Goal: Transaction & Acquisition: Purchase product/service

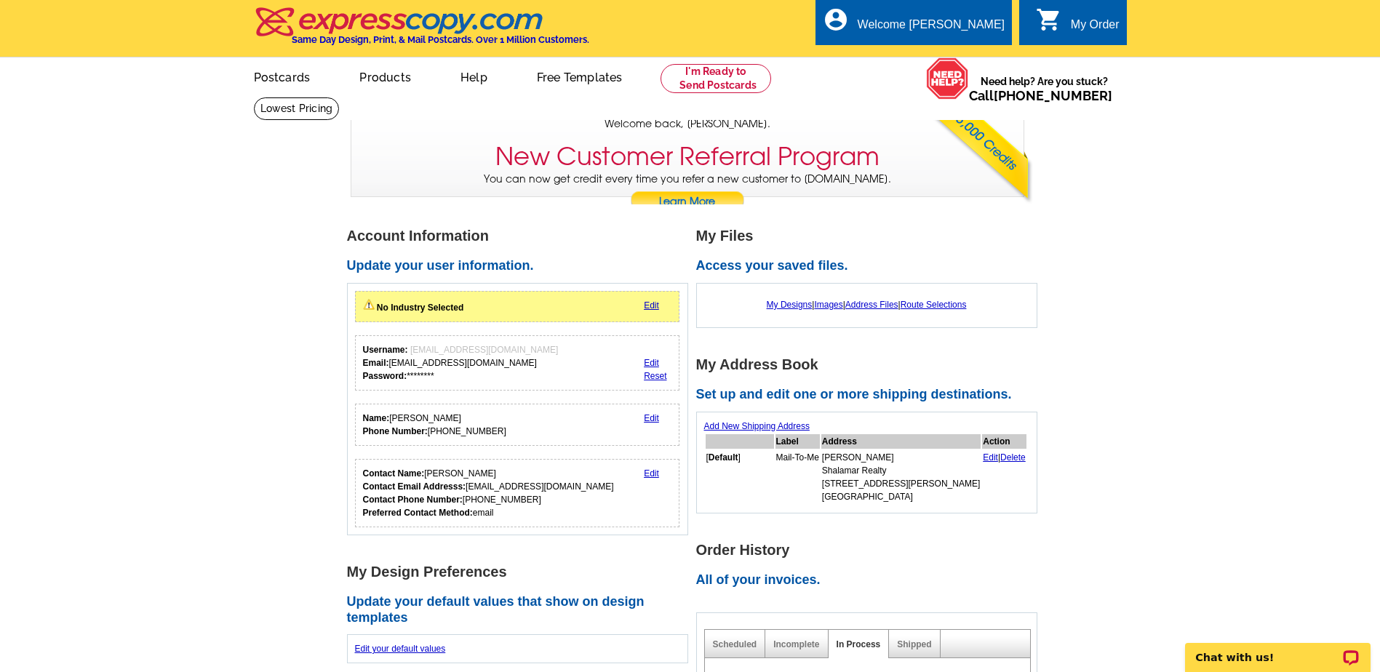
click at [652, 308] on link "Edit" at bounding box center [651, 305] width 15 height 10
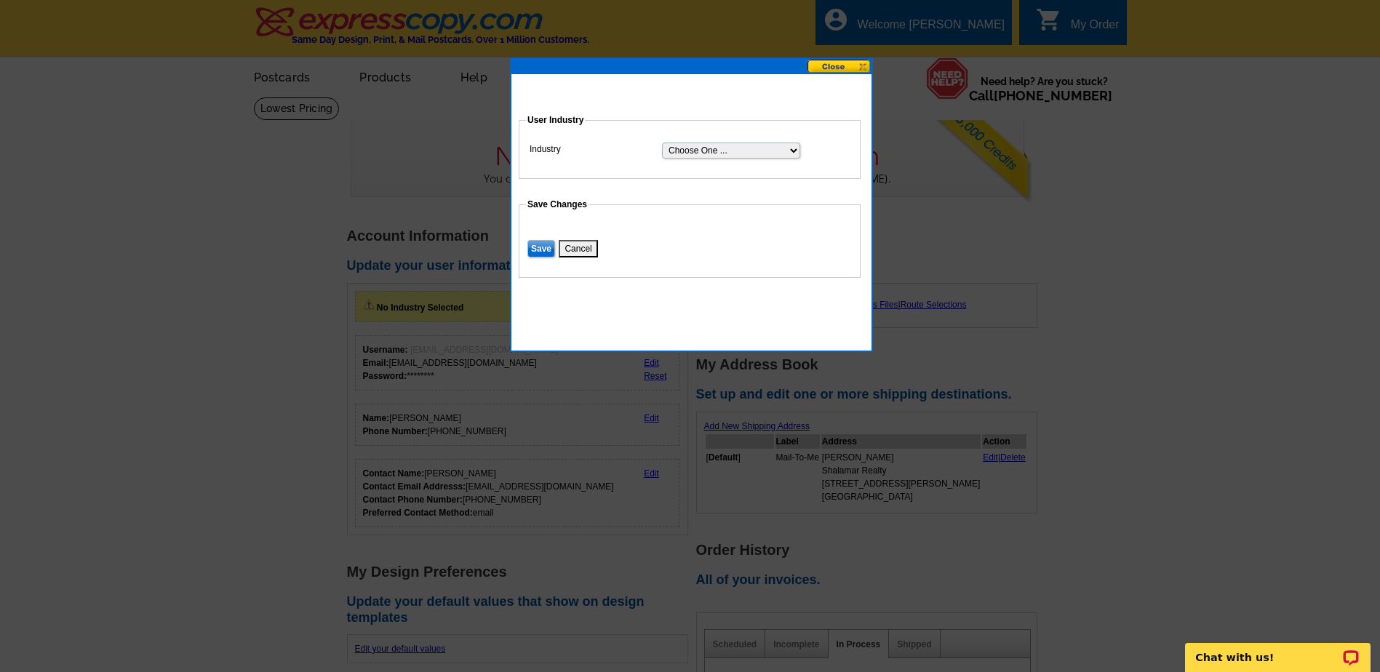
click at [791, 148] on select "Choose One ... Residential Real Estate Accounting Agriculture Architecture Arts…" at bounding box center [731, 151] width 138 height 16
select select "2"
click at [662, 143] on select "Choose One ... Residential Real Estate Accounting Agriculture Architecture Arts…" at bounding box center [731, 151] width 138 height 16
click at [537, 248] on input "Save" at bounding box center [541, 248] width 28 height 17
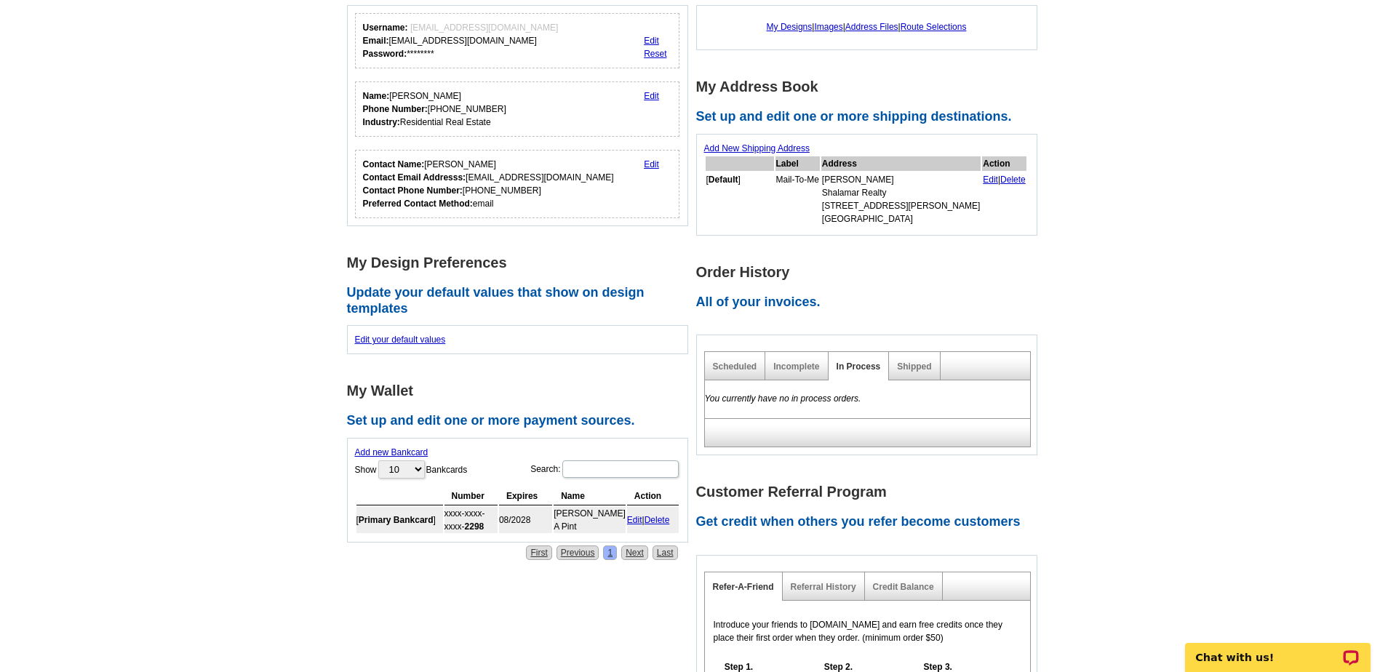
scroll to position [291, 0]
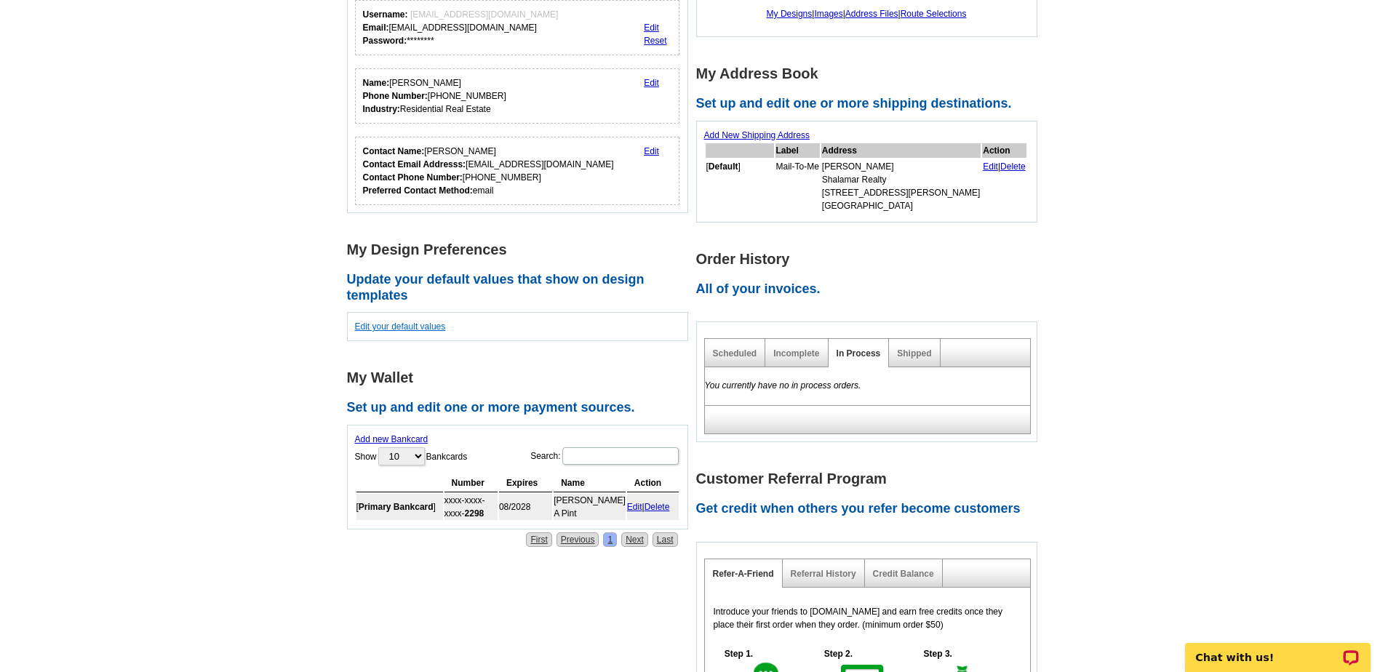
click at [405, 328] on link "Edit your default values" at bounding box center [400, 327] width 91 height 10
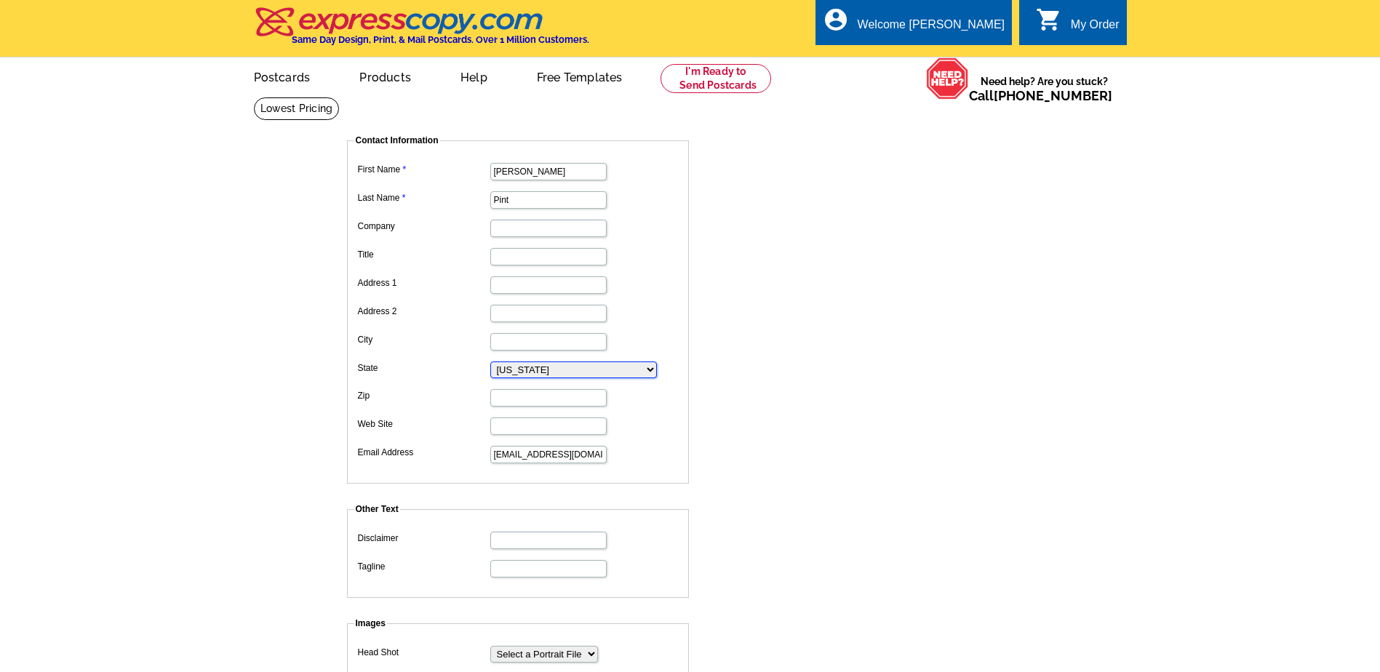
click at [521, 370] on select "Alabama Alaska Arizona Arkansas California Colorado Connecticut D.C. Delaware F…" at bounding box center [573, 370] width 167 height 17
select select "2"
click at [490, 363] on select "Alabama Alaska Arizona Arkansas California Colorado Connecticut D.C. Delaware F…" at bounding box center [573, 370] width 167 height 17
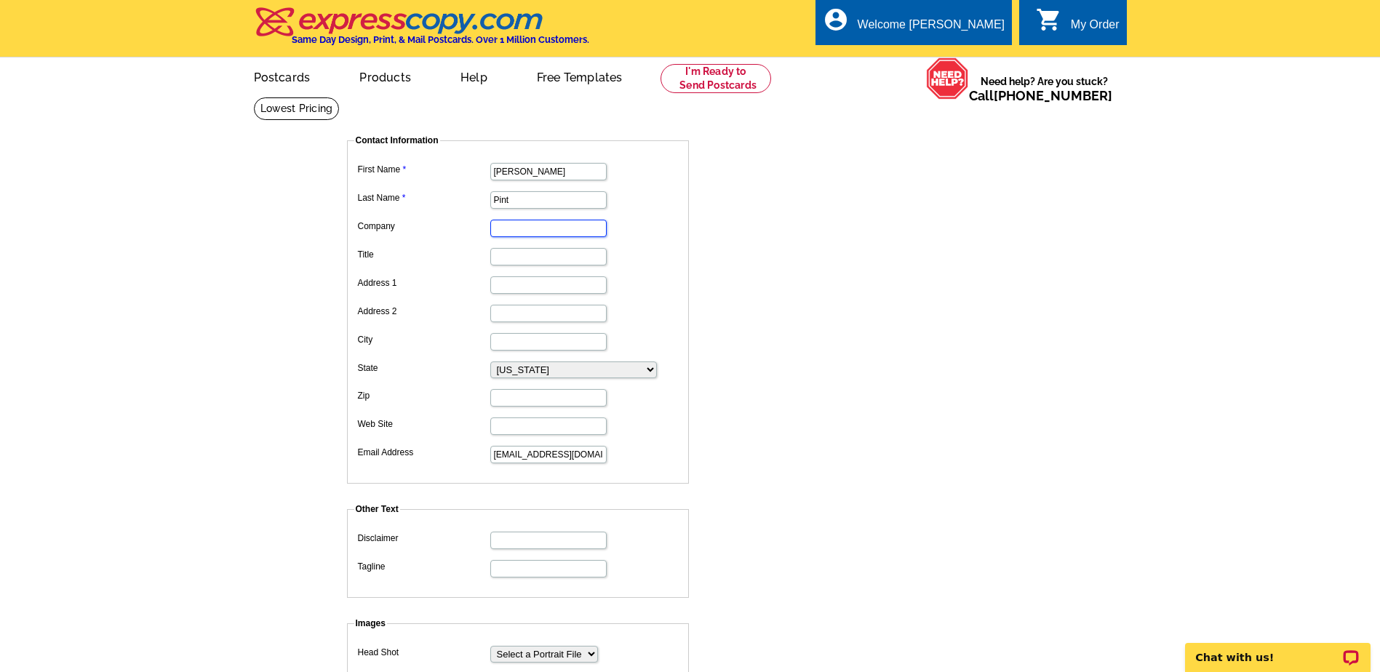
click at [516, 231] on input "Company" at bounding box center [548, 228] width 116 height 17
type input "Shalamar Realty"
type input "437 E Germann Road"
type input "Lot 134"
type input "San Tan Valley,AZ 85140"
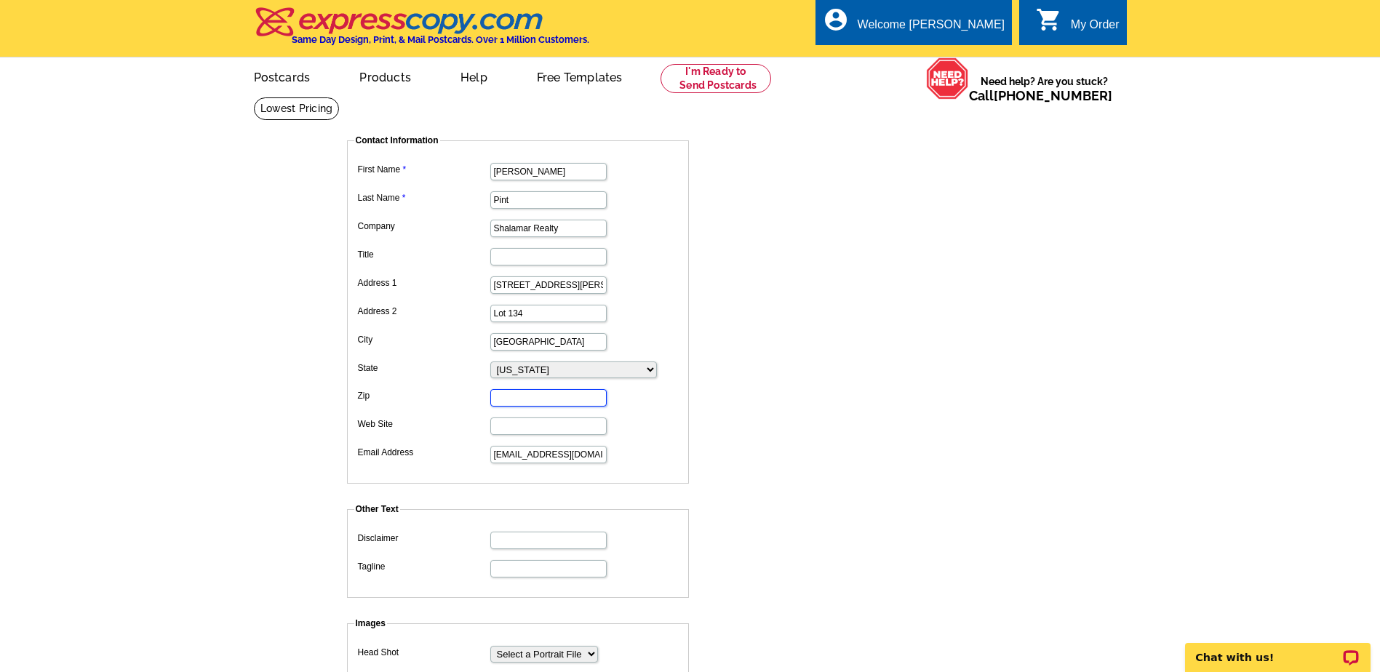
type input "85140"
type input "9283865503"
drag, startPoint x: 588, startPoint y: 282, endPoint x: 443, endPoint y: 290, distance: 145.0
click at [443, 290] on dl "First Name Shirley Ann Last Name Pint Company Shalamar Realty Title Address 1 4…" at bounding box center [517, 312] width 327 height 306
drag, startPoint x: 546, startPoint y: 314, endPoint x: 427, endPoint y: 317, distance: 119.3
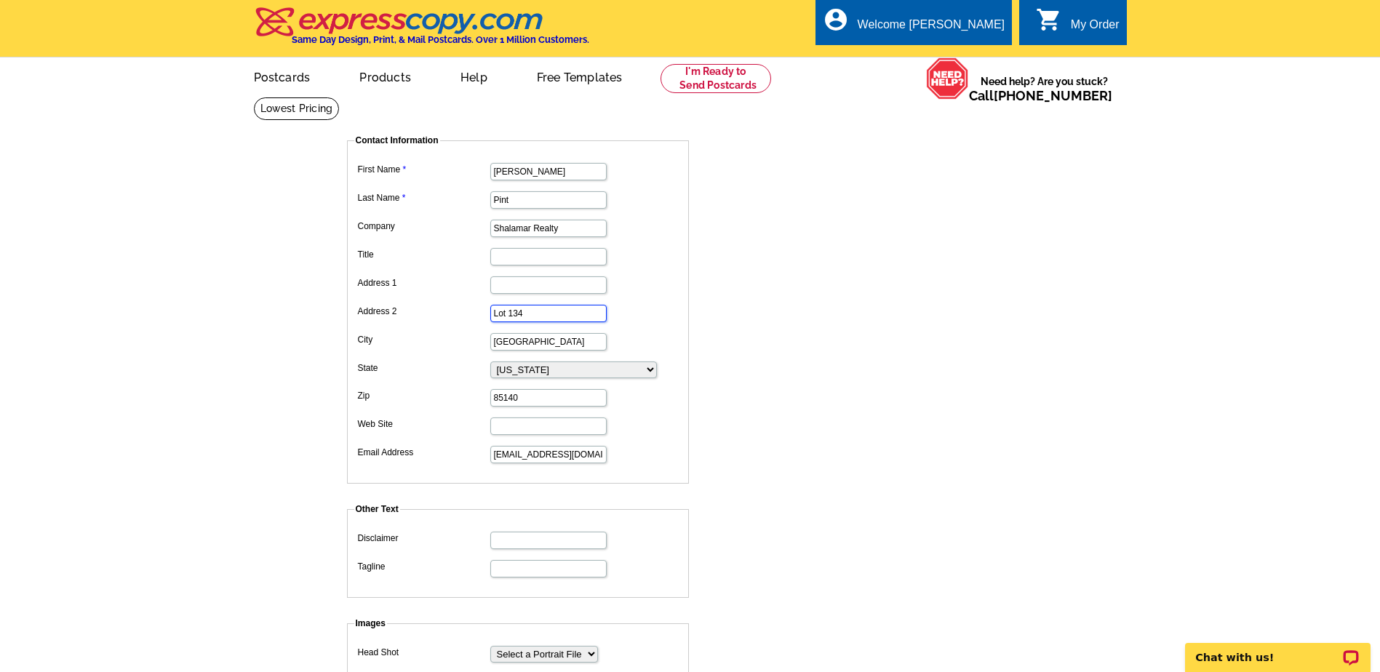
click at [415, 322] on dd "Lot 134" at bounding box center [517, 312] width 327 height 23
drag, startPoint x: 591, startPoint y: 346, endPoint x: 410, endPoint y: 354, distance: 181.4
click at [410, 354] on dl "First Name Shirley Ann Last Name Pint Company Shalamar Realty Title Address 1 A…" at bounding box center [517, 312] width 327 height 306
drag, startPoint x: 533, startPoint y: 396, endPoint x: 403, endPoint y: 402, distance: 129.6
click at [403, 402] on dl "First Name Shirley Ann Last Name Pint Company Shalamar Realty Title Address 1 A…" at bounding box center [517, 312] width 327 height 306
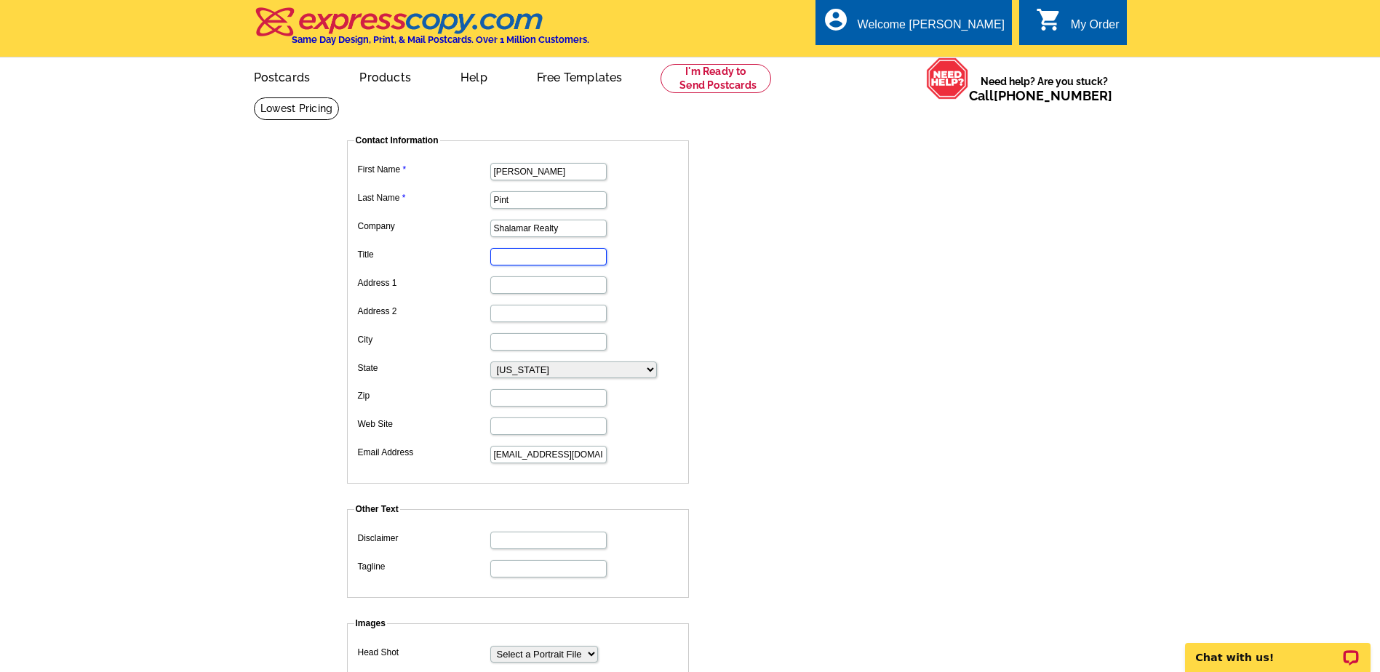
click at [530, 255] on input "Title" at bounding box center [548, 256] width 116 height 17
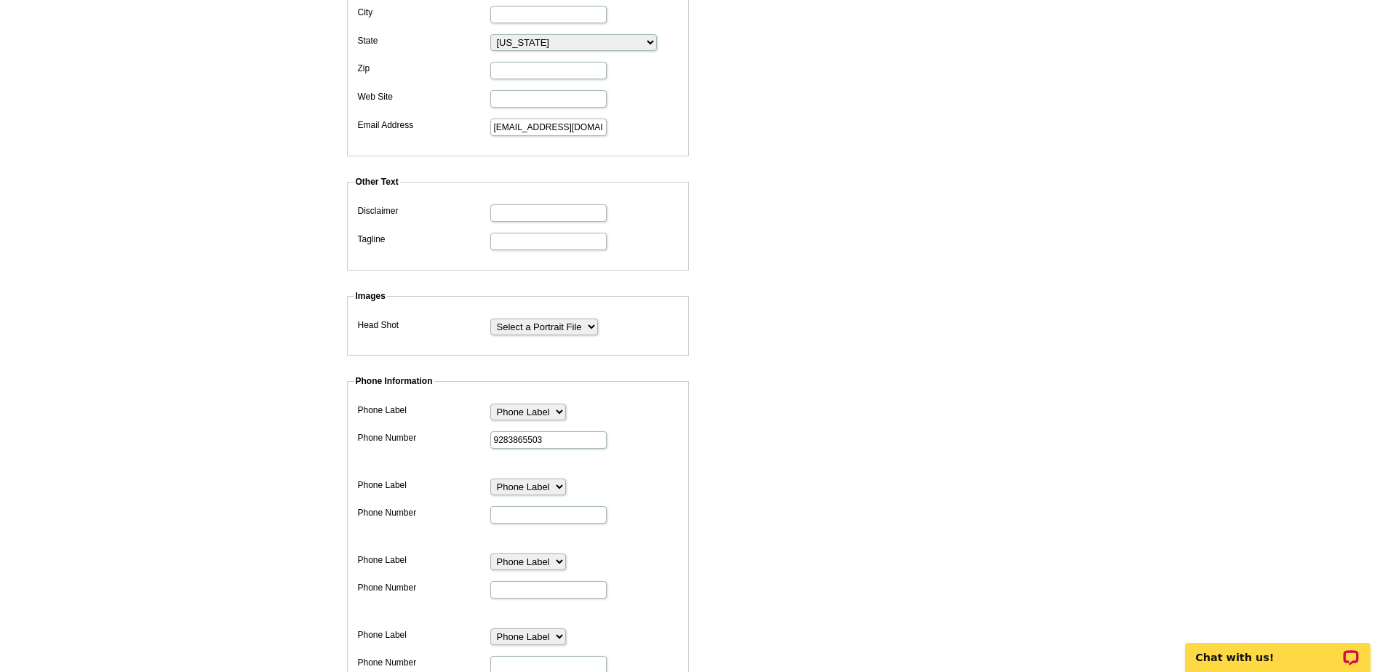
scroll to position [364, 0]
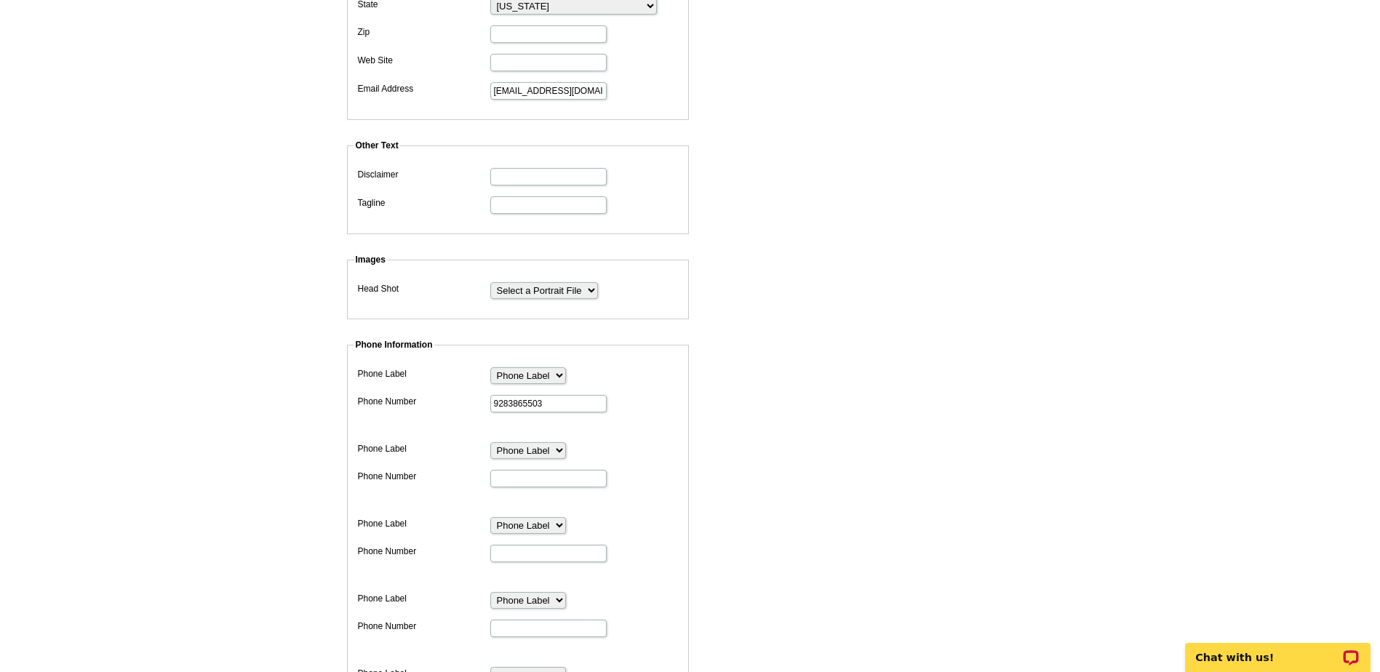
type input "Broker"
click at [553, 380] on select "Phone Label Phone Fax Pager Cell Home Business Direct Dial Toll-Free Office Res…" at bounding box center [528, 375] width 76 height 17
select select "3"
click at [490, 369] on select "Phone Label Phone Fax Pager Cell Home Business Direct Dial Toll-Free Office Res…" at bounding box center [528, 375] width 76 height 17
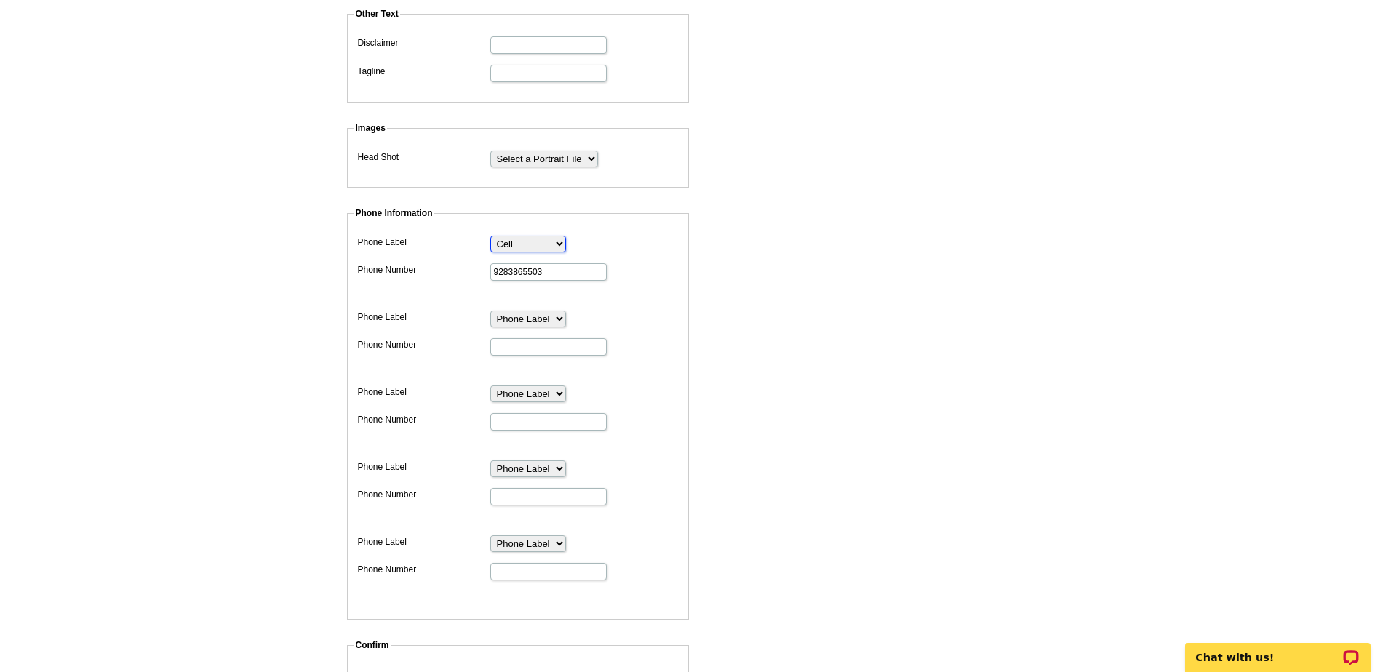
scroll to position [655, 0]
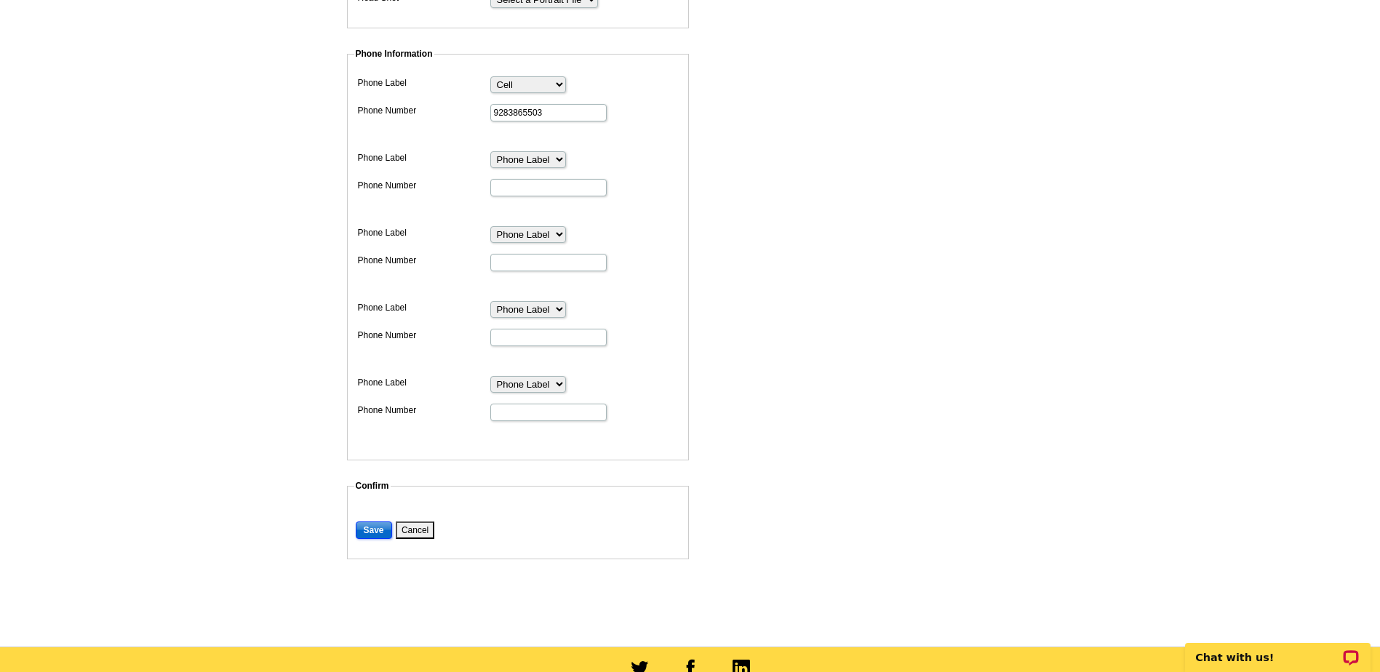
click at [363, 532] on input "Save" at bounding box center [374, 530] width 36 height 17
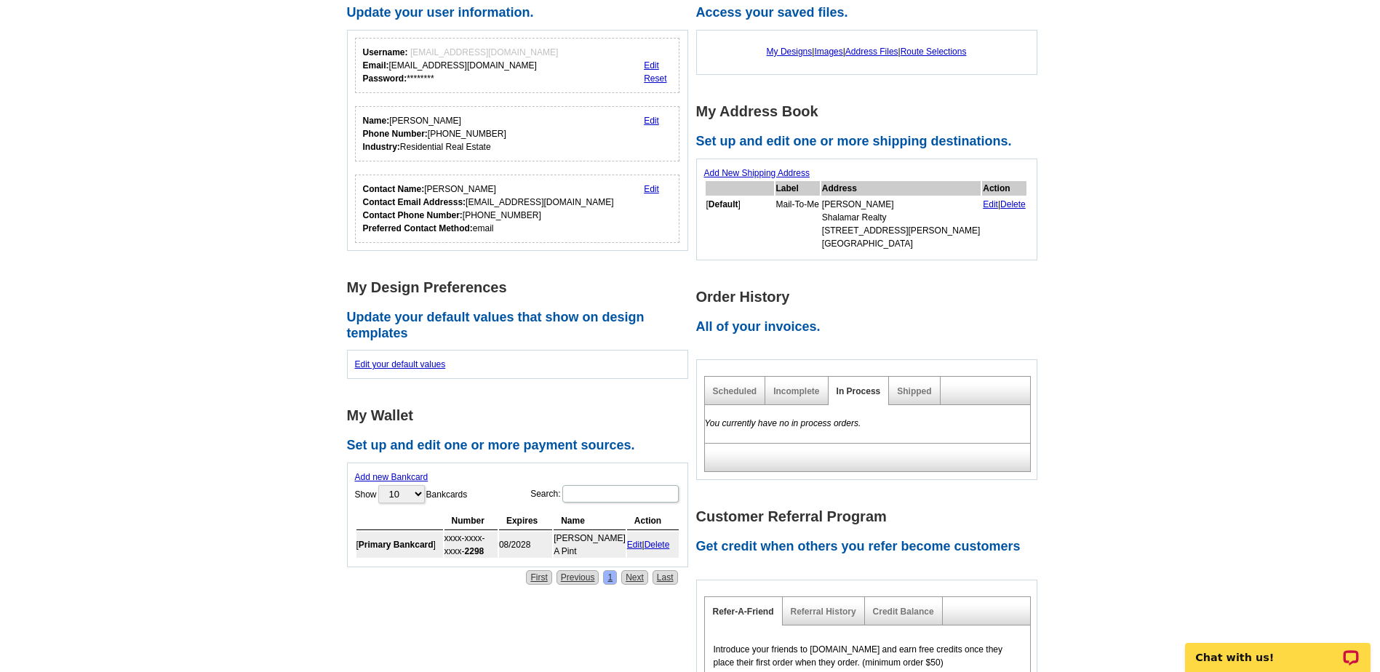
scroll to position [218, 0]
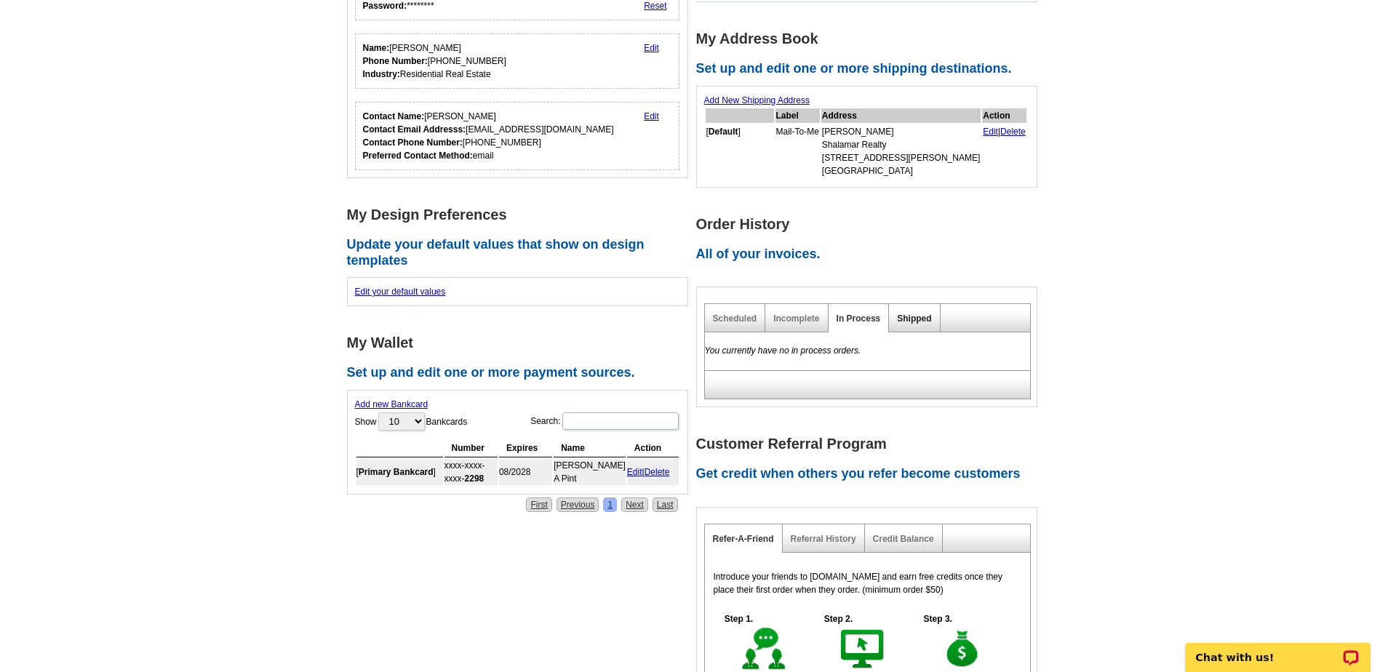
click at [909, 322] on link "Shipped" at bounding box center [914, 319] width 34 height 10
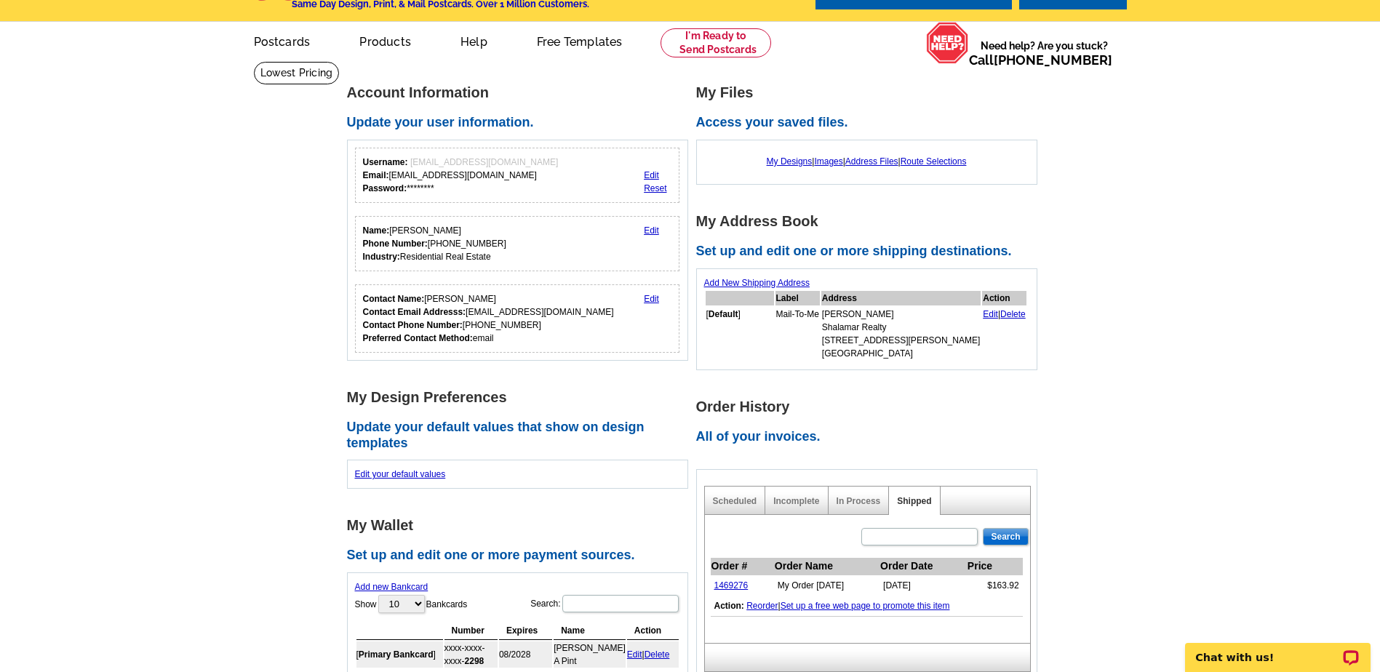
scroll to position [0, 0]
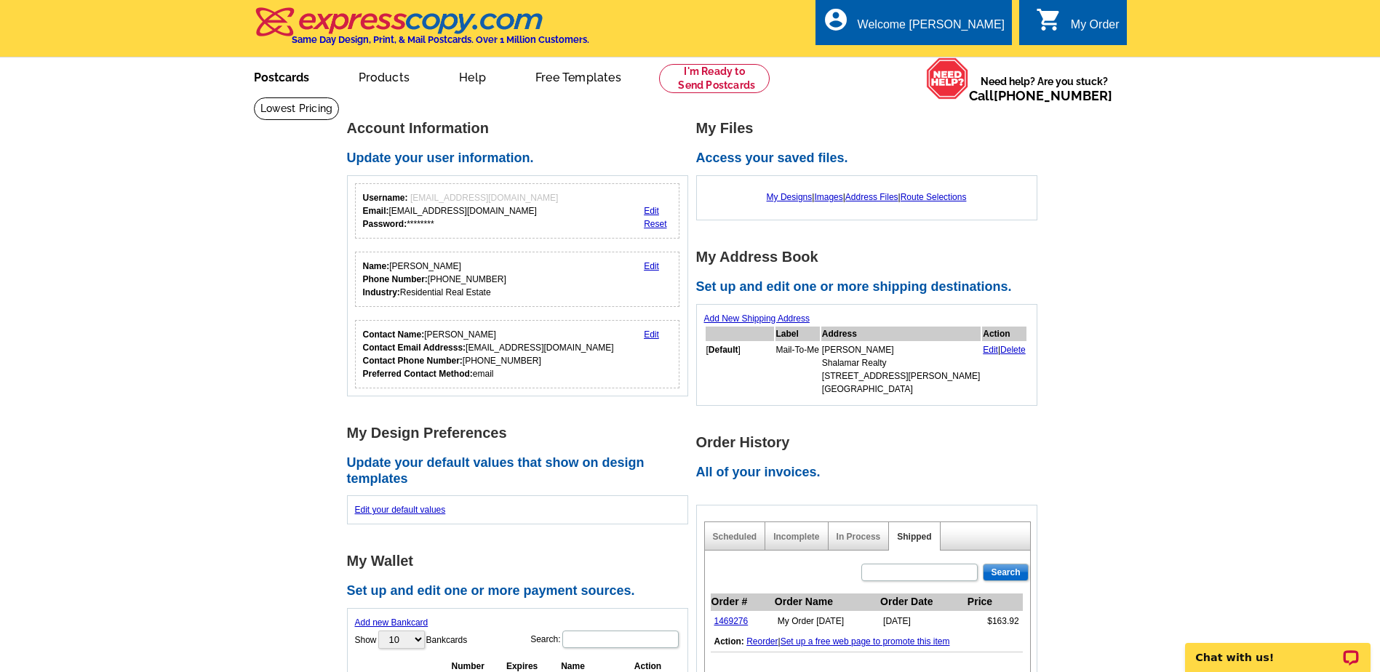
click at [290, 80] on link "Postcards" at bounding box center [282, 76] width 102 height 34
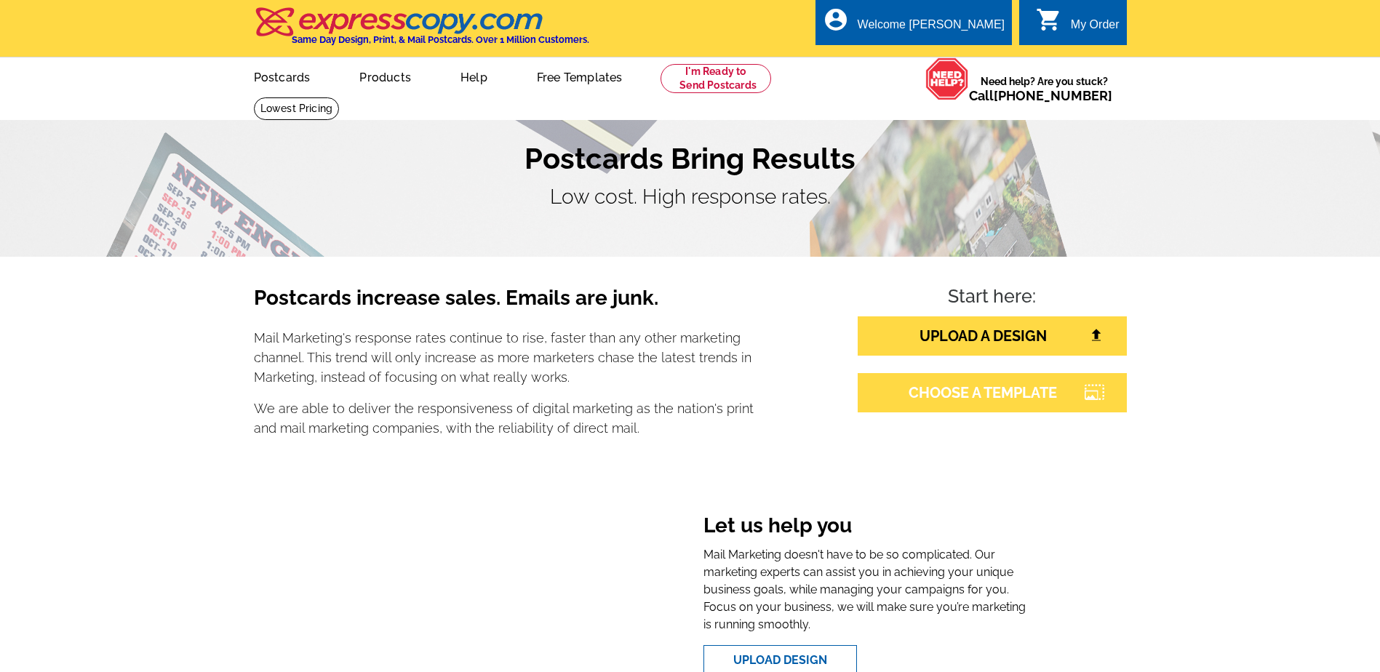
click at [963, 394] on link "CHOOSE A TEMPLATE" at bounding box center [992, 392] width 269 height 39
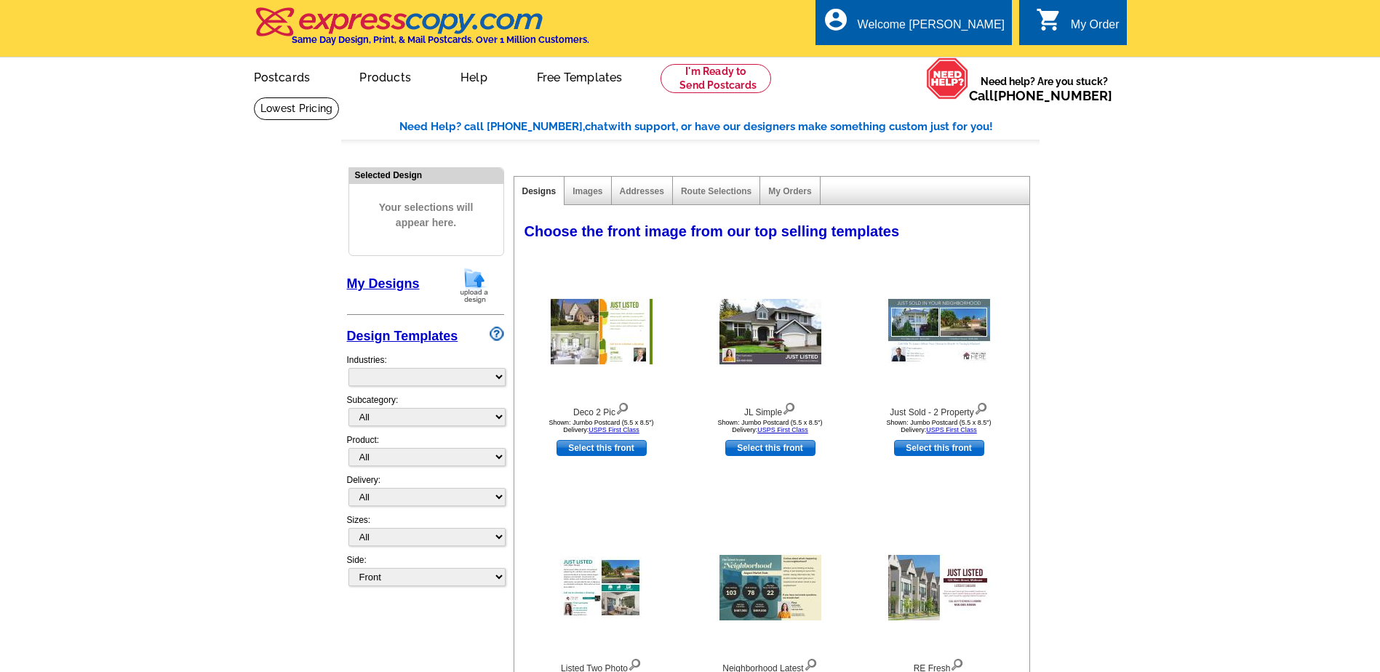
select select "785"
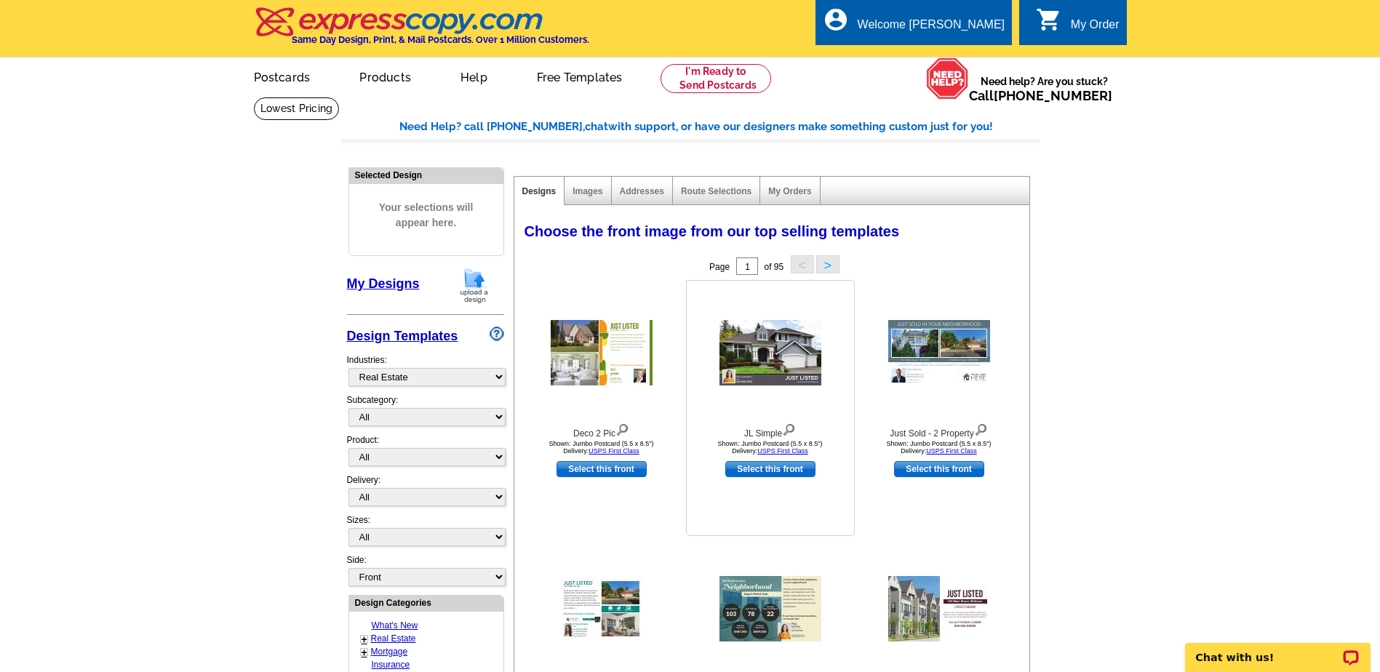
scroll to position [73, 0]
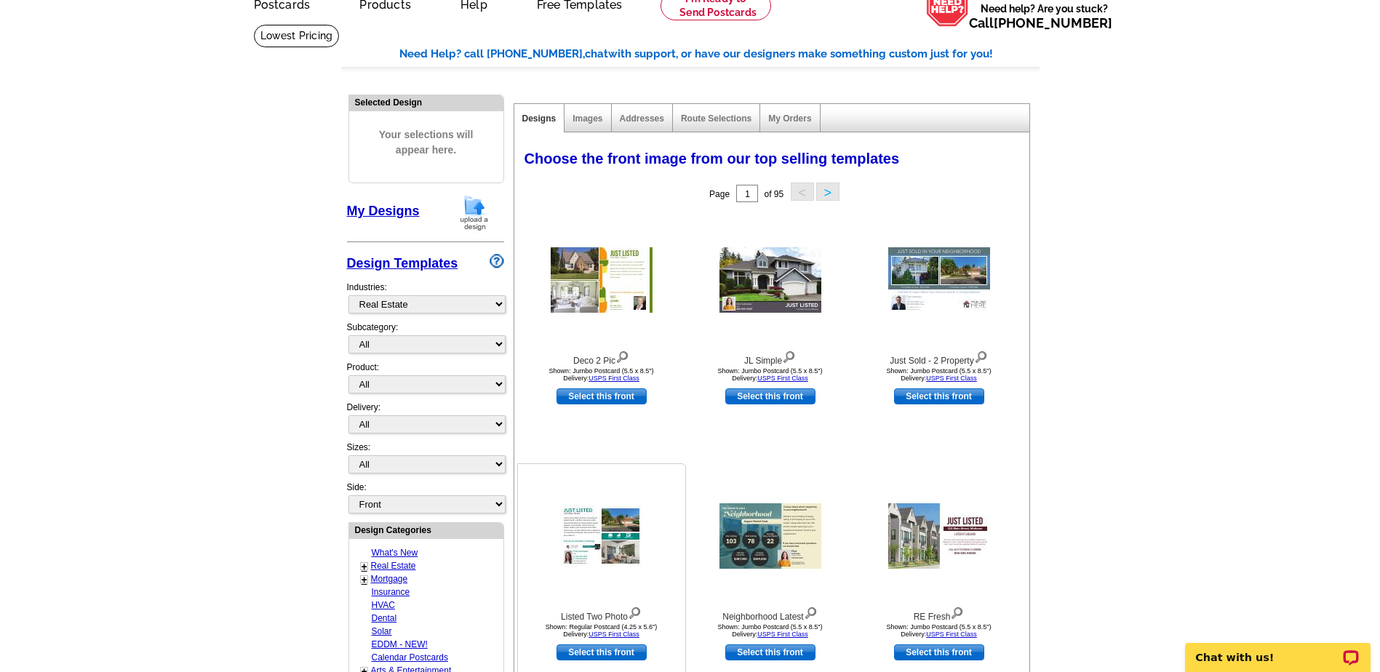
click at [616, 548] on img at bounding box center [601, 536] width 83 height 63
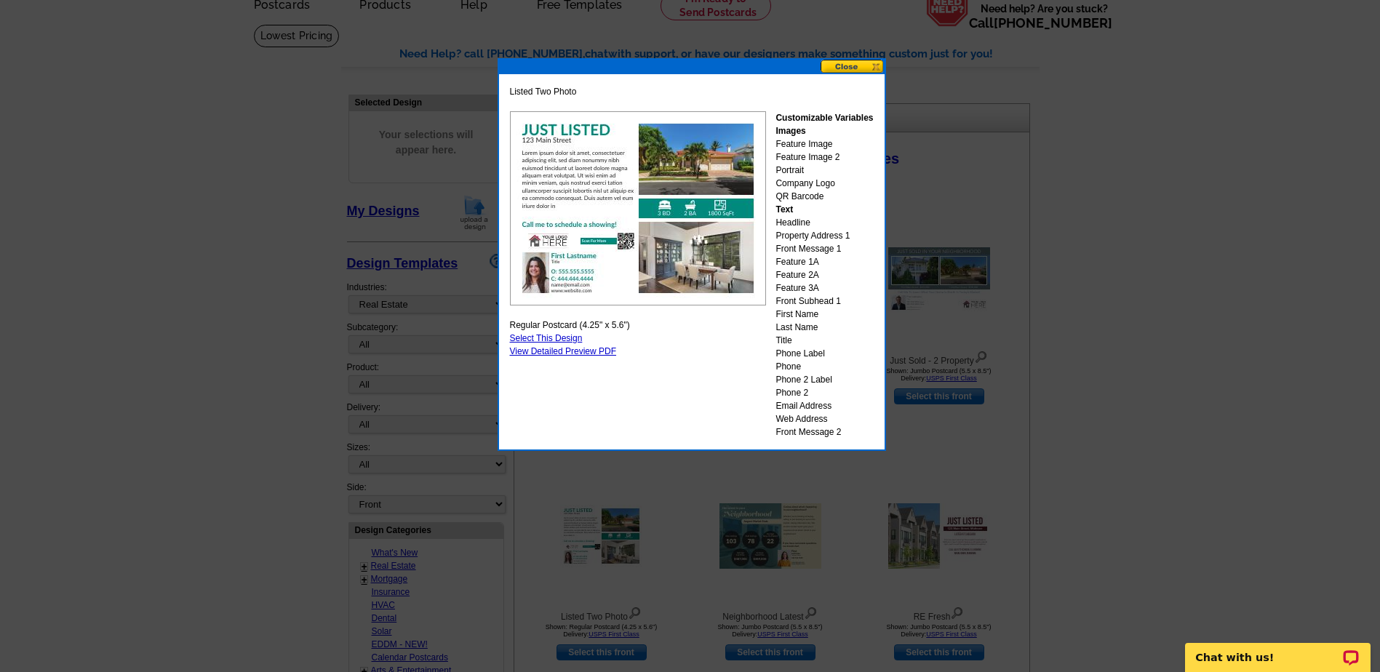
click at [529, 338] on link "Select This Design" at bounding box center [546, 338] width 73 height 10
select select "1"
select select "back"
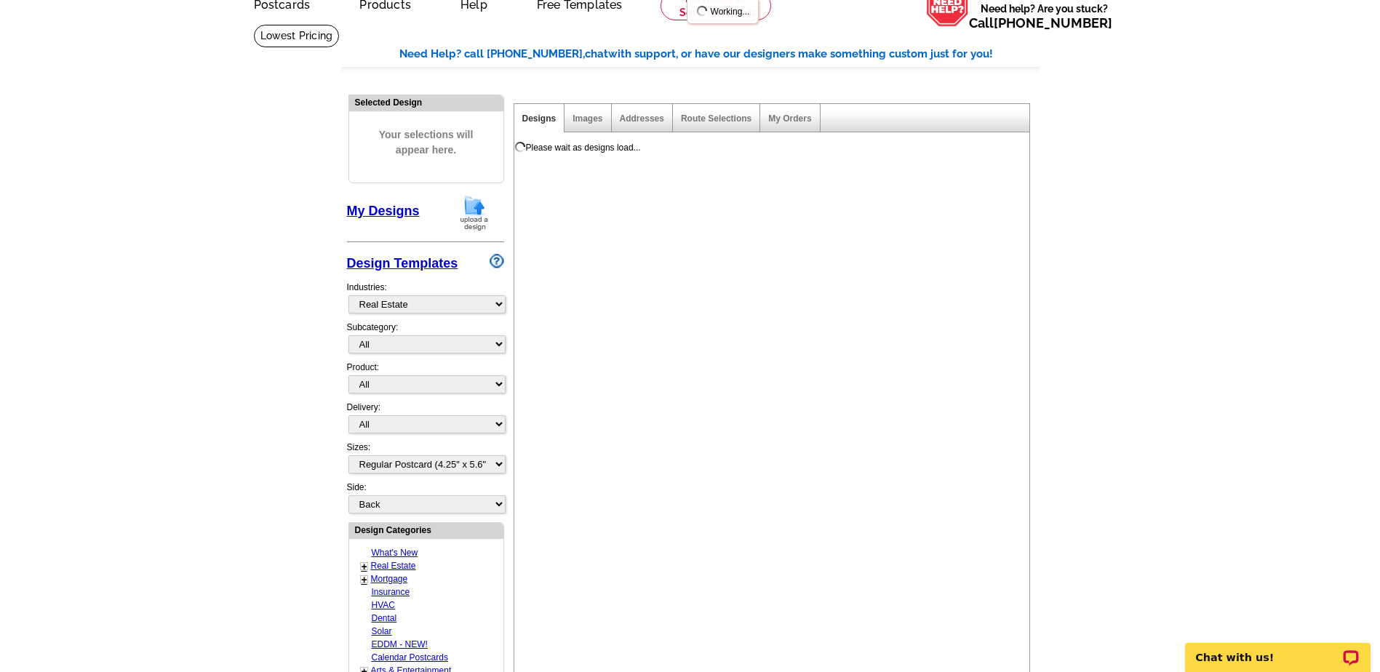
scroll to position [0, 0]
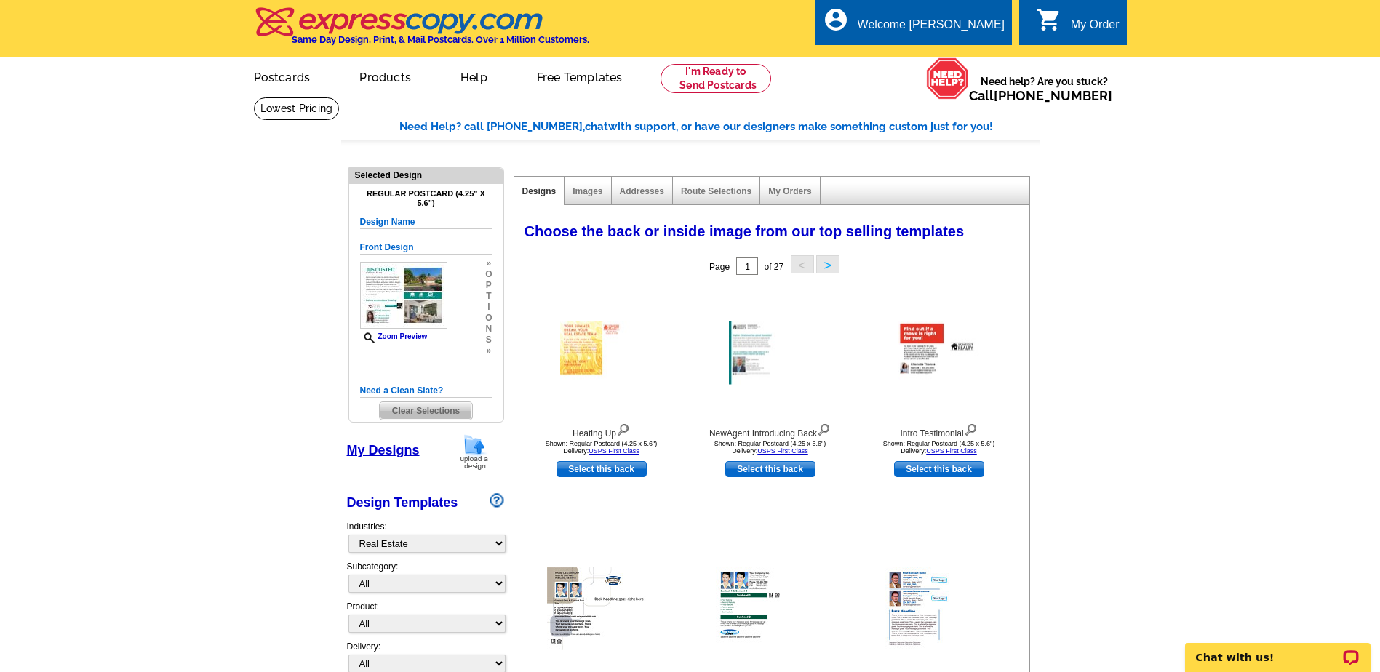
click at [413, 388] on h5 "Need a Clean Slate?" at bounding box center [426, 391] width 132 height 14
click at [419, 413] on span "Clear Selections" at bounding box center [426, 410] width 92 height 17
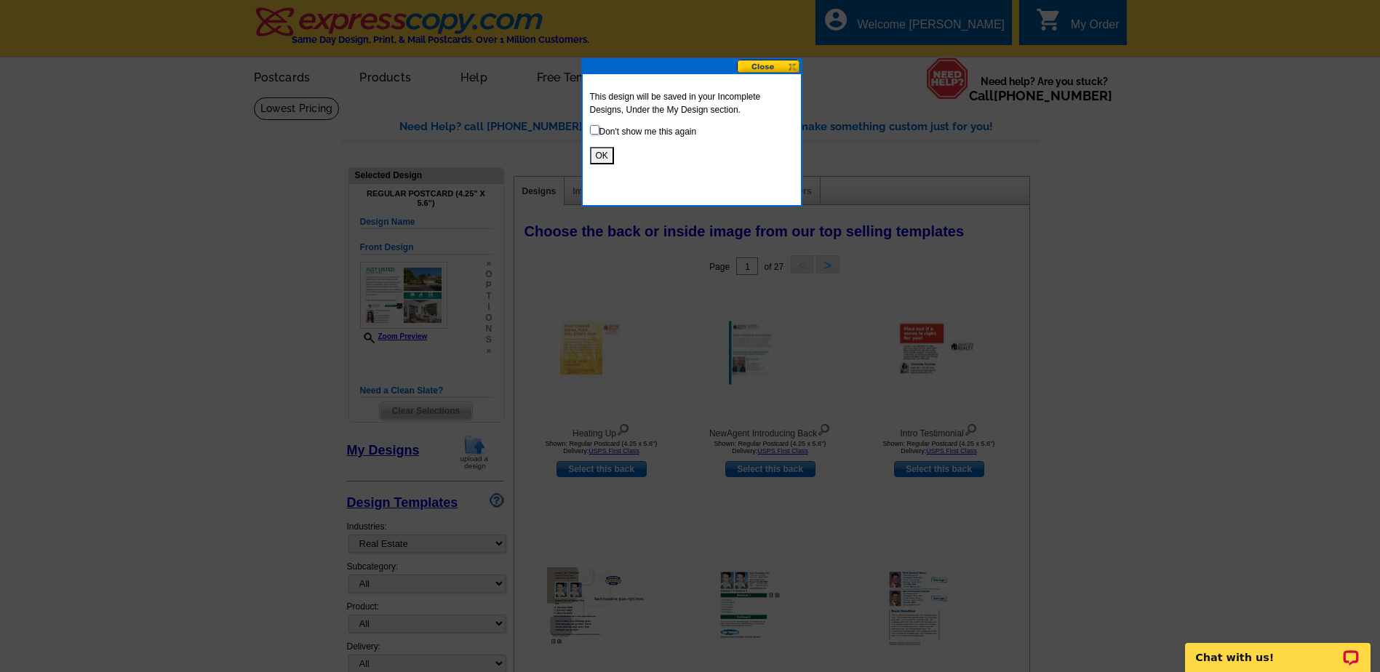
click at [596, 131] on input "checkbox" at bounding box center [594, 129] width 9 height 9
checkbox input "true"
click at [605, 156] on button "OK" at bounding box center [602, 155] width 24 height 17
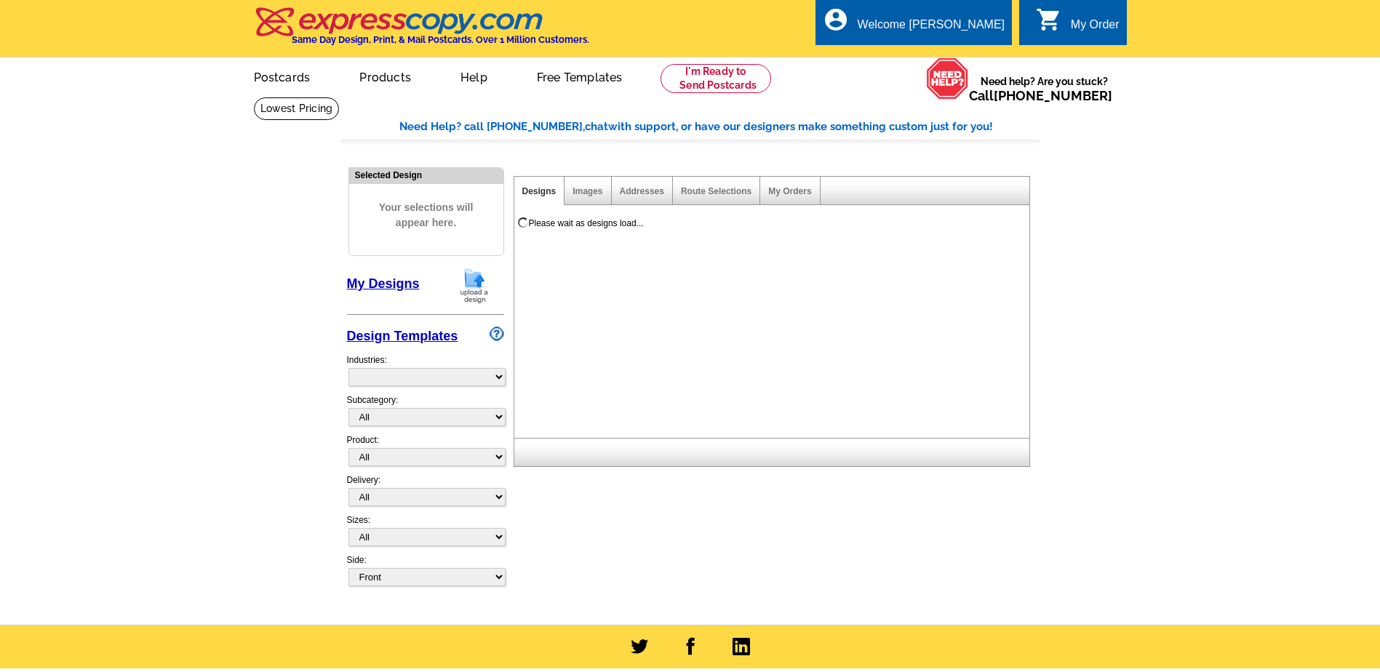
select select "785"
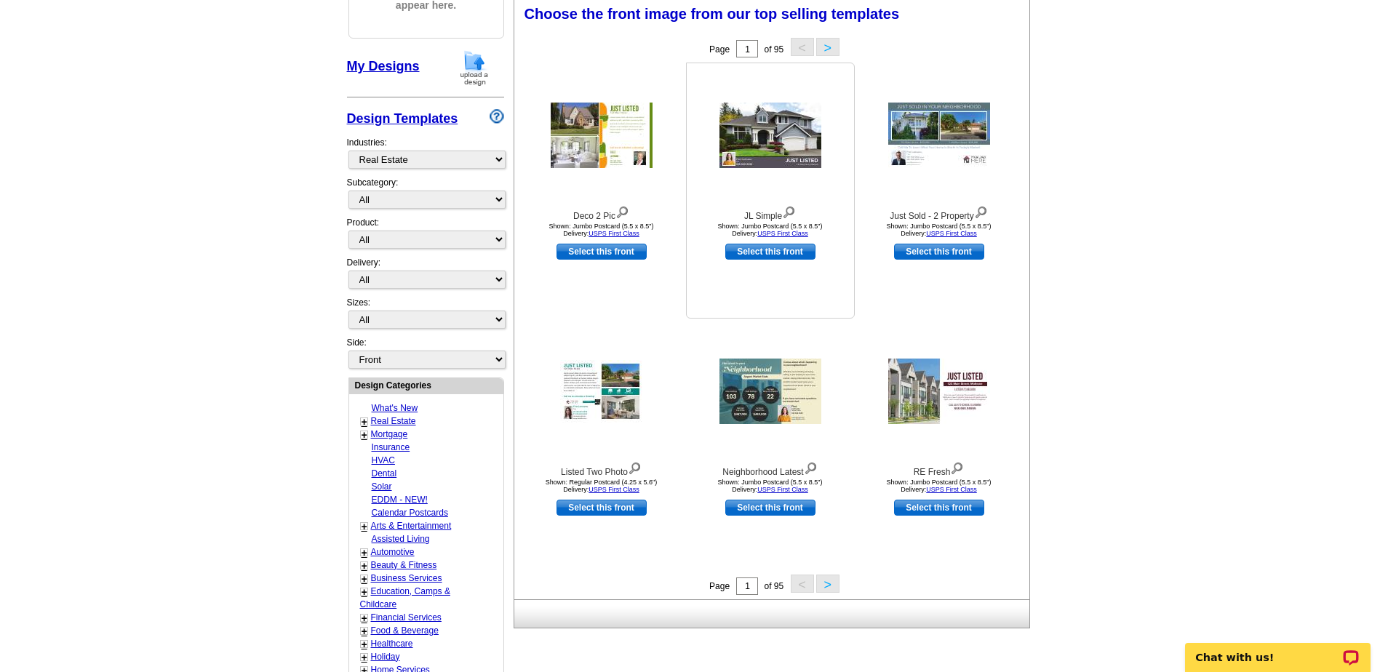
scroll to position [218, 0]
click at [826, 586] on button ">" at bounding box center [827, 583] width 23 height 18
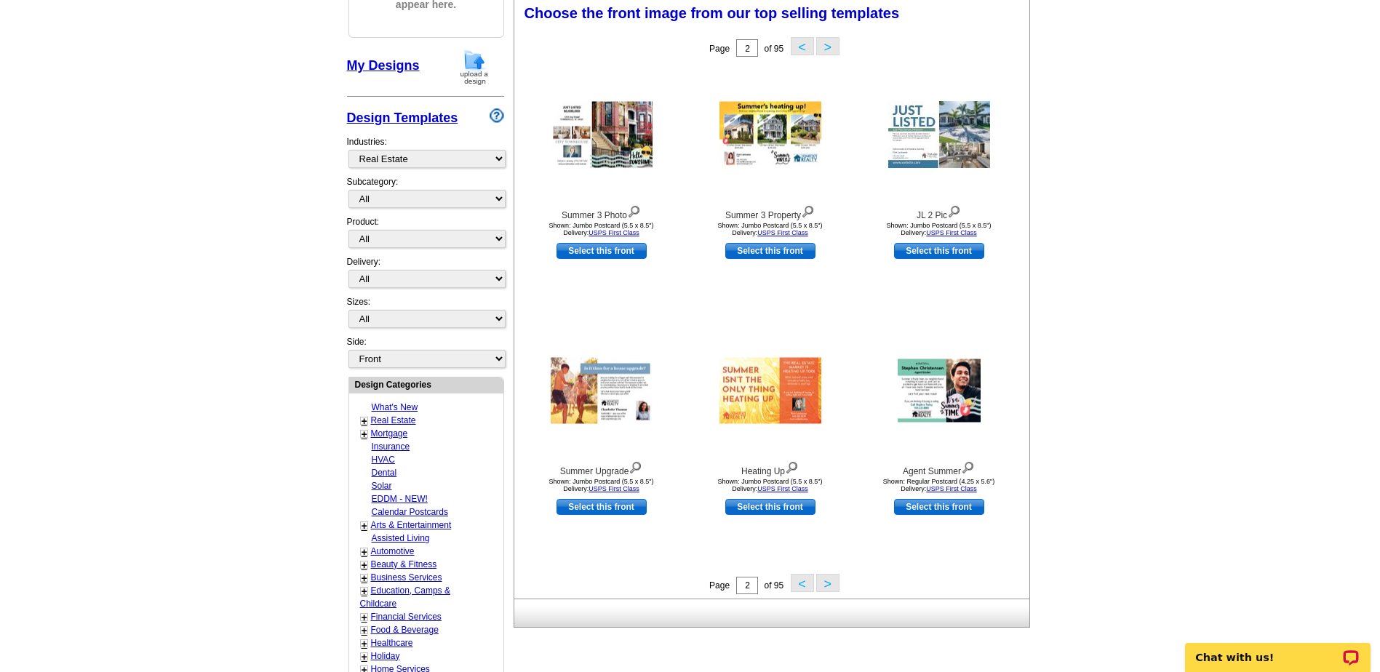
click at [801, 583] on button "<" at bounding box center [802, 583] width 23 height 18
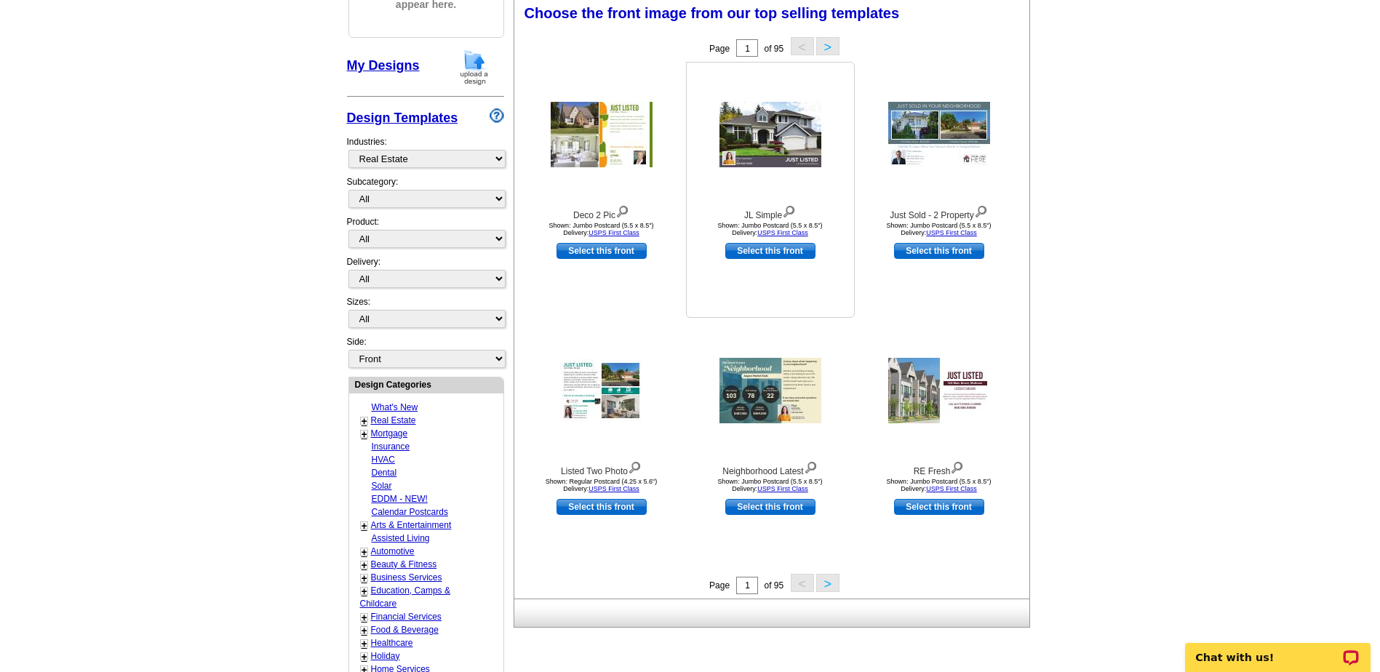
click at [767, 137] on img at bounding box center [770, 134] width 102 height 65
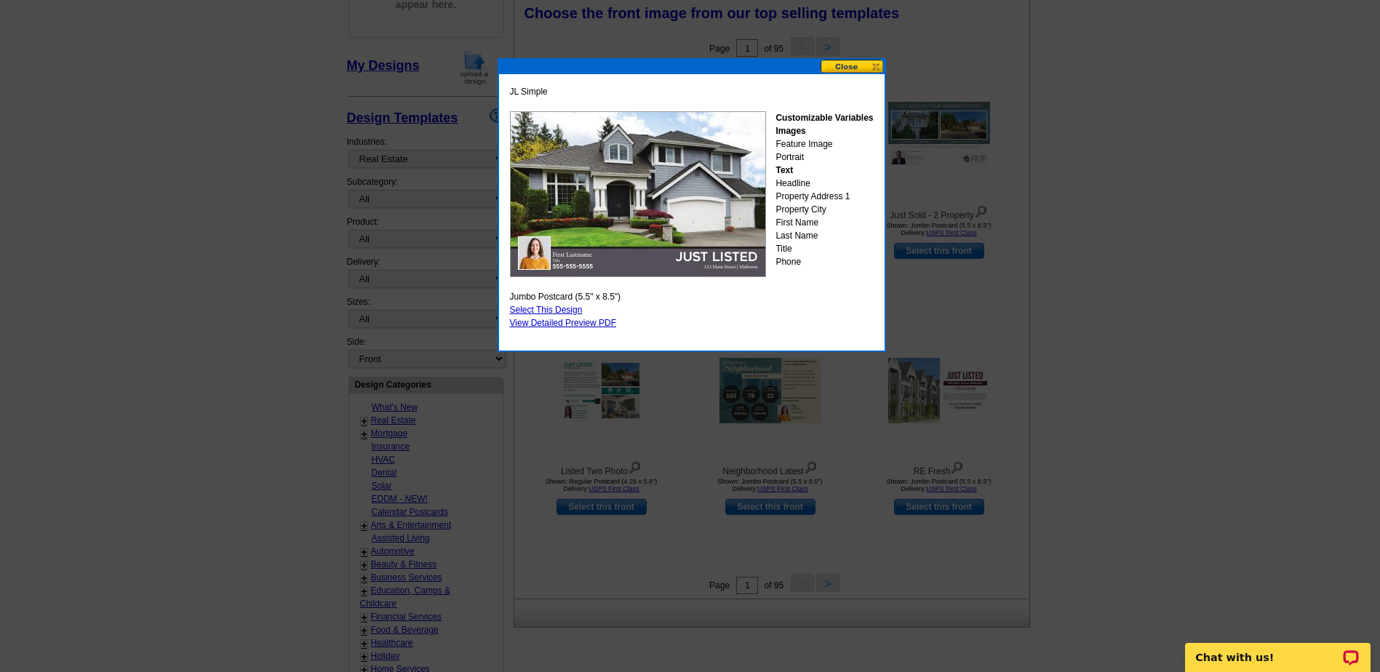
click at [537, 311] on link "Select This Design" at bounding box center [546, 310] width 73 height 10
select select "2"
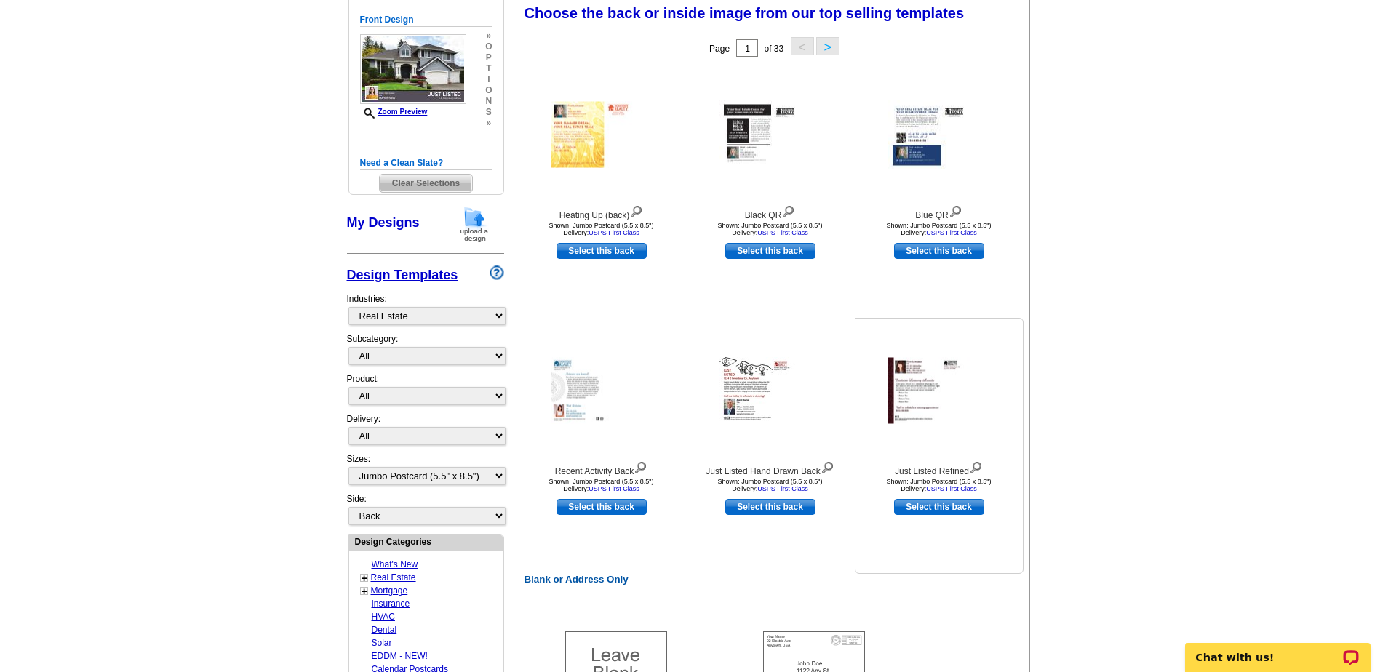
click at [920, 394] on img at bounding box center [939, 391] width 102 height 66
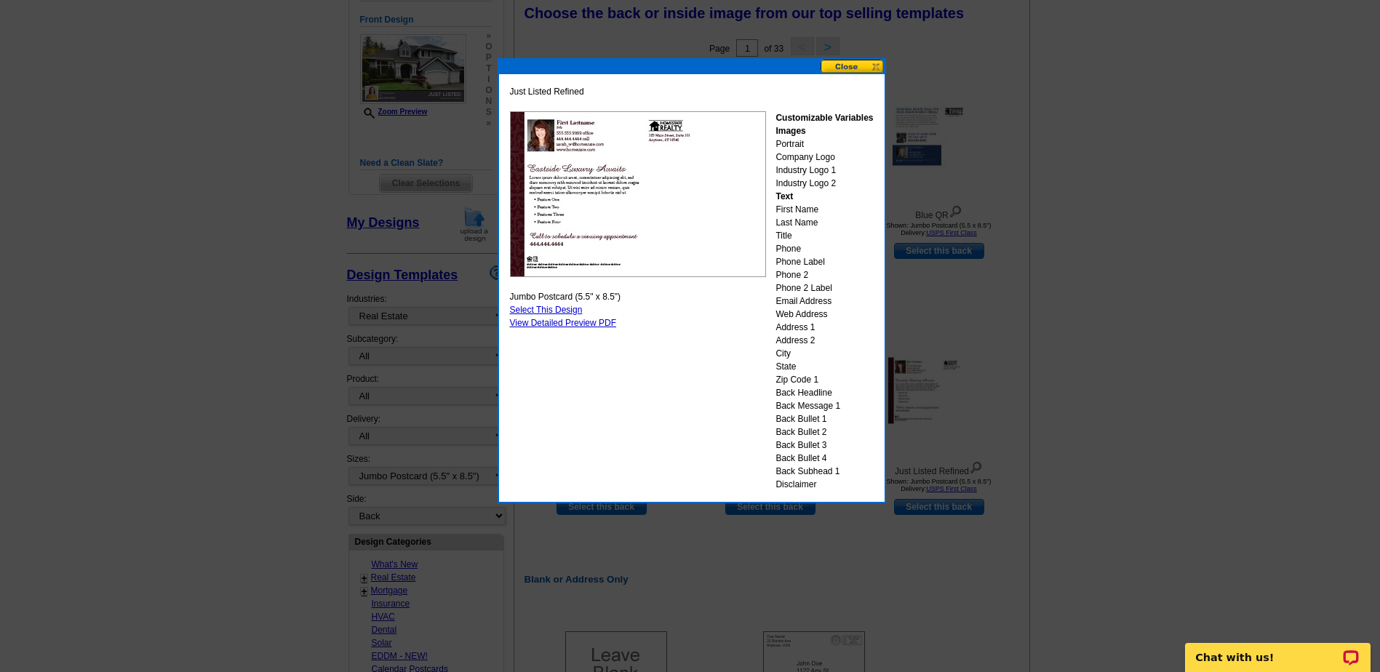
click at [538, 310] on link "Select This Design" at bounding box center [546, 310] width 73 height 10
select select "front"
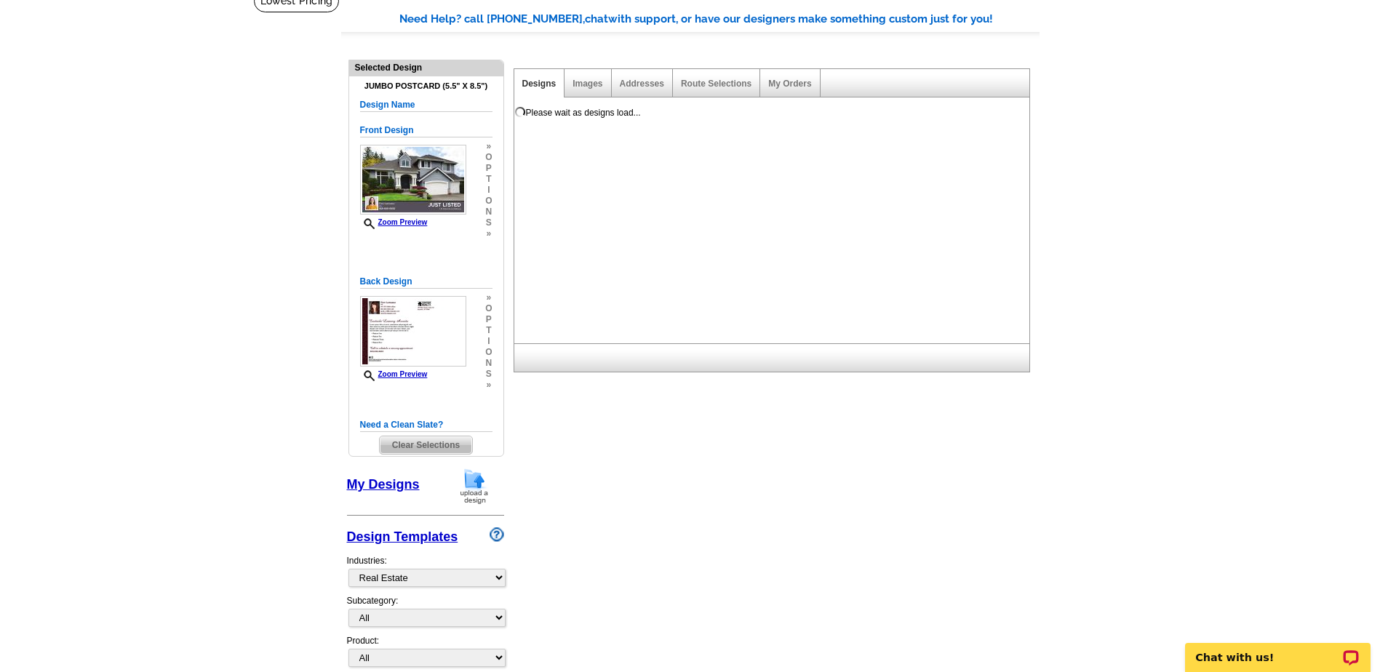
scroll to position [0, 0]
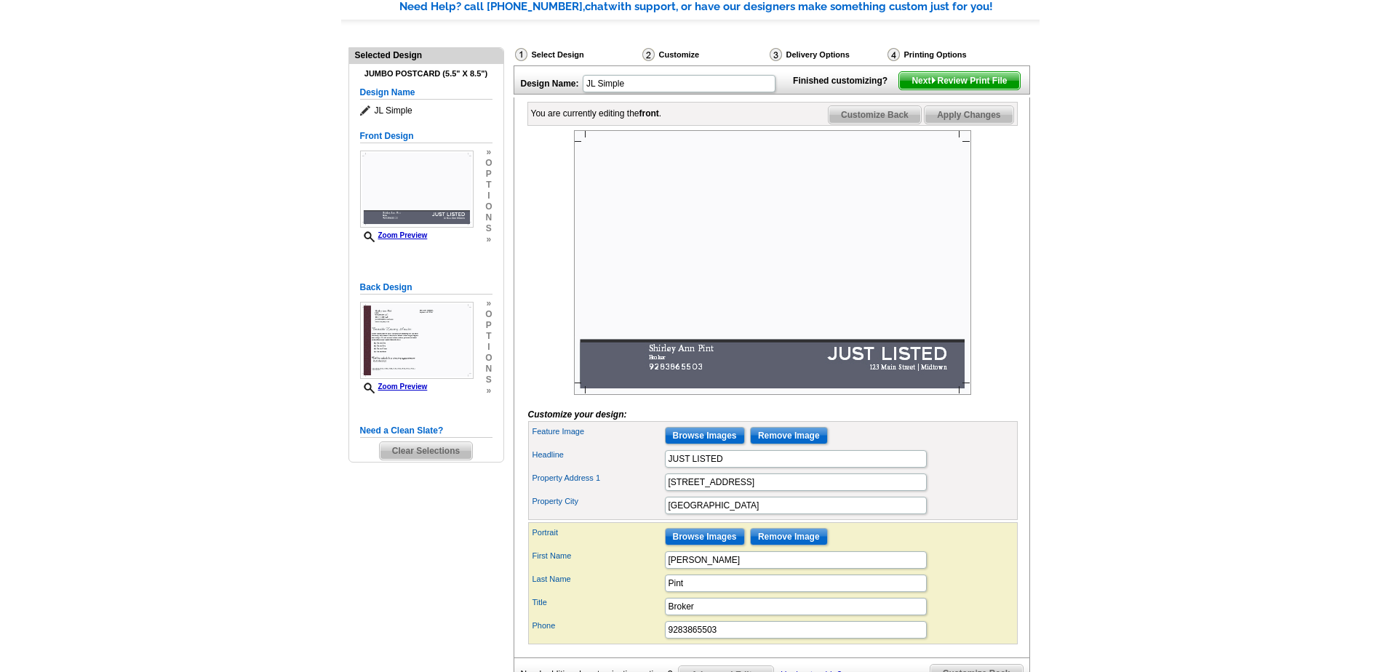
scroll to position [145, 0]
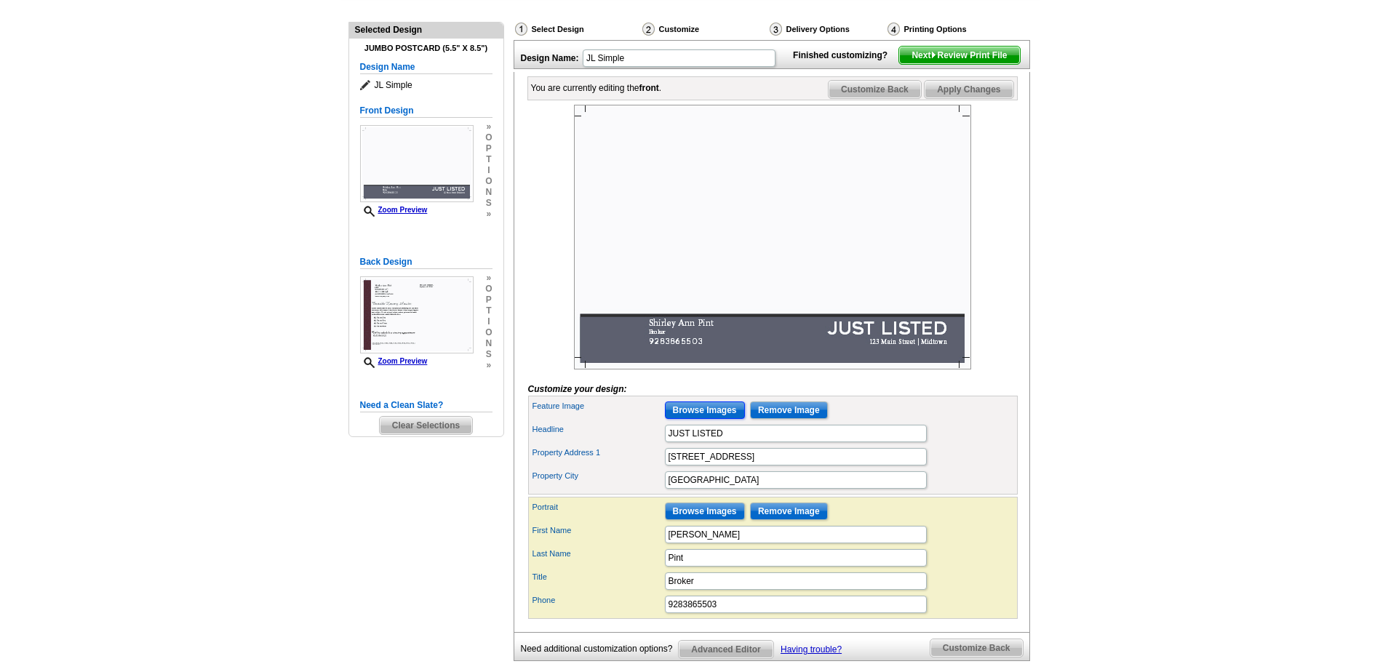
click at [683, 419] on input "Browse Images" at bounding box center [705, 410] width 80 height 17
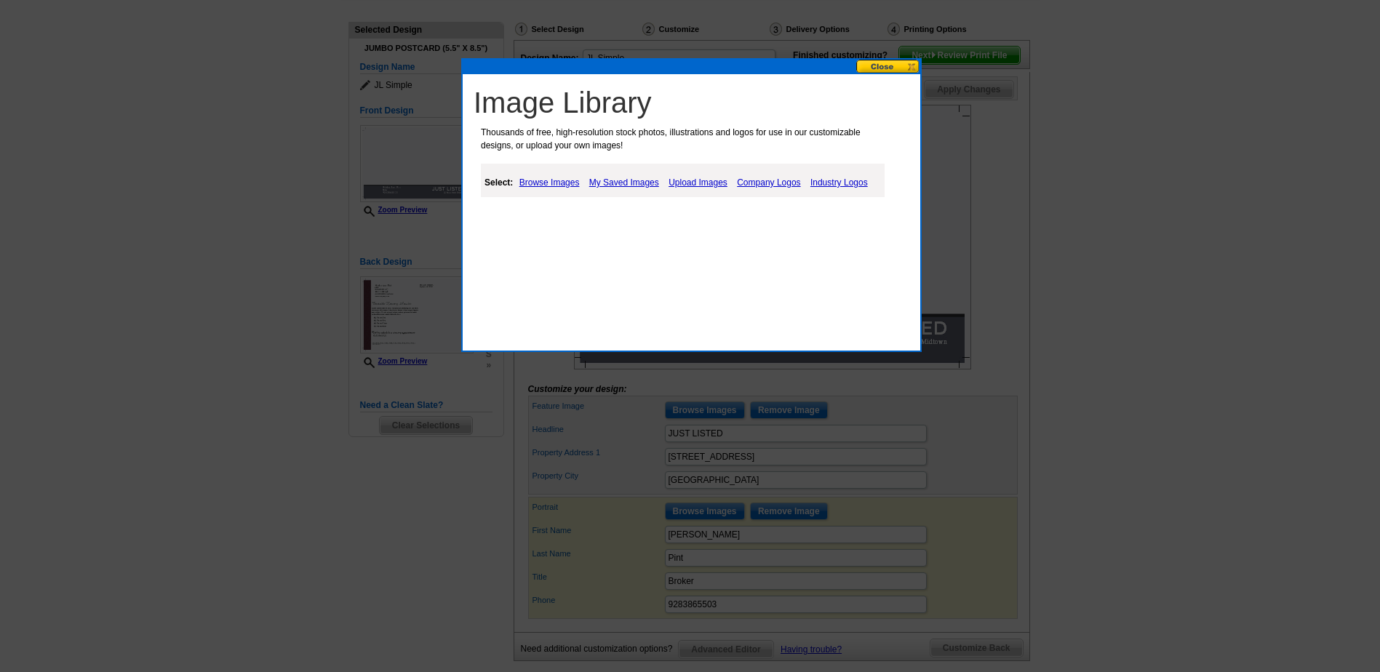
click at [705, 183] on link "Upload Images" at bounding box center [698, 182] width 66 height 17
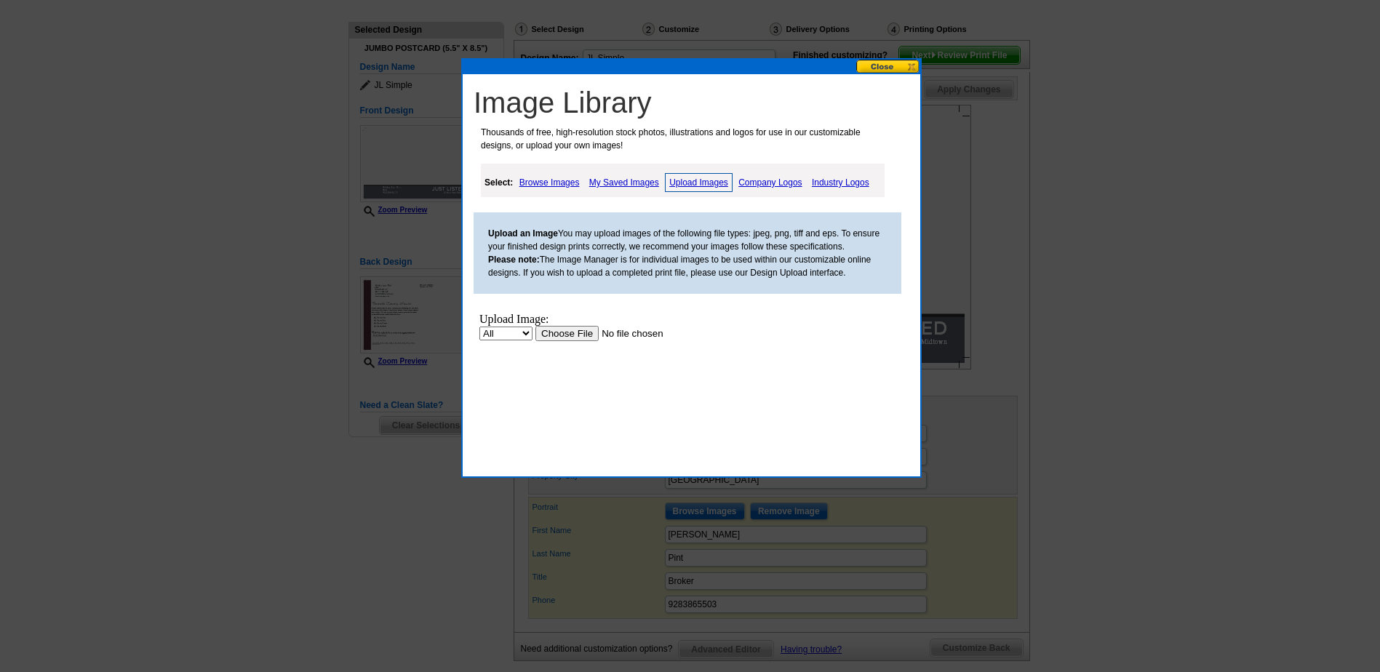
scroll to position [0, 0]
click at [575, 335] on input "file" at bounding box center [627, 333] width 184 height 15
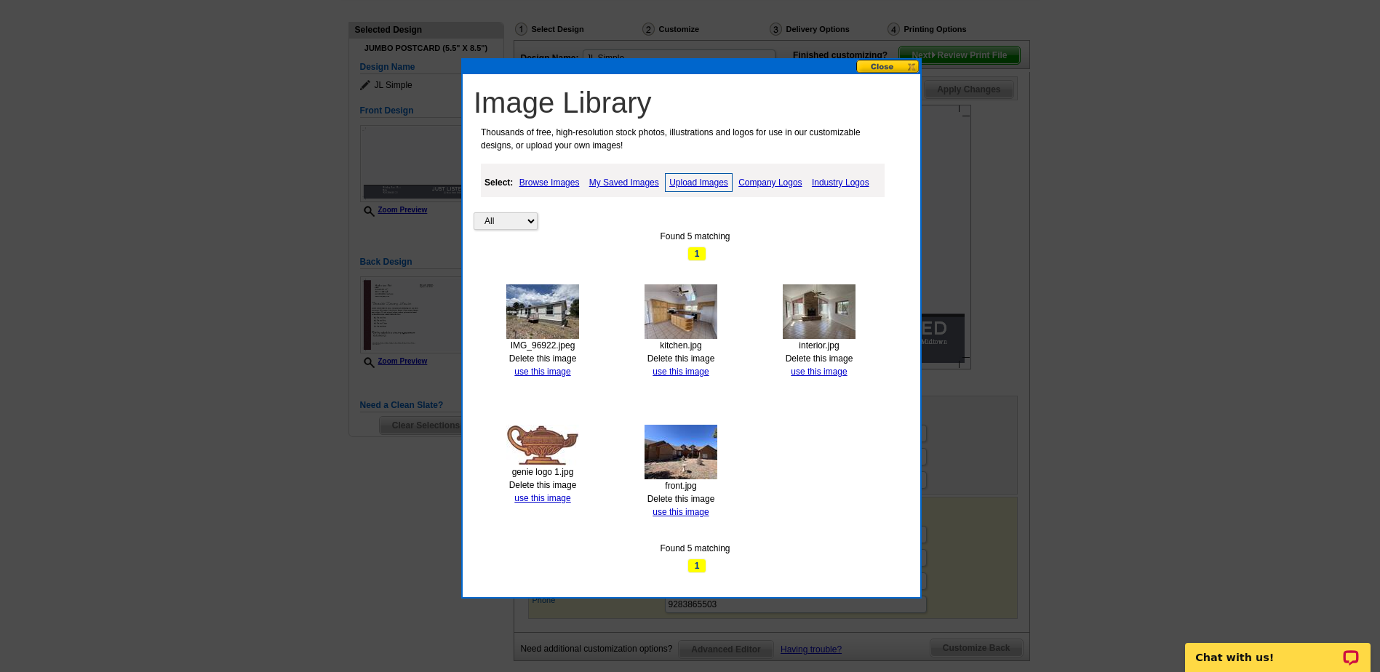
click at [693, 181] on link "Upload Images" at bounding box center [699, 182] width 68 height 19
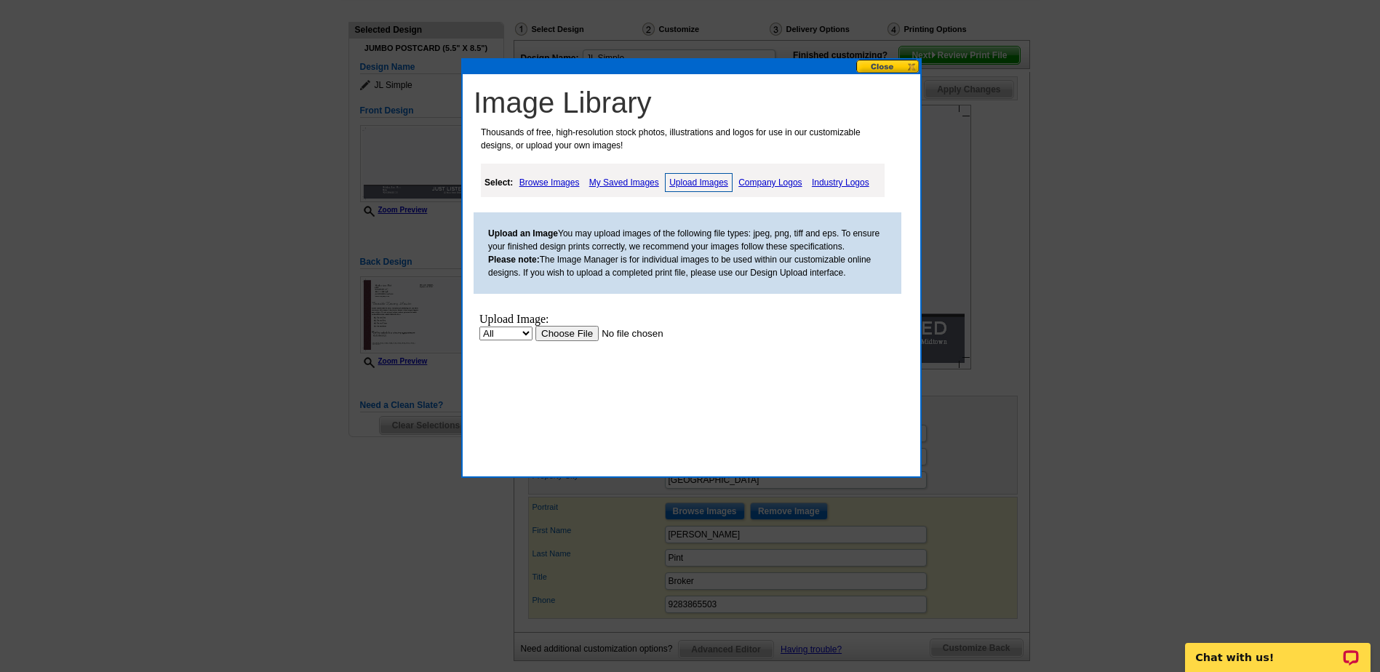
click at [571, 332] on input "file" at bounding box center [627, 333] width 184 height 15
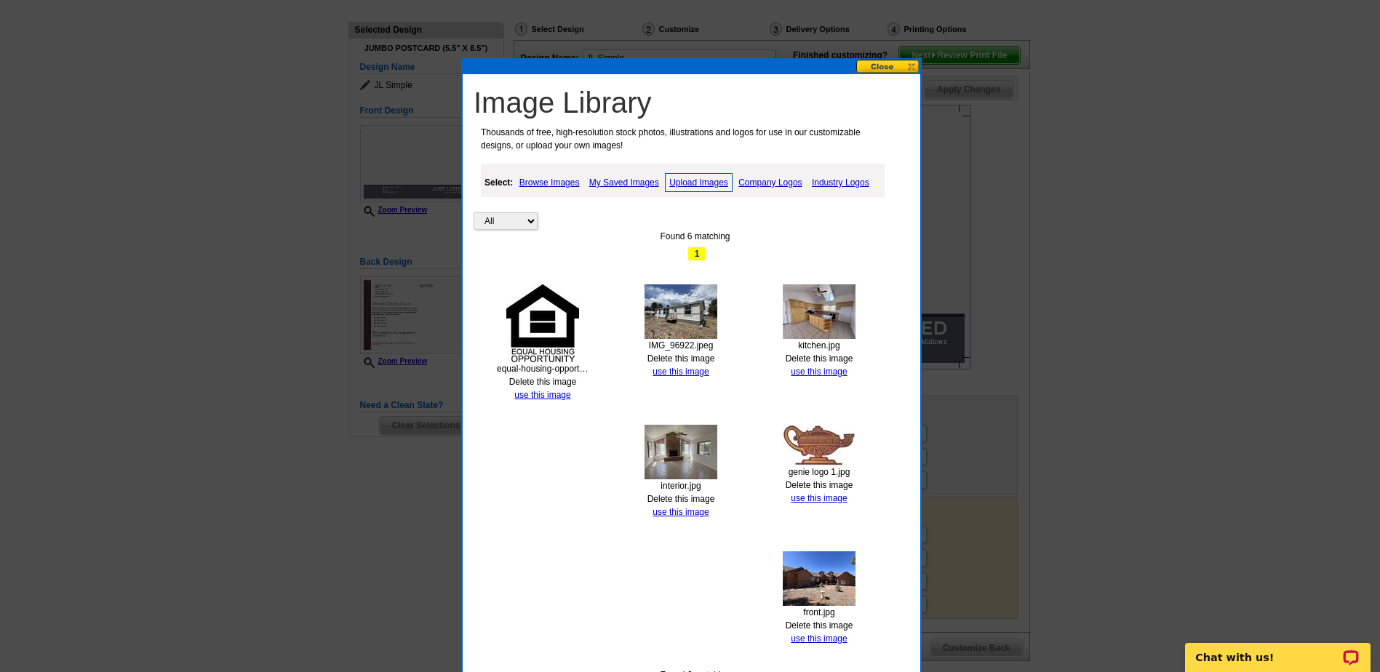
click at [695, 182] on link "Upload Images" at bounding box center [699, 182] width 68 height 19
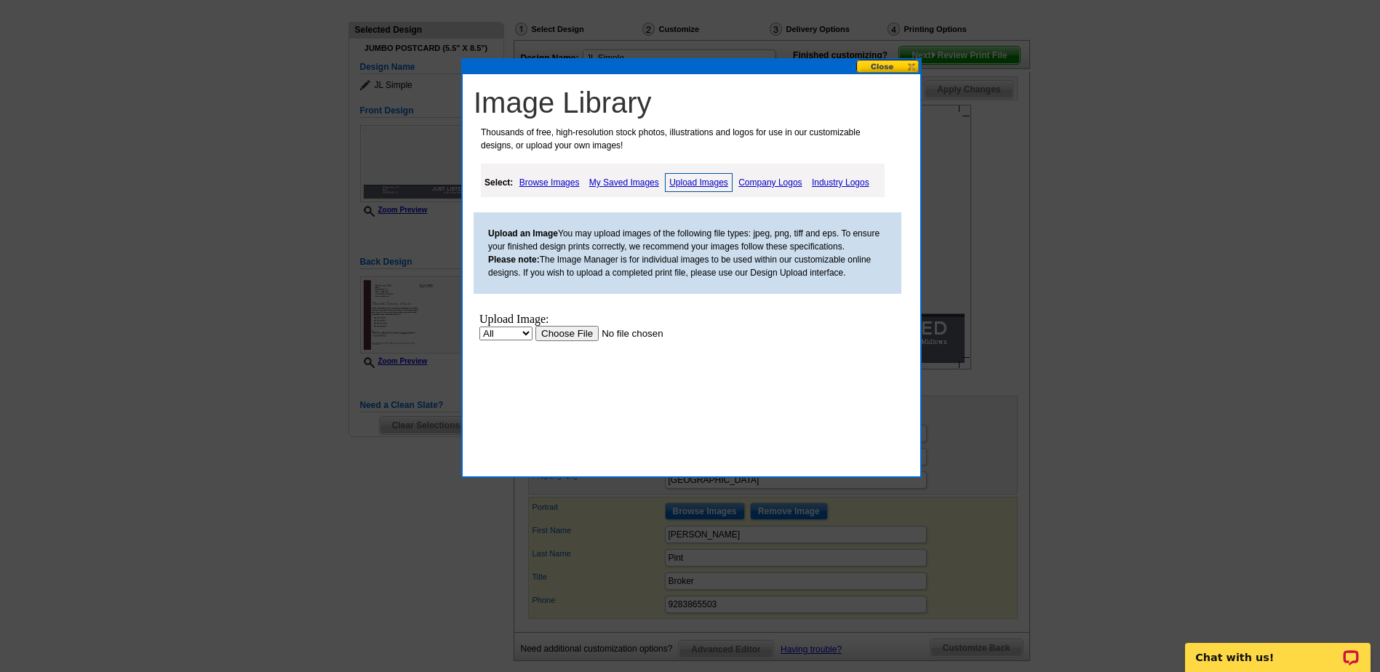
click at [568, 334] on input "file" at bounding box center [627, 333] width 184 height 15
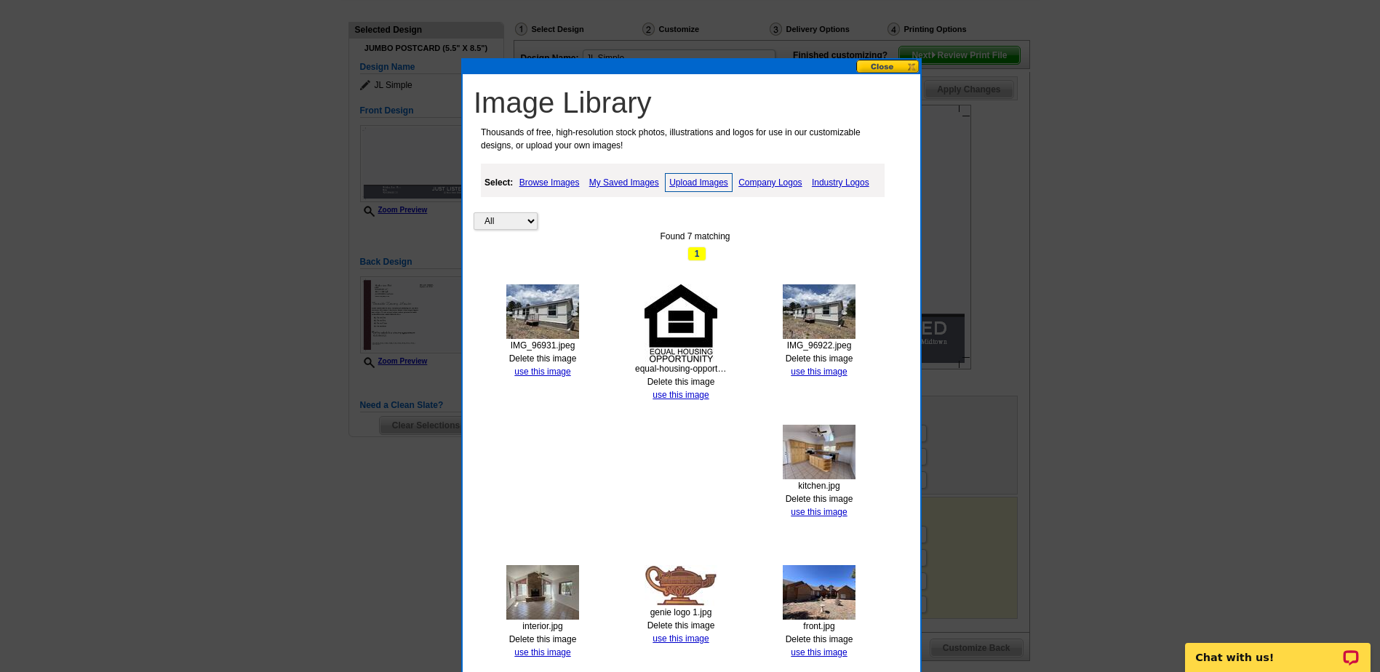
click at [882, 65] on button at bounding box center [888, 67] width 64 height 14
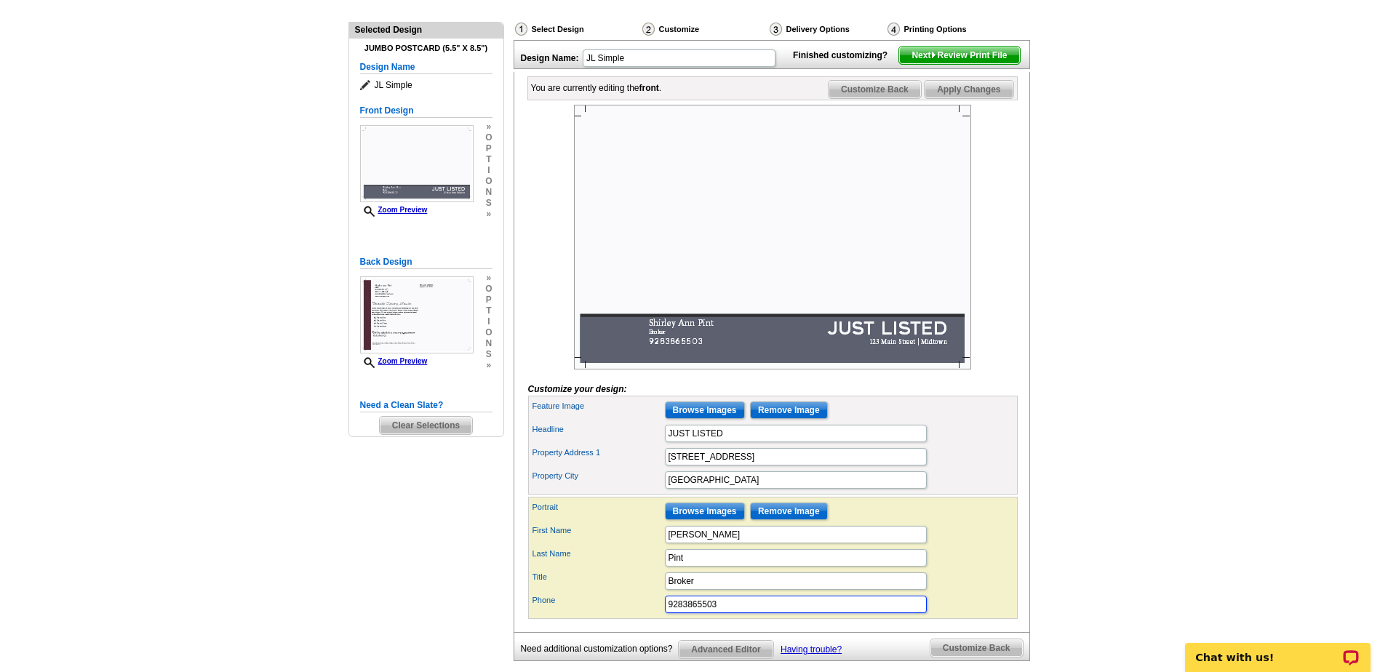
click at [681, 613] on input "9283865503" at bounding box center [796, 604] width 262 height 17
type input "(928) 386-5503"
drag, startPoint x: 730, startPoint y: 476, endPoint x: 603, endPoint y: 485, distance: 127.6
click at [603, 468] on div "Property Address 1 123 Main Street" at bounding box center [773, 456] width 484 height 23
type input "1"
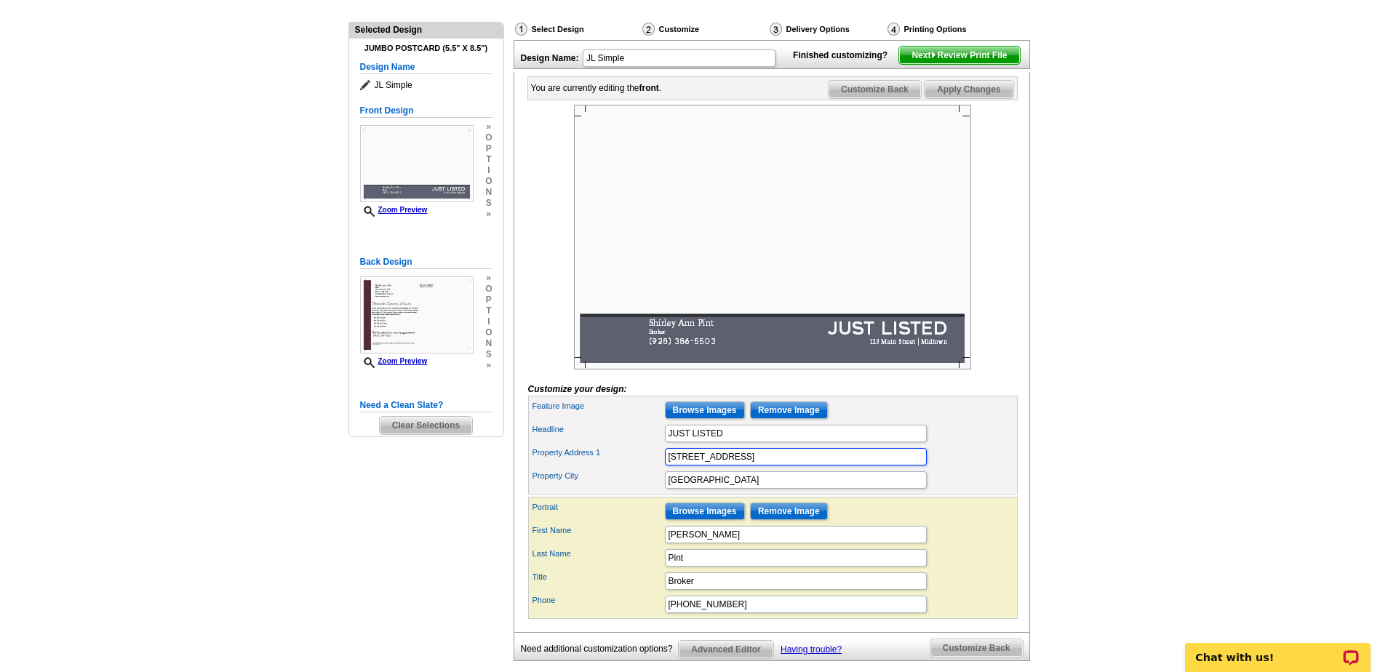
type input "[STREET_ADDRESS]"
drag, startPoint x: 717, startPoint y: 504, endPoint x: 598, endPoint y: 505, distance: 118.6
click at [599, 492] on div "Property City Midtown" at bounding box center [773, 479] width 484 height 23
type input "Overgaard, AZ"
click at [700, 419] on input "Browse Images" at bounding box center [705, 410] width 80 height 17
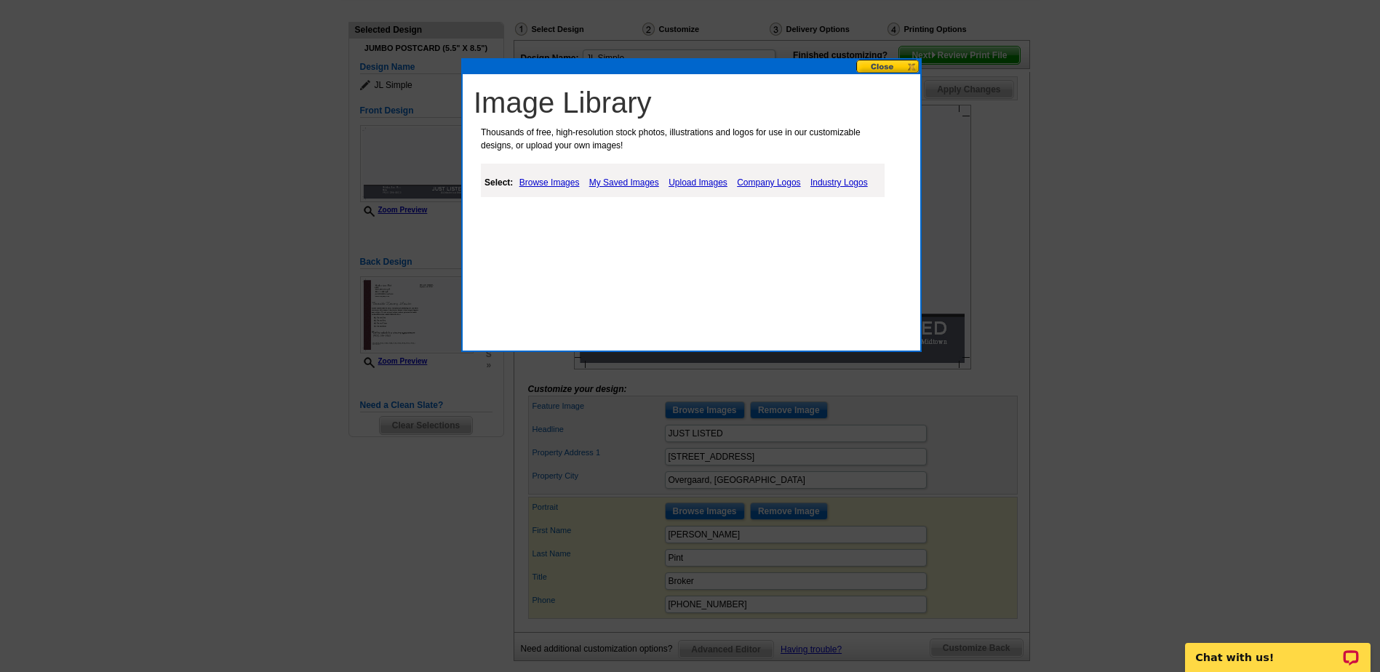
click at [633, 181] on link "My Saved Images" at bounding box center [624, 182] width 77 height 17
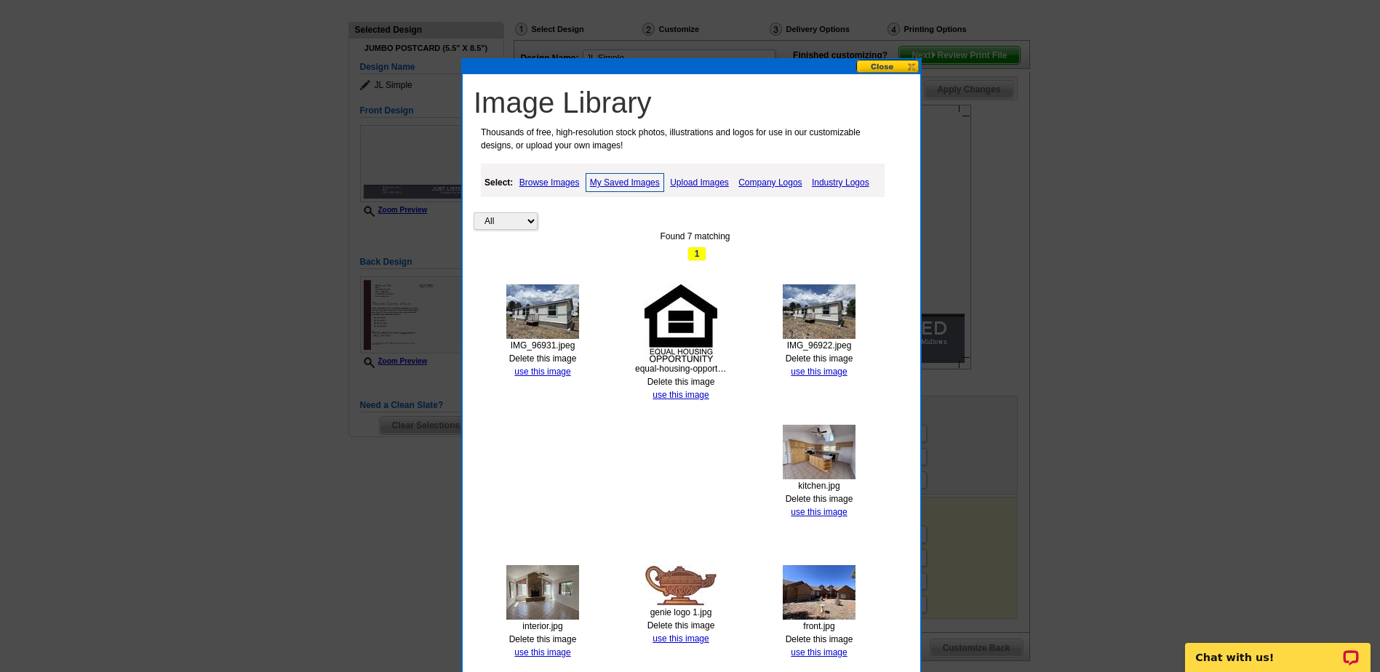
click at [538, 313] on img at bounding box center [542, 311] width 73 height 55
click at [538, 373] on link "use this image" at bounding box center [542, 372] width 56 height 10
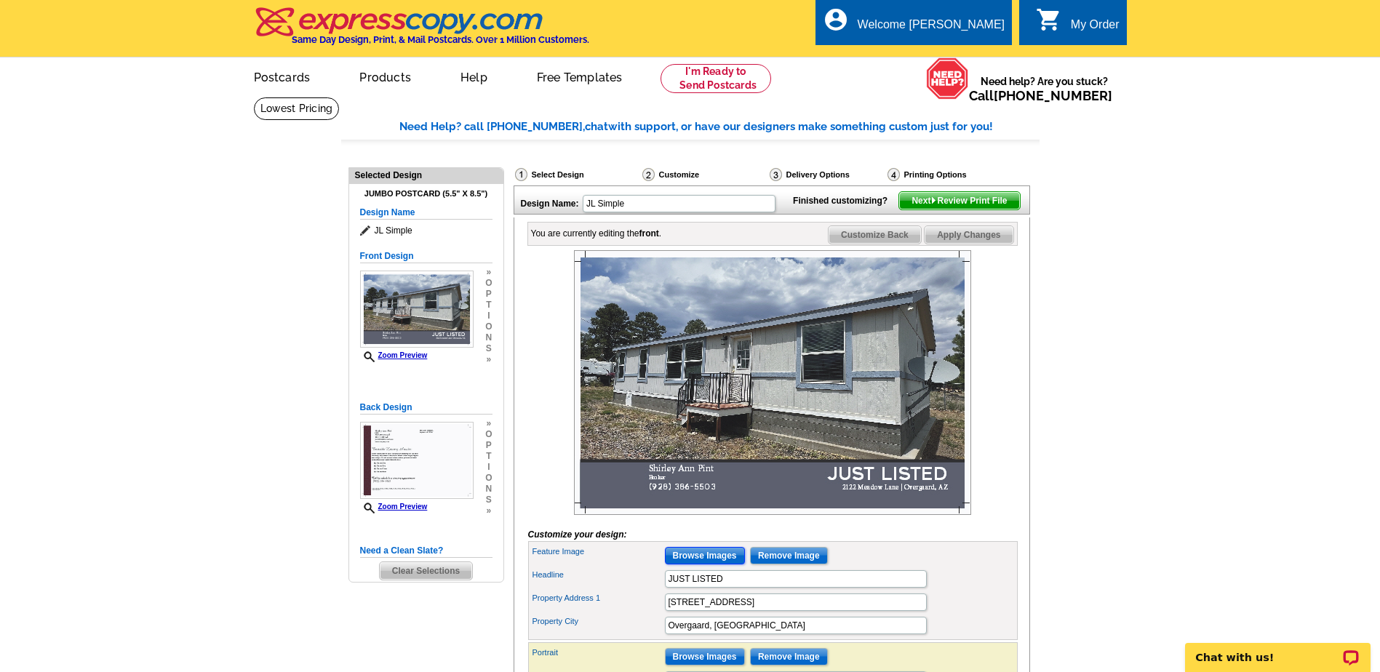
click at [709, 565] on input "Browse Images" at bounding box center [705, 555] width 80 height 17
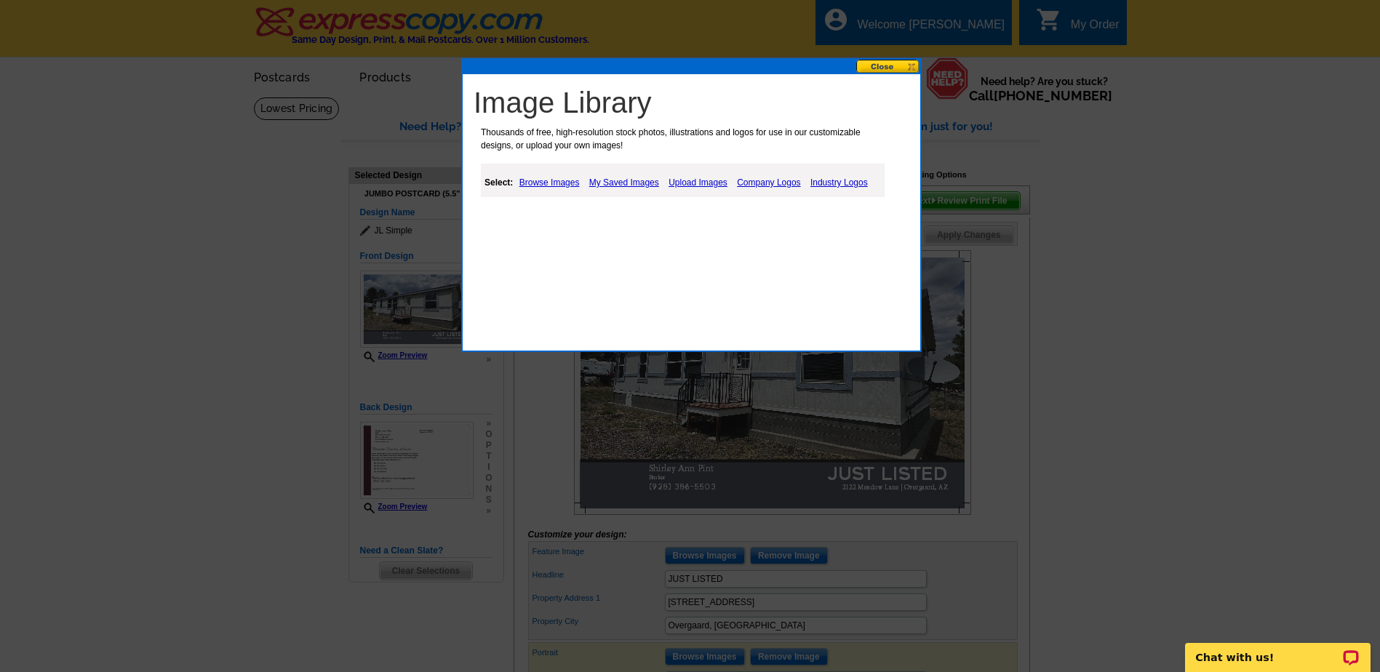
click at [631, 182] on link "My Saved Images" at bounding box center [624, 182] width 77 height 17
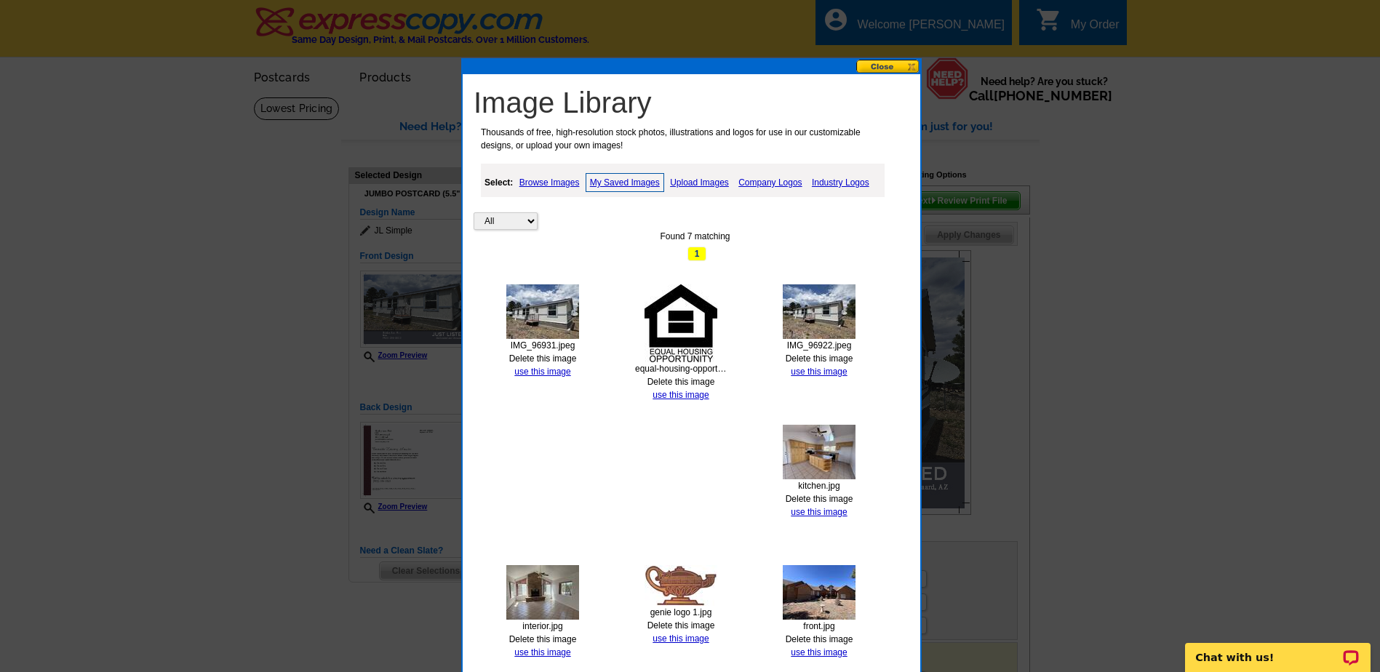
click at [811, 326] on img at bounding box center [819, 311] width 73 height 55
click at [816, 372] on link "use this image" at bounding box center [819, 372] width 56 height 10
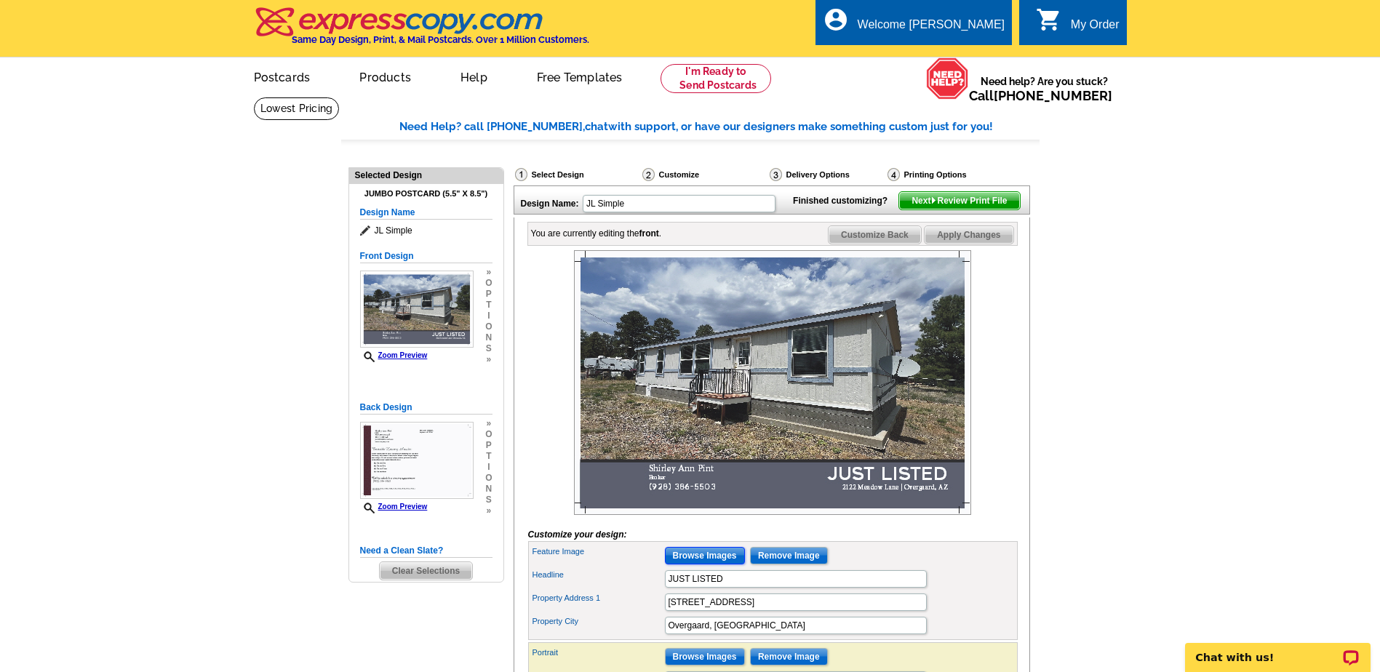
click at [698, 565] on input "Browse Images" at bounding box center [705, 555] width 80 height 17
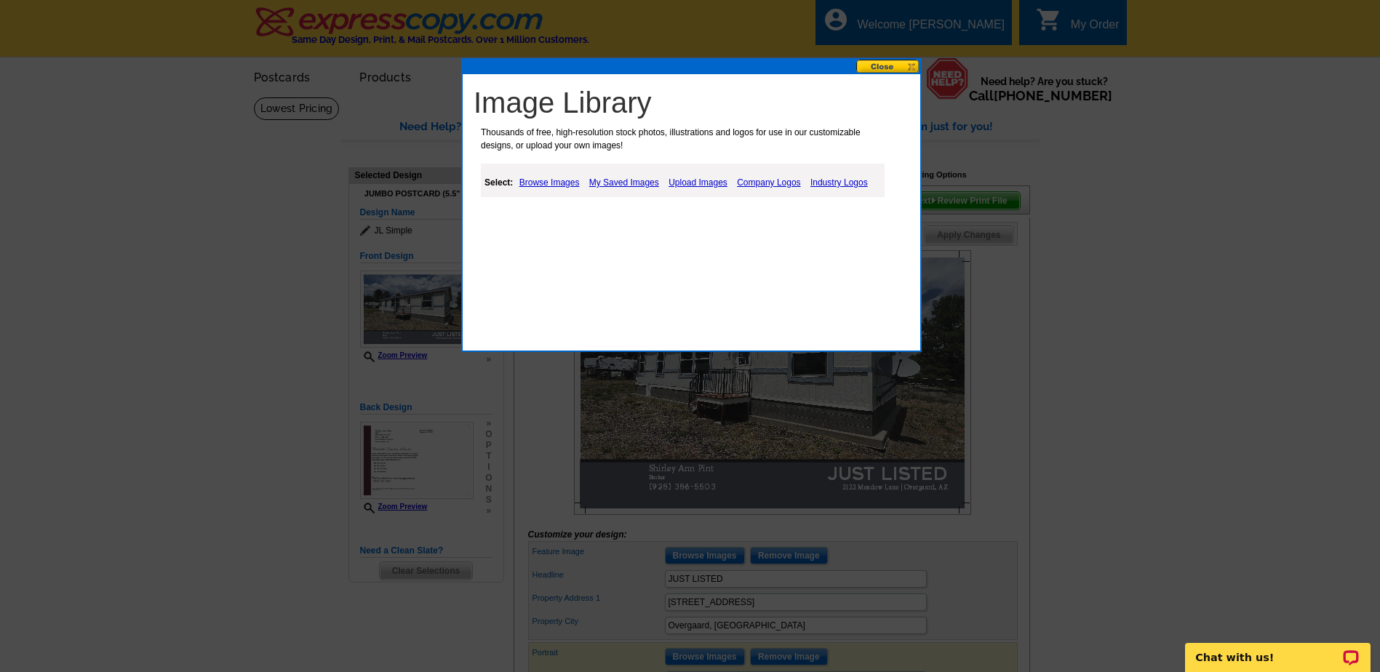
click at [610, 185] on link "My Saved Images" at bounding box center [624, 182] width 77 height 17
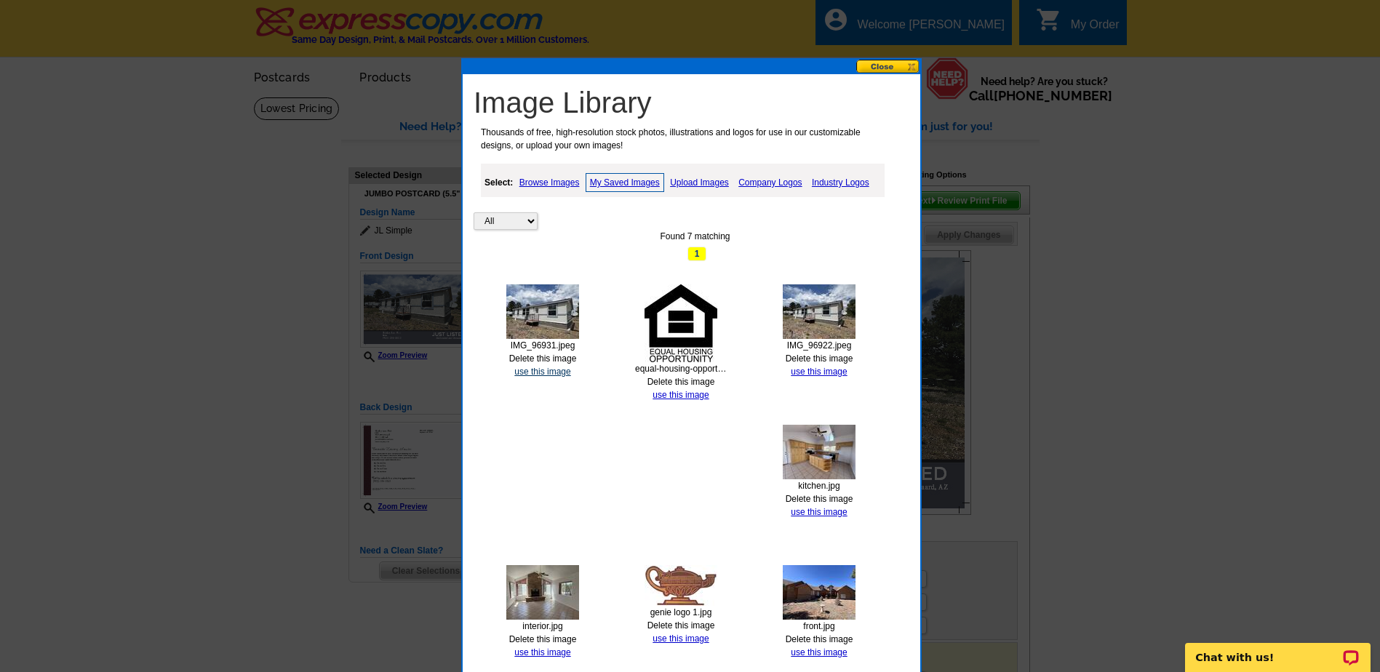
click at [542, 369] on link "use this image" at bounding box center [542, 372] width 56 height 10
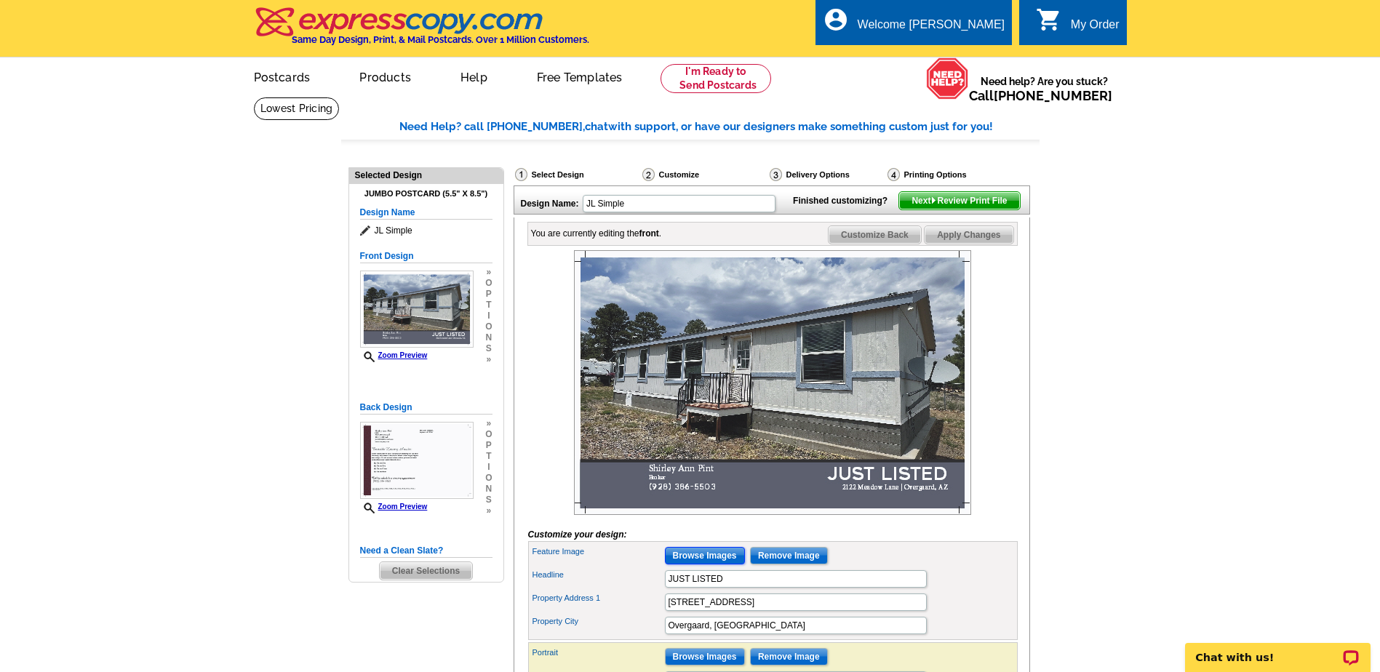
click at [703, 565] on input "Browse Images" at bounding box center [705, 555] width 80 height 17
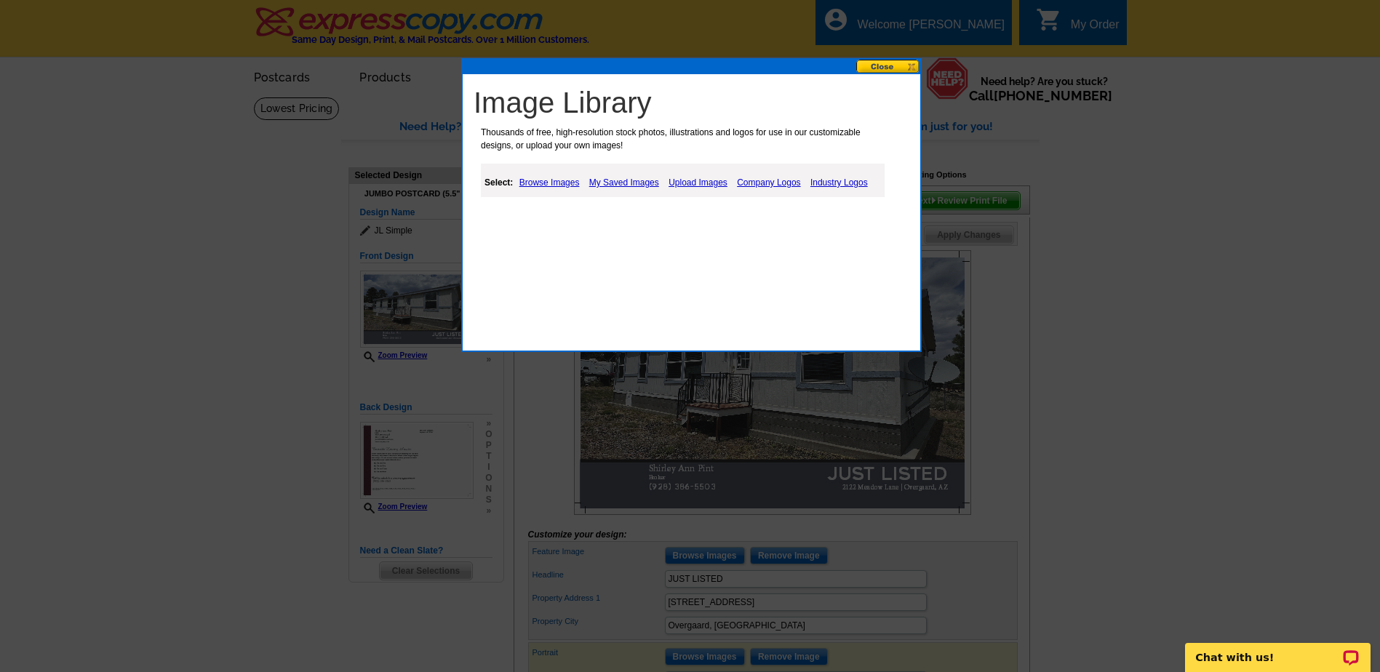
click at [619, 183] on link "My Saved Images" at bounding box center [624, 182] width 77 height 17
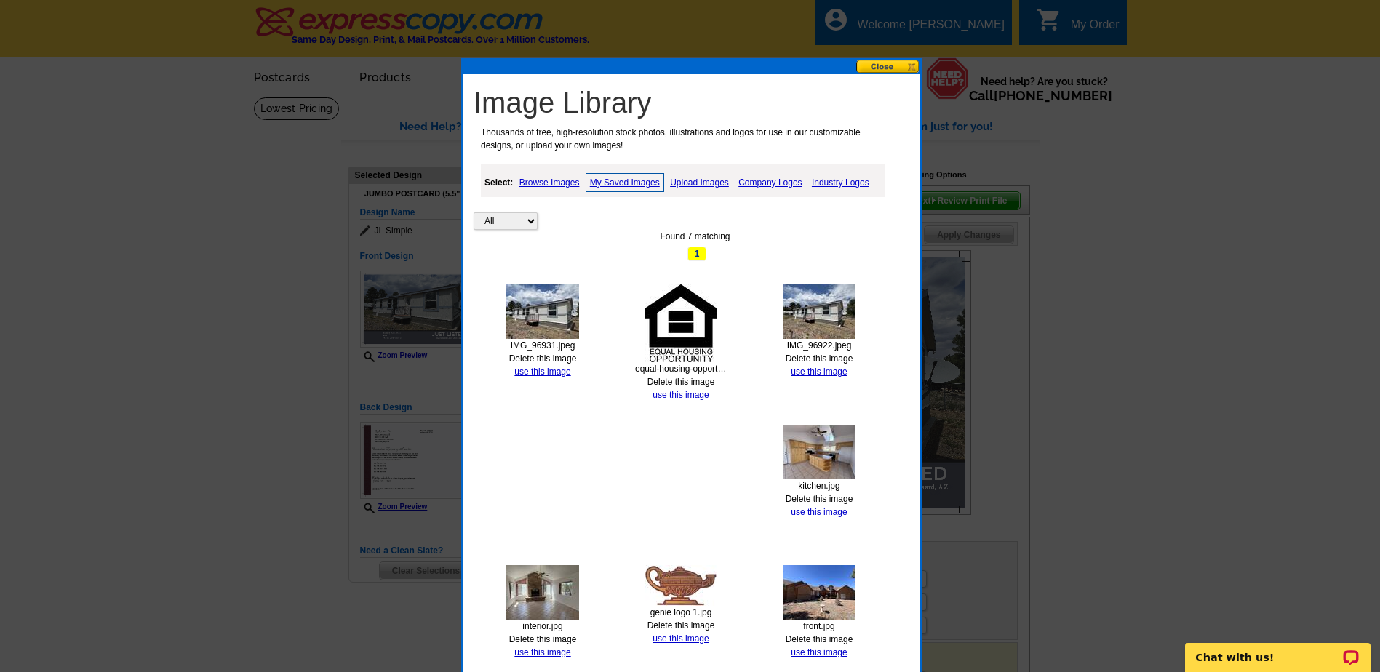
click at [820, 322] on img at bounding box center [819, 311] width 73 height 55
click at [816, 371] on link "use this image" at bounding box center [819, 372] width 56 height 10
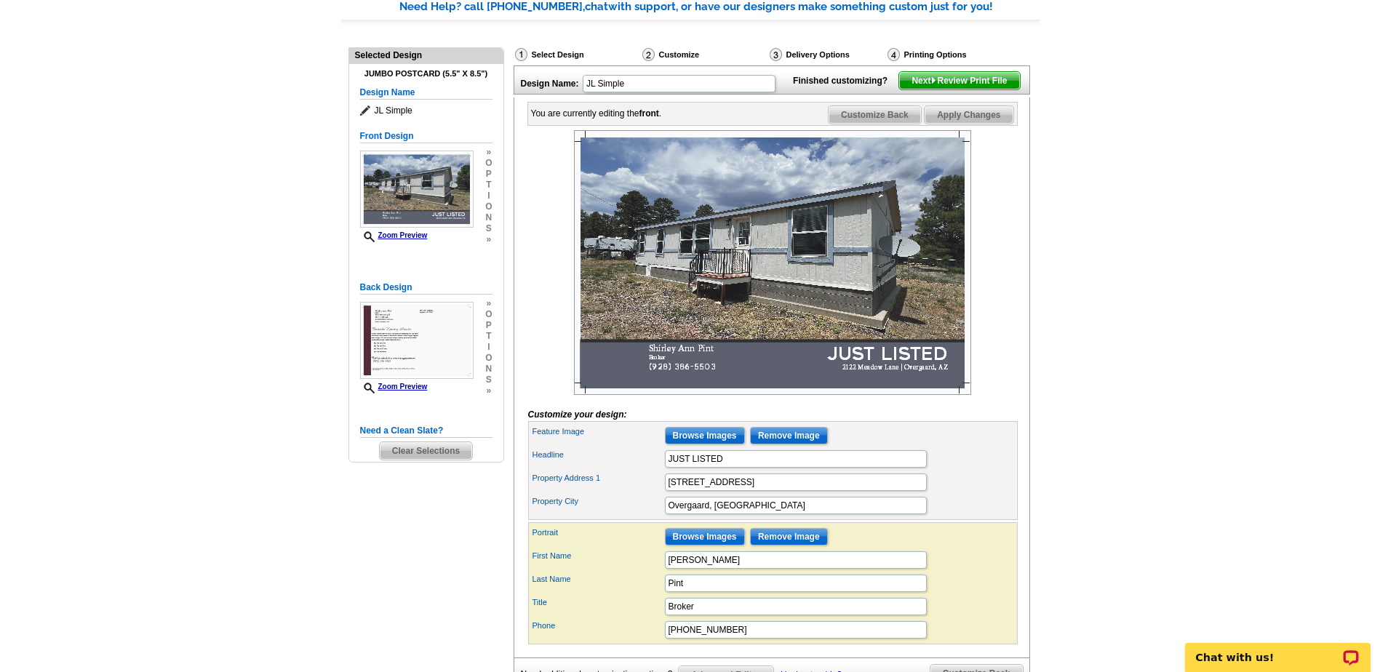
scroll to position [145, 0]
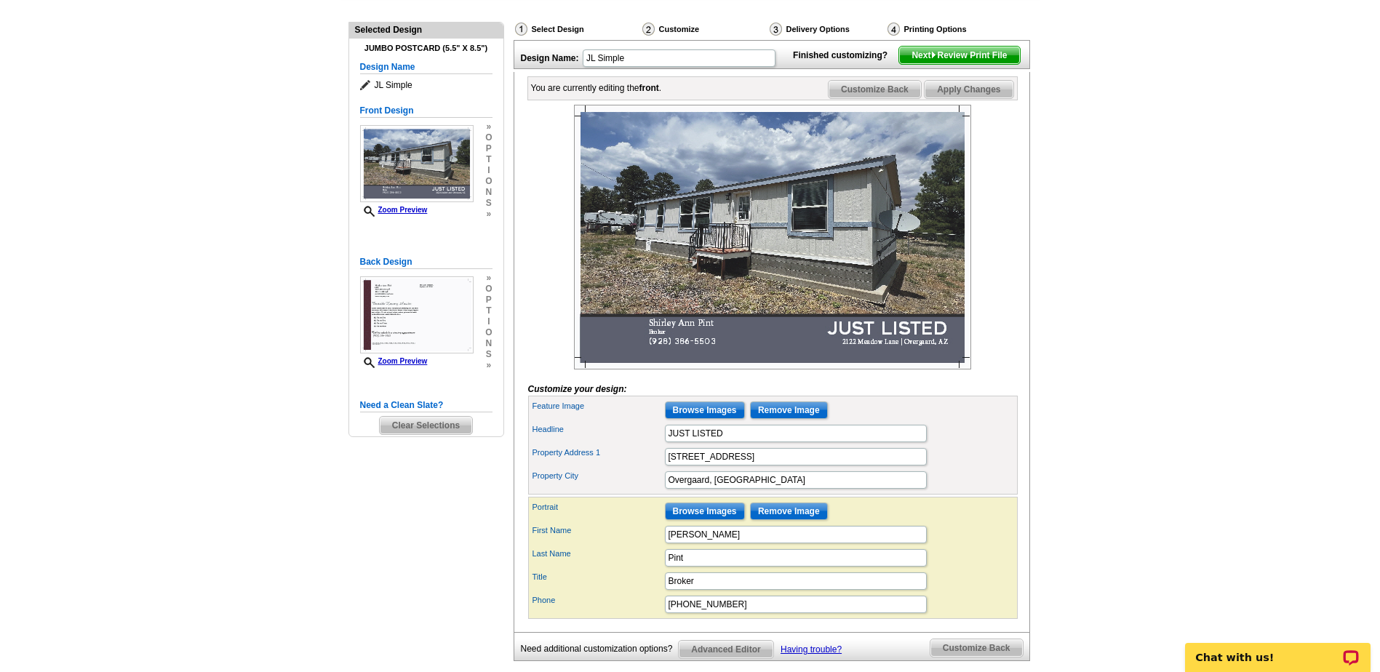
click at [986, 98] on span "Apply Changes" at bounding box center [969, 89] width 88 height 17
click at [695, 567] on input "Pint" at bounding box center [796, 557] width 262 height 17
type input "Pint, Broker"
drag, startPoint x: 693, startPoint y: 604, endPoint x: 647, endPoint y: 603, distance: 45.8
click at [647, 593] on div "Title Broker" at bounding box center [773, 581] width 484 height 23
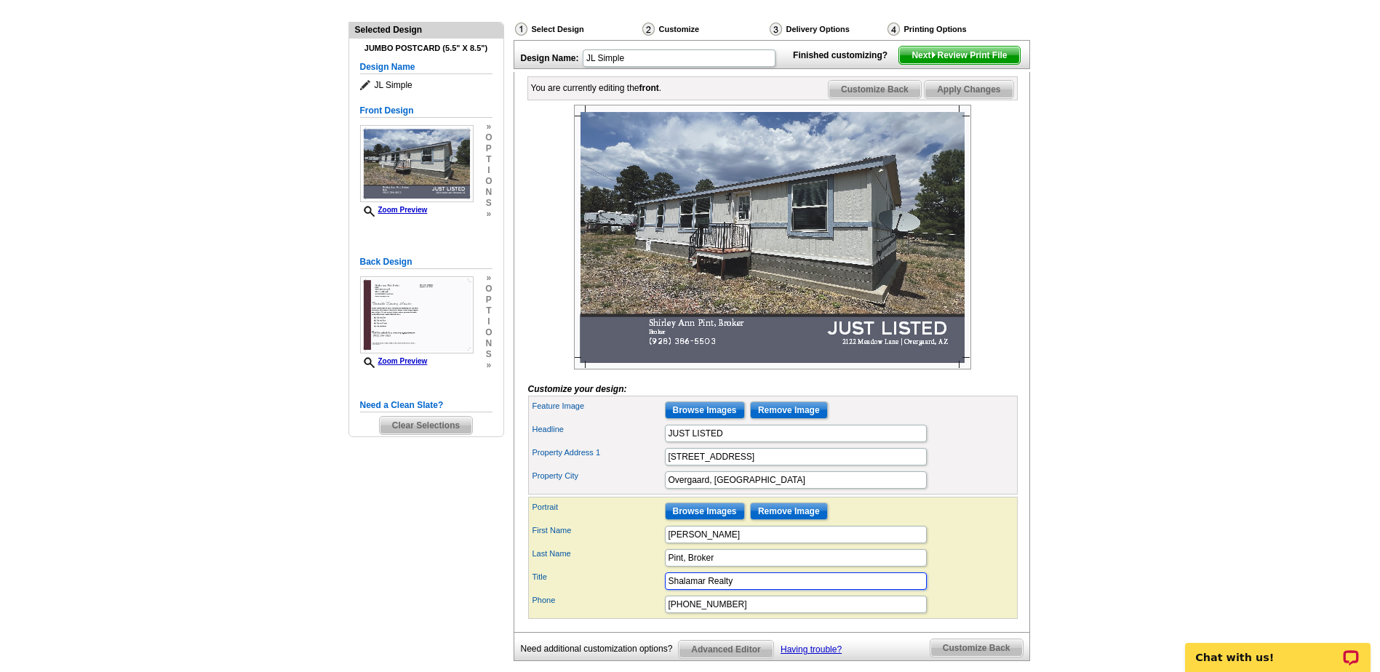
type input "Shalamar Realty"
click at [722, 567] on input "Pint, Broker" at bounding box center [796, 557] width 262 height 17
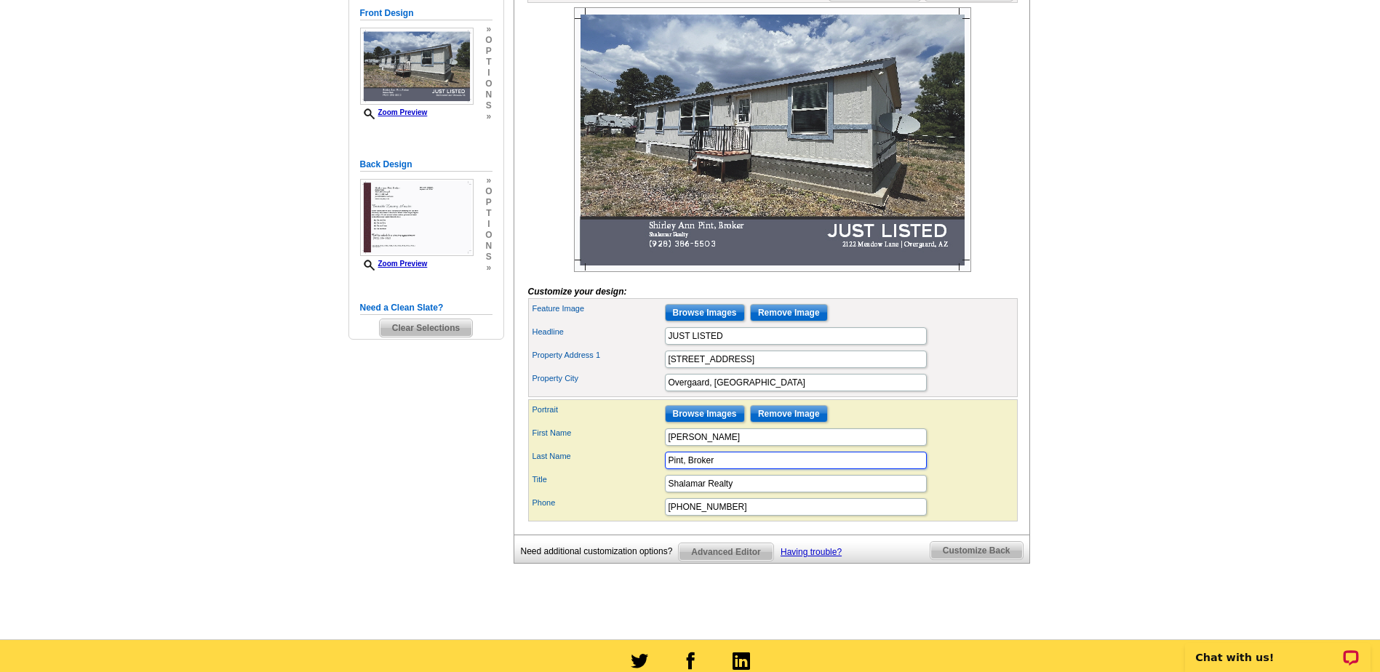
scroll to position [218, 0]
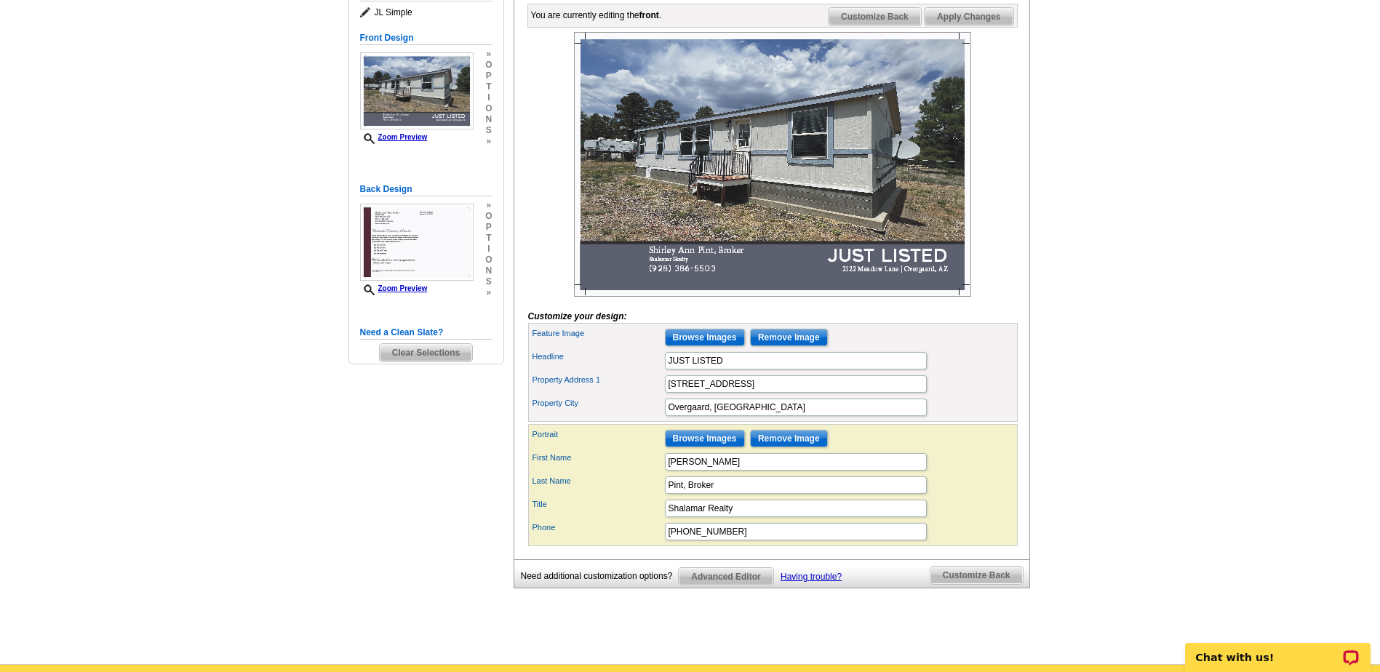
click at [991, 25] on span "Apply Changes" at bounding box center [969, 16] width 88 height 17
click at [714, 586] on span "Advanced Editor" at bounding box center [726, 576] width 94 height 17
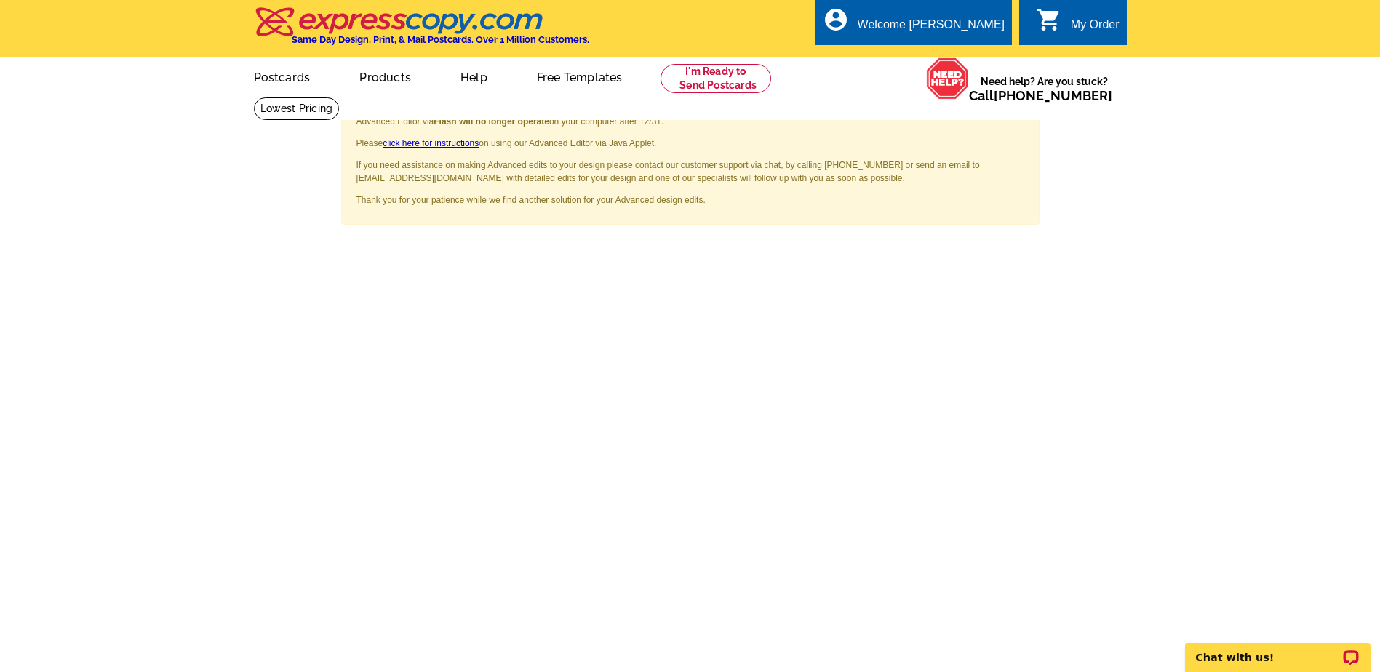
click at [1018, 114] on span "×" at bounding box center [1018, 115] width 10 height 20
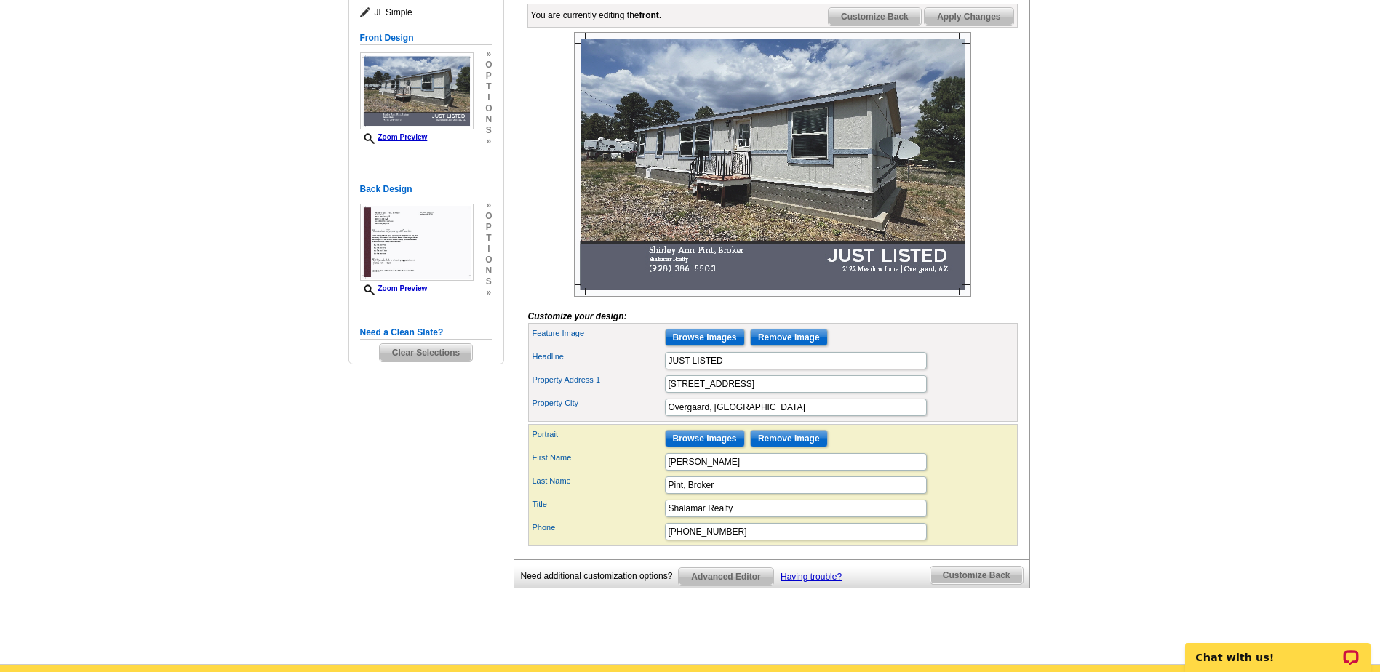
click at [973, 584] on span "Customize Back" at bounding box center [976, 575] width 92 height 17
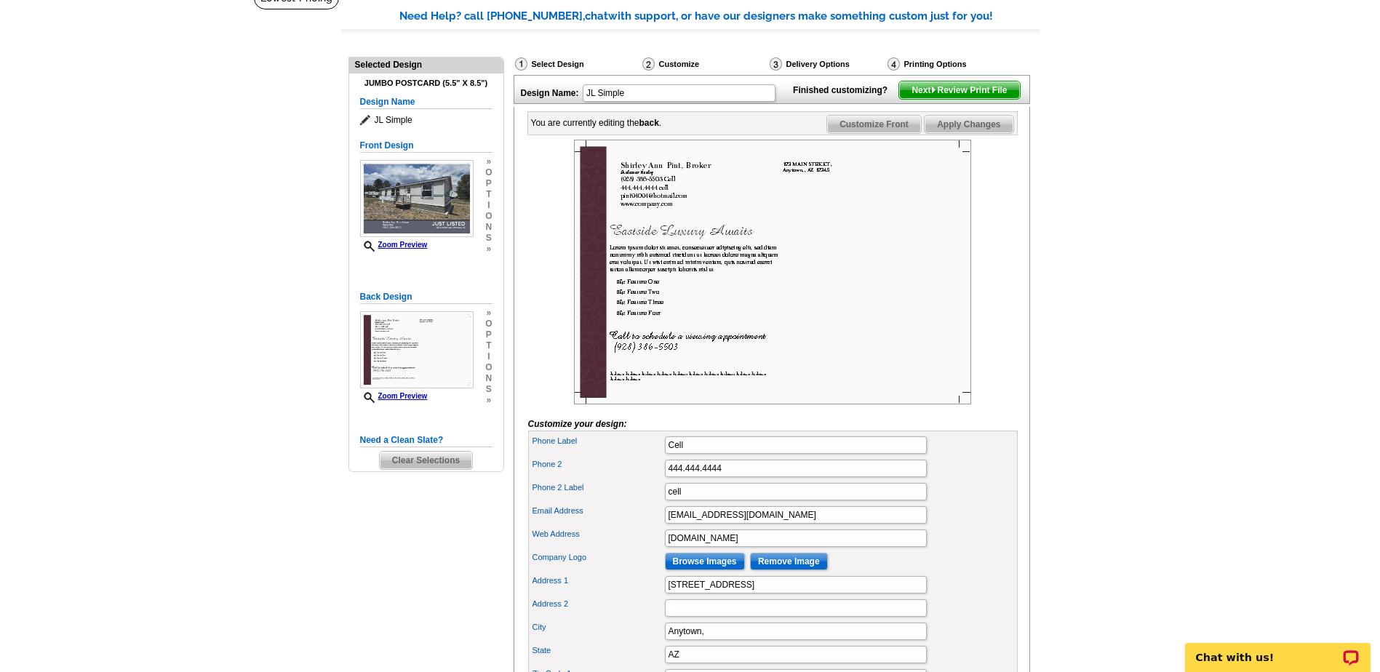
scroll to position [145, 0]
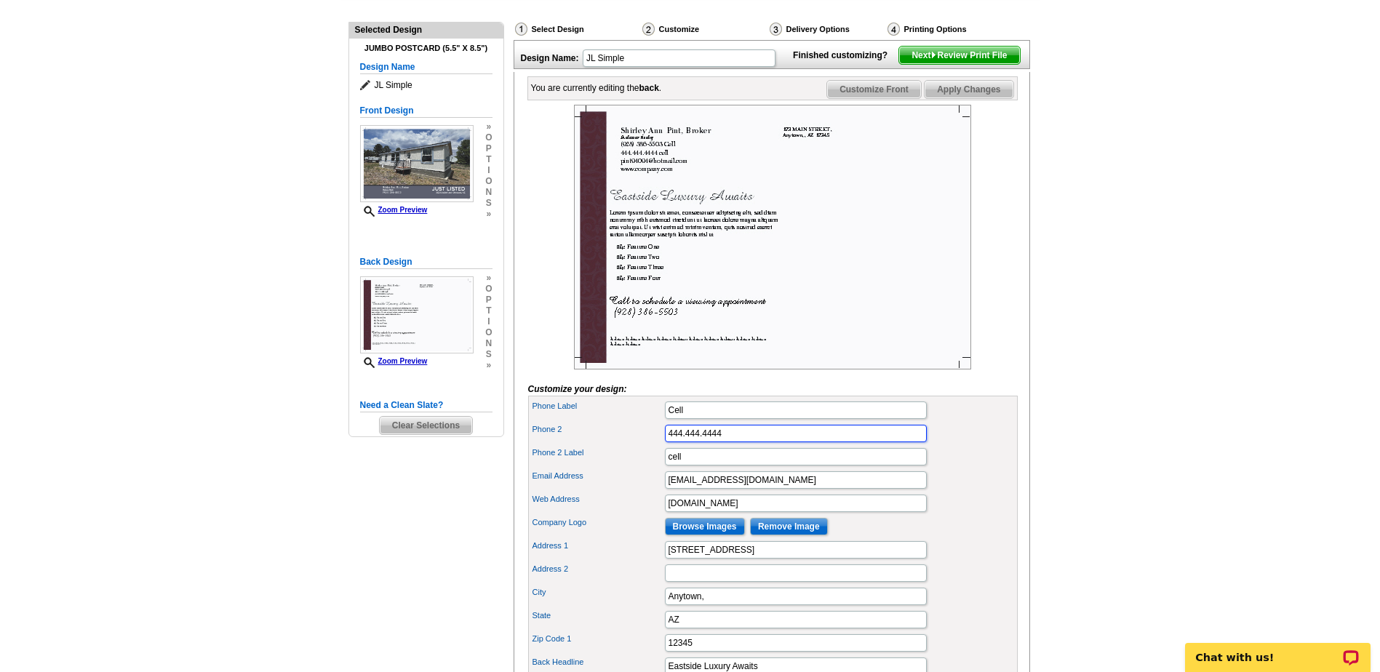
drag, startPoint x: 724, startPoint y: 455, endPoint x: 632, endPoint y: 453, distance: 91.7
click at [632, 445] on div "Phone 2 444.444.4444" at bounding box center [773, 433] width 484 height 23
drag, startPoint x: 704, startPoint y: 480, endPoint x: 642, endPoint y: 476, distance: 62.7
click at [642, 468] on div "Phone 2 Label cell" at bounding box center [773, 456] width 484 height 23
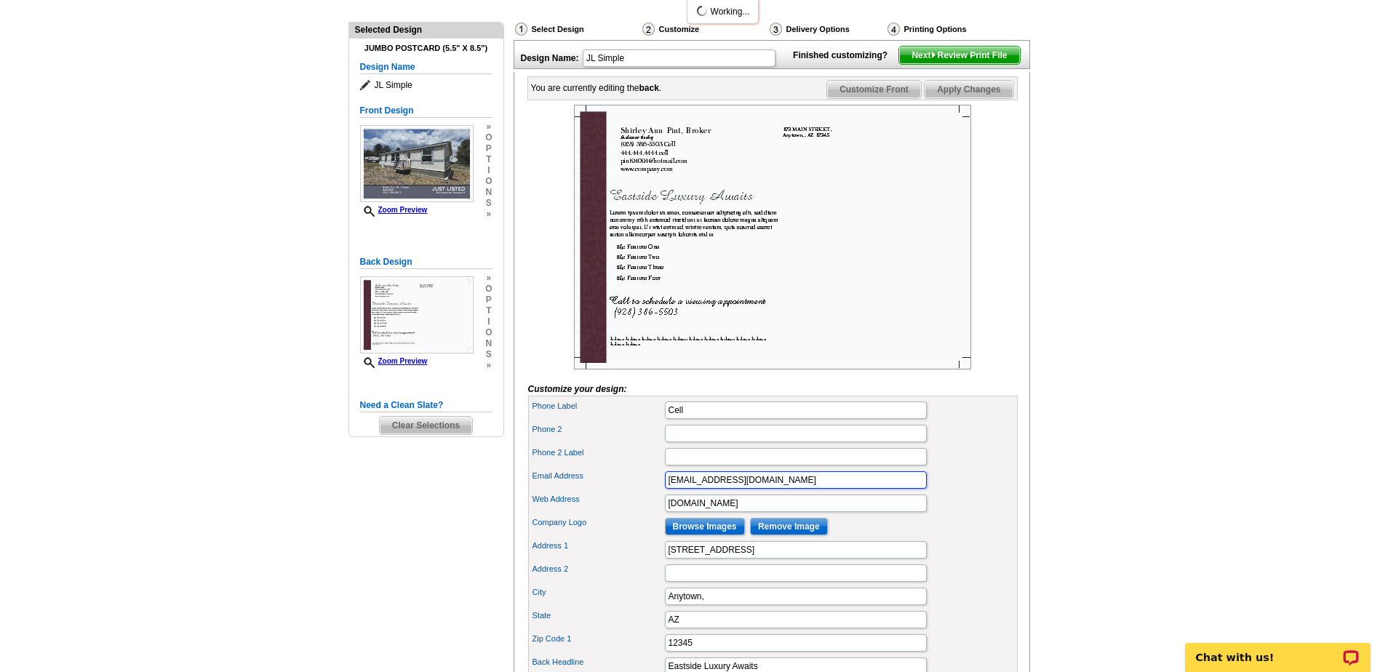
click at [790, 489] on input "pint94094@hotmail.com" at bounding box center [796, 479] width 262 height 17
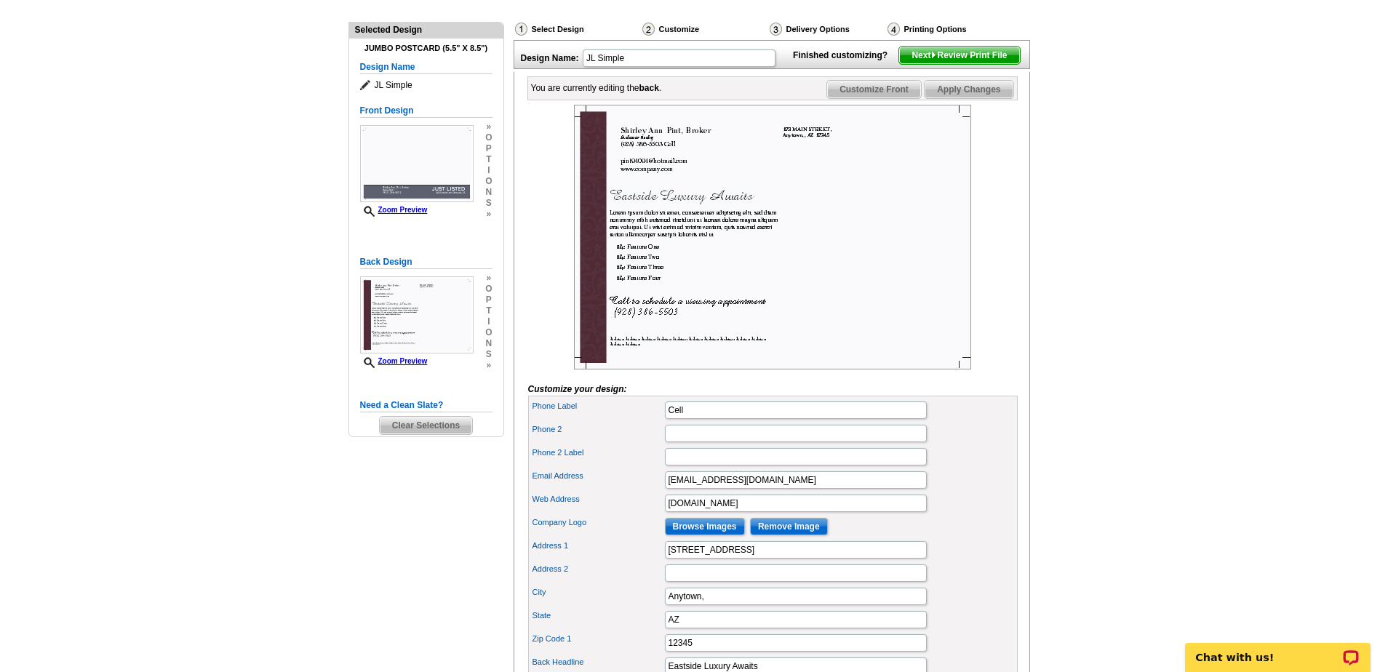
click at [950, 468] on div "Phone 2 Label" at bounding box center [773, 456] width 484 height 23
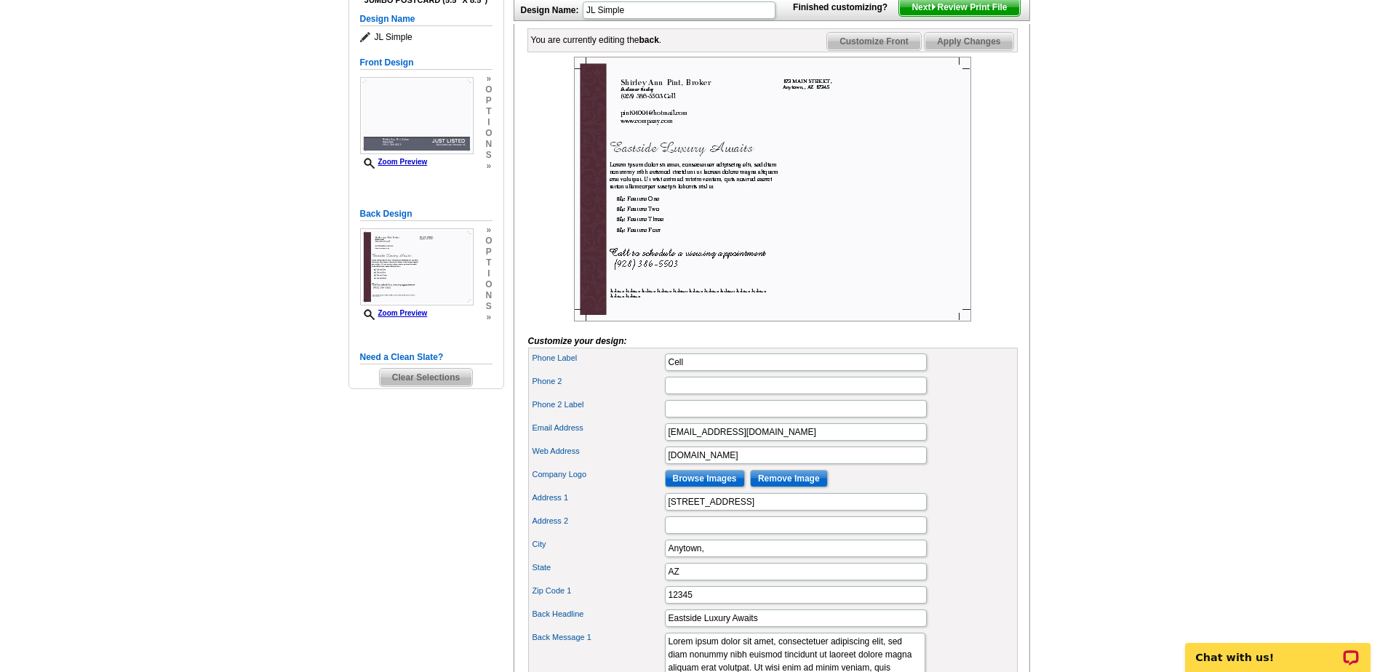
scroll to position [218, 0]
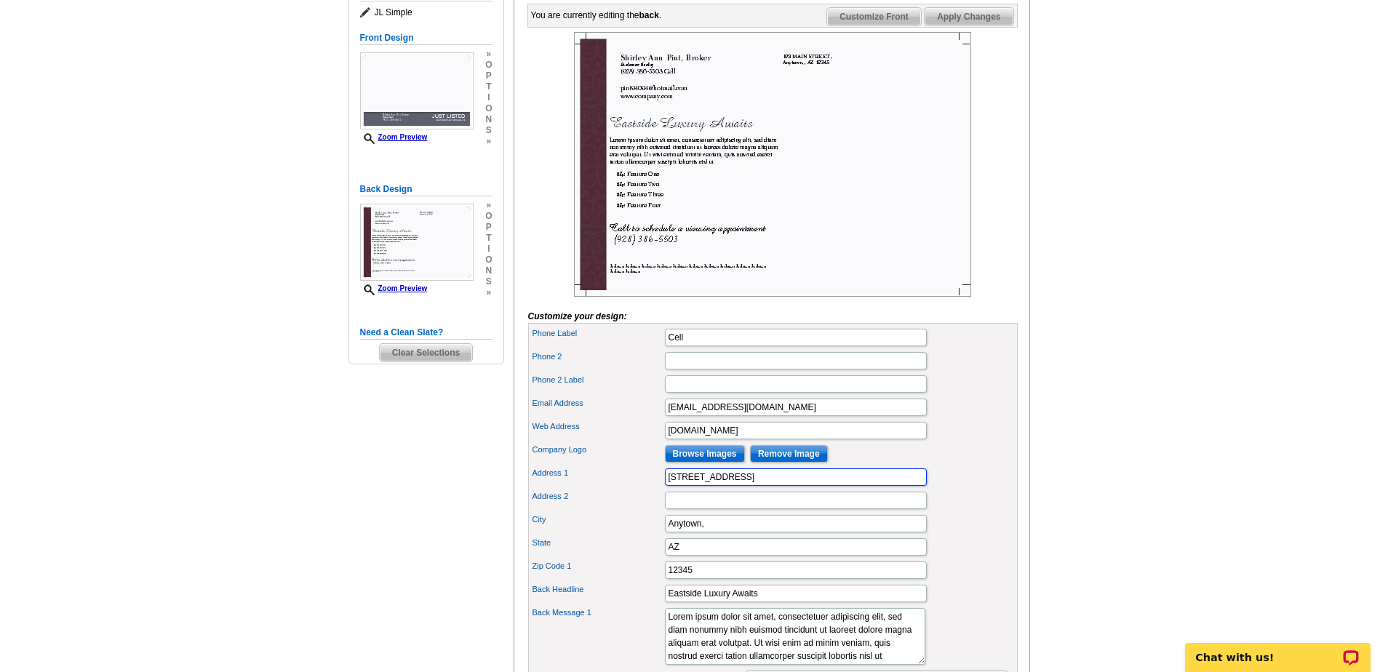
drag, startPoint x: 759, startPoint y: 503, endPoint x: 605, endPoint y: 503, distance: 154.2
click at [605, 489] on div "Address 1 123 MAIN STREET" at bounding box center [773, 477] width 484 height 23
type input "1121 N"
click at [663, 671] on button "Add Bullet" at bounding box center [702, 679] width 79 height 15
type input "• â¢ Feature One"
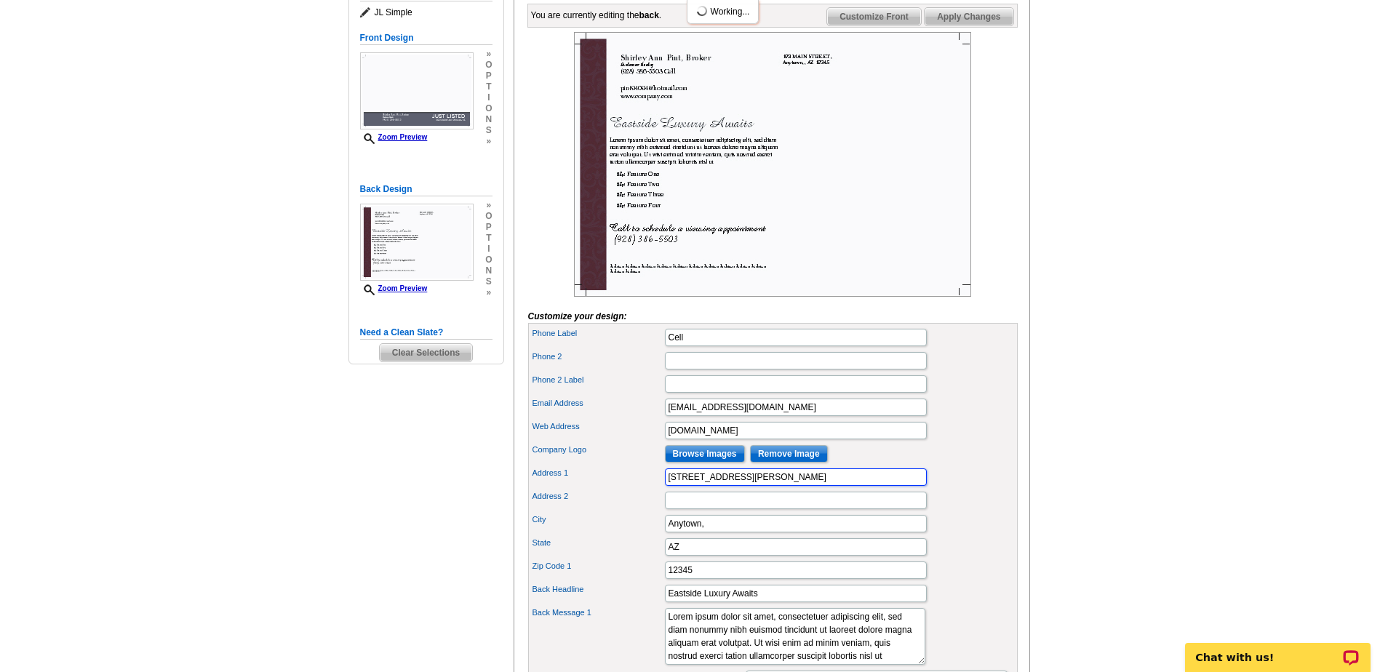
type input "1121 N Clark Rd."
type input "Show Low"
drag, startPoint x: 690, startPoint y: 594, endPoint x: 610, endPoint y: 589, distance: 80.9
click at [612, 582] on div "Zip Code 1 12345" at bounding box center [773, 570] width 484 height 23
type input "85901"
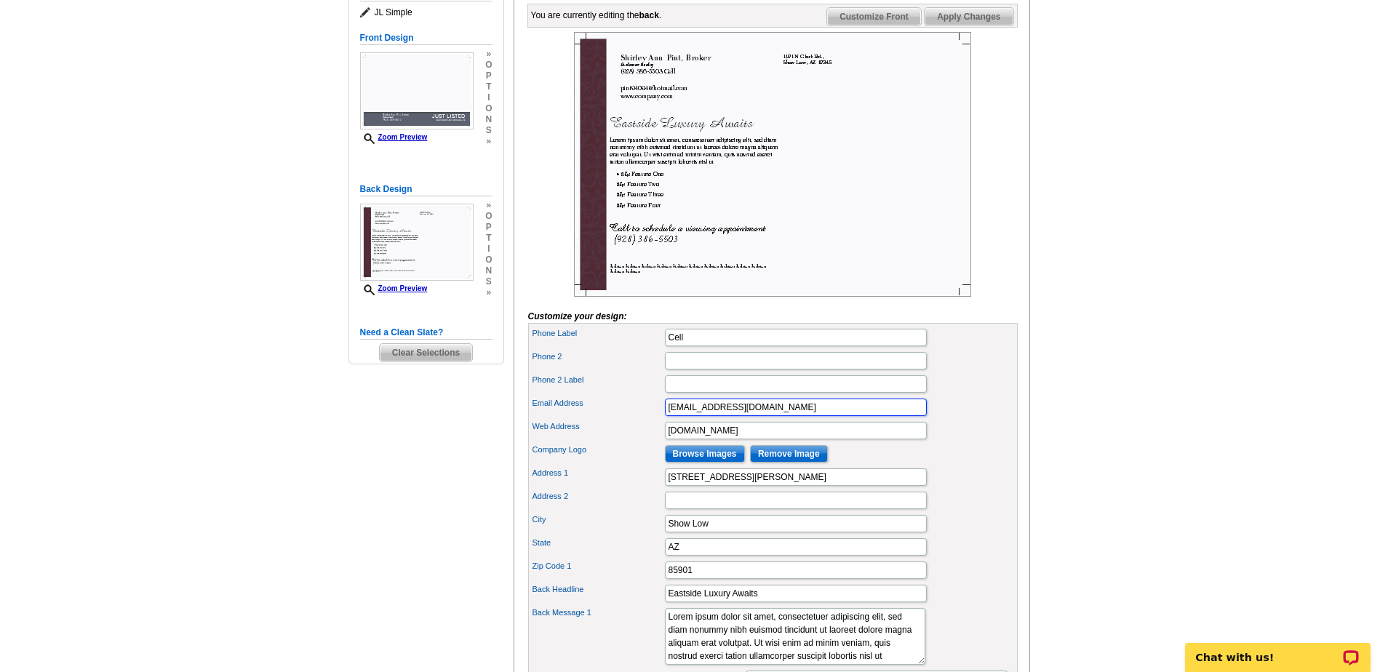
click at [696, 416] on input "pint94094@hotmail.com" at bounding box center [796, 407] width 262 height 17
click at [947, 372] on div "Phone 2" at bounding box center [773, 360] width 484 height 23
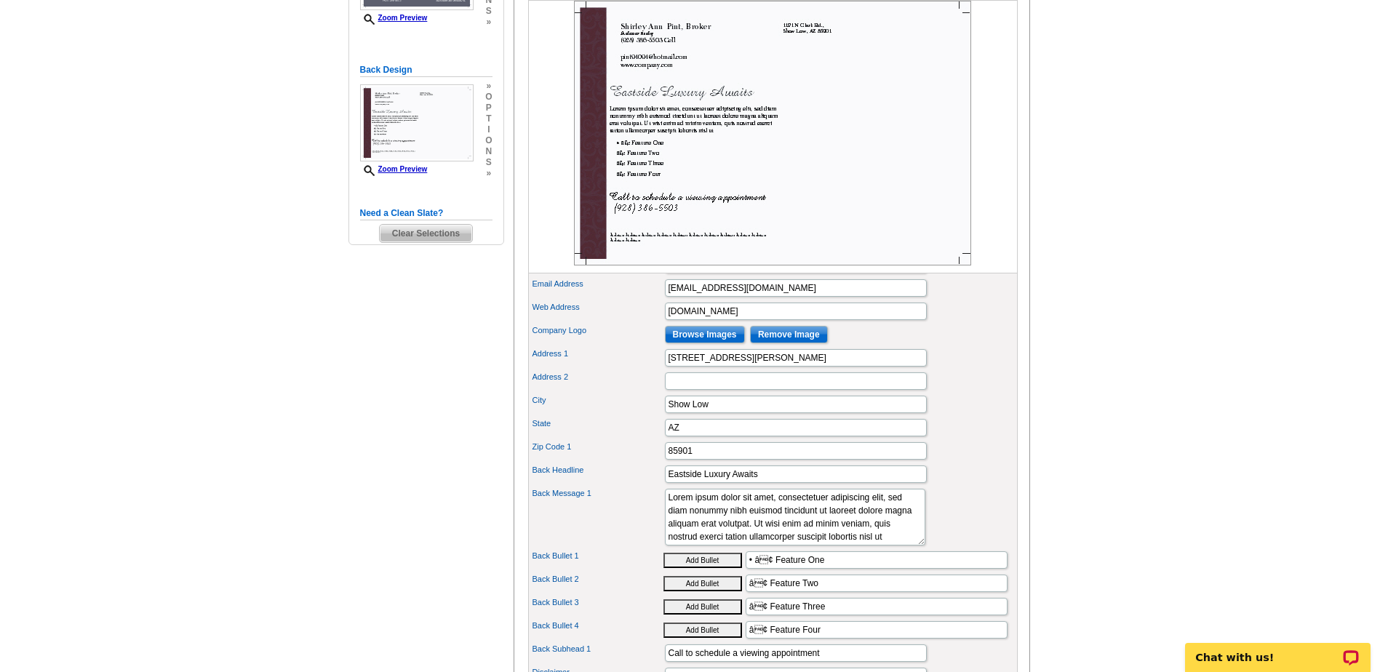
scroll to position [364, 0]
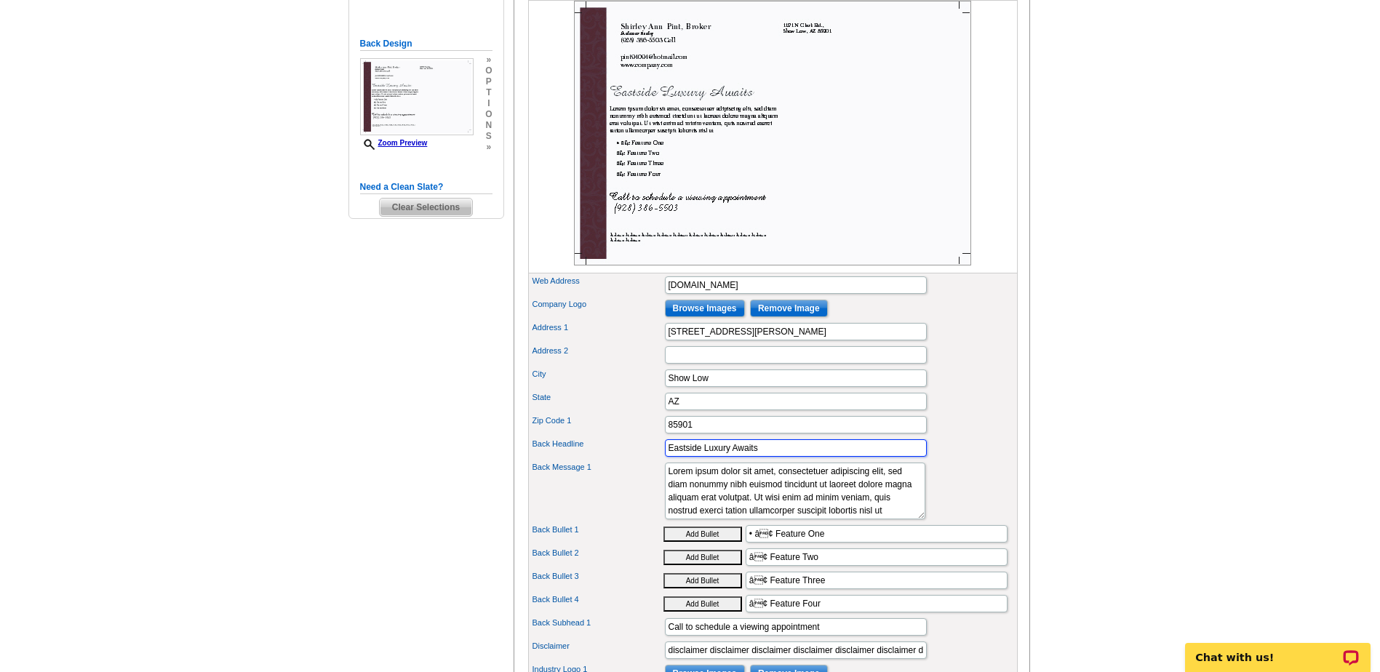
drag, startPoint x: 764, startPoint y: 471, endPoint x: 625, endPoint y: 466, distance: 139.0
click at [625, 460] on div "Back Headline Eastside Luxury Awaits" at bounding box center [773, 447] width 484 height 23
type input "Just Listed!"
click at [610, 404] on label "State" at bounding box center [598, 397] width 131 height 12
click at [665, 410] on input "AZ" at bounding box center [796, 401] width 262 height 17
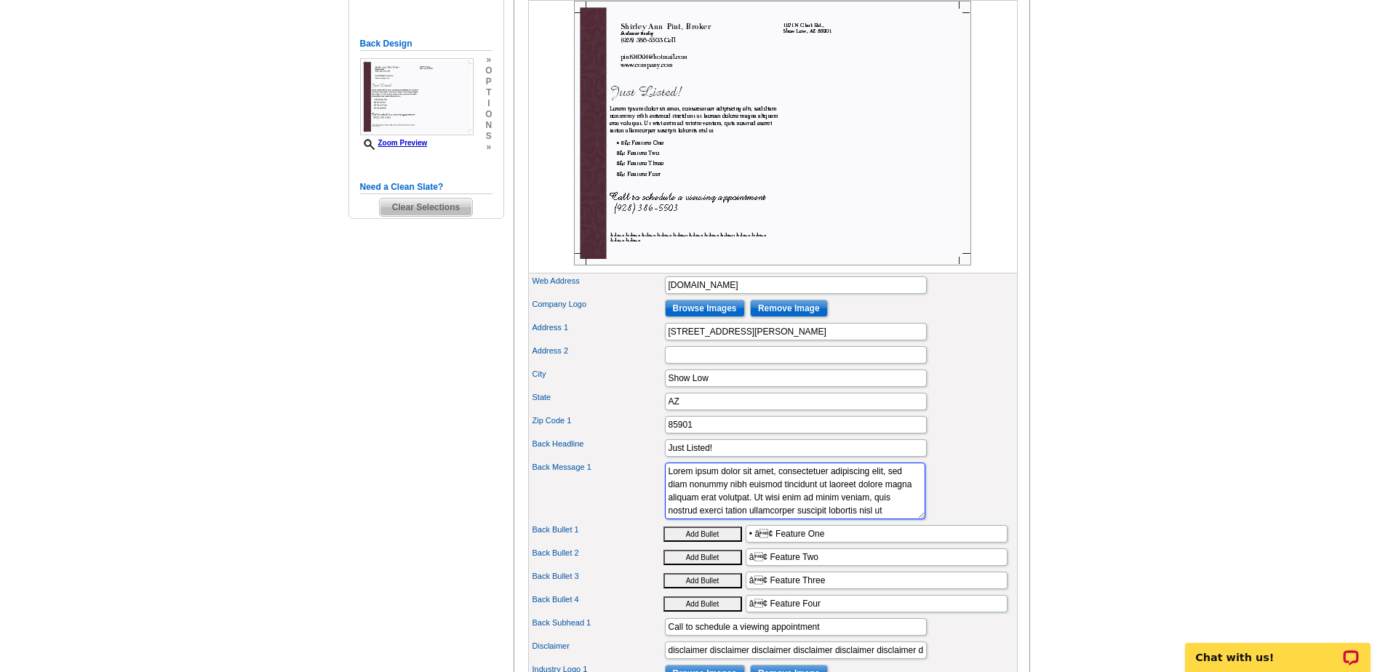
scroll to position [13, 0]
drag, startPoint x: 668, startPoint y: 495, endPoint x: 881, endPoint y: 558, distance: 222.3
click at [881, 558] on div "Phone Label Cell Phone 2 Phone 2 Label Email Address Web Address" at bounding box center [773, 445] width 490 height 534
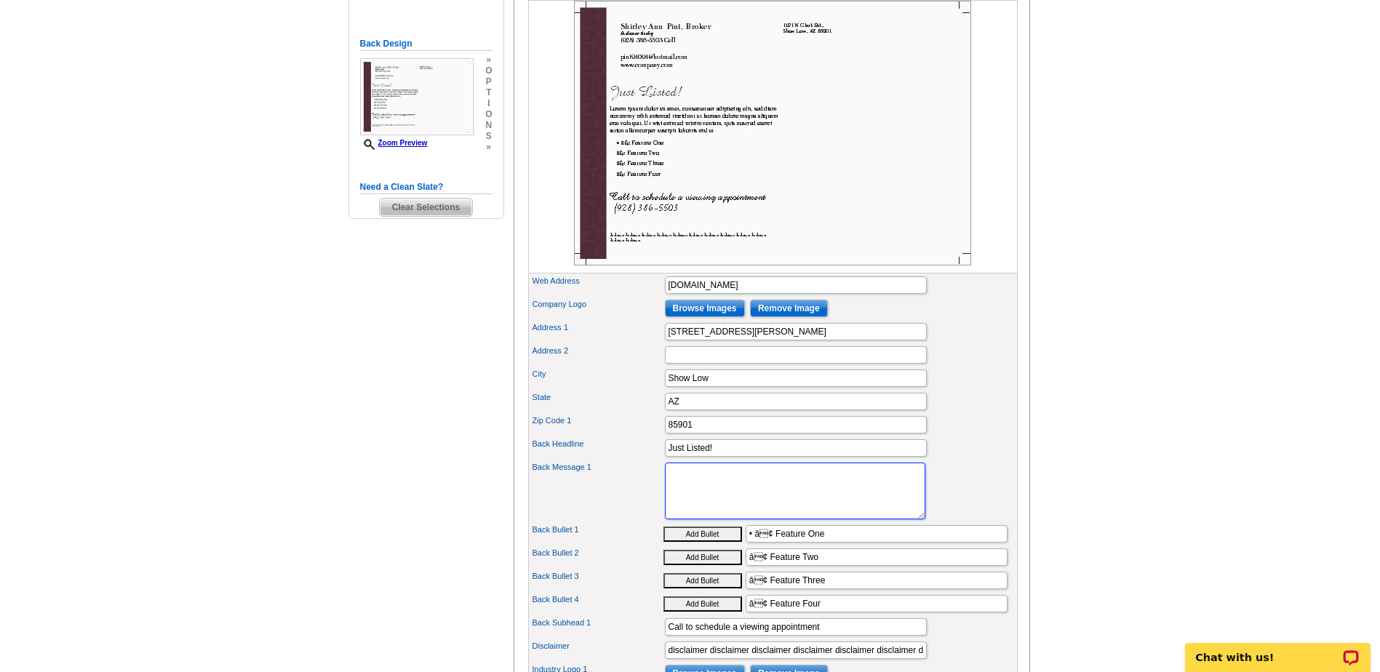
scroll to position [0, 0]
paste textarea "Spacious split floor plan 2018 doublewide in Overgaard offers a large fenced lo…"
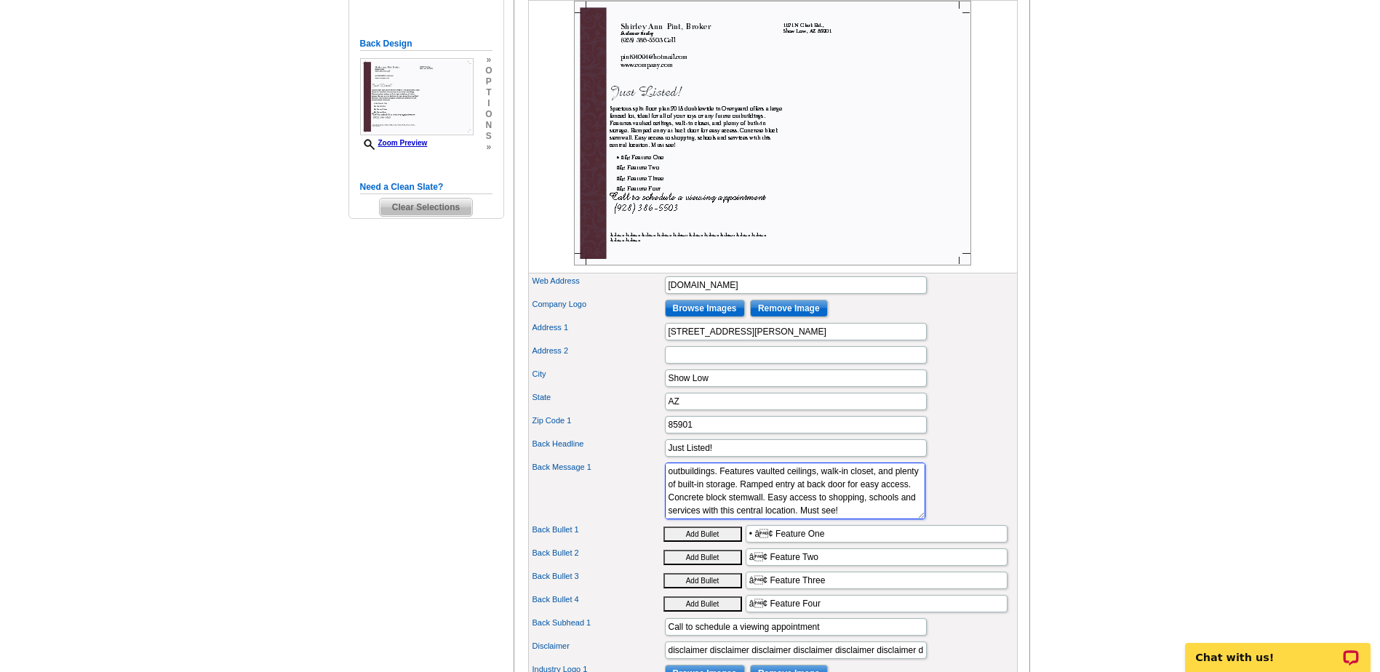
scroll to position [76, 0]
paste textarea "HUD Case# 023-958612 - HUD Owned Property Sold AS-IS."
type textarea "Spacious split floor plan 2018 doublewide in Overgaard offers a large fenced lo…"
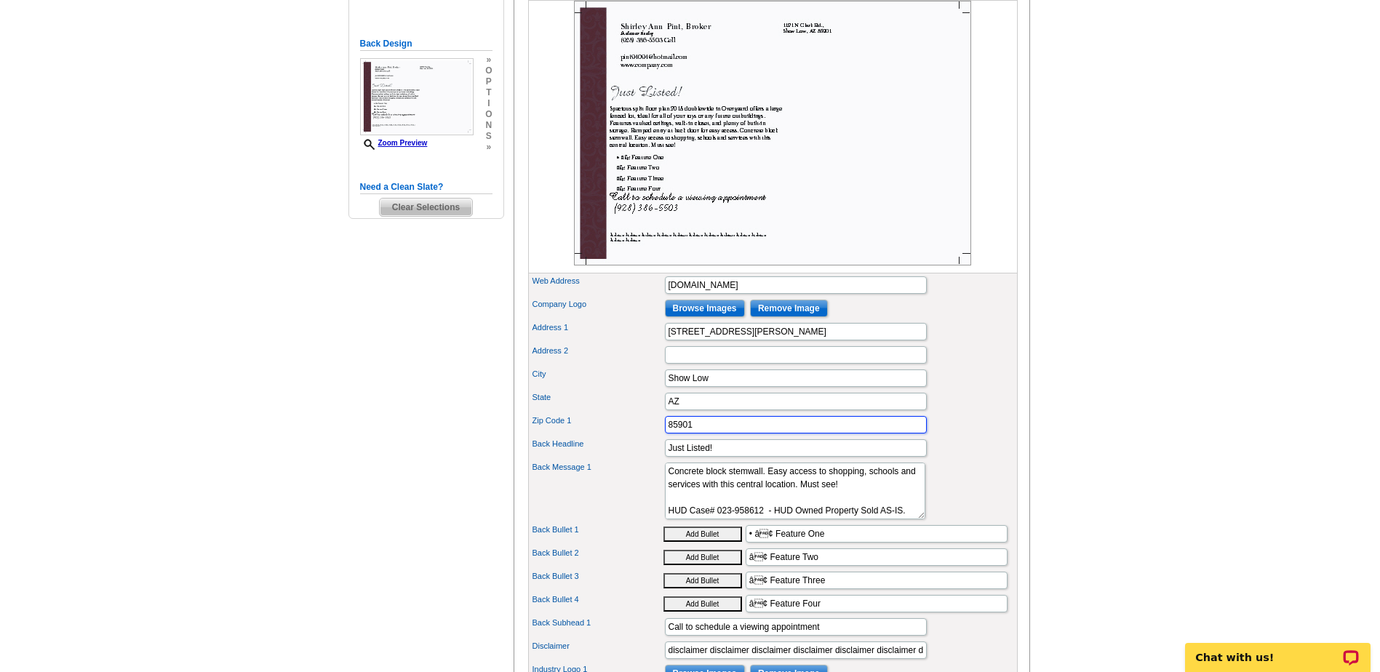
click at [711, 434] on input "85901" at bounding box center [796, 424] width 262 height 17
click at [952, 436] on div "Zip Code 1 85901" at bounding box center [773, 424] width 484 height 23
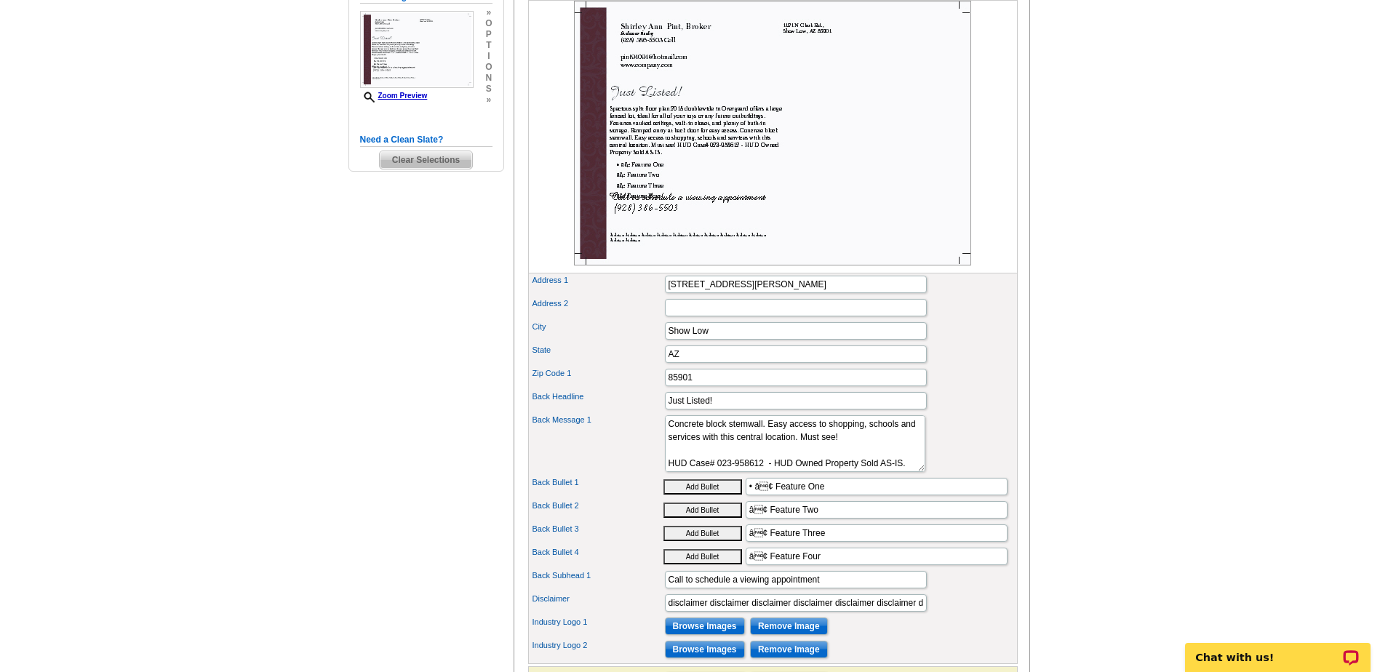
scroll to position [436, 0]
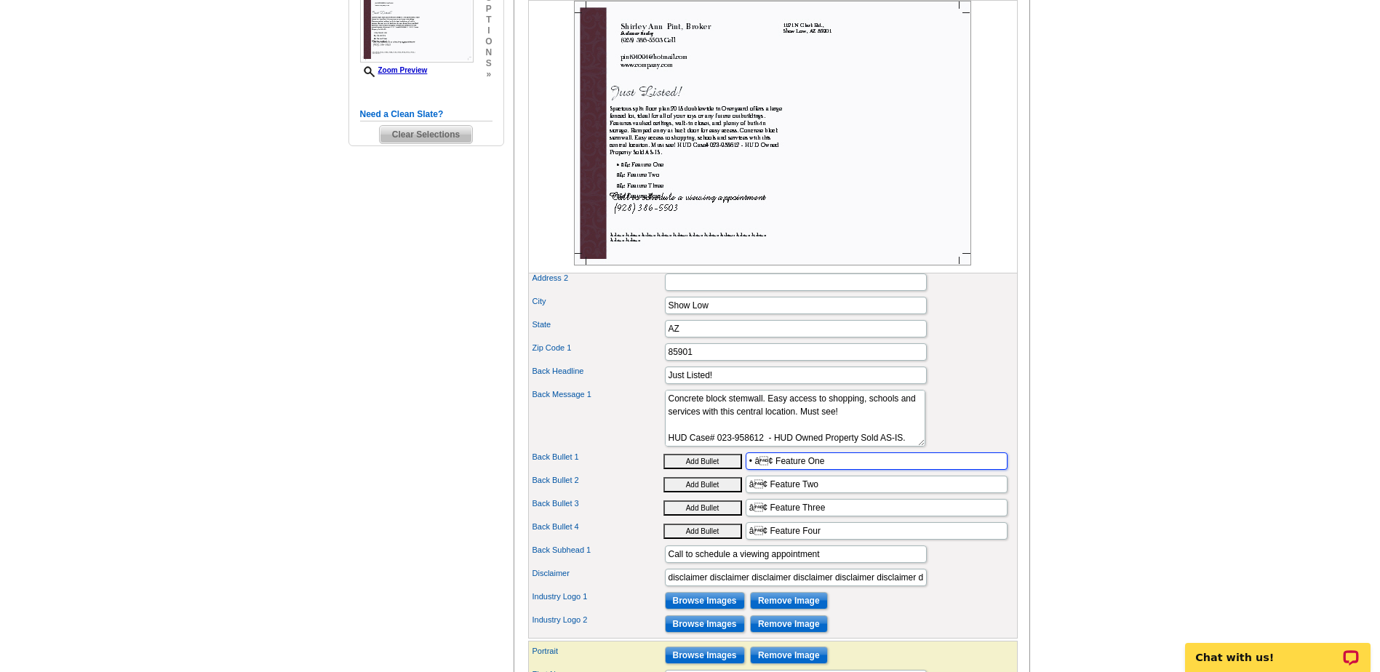
drag, startPoint x: 832, startPoint y: 485, endPoint x: 713, endPoint y: 483, distance: 119.3
click at [714, 473] on div "Back Bullet 1 Add Bullet • â¢ Feature One" at bounding box center [773, 461] width 484 height 23
type input "3 Bedrooms, 2 Baths"
click at [840, 493] on input "â¢ Feature Two" at bounding box center [877, 484] width 262 height 17
drag, startPoint x: 830, startPoint y: 509, endPoint x: 674, endPoint y: 518, distance: 156.7
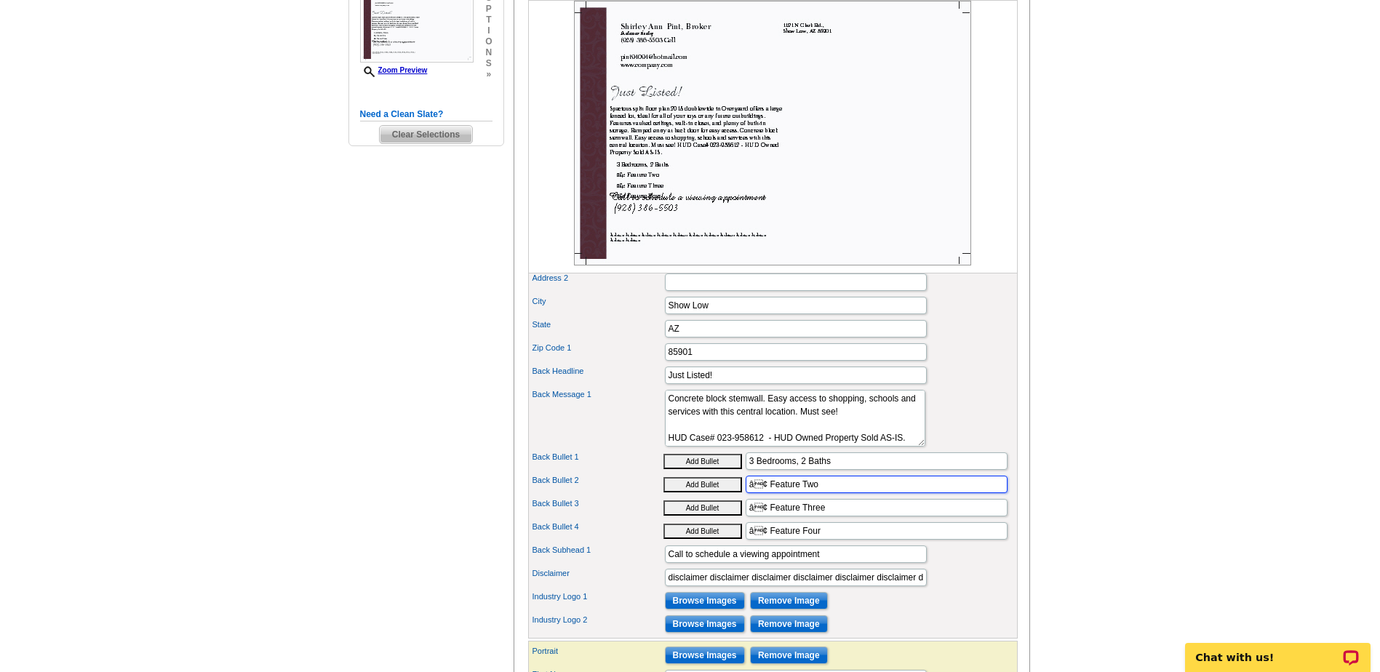
click at [674, 496] on div "Back Bullet 2 Add Bullet â¢ Feature Two" at bounding box center [773, 484] width 484 height 23
type input "1152 Square Feet"
click at [829, 517] on input "â¢ Feature Three" at bounding box center [877, 507] width 262 height 17
drag, startPoint x: 829, startPoint y: 530, endPoint x: 716, endPoint y: 537, distance: 113.7
click at [717, 519] on div "Back Bullet 3 Add Bullet â¢ Feature Three" at bounding box center [773, 507] width 484 height 23
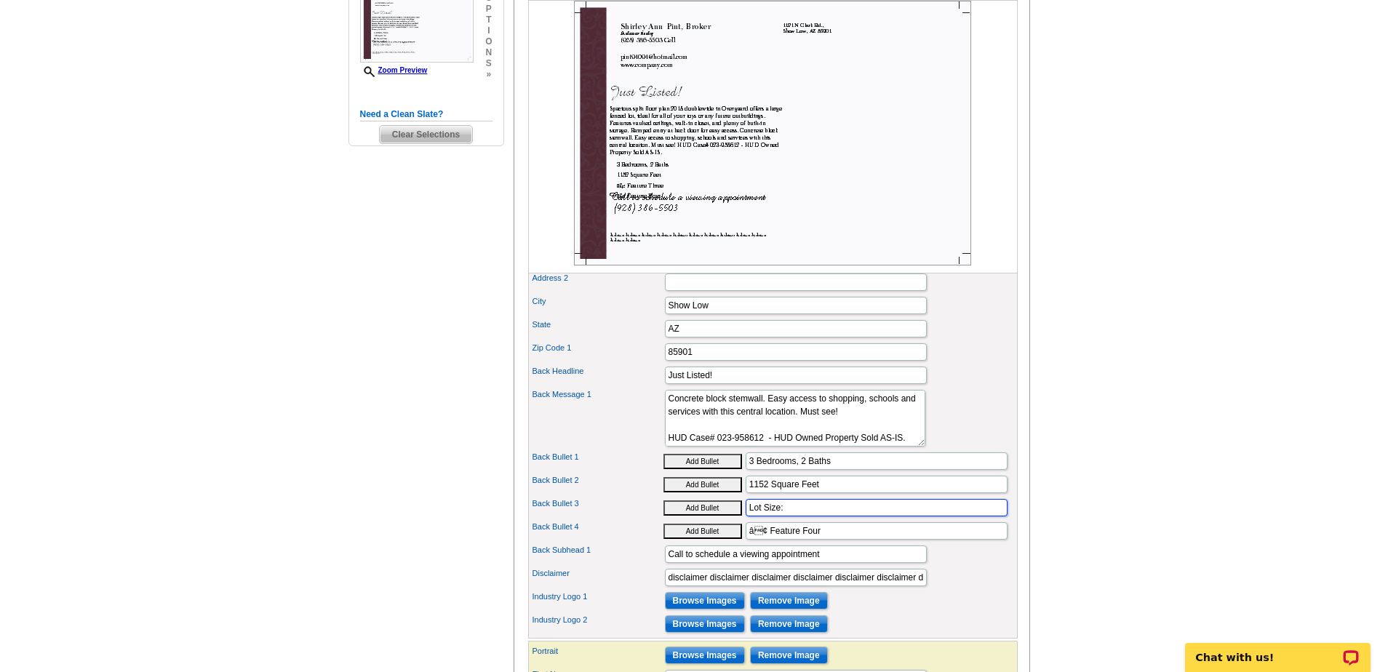
paste input "12632.00 sq ft"
type input "Lot Size: 12632.00 sq ft"
drag, startPoint x: 833, startPoint y: 554, endPoint x: 681, endPoint y: 553, distance: 152.1
click at [681, 543] on div "Back Bullet 4 Add Bullet â¢ Feature Four" at bounding box center [773, 530] width 484 height 23
type input "Year Built: 2018"
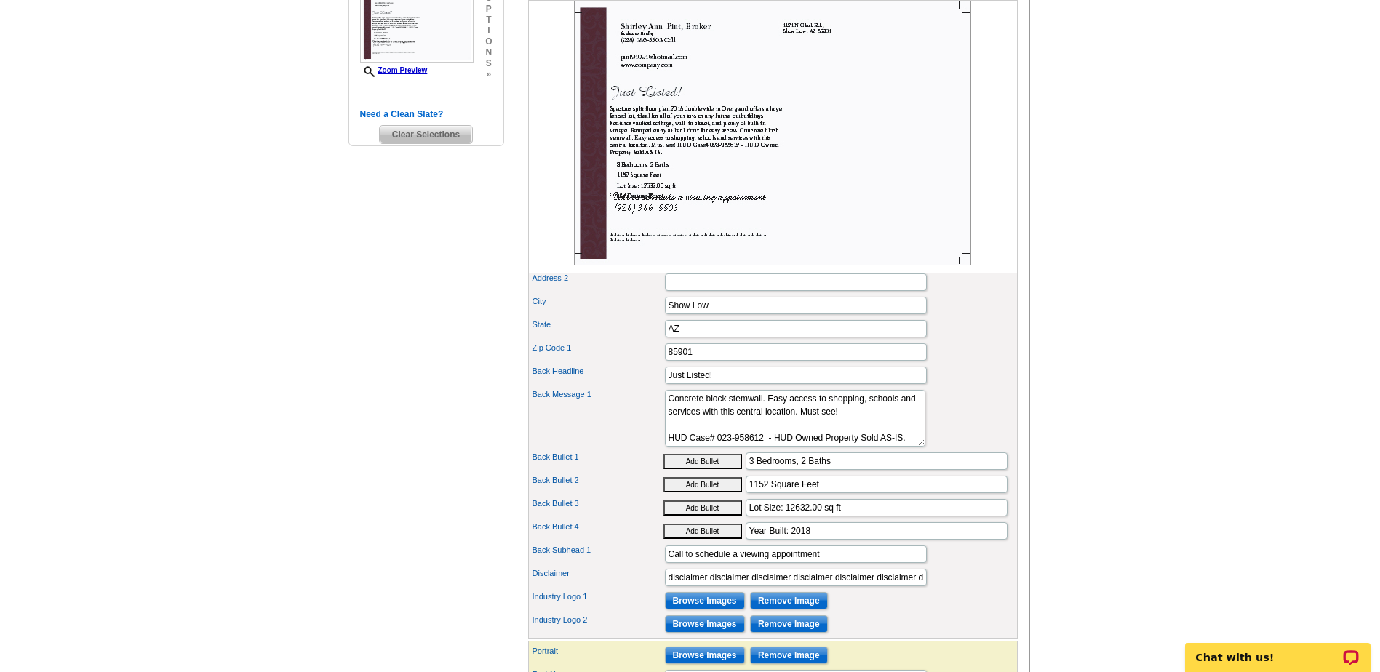
click at [621, 463] on label "Back Bullet 1" at bounding box center [598, 457] width 131 height 12
click at [746, 470] on input "3 Bedrooms, 2 Baths" at bounding box center [877, 460] width 262 height 17
drag, startPoint x: 668, startPoint y: 601, endPoint x: 960, endPoint y: 597, distance: 291.8
click at [960, 589] on div "Disclaimer disclaimer disclaimer disclaimer disclaimer disclaimer disclaimer di…" at bounding box center [773, 577] width 484 height 23
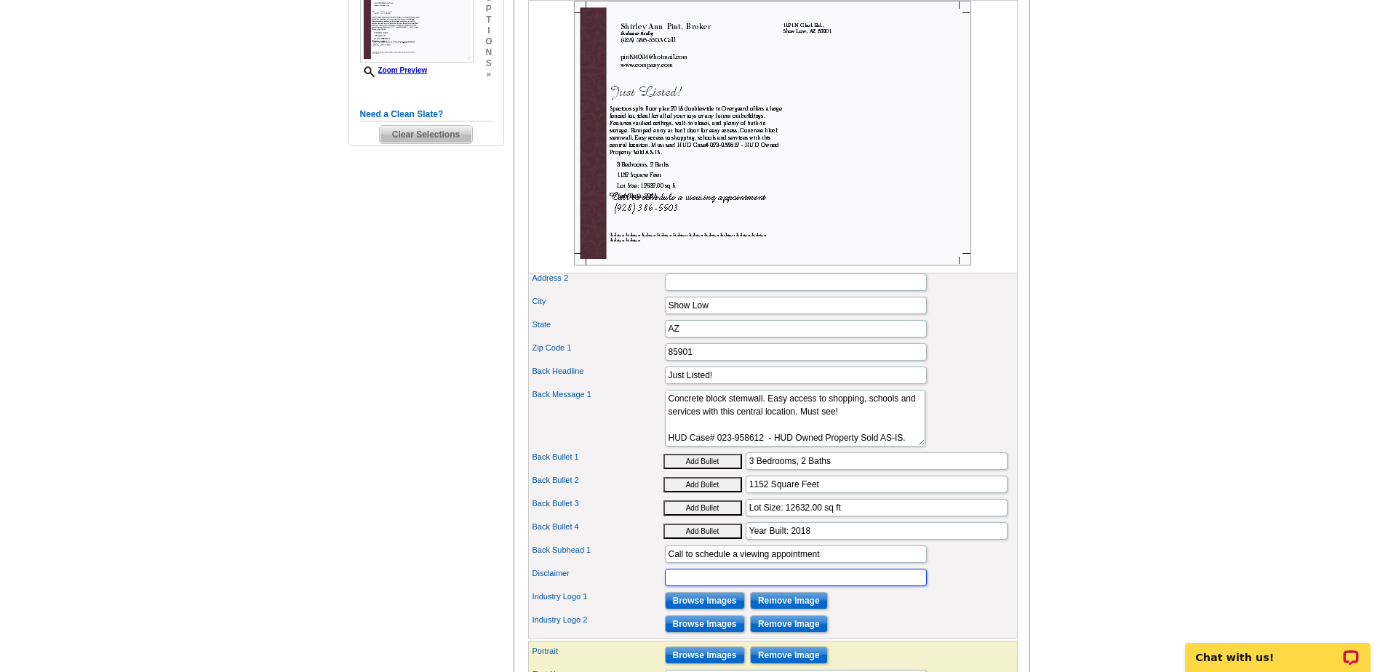
scroll to position [0, 0]
click at [725, 361] on input "85901" at bounding box center [796, 351] width 262 height 17
click at [827, 563] on input "Call to schedule a viewing appointment" at bounding box center [796, 554] width 262 height 17
click at [667, 563] on input "Call to schedule a viewing appointment" at bounding box center [796, 554] width 262 height 17
click at [663, 454] on button "Add Bullet" at bounding box center [702, 461] width 79 height 15
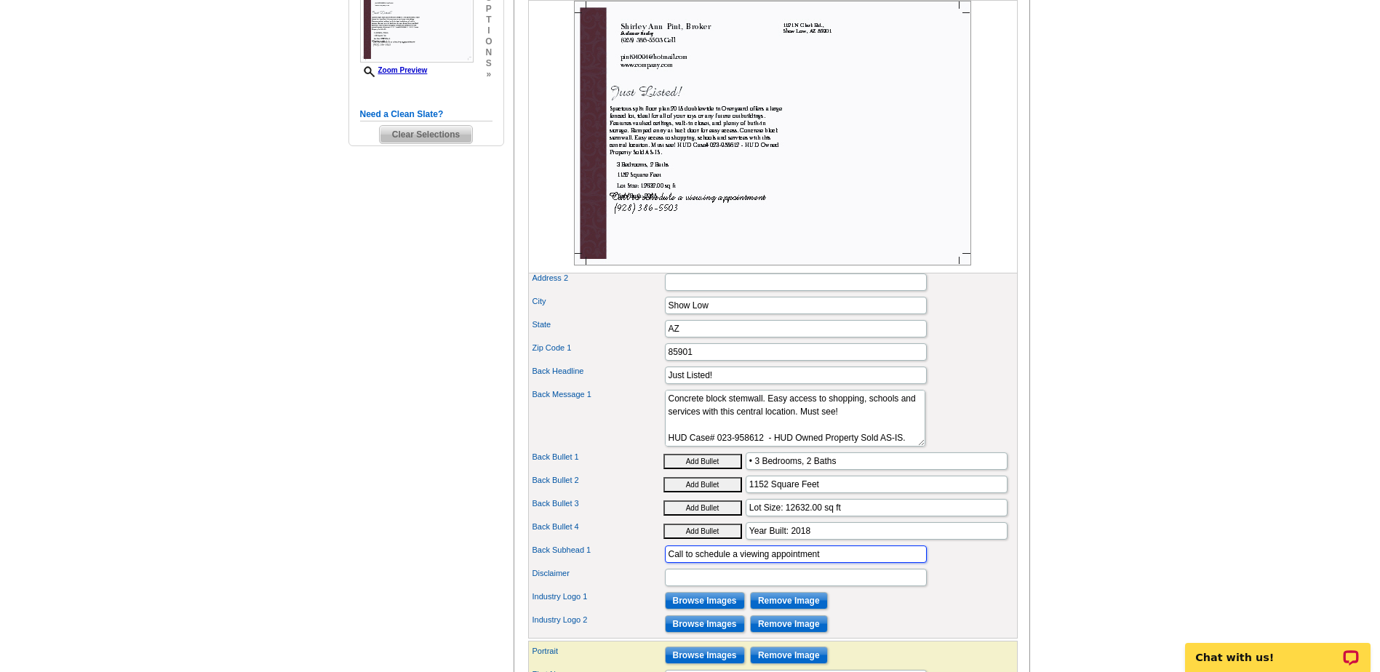
click at [663, 454] on button "Add Bullet" at bounding box center [702, 461] width 79 height 15
type input "• • 3 Bedrooms, 2 Baths"
drag, startPoint x: 809, startPoint y: 554, endPoint x: 744, endPoint y: 554, distance: 64.7
click at [744, 543] on div "Back Bullet 4 Add Bullet Year Built: 2018" at bounding box center [773, 530] width 484 height 23
click at [844, 517] on input "Lot Size: 12632.00 sq ft" at bounding box center [877, 507] width 262 height 17
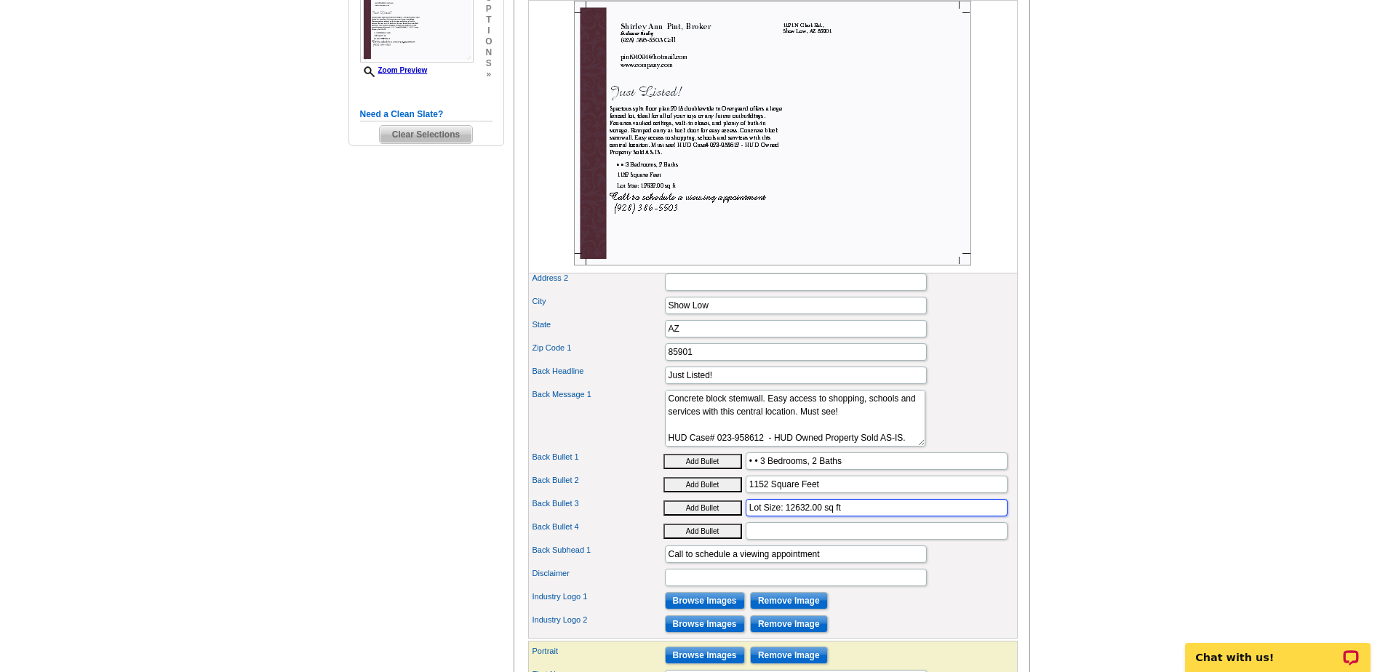
scroll to position [364, 0]
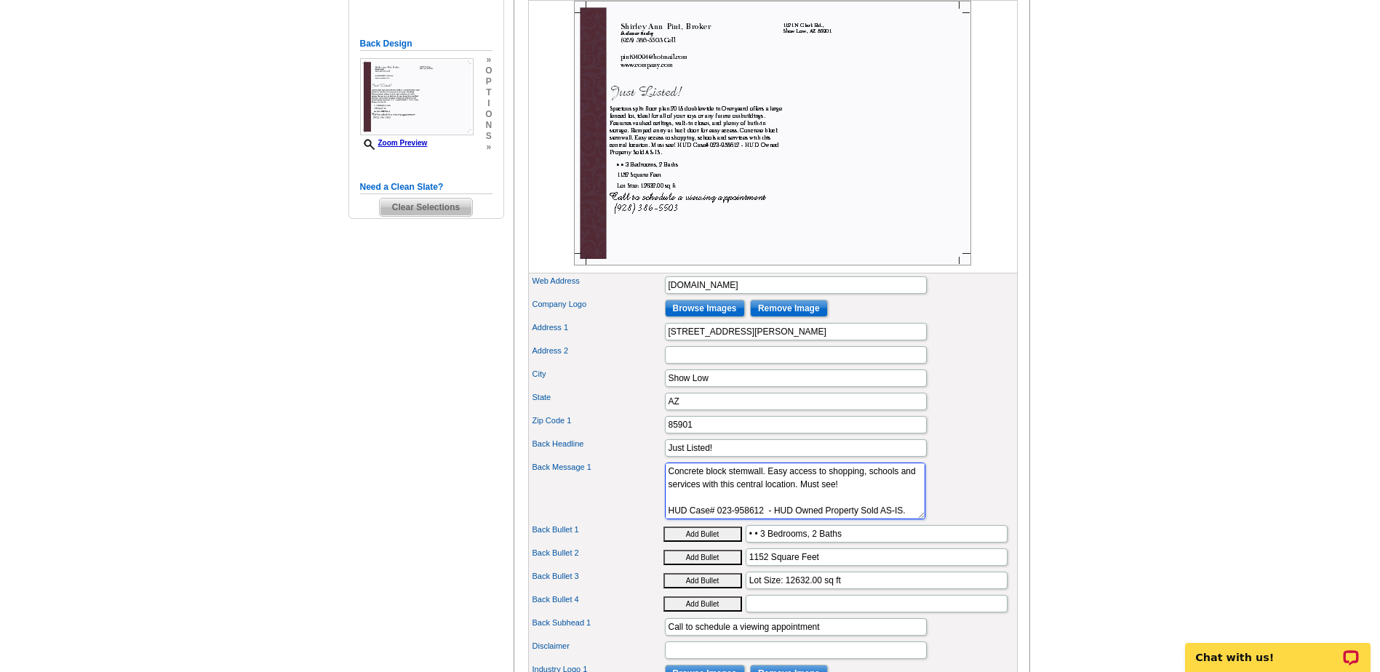
click at [813, 517] on textarea "Lorem ipsum dolor sit amet, consectetuer adipiscing elit, sed diam nonummy nibh…" at bounding box center [795, 491] width 260 height 57
click at [758, 543] on input "• • 3 Bedrooms, 2 Baths" at bounding box center [877, 533] width 262 height 17
click at [750, 566] on input "1152 Square Feet" at bounding box center [877, 557] width 262 height 17
click at [759, 543] on input "• • 3 Bedrooms, 2 Baths" at bounding box center [877, 533] width 262 height 17
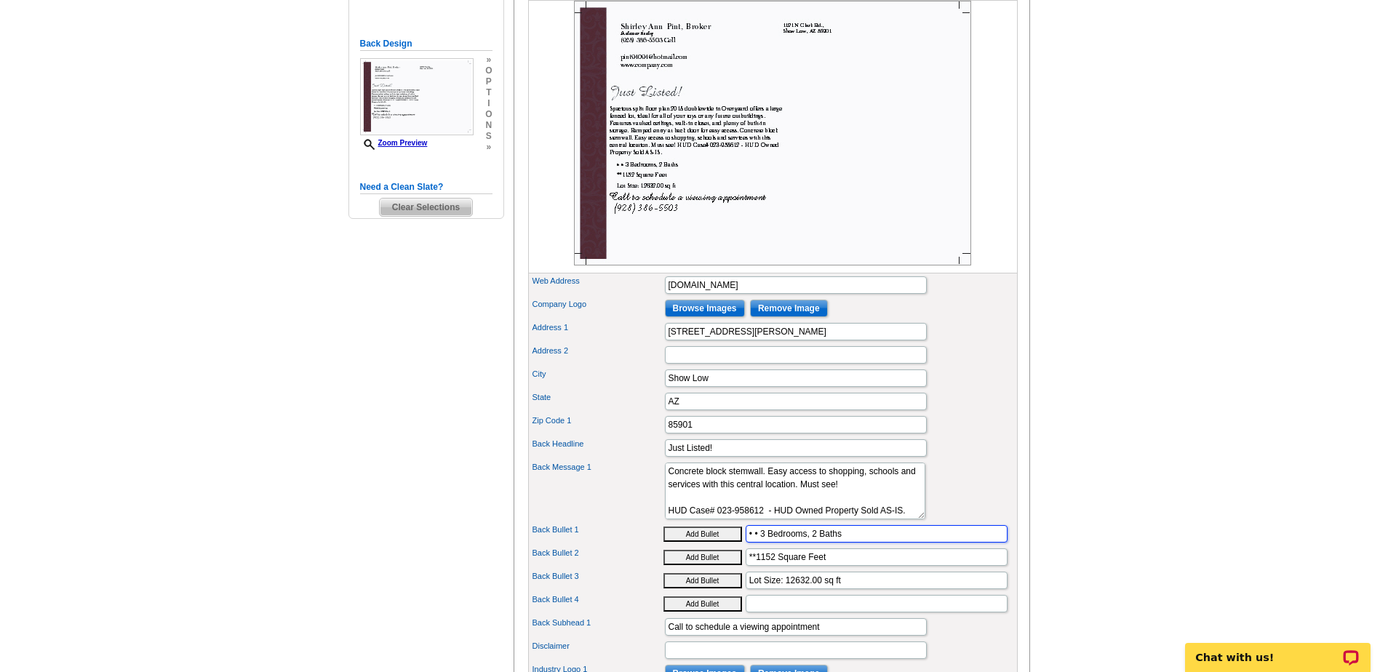
drag, startPoint x: 759, startPoint y: 557, endPoint x: 741, endPoint y: 559, distance: 17.6
click at [741, 546] on div "Back Bullet 1 Add Bullet • • 3 Bedrooms, 2 Baths" at bounding box center [773, 533] width 484 height 23
drag, startPoint x: 757, startPoint y: 583, endPoint x: 740, endPoint y: 582, distance: 17.5
click at [740, 569] on div "Back Bullet 2 Add Bullet **1152 Square Feet" at bounding box center [773, 557] width 484 height 23
paste input "• •"
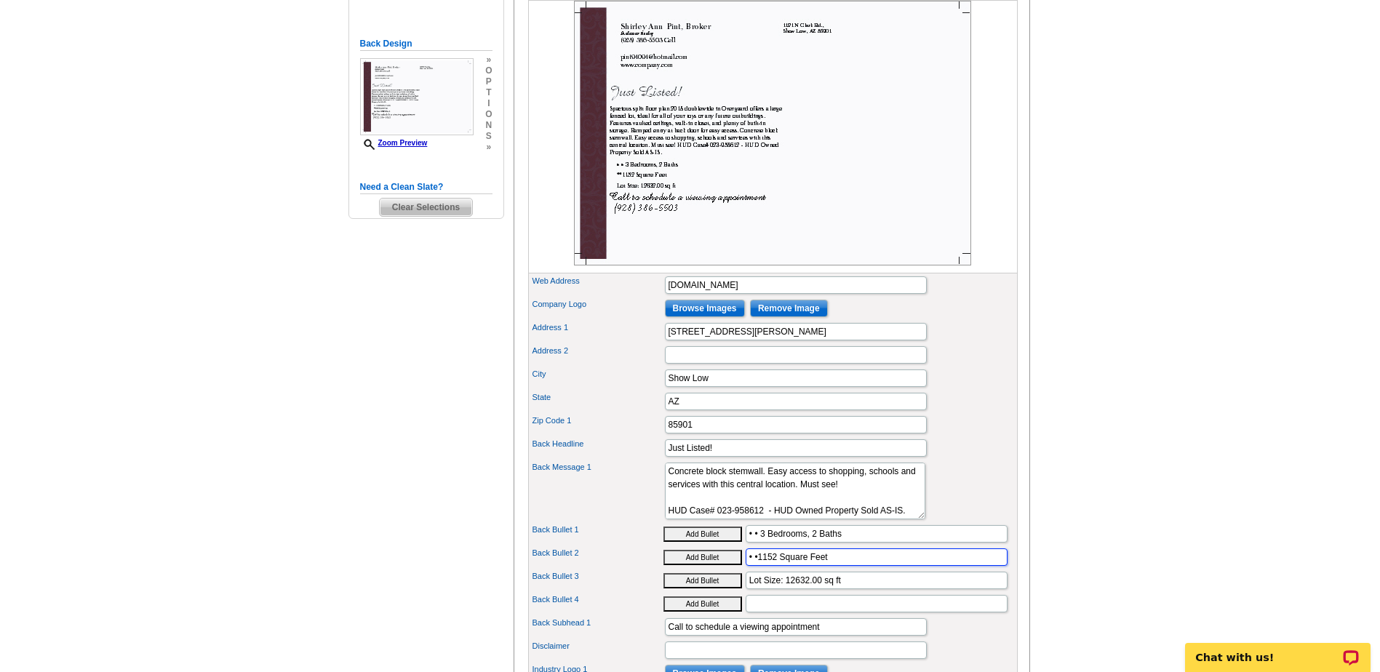
type input "• •1152 Square Feet"
click at [748, 589] on input "Lot Size: 12632.00 sq ft" at bounding box center [877, 580] width 262 height 17
paste input "• •"
type input "• • Lot Size: 12632.00 sq ft"
click at [759, 566] on input "• •1152 Square Feet" at bounding box center [877, 557] width 262 height 17
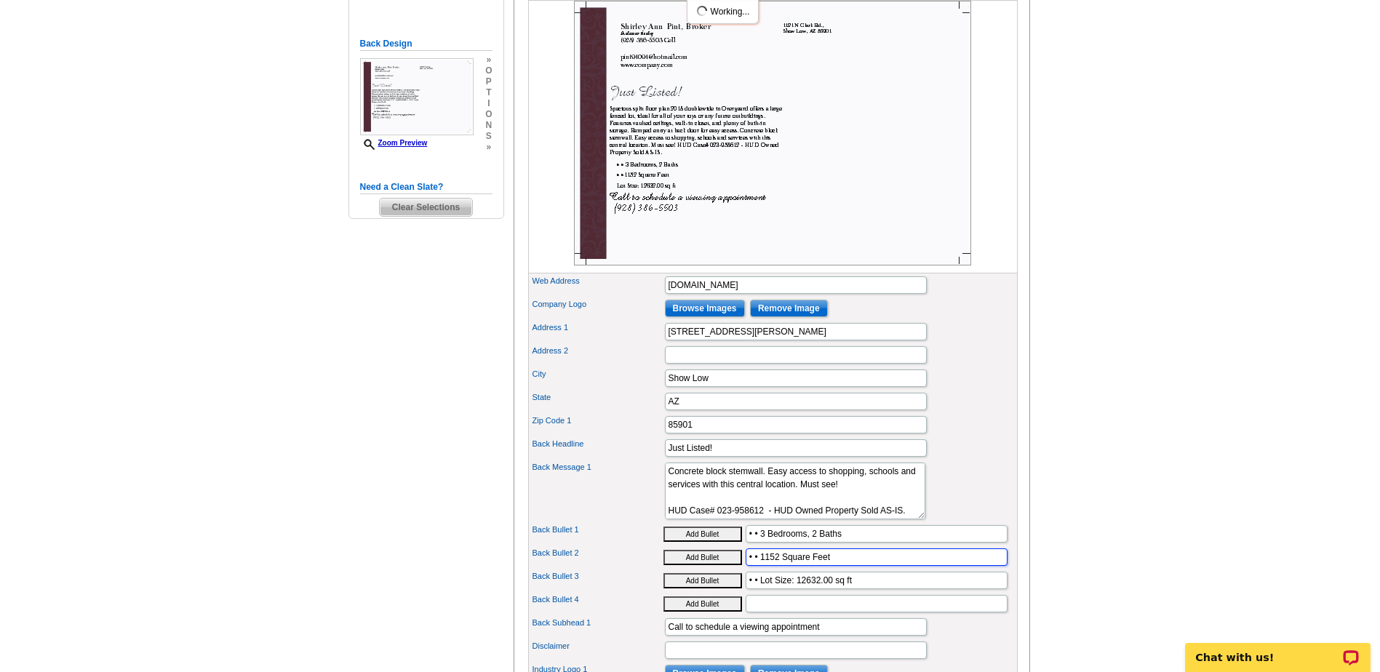
type input "• • 1152 Square Feet"
click at [829, 543] on input "• • 3 Bedrooms, 2 Baths" at bounding box center [877, 533] width 262 height 17
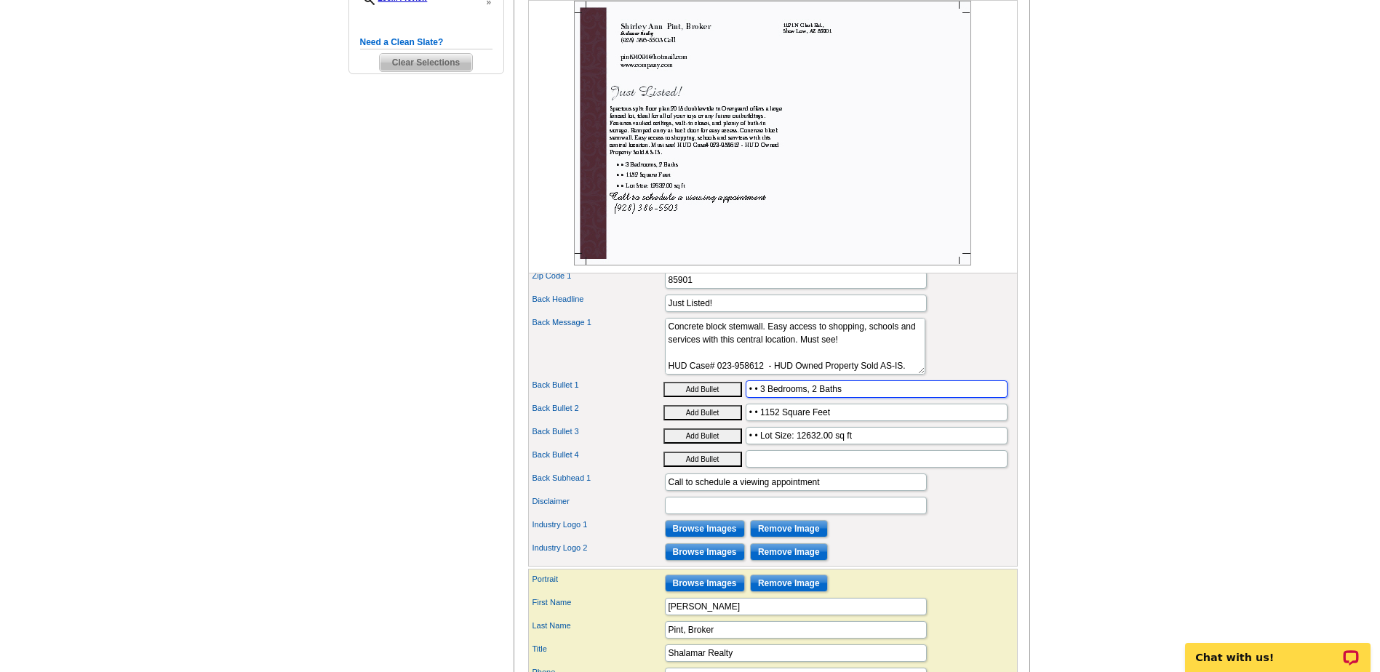
scroll to position [509, 0]
click at [687, 514] on input "Disclaimer" at bounding box center [796, 504] width 262 height 17
type input "www.HudHomeStore.Gov"
click at [796, 467] on input "Back Bullet 4" at bounding box center [877, 458] width 262 height 17
drag, startPoint x: 766, startPoint y: 525, endPoint x: 586, endPoint y: 539, distance: 181.0
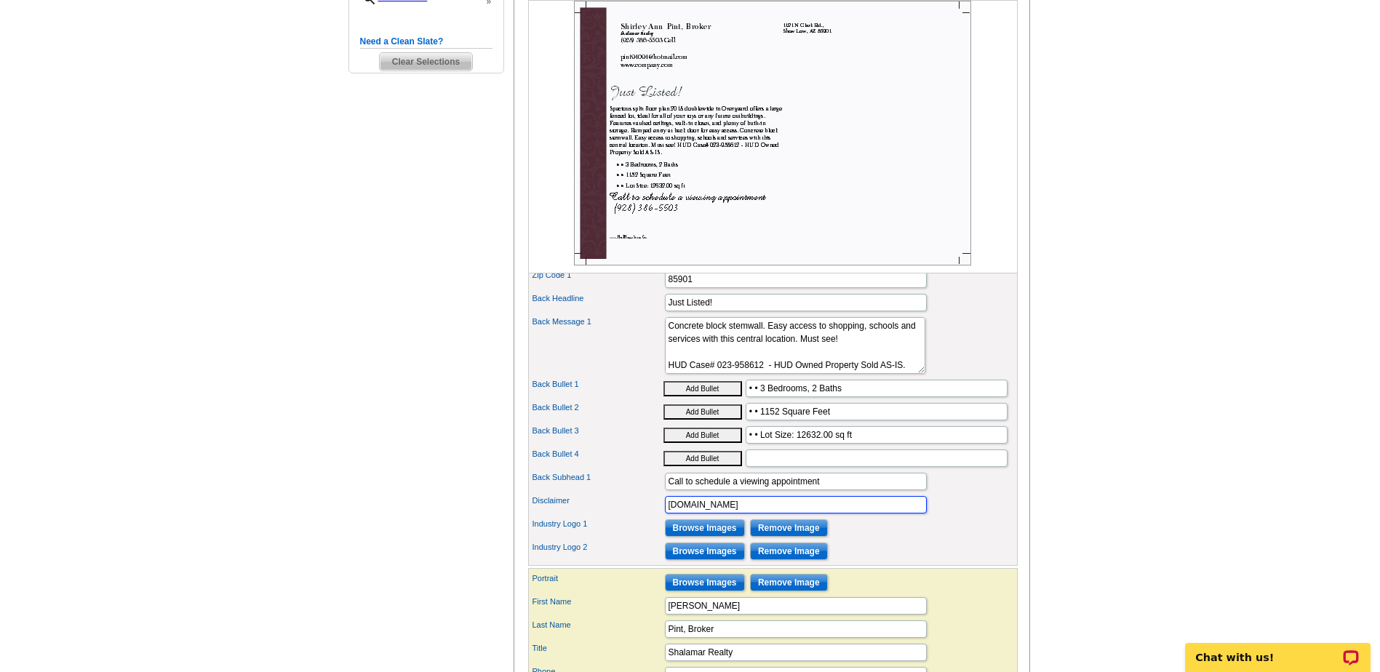
click at [589, 517] on div "Disclaimer www.HudHomeStore.Gov" at bounding box center [773, 504] width 484 height 23
click at [873, 444] on input "• • Lot Size: 12632.00 sq ft" at bounding box center [877, 434] width 262 height 17
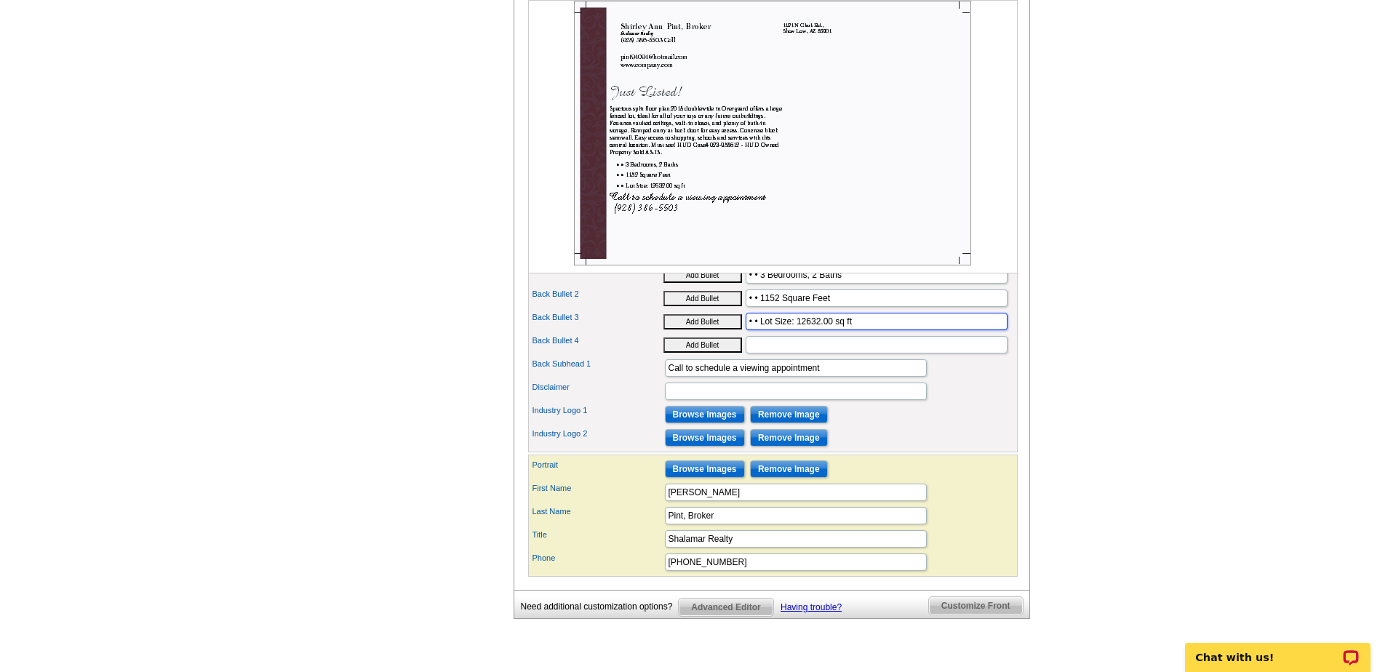
scroll to position [655, 0]
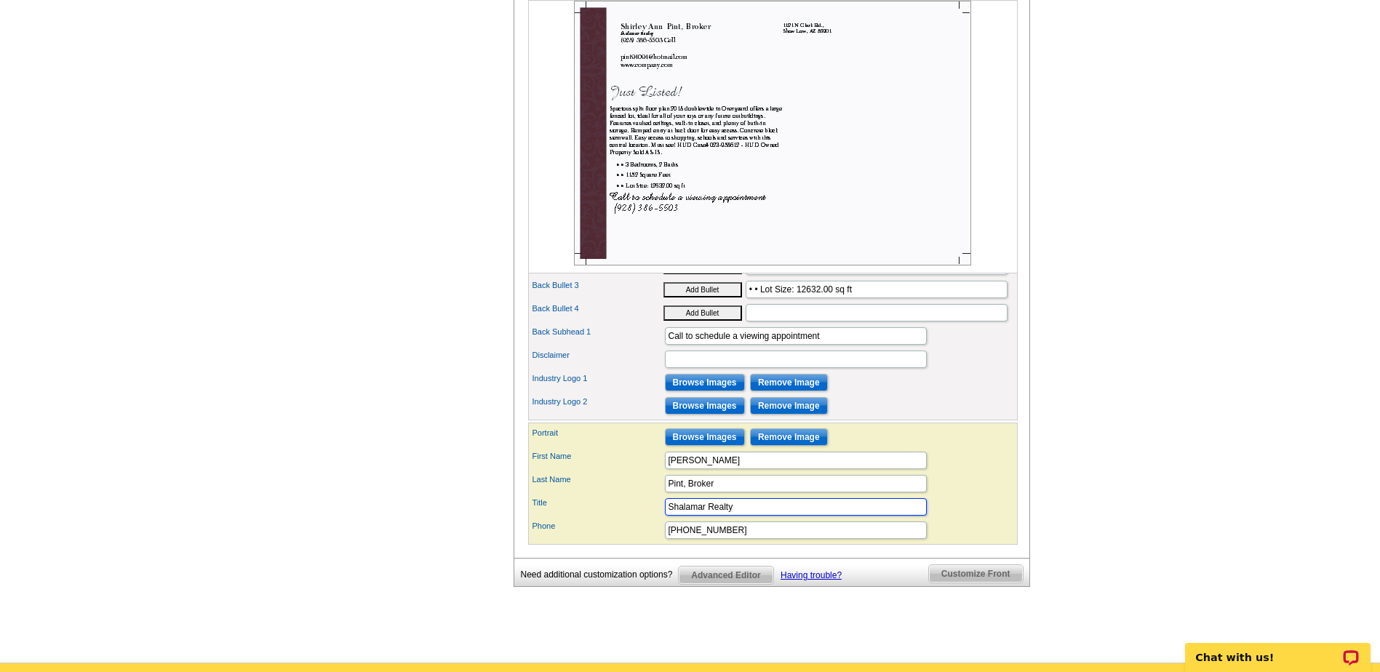
drag, startPoint x: 739, startPoint y: 531, endPoint x: 653, endPoint y: 533, distance: 86.6
click at [653, 519] on div "Title Shalamar Realty" at bounding box center [773, 506] width 484 height 23
click at [666, 469] on input "[PERSON_NAME]" at bounding box center [796, 460] width 262 height 17
drag, startPoint x: 667, startPoint y: 487, endPoint x: 761, endPoint y: 485, distance: 93.9
click at [761, 469] on input "[PERSON_NAME]" at bounding box center [796, 460] width 262 height 17
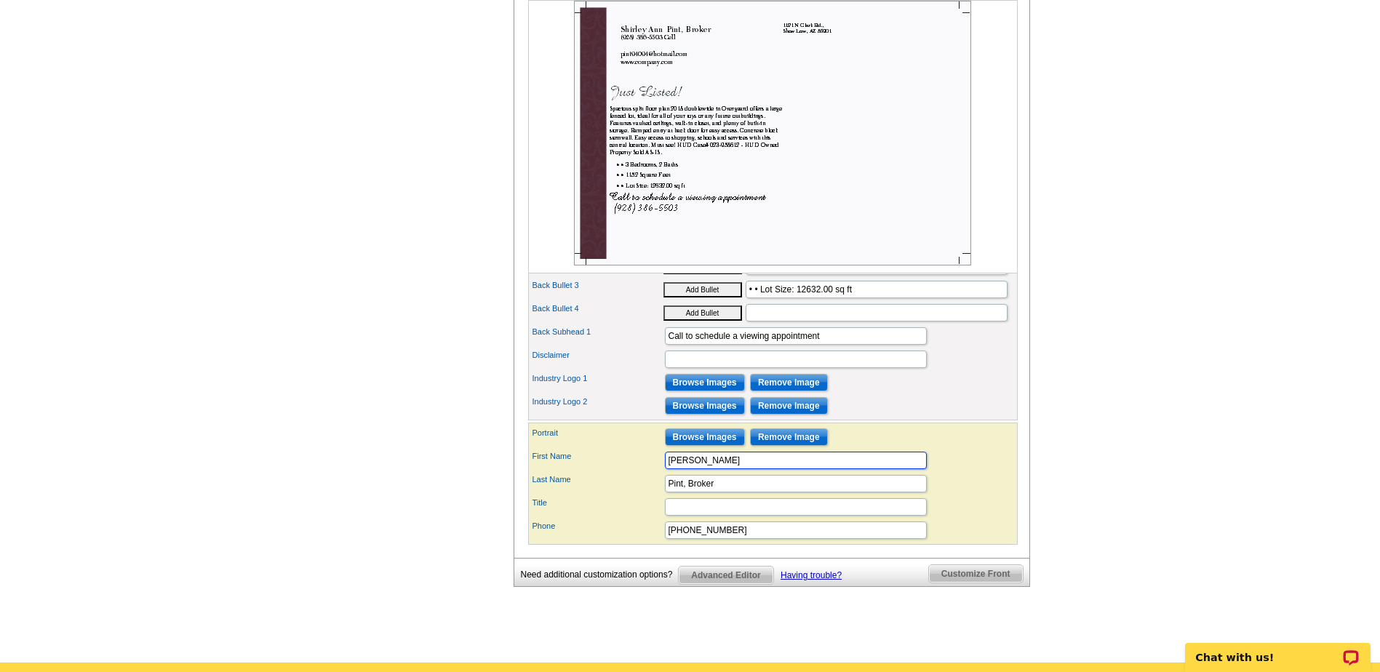
paste input "alamar Realty"
type input "Shalamar Realty"
drag, startPoint x: 725, startPoint y: 509, endPoint x: 636, endPoint y: 515, distance: 89.7
click at [636, 495] on div "Last Name Pint, Broker" at bounding box center [773, 483] width 484 height 23
click at [687, 495] on div "Last Name Pint, Broker" at bounding box center [773, 483] width 484 height 23
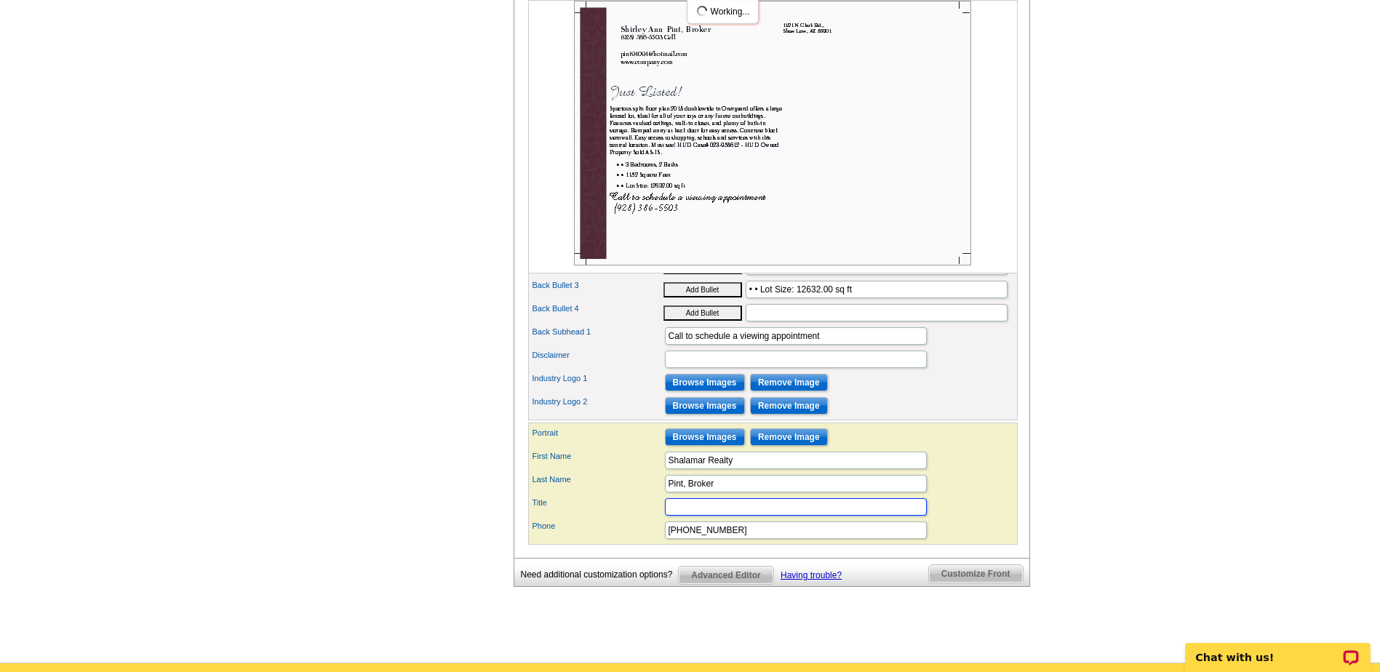
click at [686, 516] on input "Title" at bounding box center [796, 506] width 262 height 17
drag, startPoint x: 721, startPoint y: 509, endPoint x: 641, endPoint y: 517, distance: 80.4
click at [641, 495] on div "Last Name Pint, Broker" at bounding box center [773, 483] width 484 height 23
click at [687, 516] on input "Title" at bounding box center [796, 506] width 262 height 17
type input "Shirley Pint, Broker"
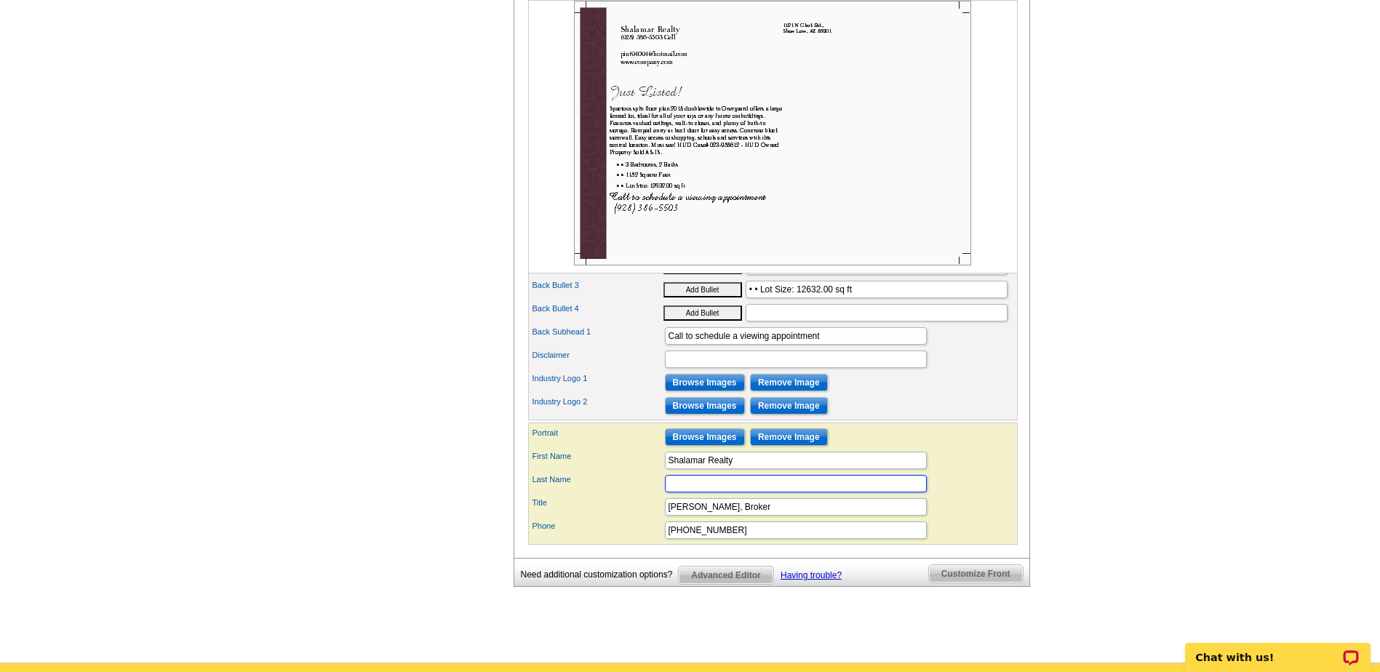
click at [697, 493] on input "Last Name" at bounding box center [796, 483] width 262 height 17
click at [951, 472] on div "First Name Shalamar Realty" at bounding box center [773, 460] width 484 height 23
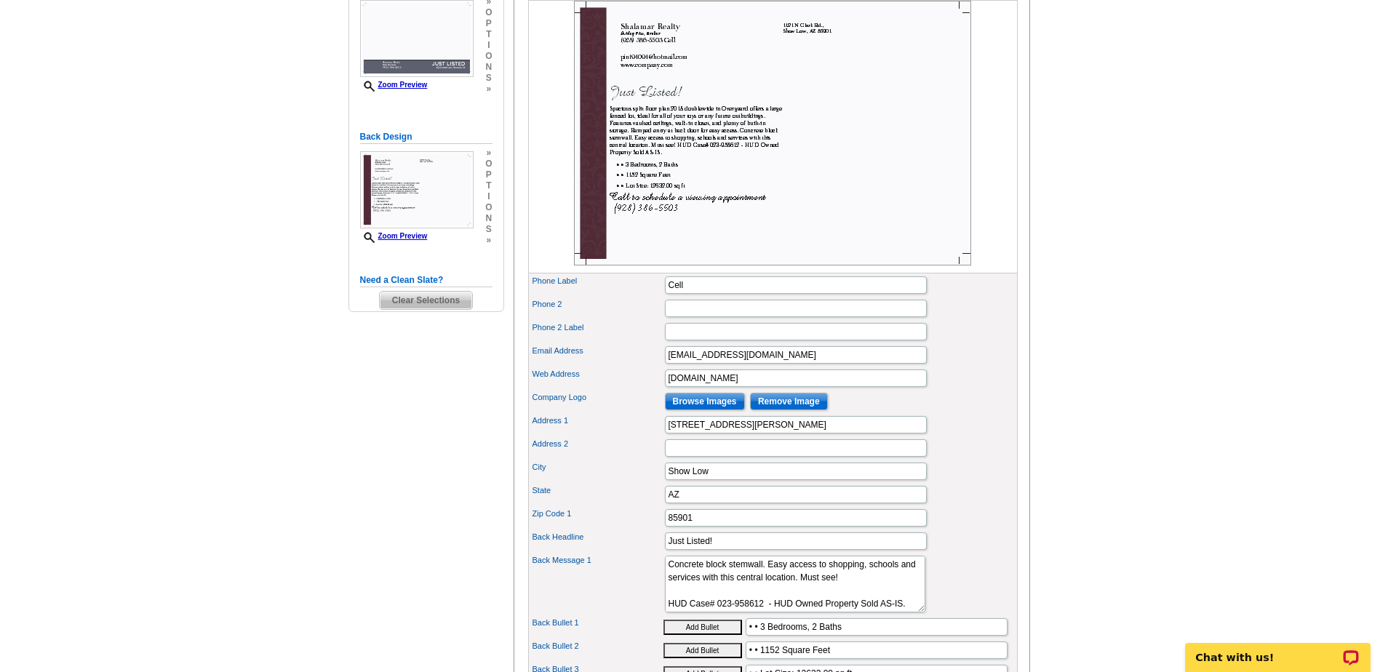
scroll to position [218, 0]
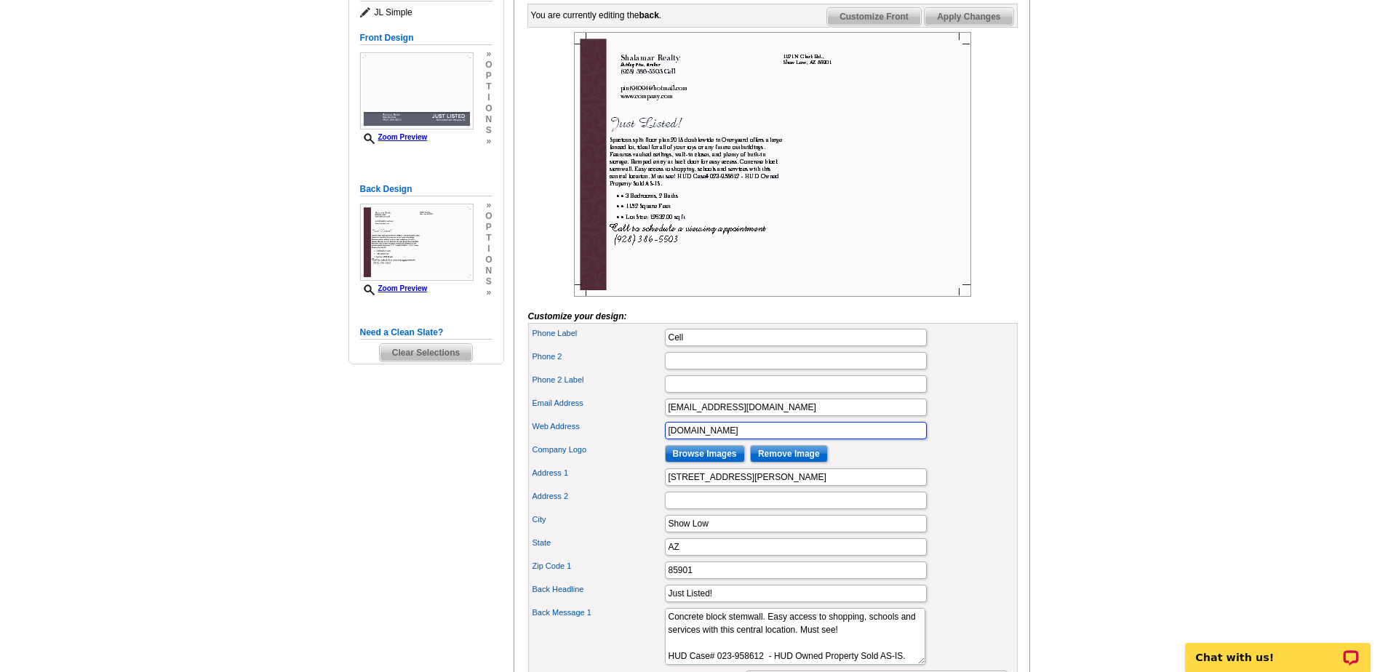
click at [729, 439] on input "www.company.com" at bounding box center [796, 430] width 262 height 17
drag, startPoint x: 762, startPoint y: 455, endPoint x: 602, endPoint y: 454, distance: 159.3
click at [602, 442] on div "Web Address www.company.com" at bounding box center [773, 430] width 484 height 23
click at [771, 416] on input "[EMAIL_ADDRESS][DOMAIN_NAME]" at bounding box center [796, 407] width 262 height 17
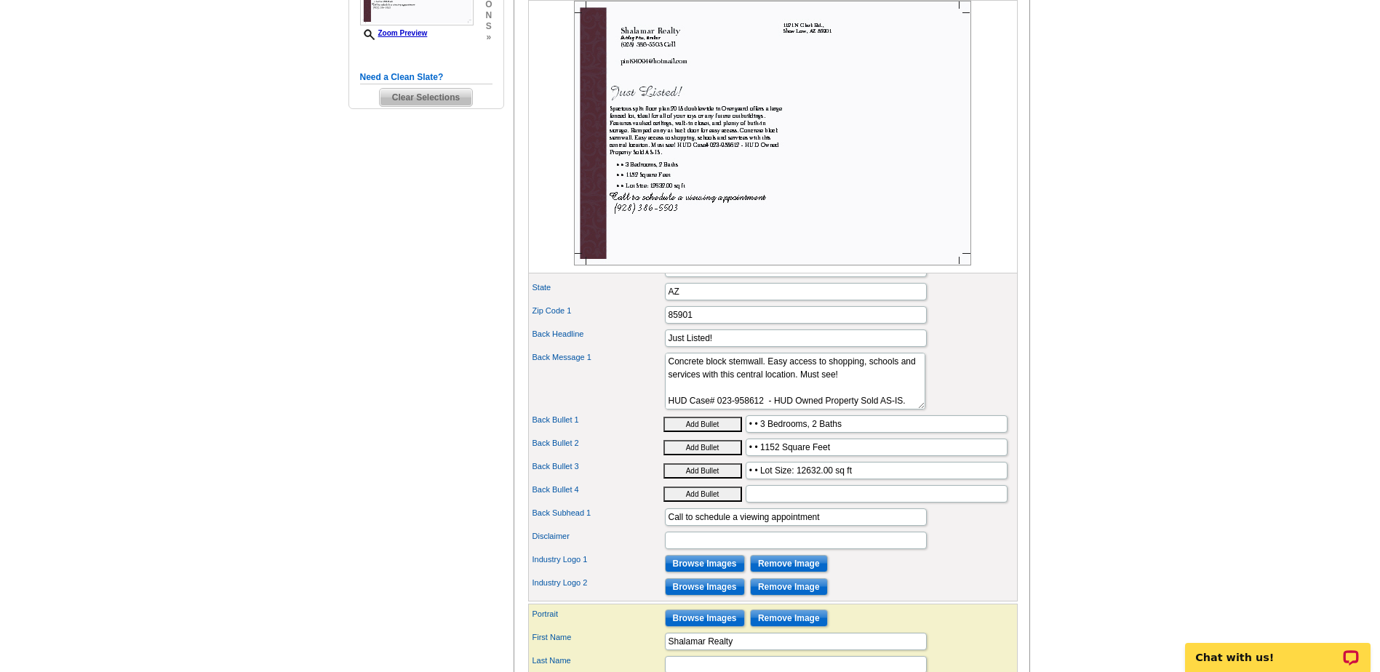
scroll to position [509, 0]
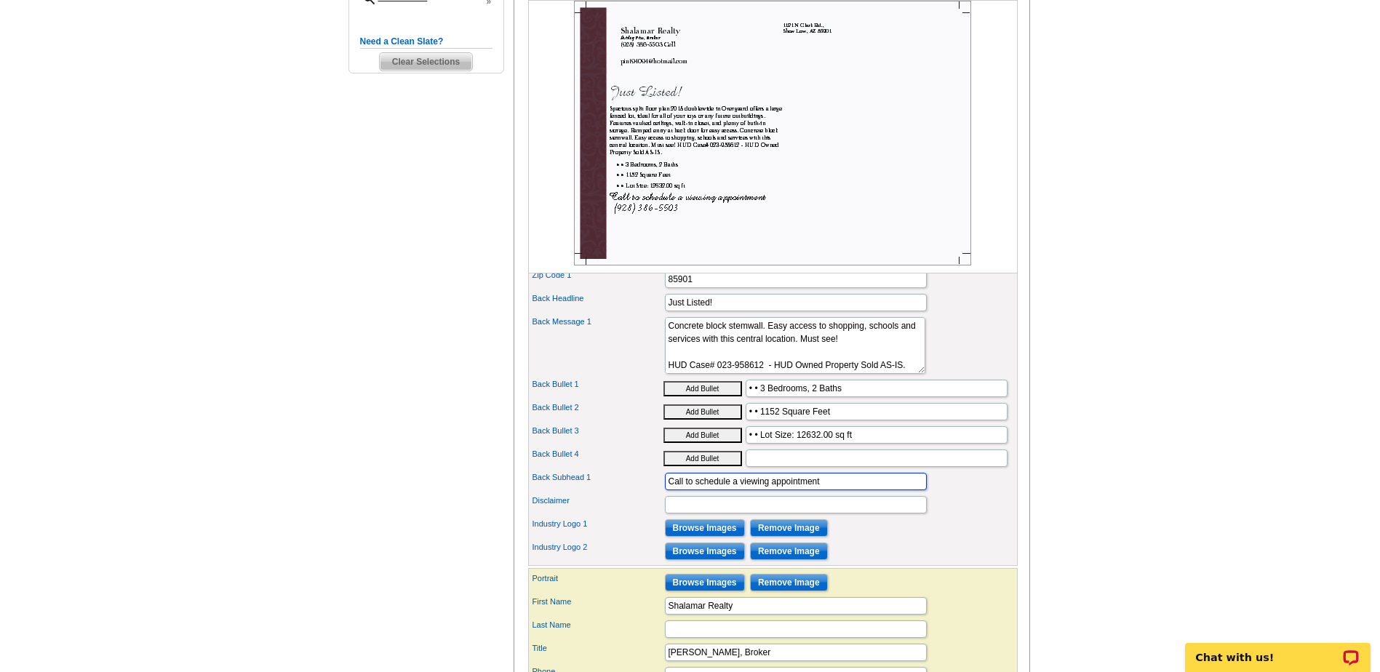
click at [684, 490] on input "Call to schedule a viewing appointment" at bounding box center [796, 481] width 262 height 17
type input "Call or Text to schedule a viewing appointment"
click at [809, 467] on input "Back Bullet 4" at bounding box center [877, 458] width 262 height 17
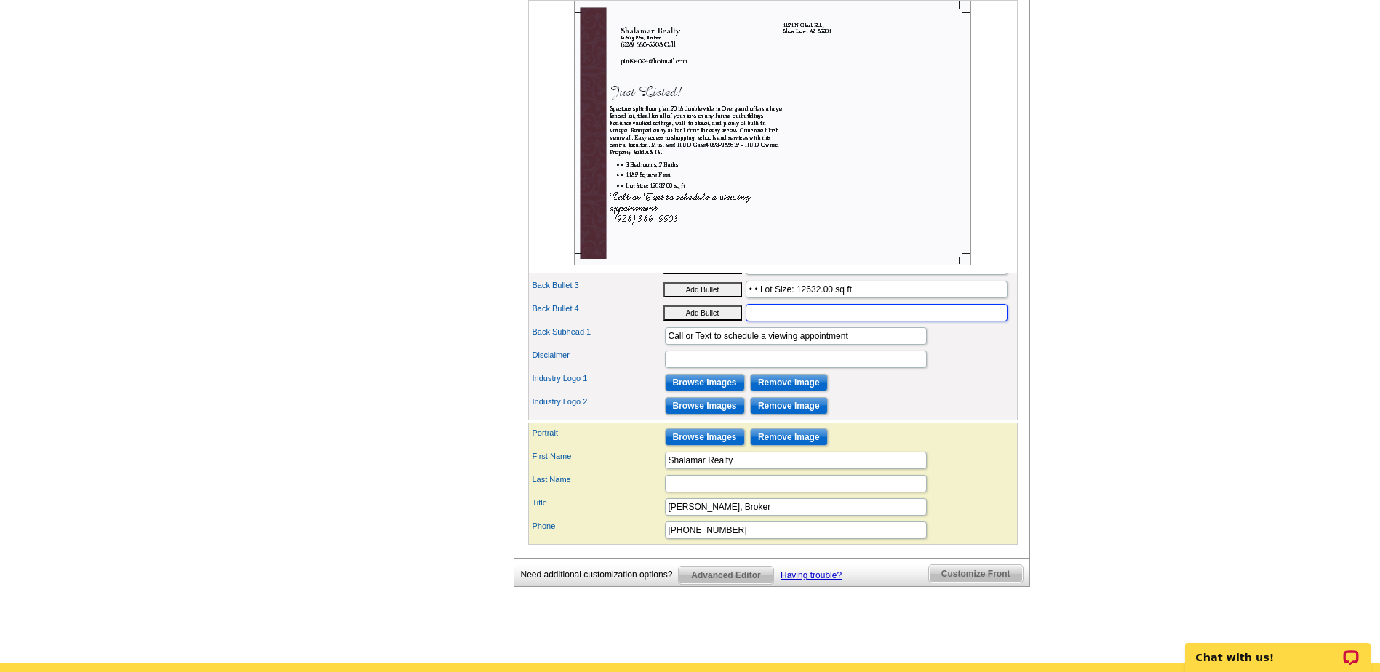
scroll to position [582, 0]
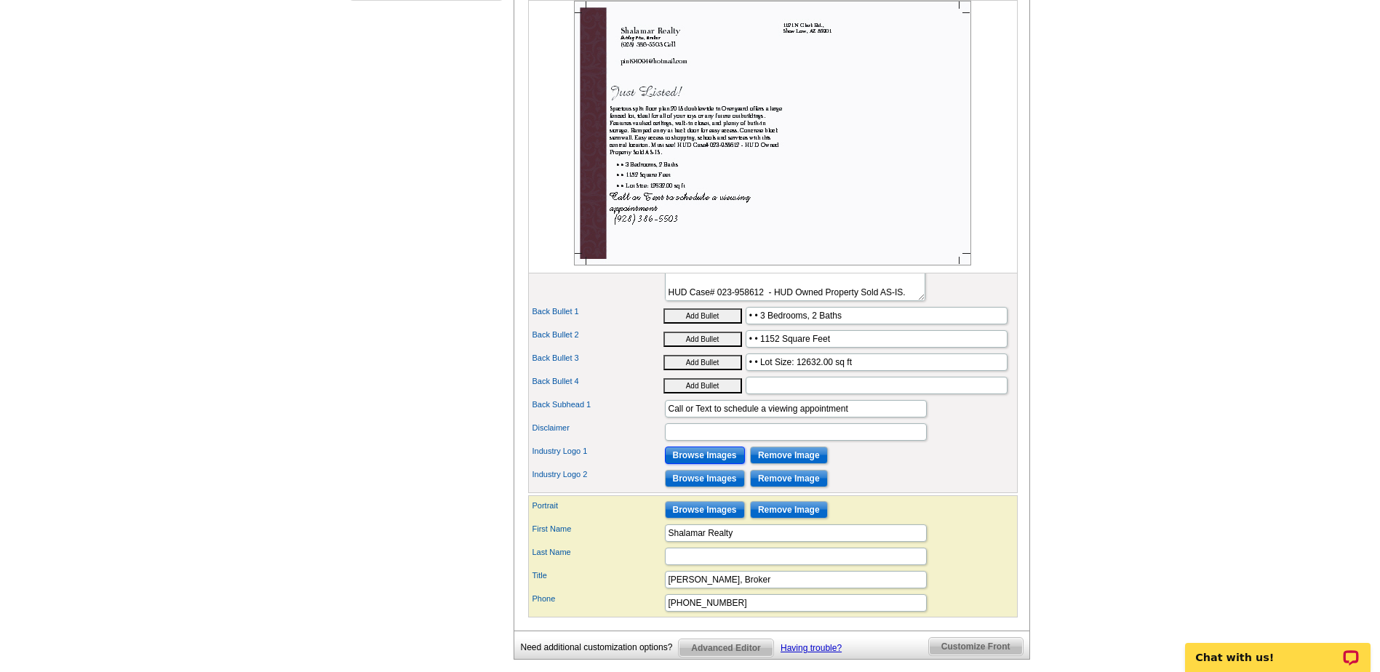
click at [701, 464] on input "Browse Images" at bounding box center [705, 455] width 80 height 17
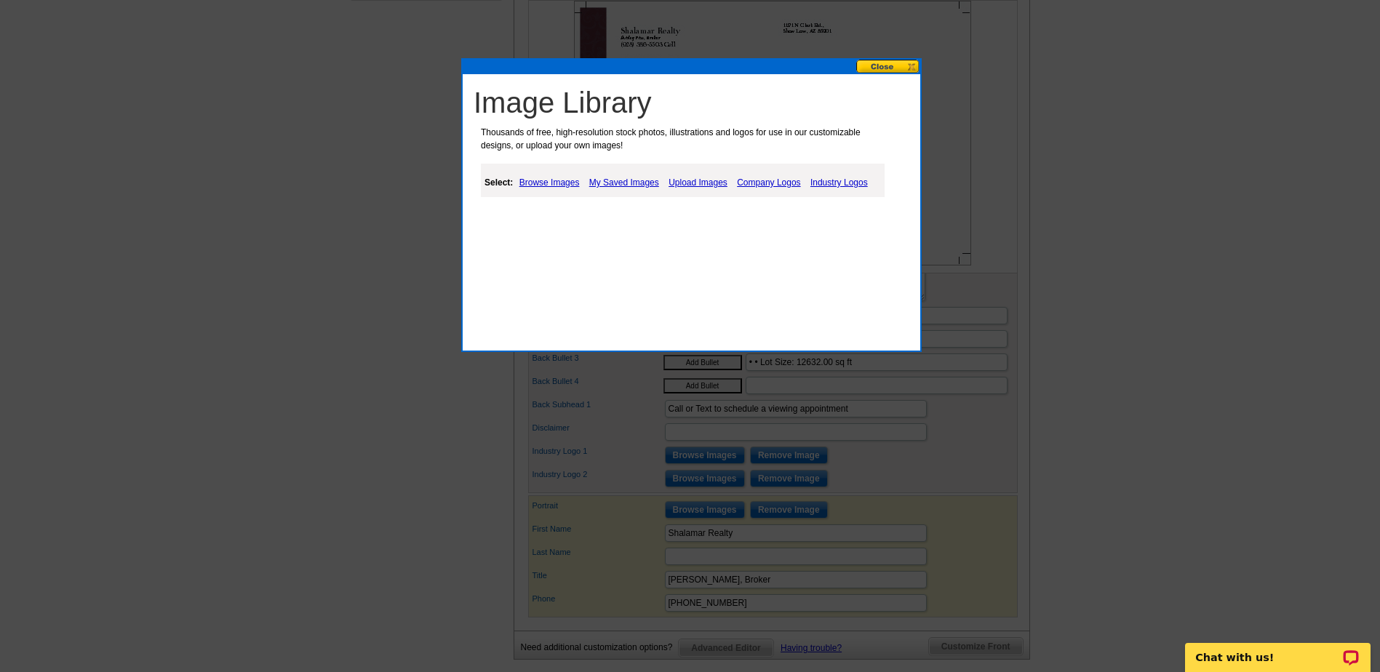
click at [632, 181] on link "My Saved Images" at bounding box center [624, 182] width 77 height 17
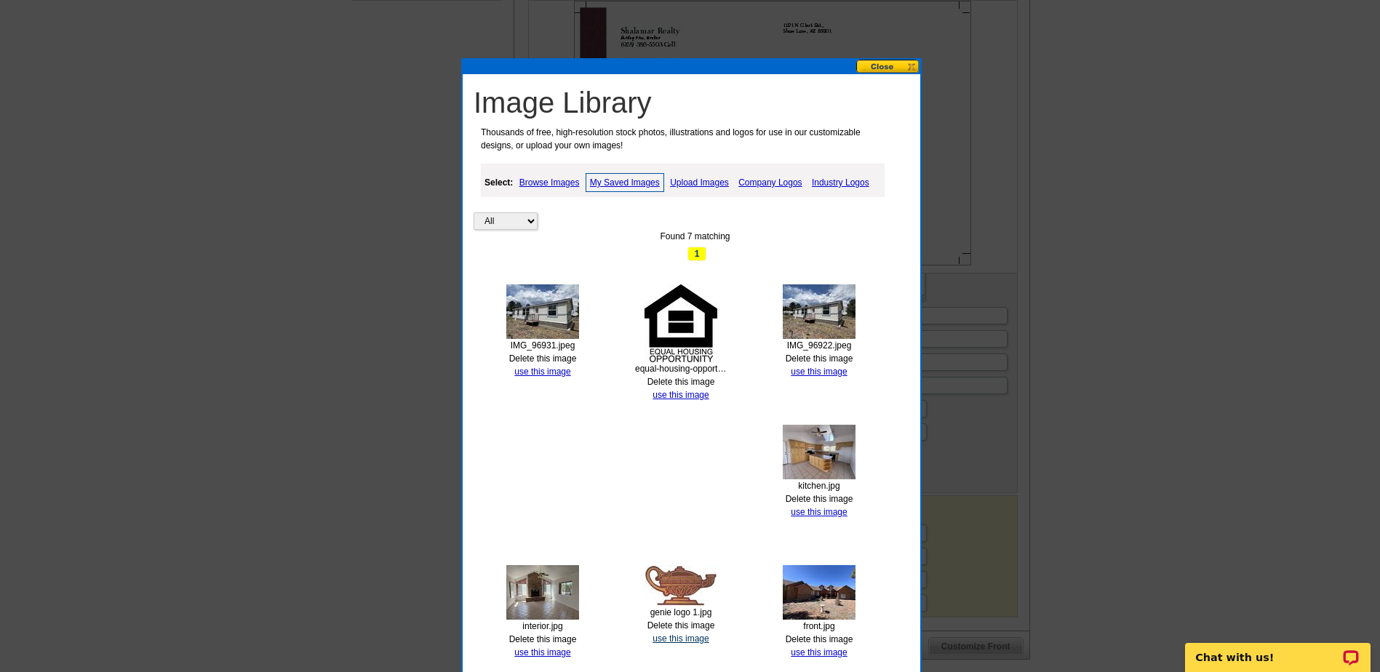
click at [682, 640] on link "use this image" at bounding box center [681, 639] width 56 height 10
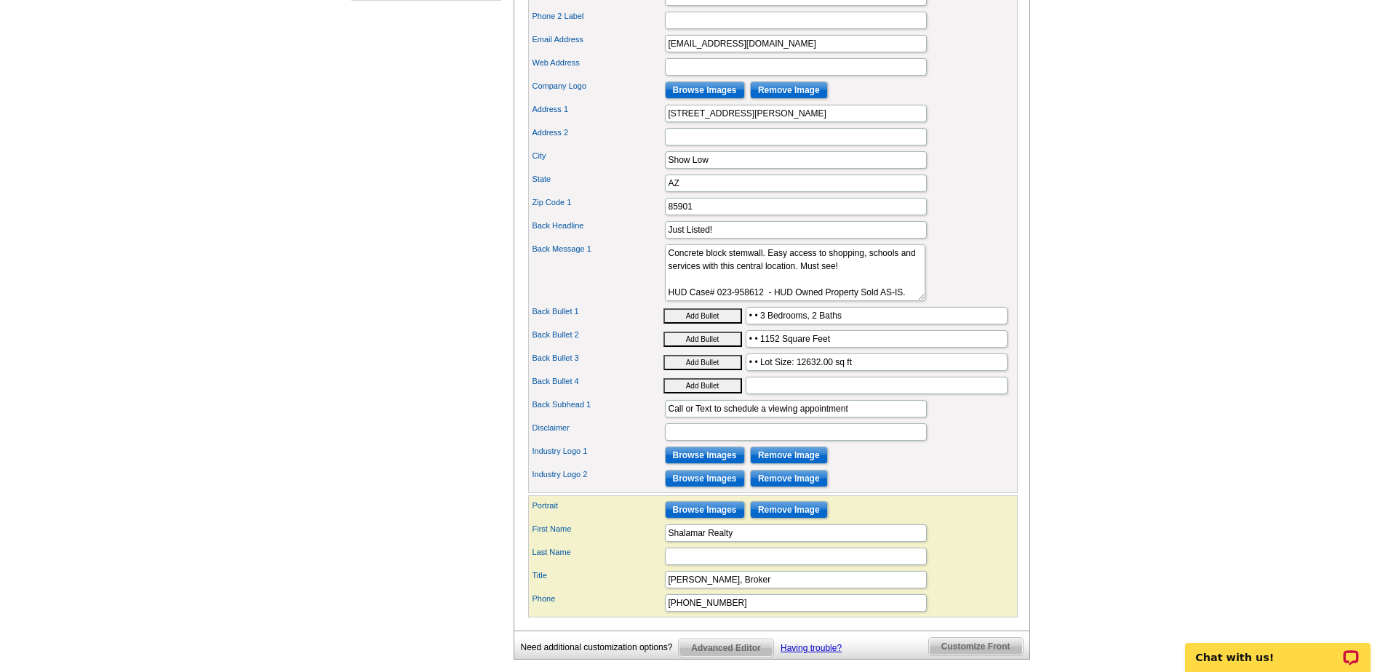
scroll to position [0, 0]
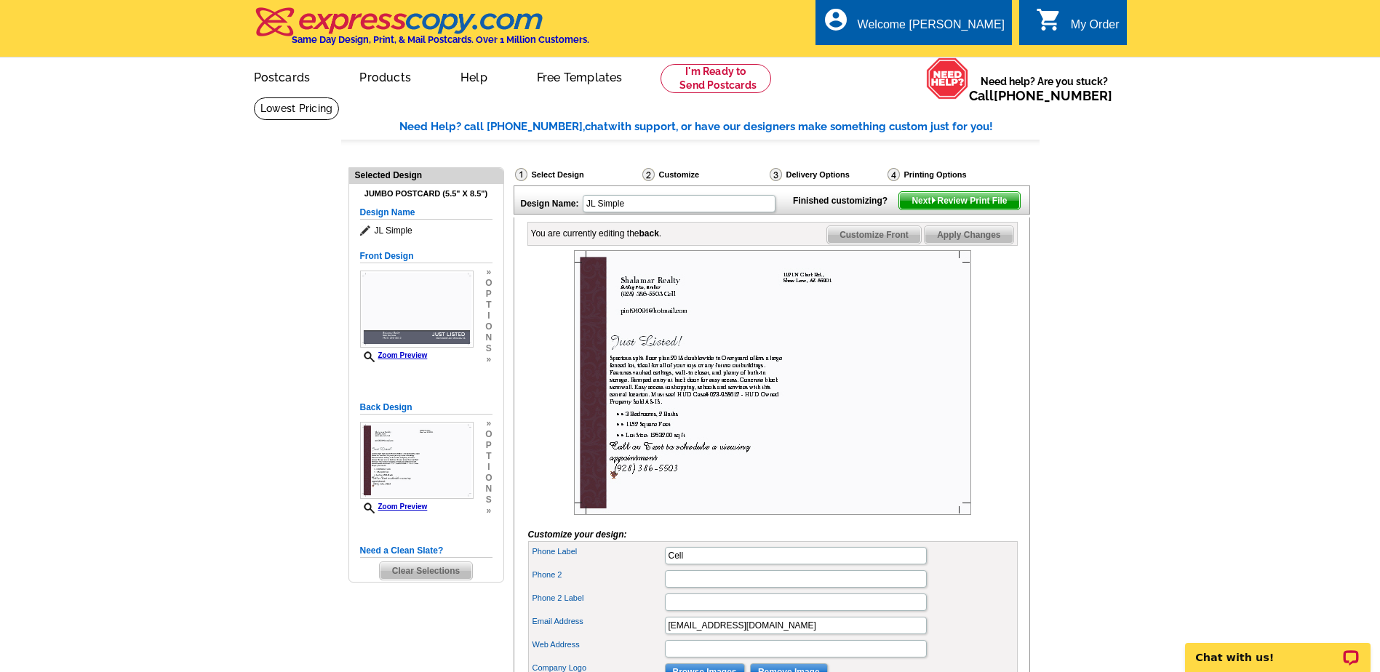
click at [615, 500] on img at bounding box center [772, 382] width 397 height 265
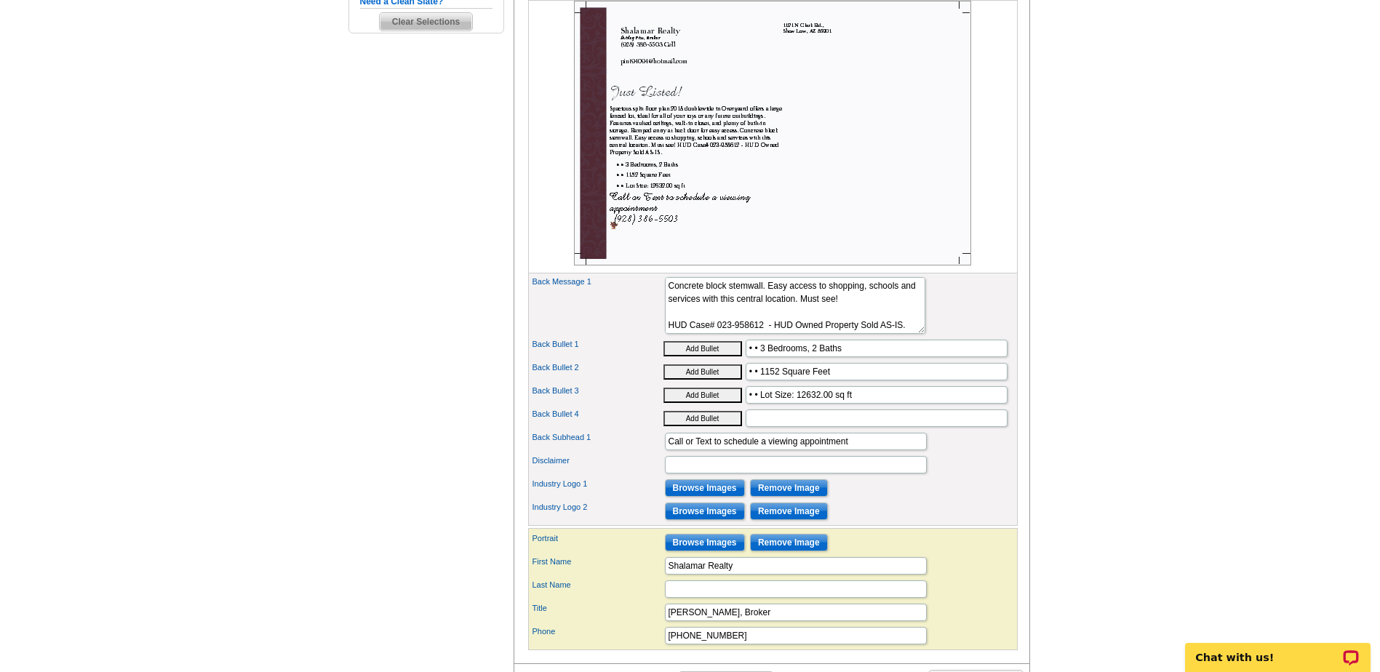
scroll to position [582, 0]
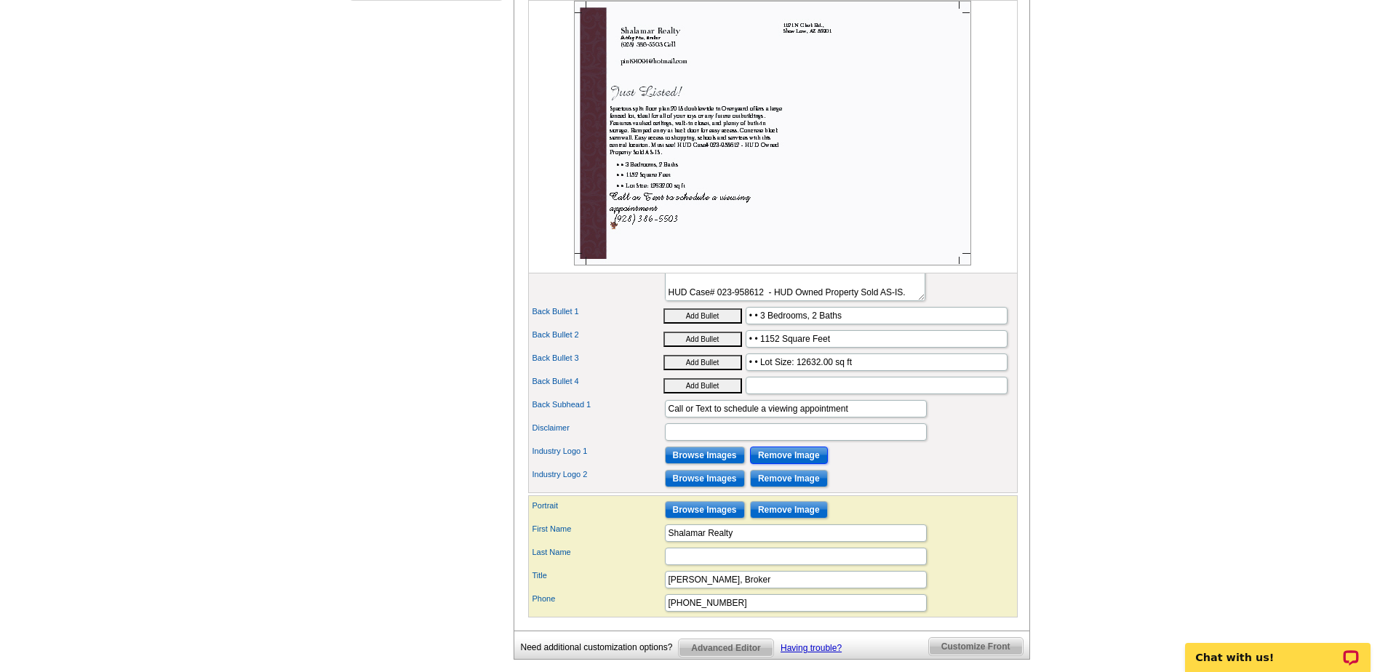
click at [801, 464] on input "Remove Image" at bounding box center [789, 455] width 78 height 17
click at [707, 487] on input "Browse Images" at bounding box center [705, 478] width 80 height 17
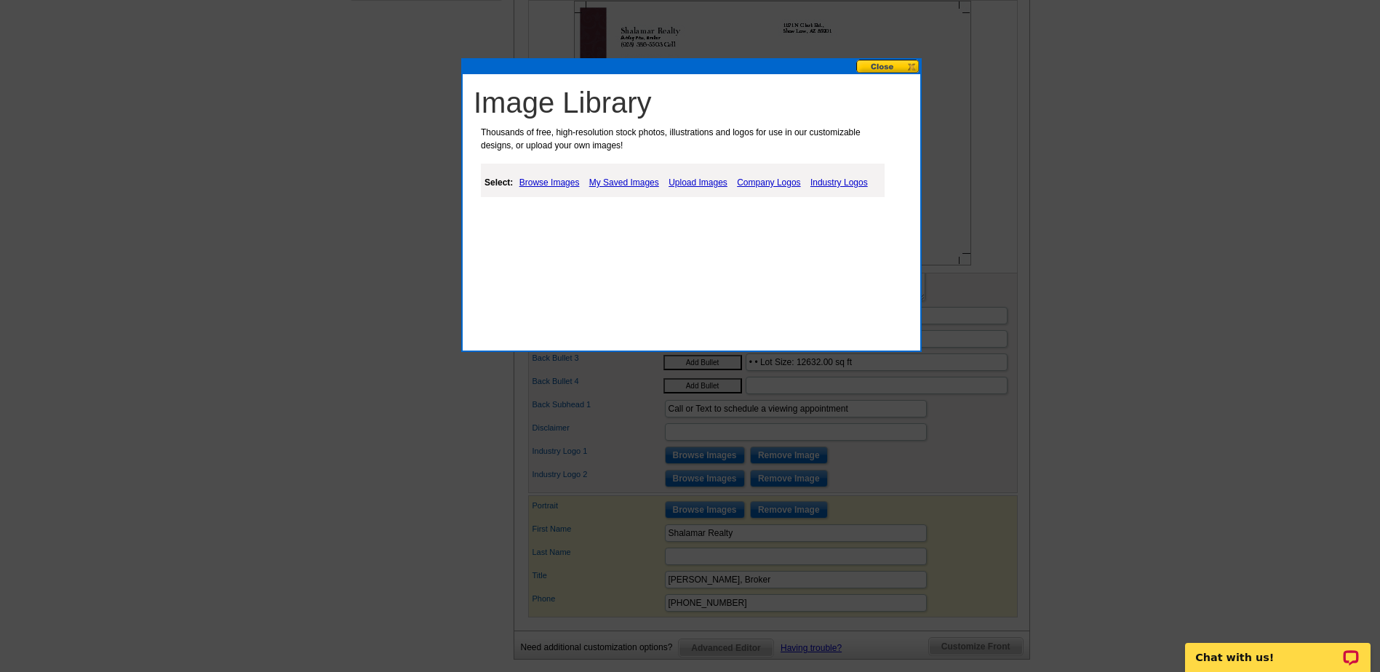
click at [618, 184] on link "My Saved Images" at bounding box center [624, 182] width 77 height 17
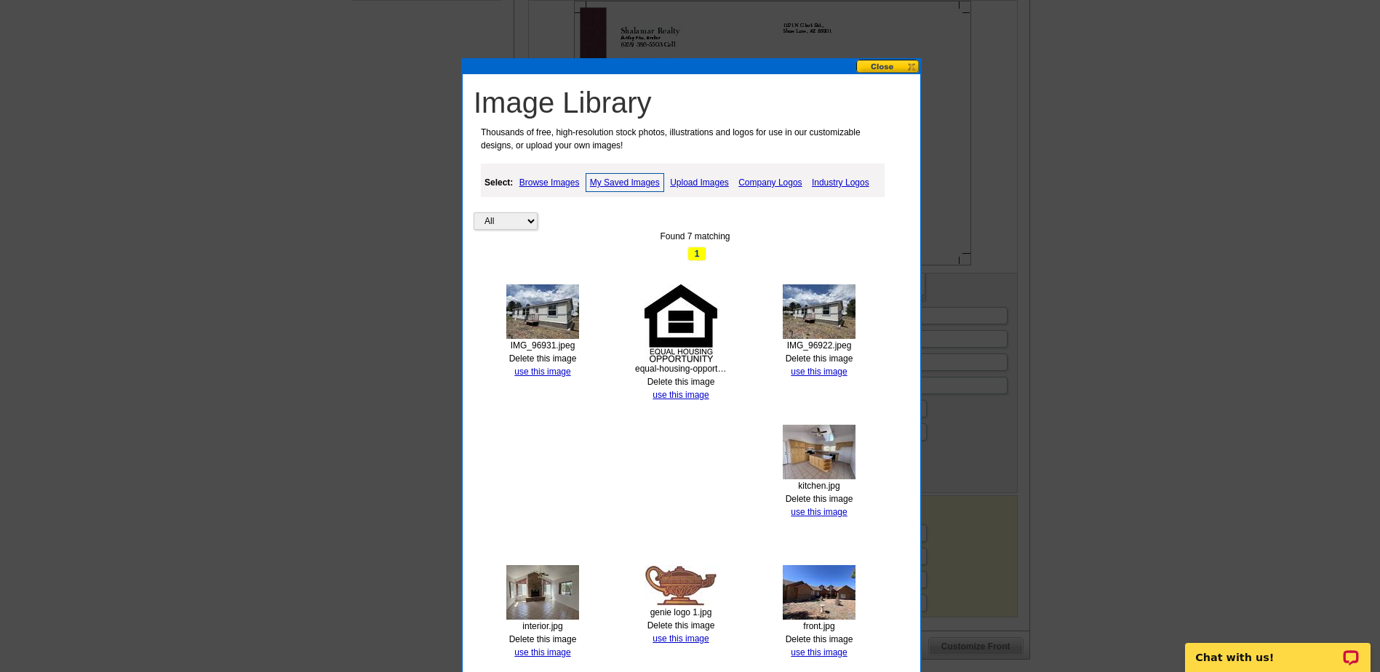
click at [674, 315] on img at bounding box center [681, 323] width 73 height 78
click at [685, 394] on link "use this image" at bounding box center [681, 395] width 56 height 10
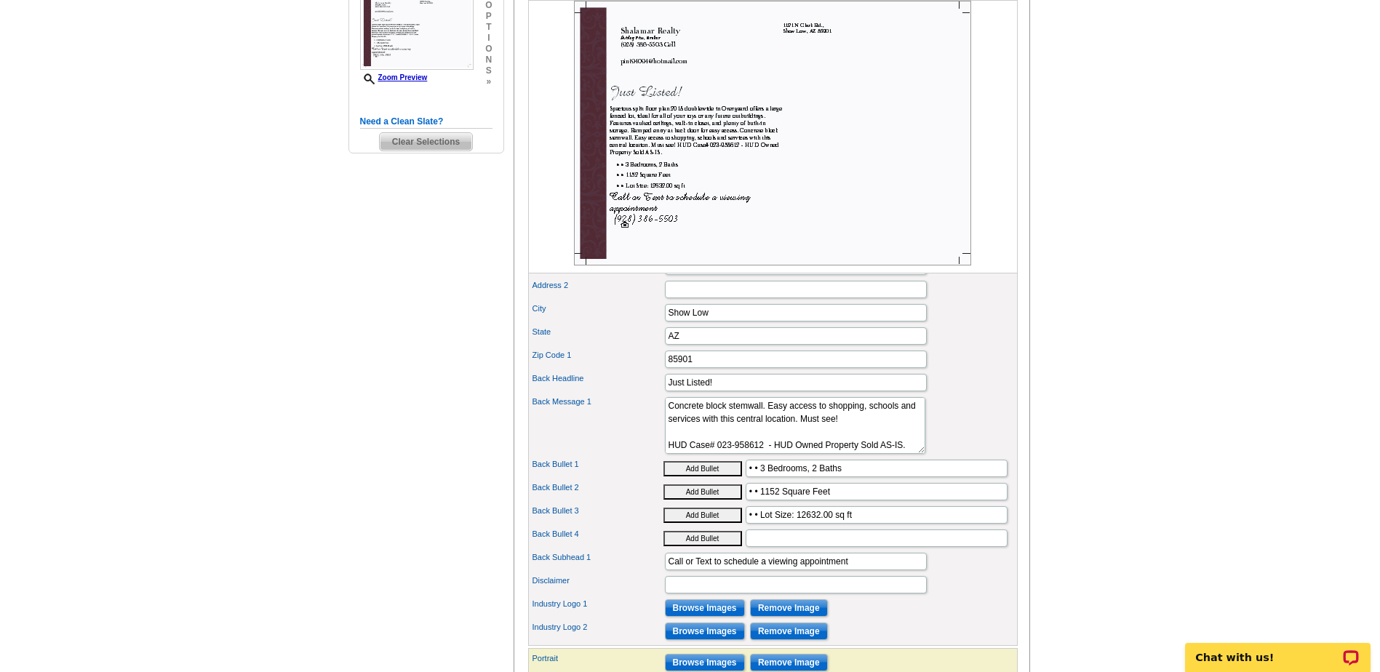
scroll to position [436, 0]
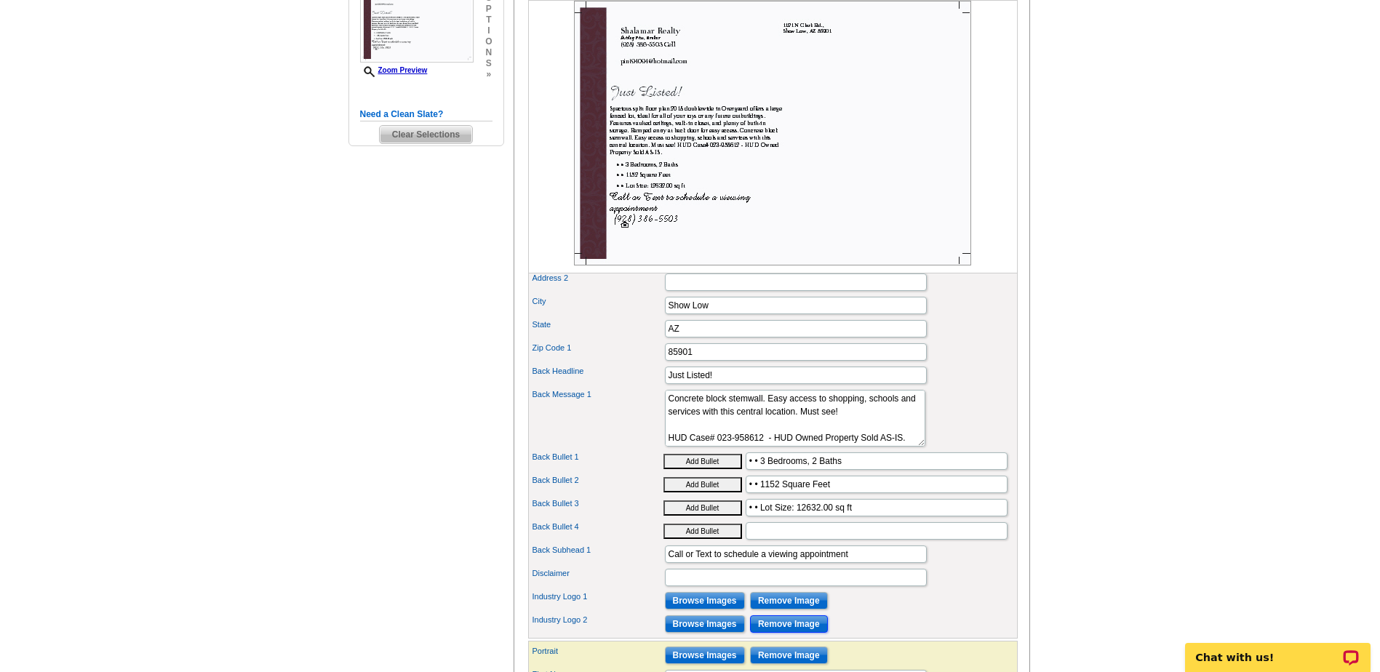
click at [784, 633] on input "Remove Image" at bounding box center [789, 623] width 78 height 17
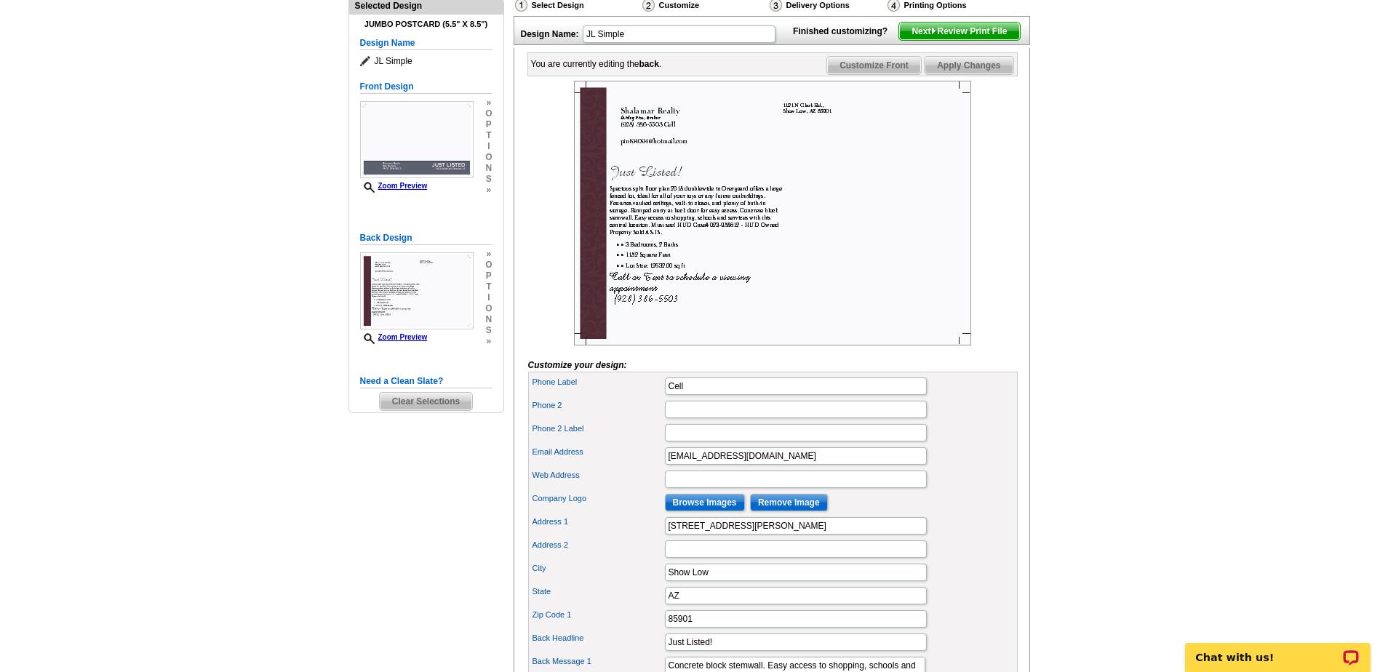
scroll to position [145, 0]
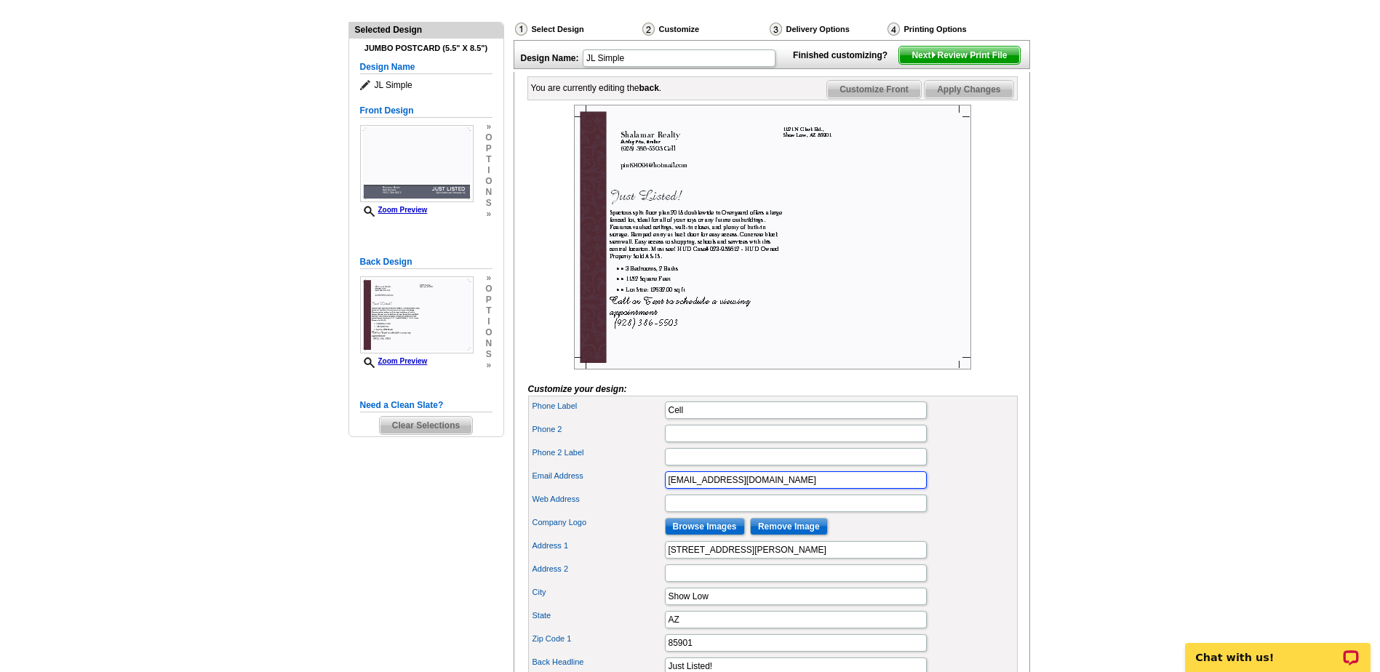
click at [667, 489] on input "pint94094@hotmail.com" at bounding box center [796, 479] width 262 height 17
type input "Pint94094@hotmail.com"
click at [747, 419] on input "Cell" at bounding box center [796, 410] width 262 height 17
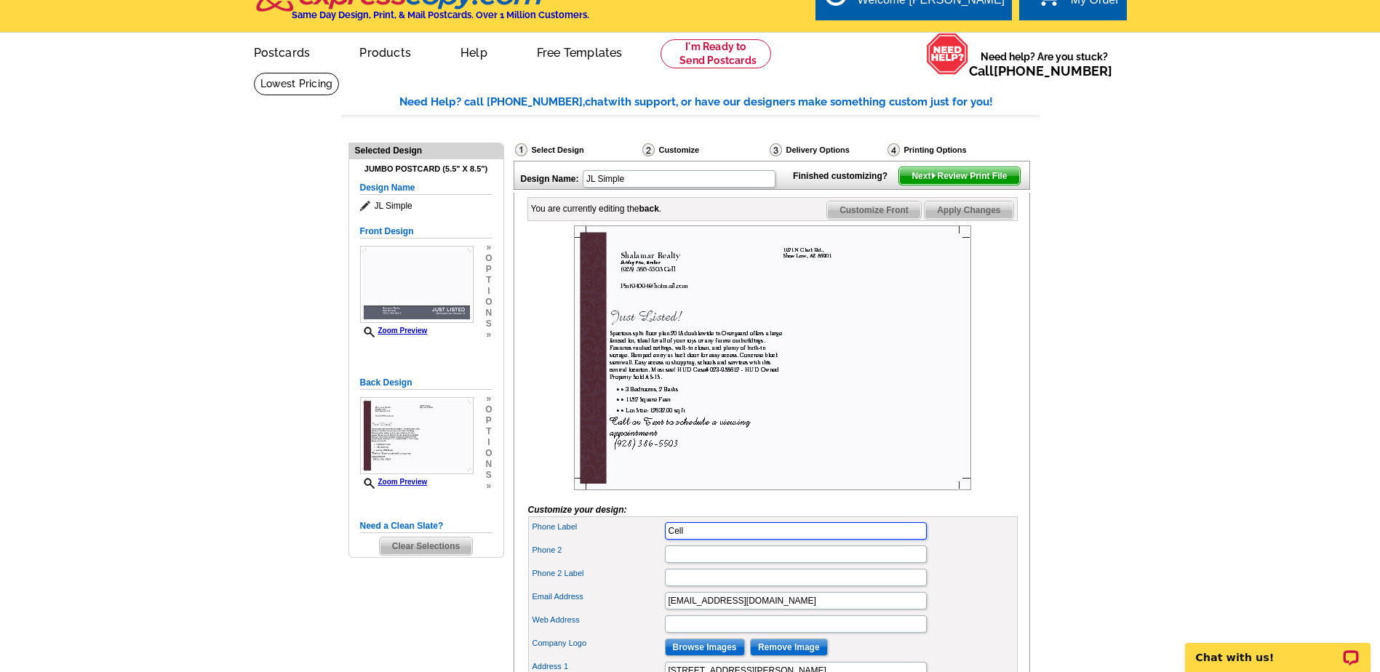
scroll to position [0, 0]
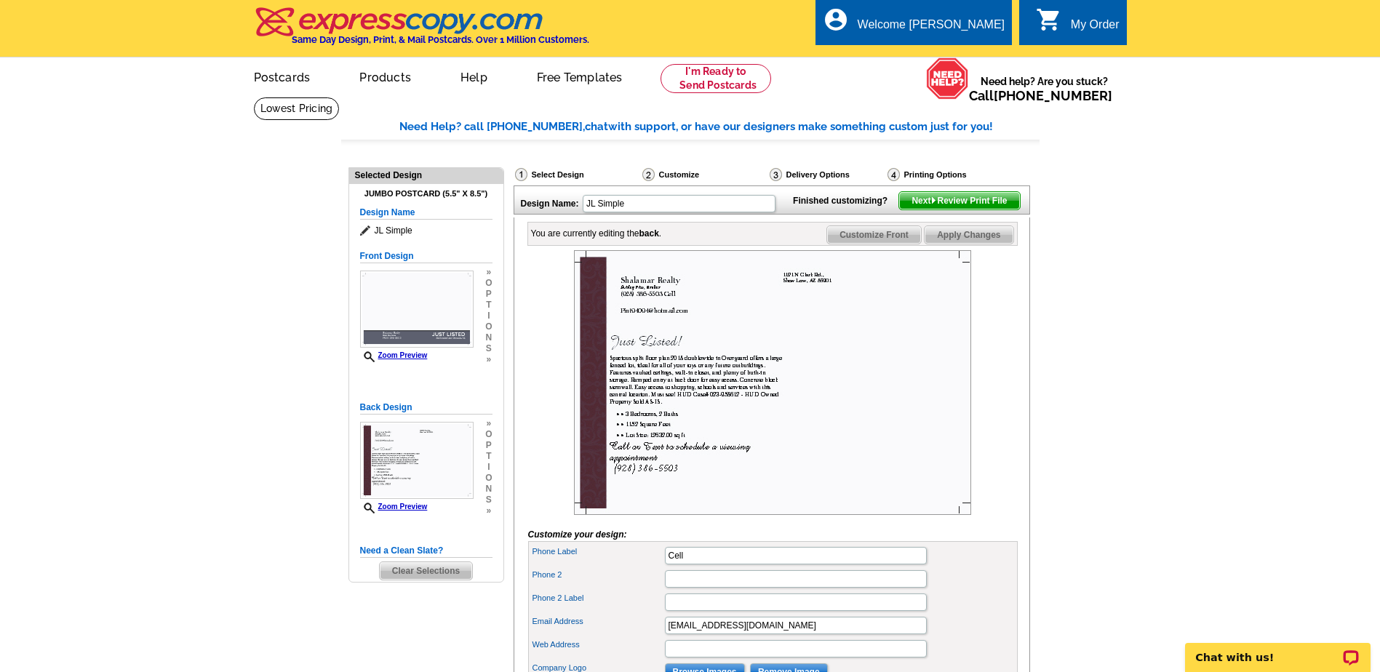
click at [980, 244] on span "Apply Changes" at bounding box center [969, 234] width 88 height 17
click at [928, 210] on span "Next Review Print File" at bounding box center [959, 200] width 120 height 17
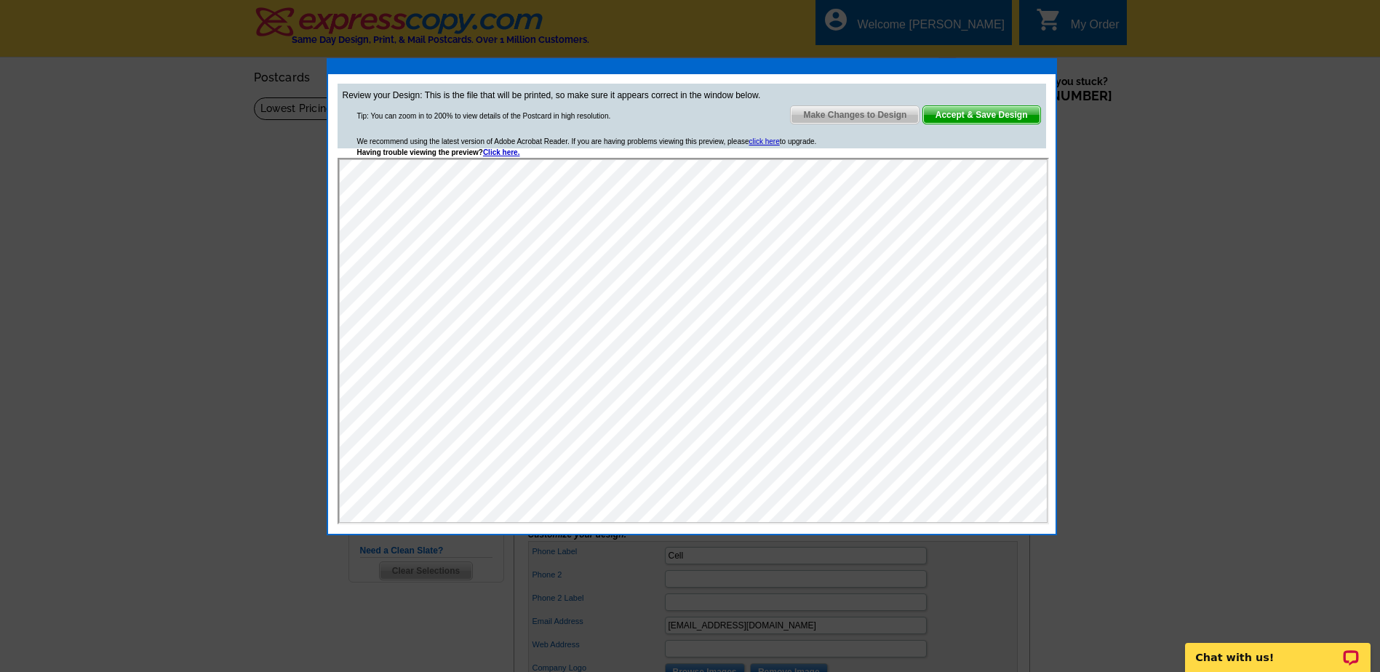
click at [856, 116] on span "Make Changes to Design" at bounding box center [855, 114] width 128 height 17
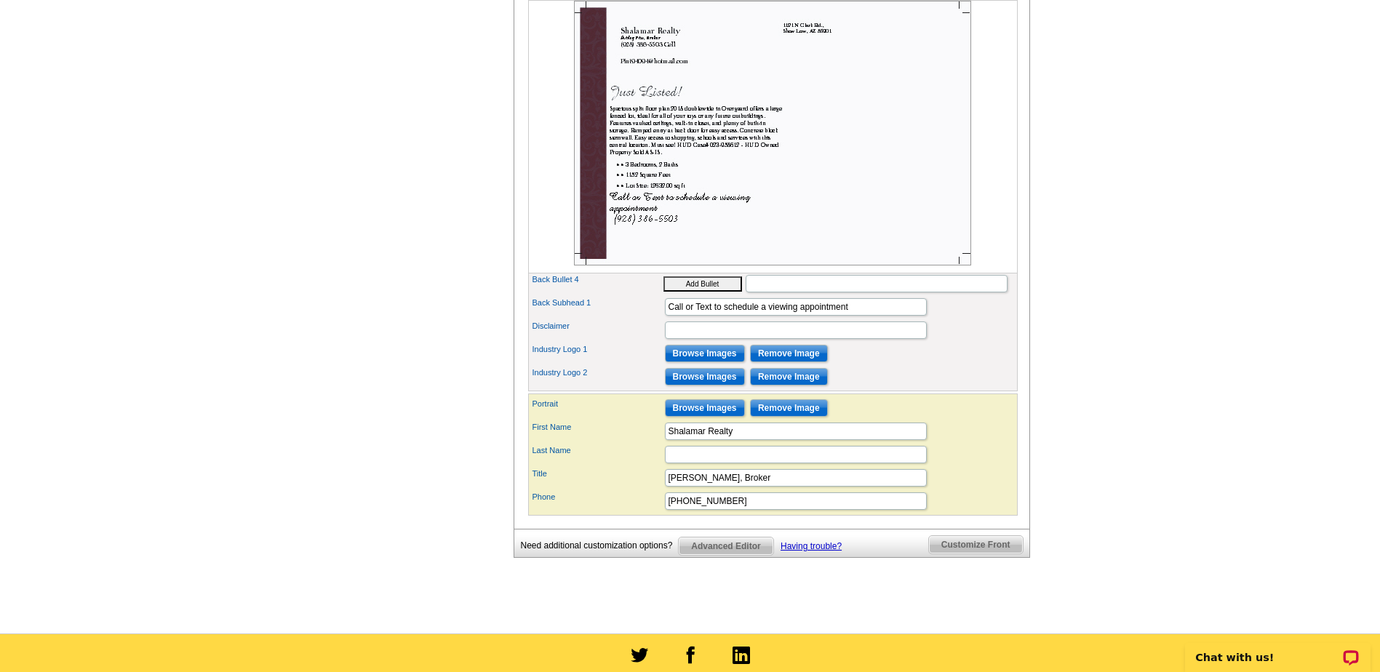
scroll to position [727, 0]
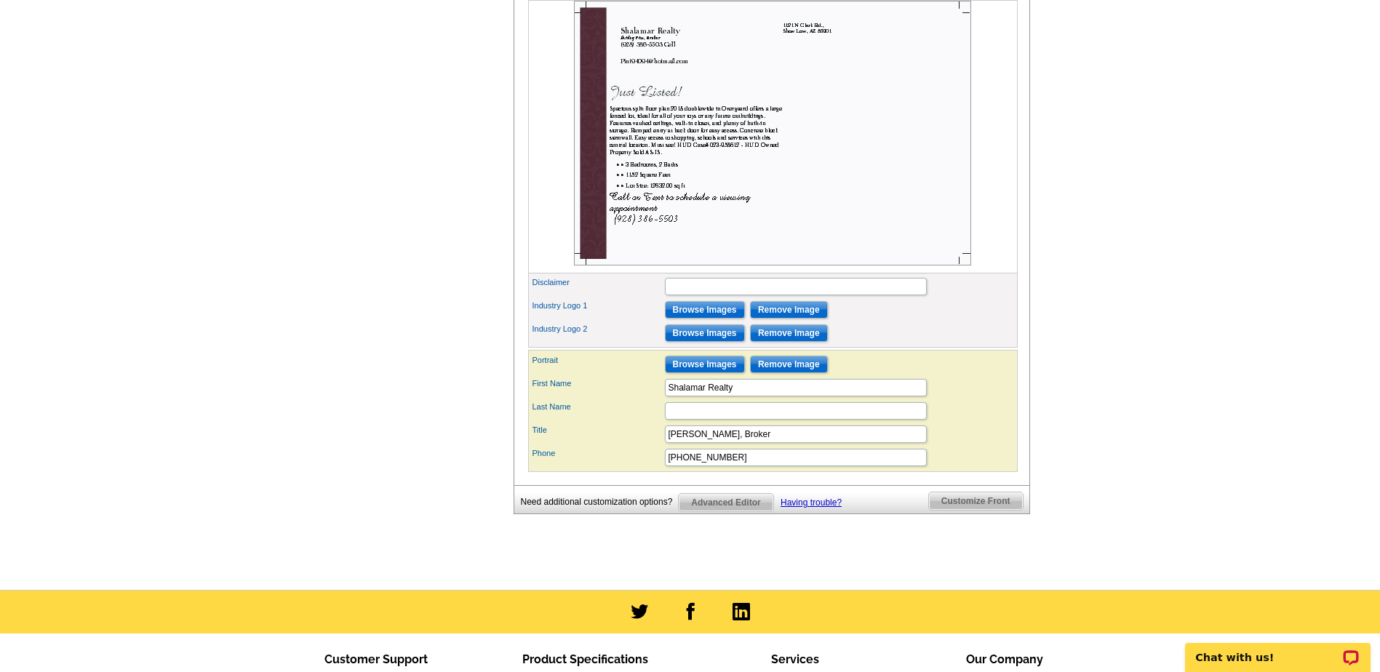
click at [989, 510] on span "Customize Front" at bounding box center [976, 501] width 94 height 17
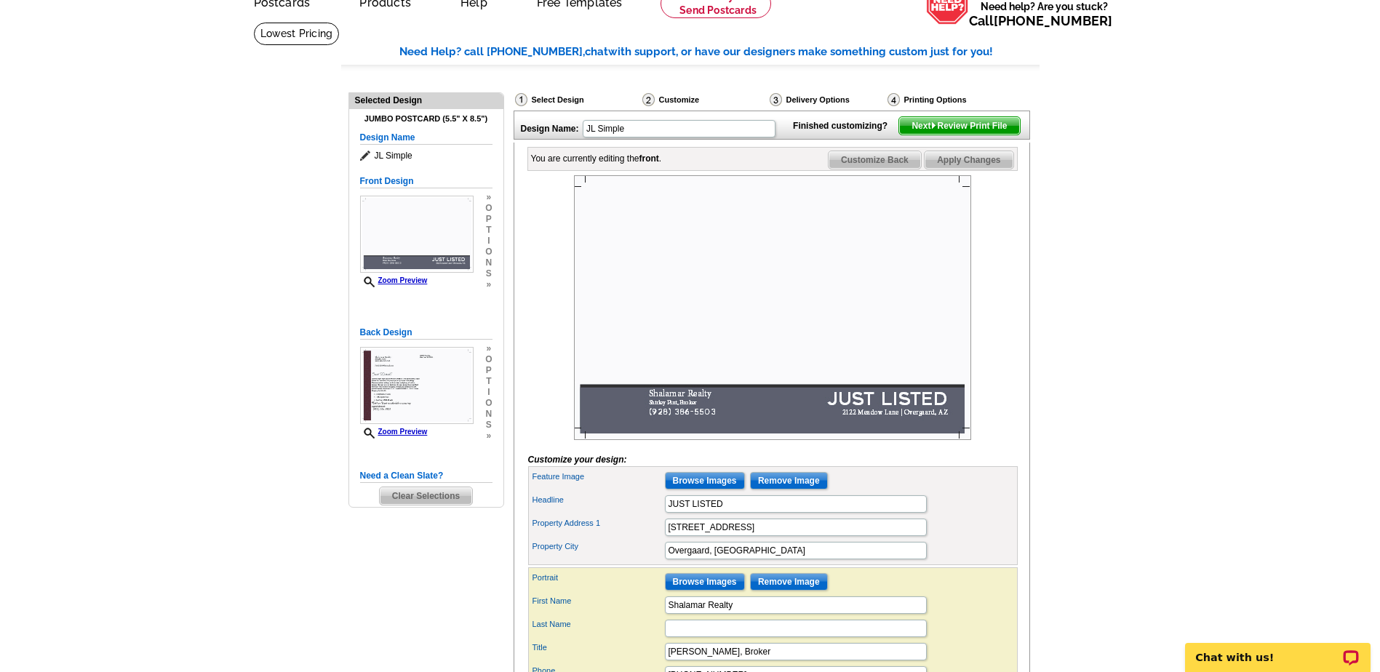
scroll to position [74, 0]
click at [710, 490] on input "Browse Images" at bounding box center [705, 481] width 80 height 17
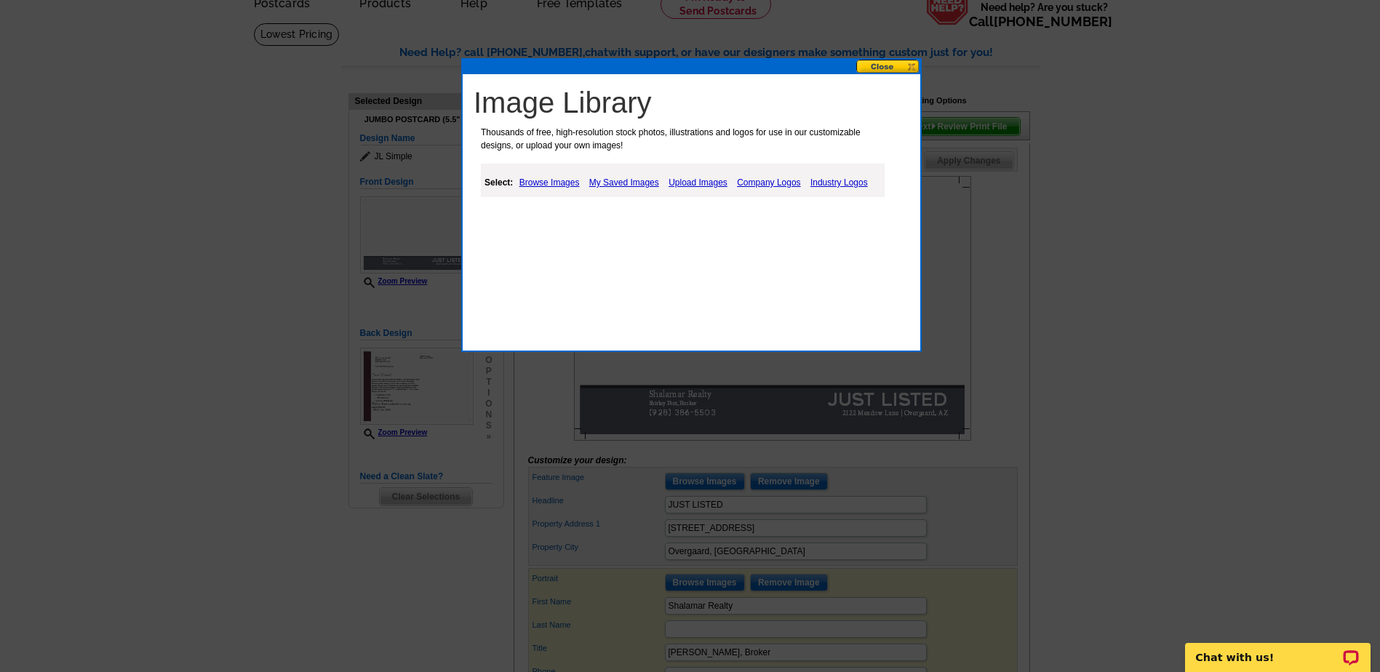
click at [623, 183] on link "My Saved Images" at bounding box center [624, 182] width 77 height 17
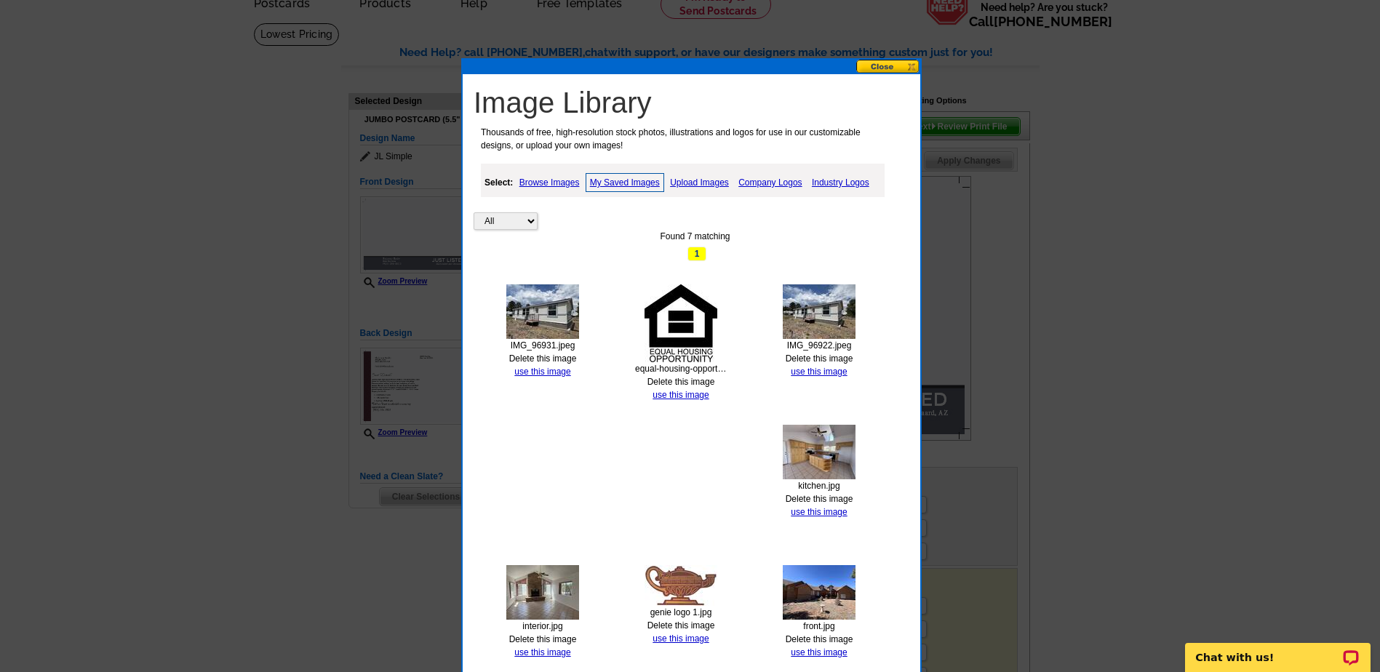
click at [819, 364] on div "IMG_96922.jpeg Delete this image use this image" at bounding box center [819, 331] width 92 height 94
click at [818, 372] on link "use this image" at bounding box center [819, 372] width 56 height 10
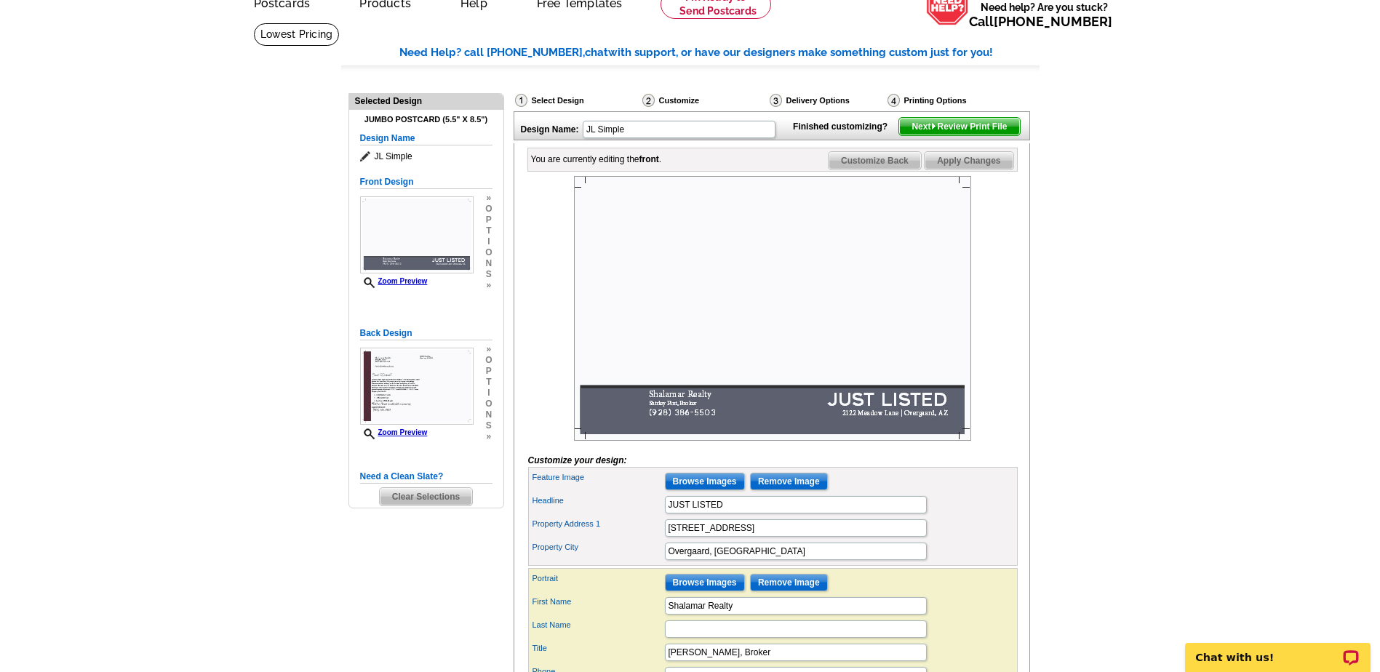
scroll to position [0, 0]
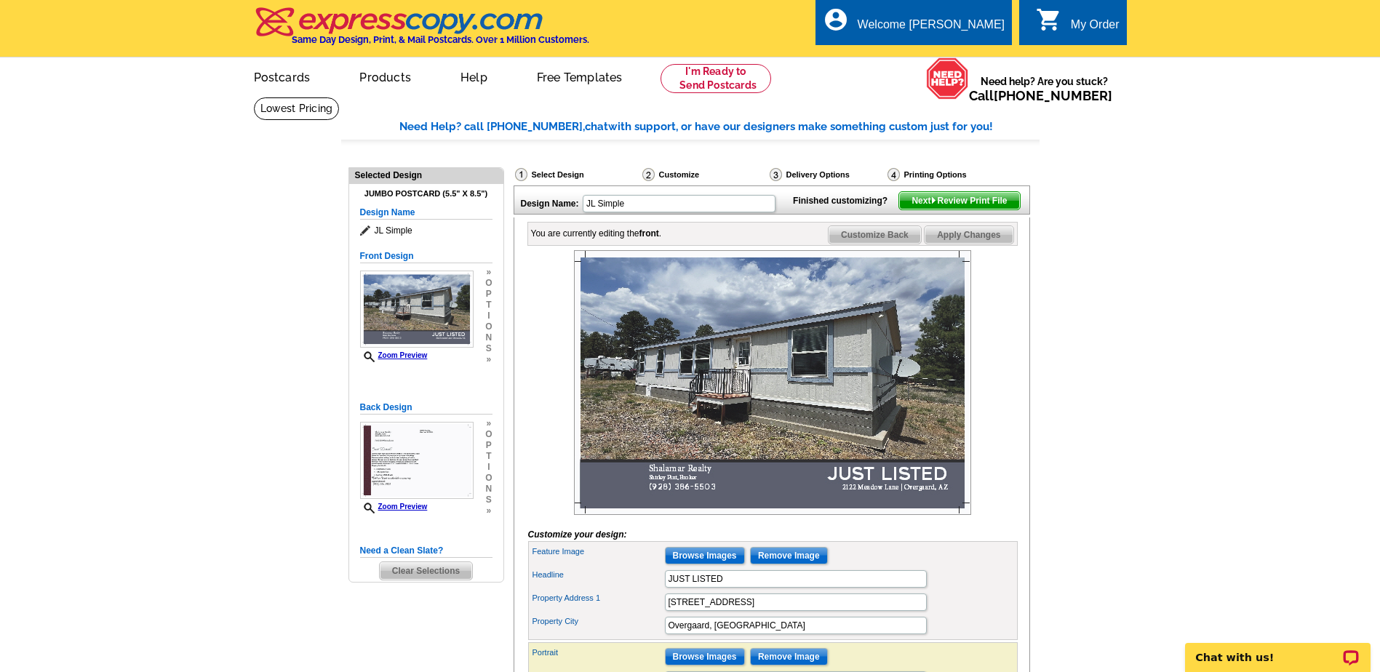
click at [984, 210] on span "Next Review Print File" at bounding box center [959, 200] width 120 height 17
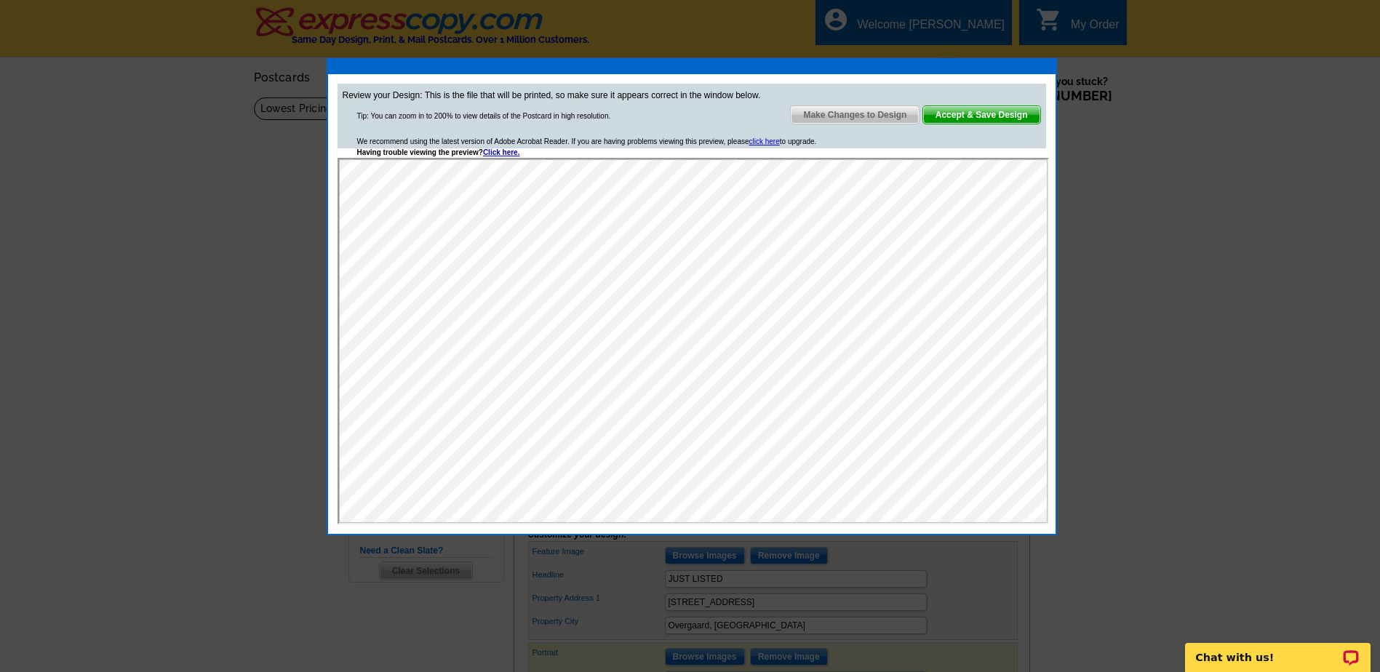
click at [979, 115] on span "Accept & Save Design" at bounding box center [981, 114] width 117 height 17
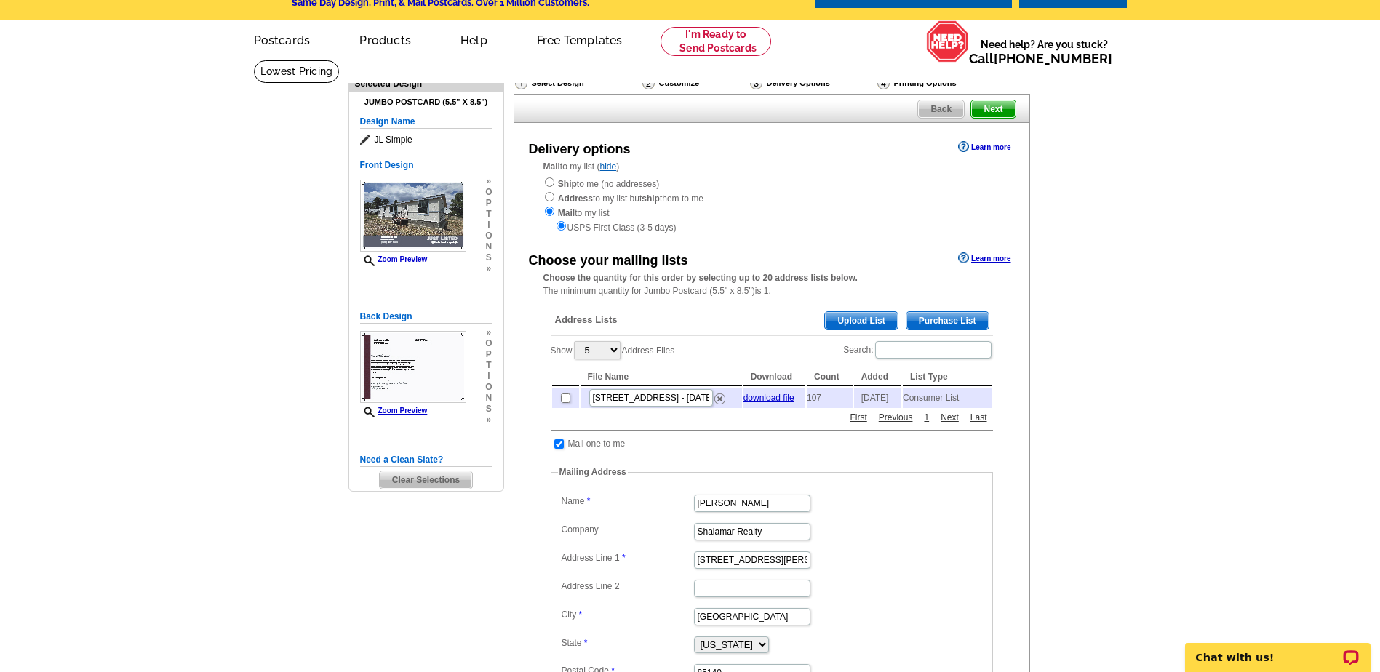
scroll to position [73, 0]
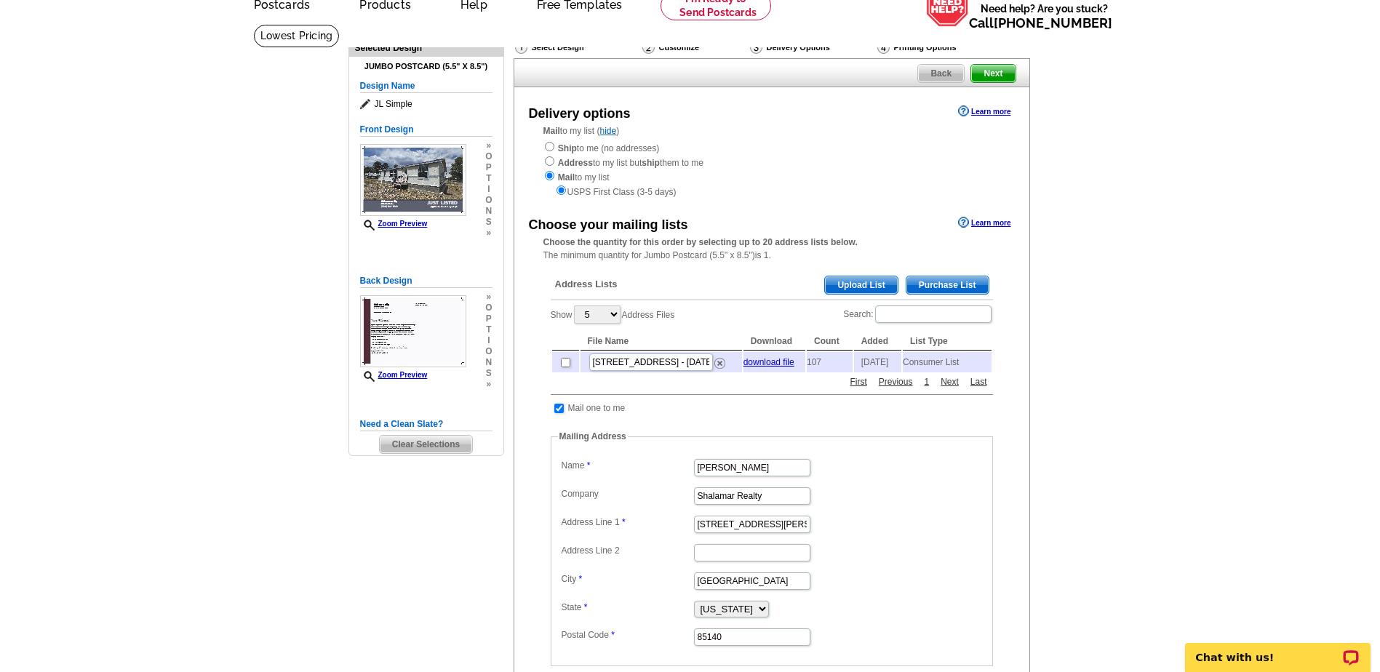
click at [950, 286] on span "Purchase List" at bounding box center [947, 284] width 82 height 17
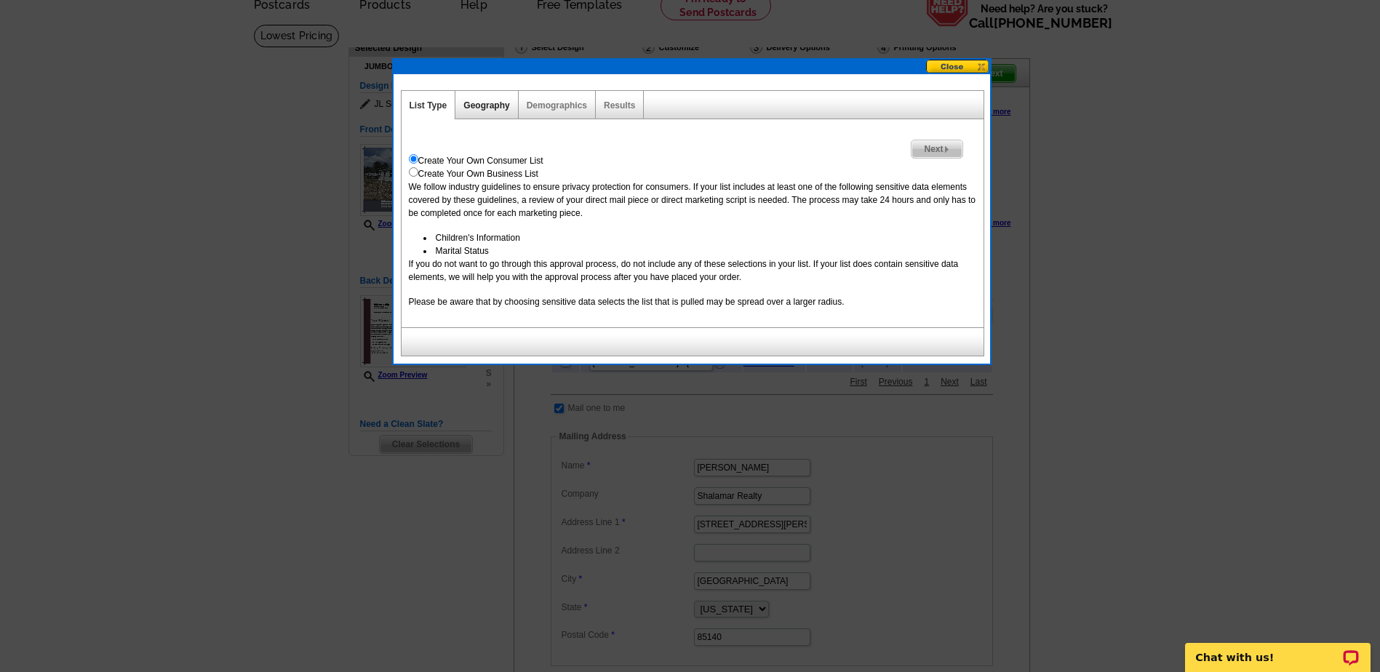
click at [491, 103] on link "Geography" at bounding box center [486, 105] width 46 height 10
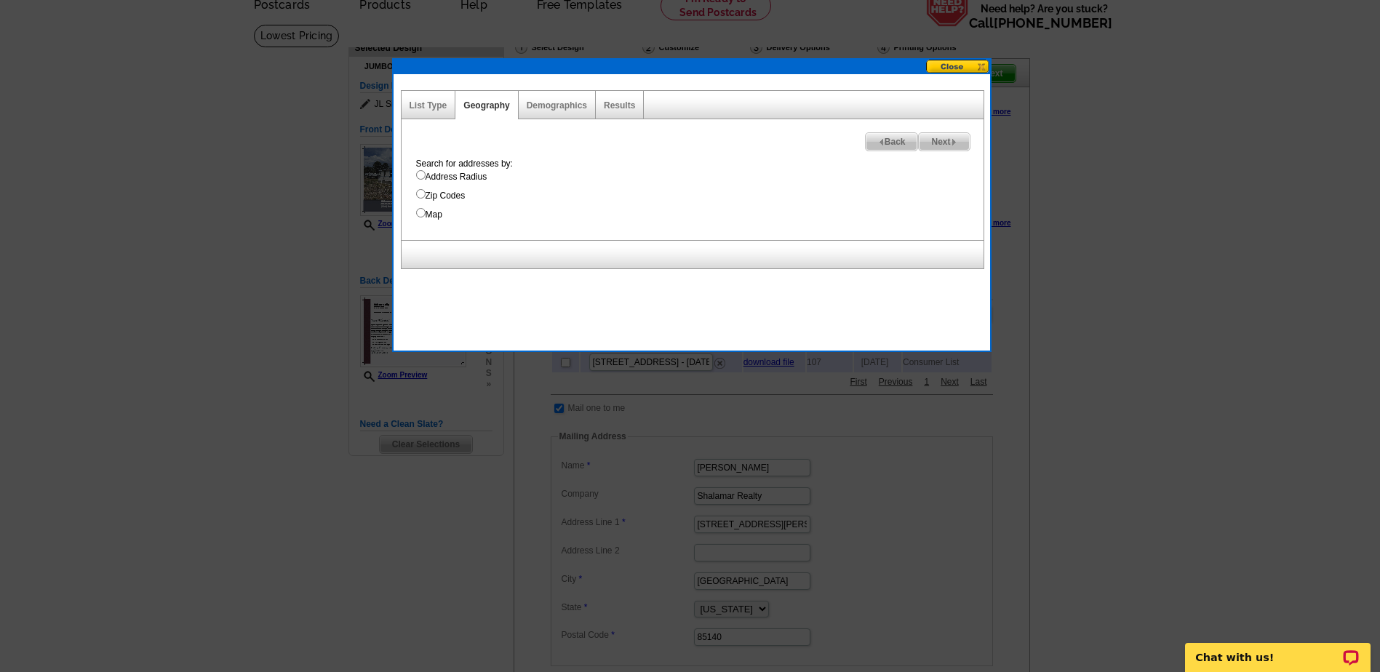
click at [419, 175] on input "Address Radius" at bounding box center [420, 174] width 9 height 9
radio input "true"
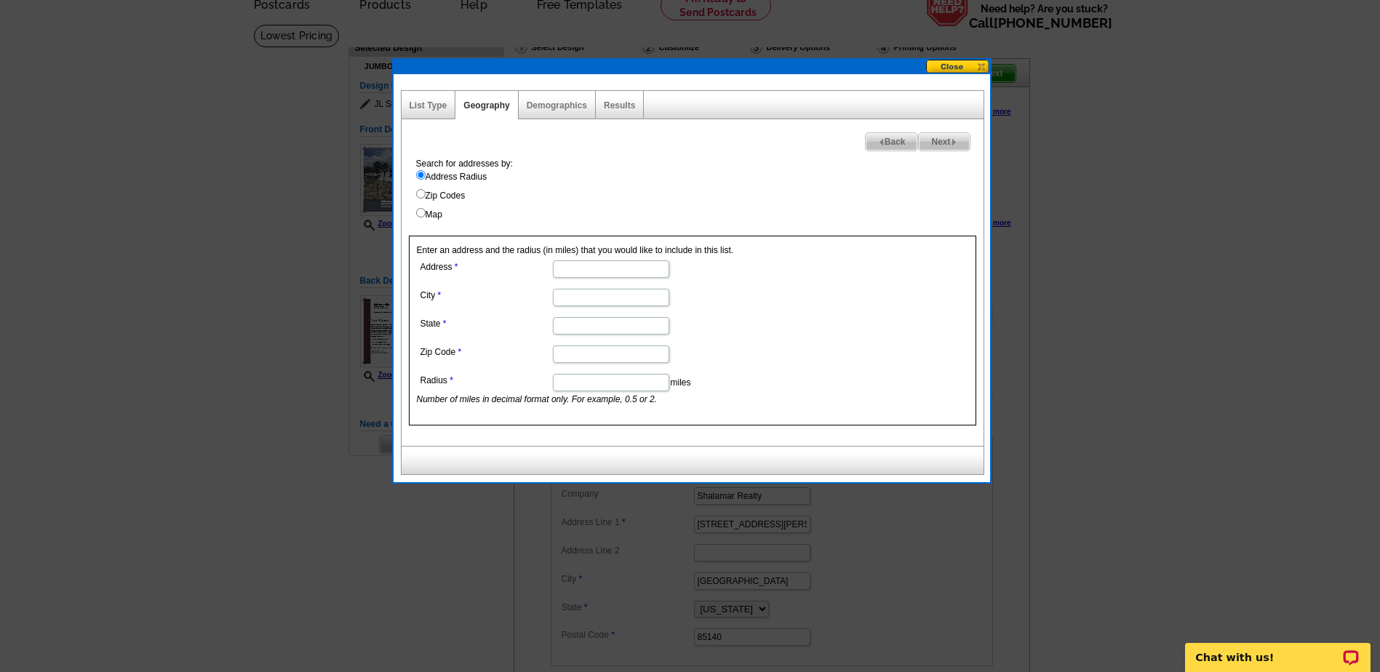
click at [599, 265] on input "Address" at bounding box center [611, 268] width 116 height 17
type input "[STREET_ADDRESS]"
type input "Overgaard"
click at [599, 322] on input "State" at bounding box center [611, 325] width 116 height 17
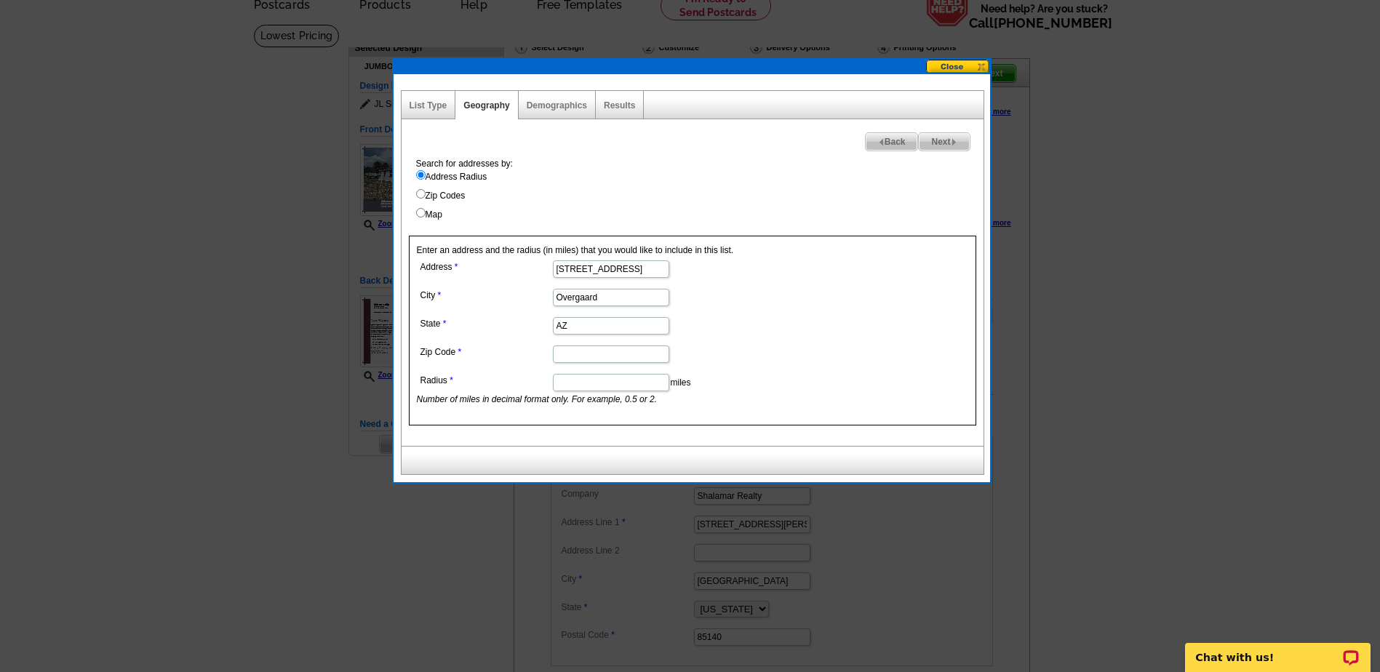
type input "AZ"
click at [590, 353] on input "Zip Code" at bounding box center [611, 354] width 116 height 17
type input "85933"
click at [567, 377] on input "Radius" at bounding box center [611, 382] width 116 height 17
type input "1"
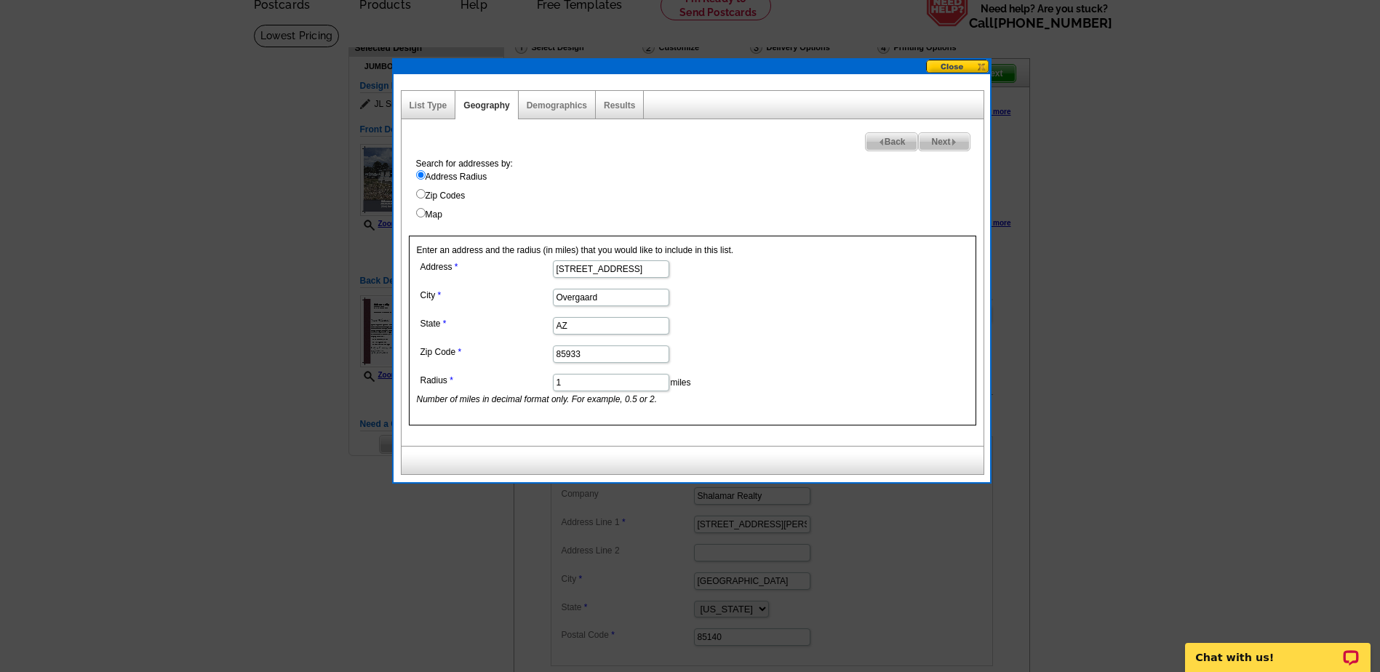
click at [949, 145] on span "Next" at bounding box center [944, 141] width 50 height 17
select select
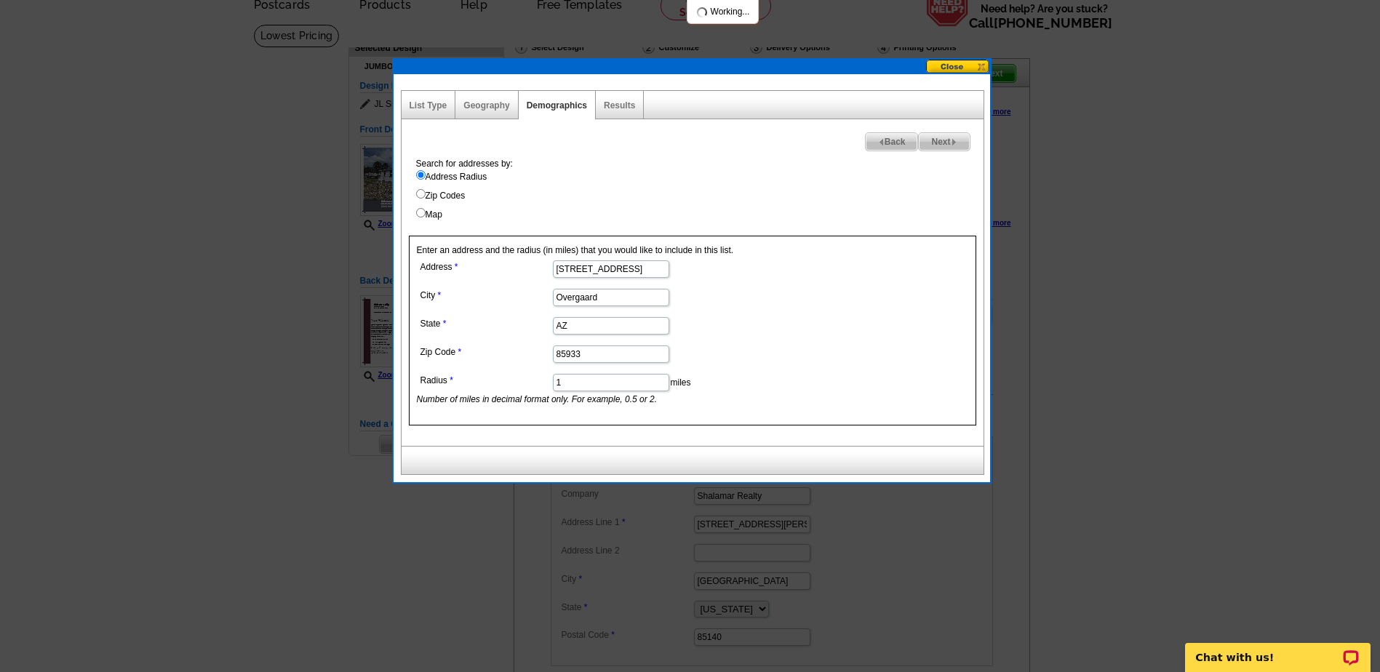
select select
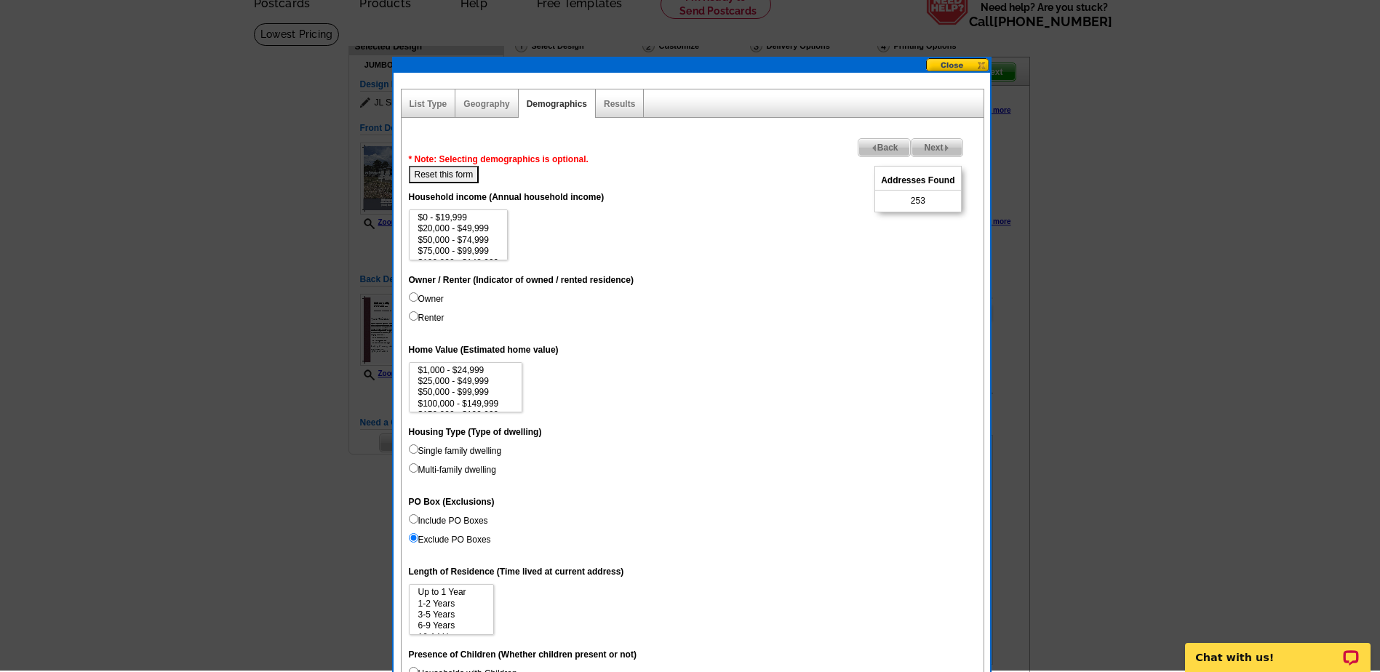
scroll to position [73, 0]
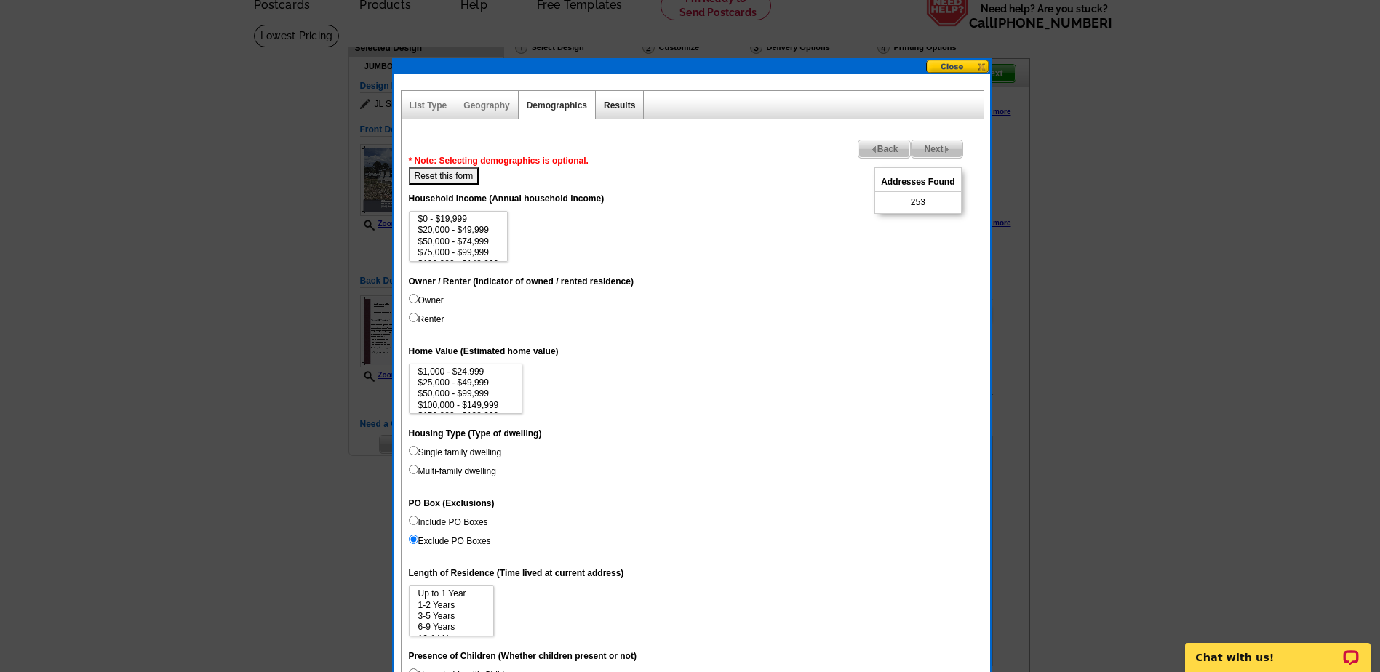
click at [623, 104] on link "Results" at bounding box center [619, 105] width 31 height 10
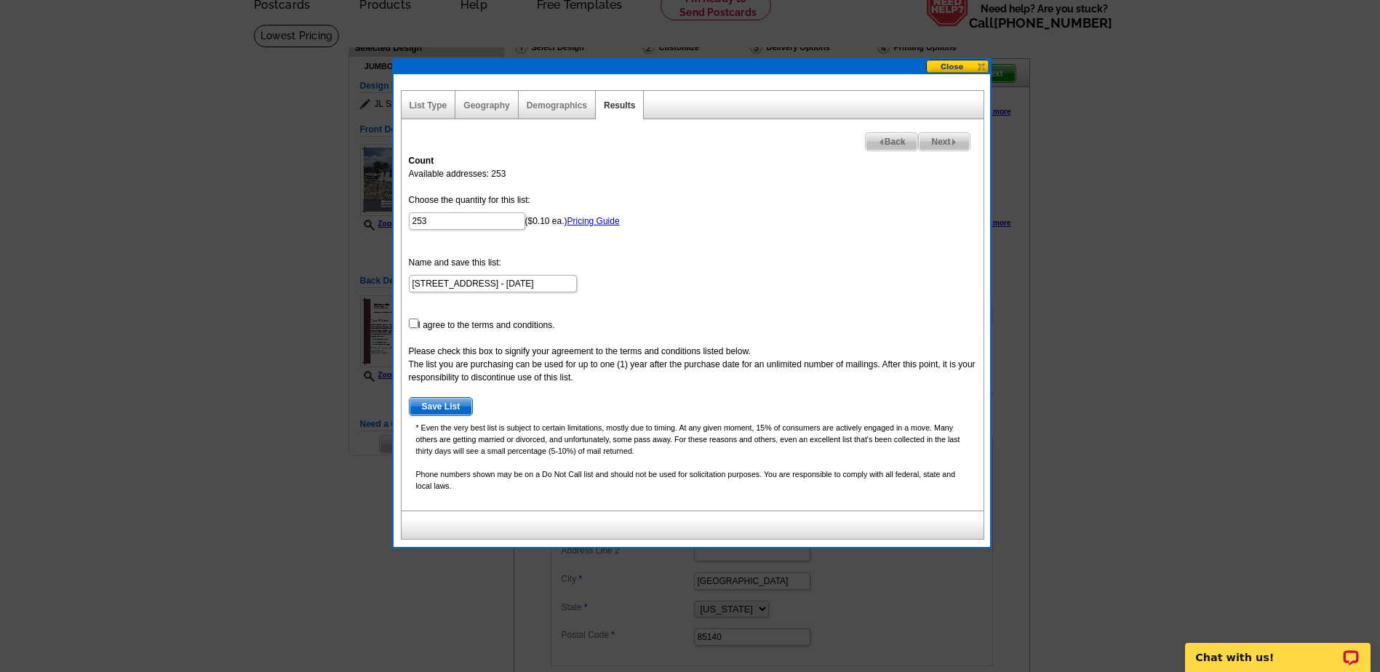
click at [884, 145] on span "Back" at bounding box center [892, 141] width 52 height 17
select select
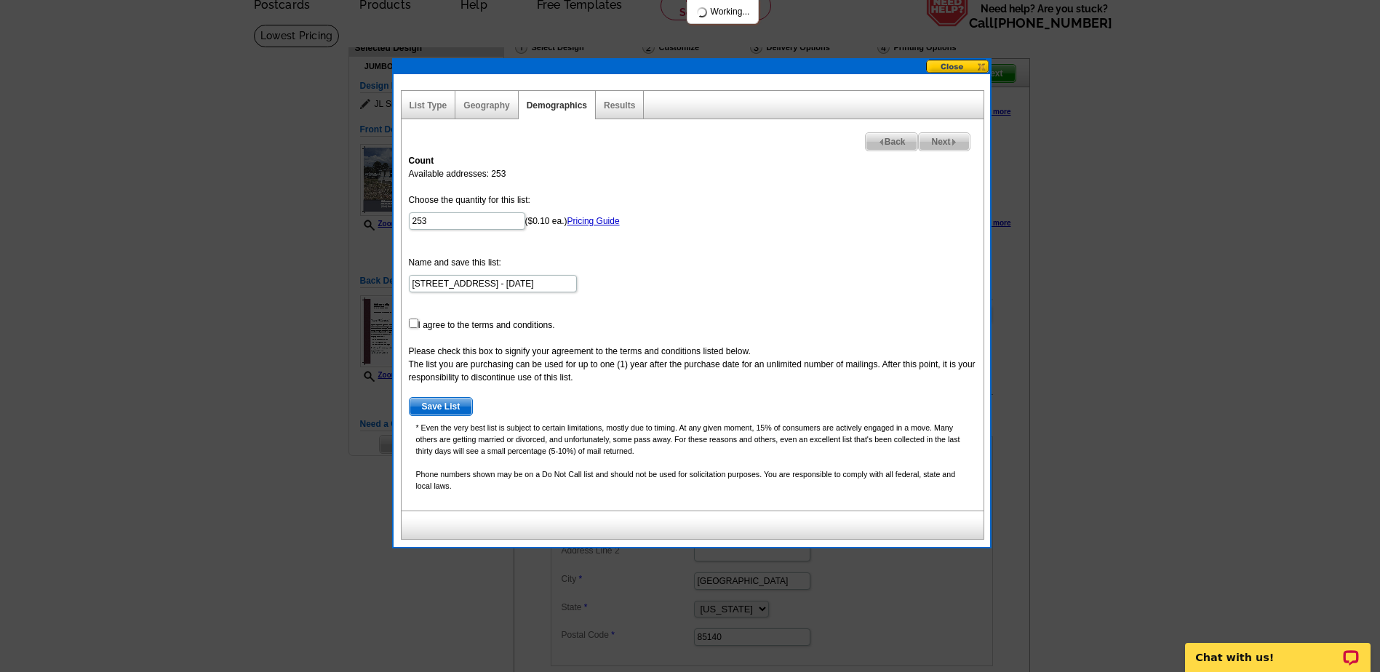
select select
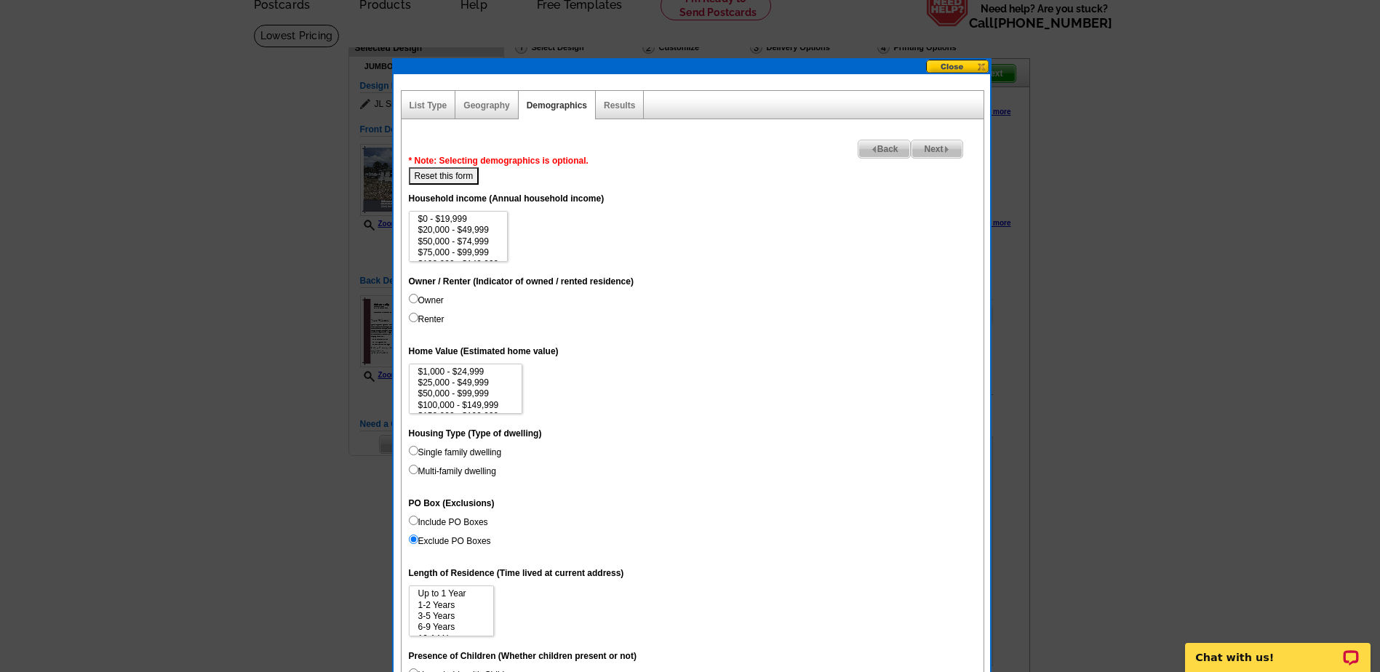
click at [884, 145] on span "Back" at bounding box center [884, 148] width 52 height 17
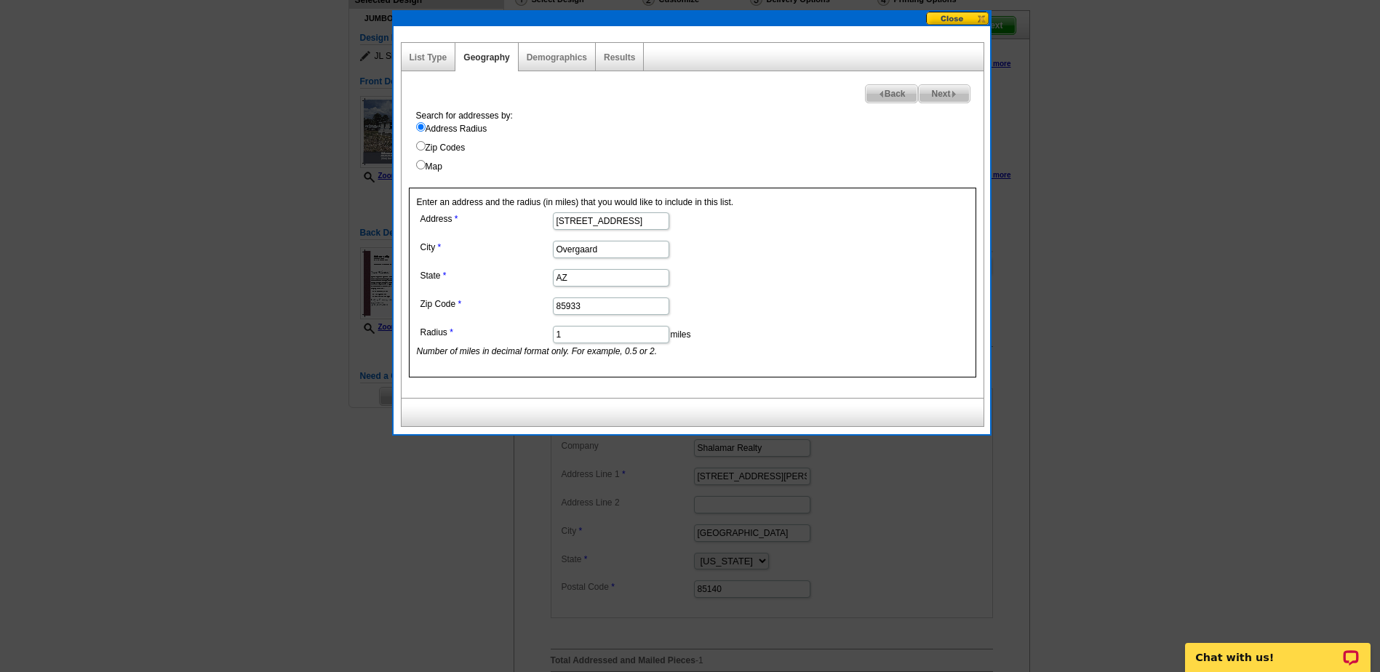
scroll to position [145, 0]
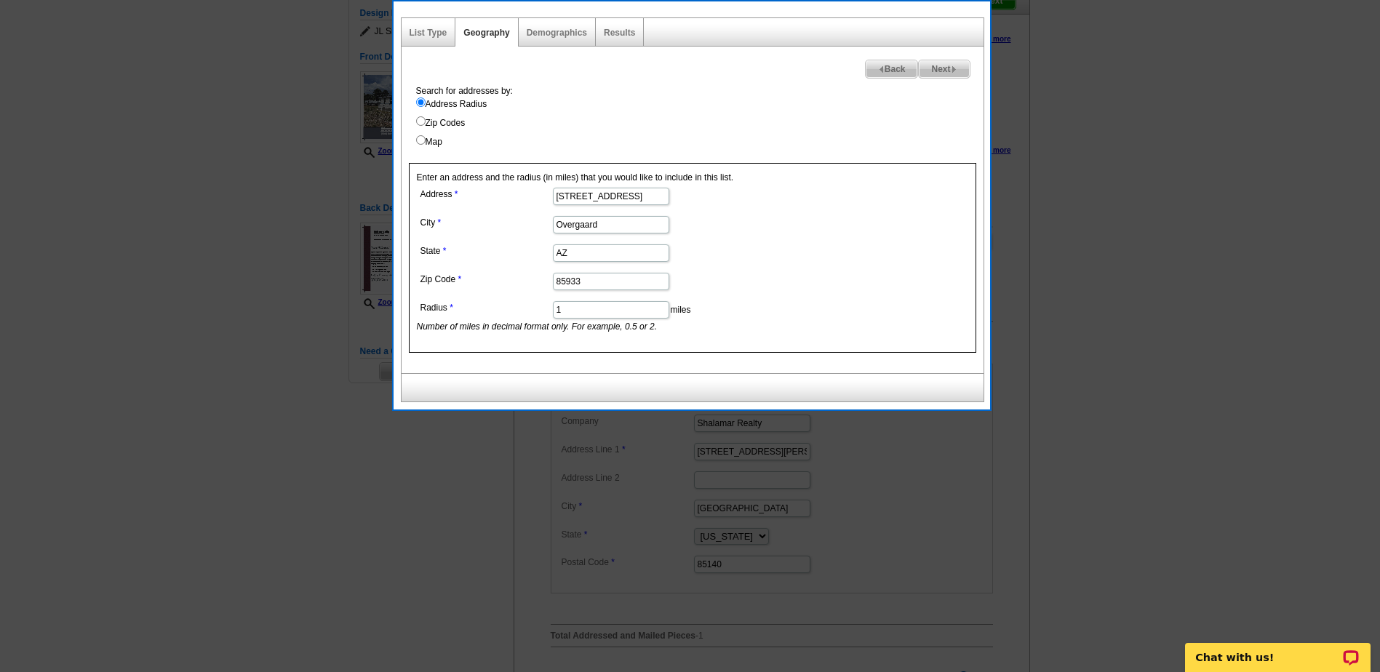
click at [584, 312] on input "1" at bounding box center [611, 309] width 116 height 17
drag, startPoint x: 584, startPoint y: 311, endPoint x: 525, endPoint y: 309, distance: 59.7
click at [525, 310] on dl "Address [STREET_ADDRESS] [GEOGRAPHIC_DATA] [US_STATE] Zip Code 85933 Radius 1 m…" at bounding box center [610, 258] width 387 height 149
type input ".5"
click at [621, 34] on link "Results" at bounding box center [619, 33] width 31 height 10
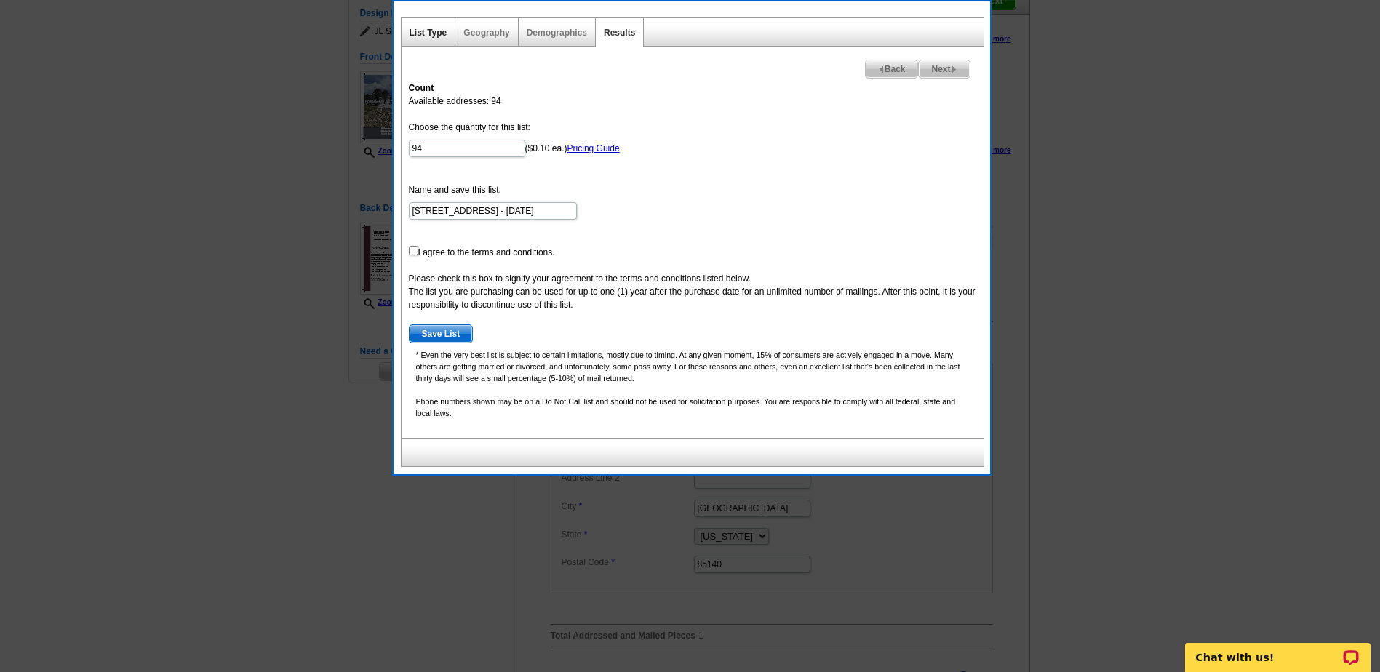
click at [429, 32] on link "List Type" at bounding box center [429, 33] width 38 height 10
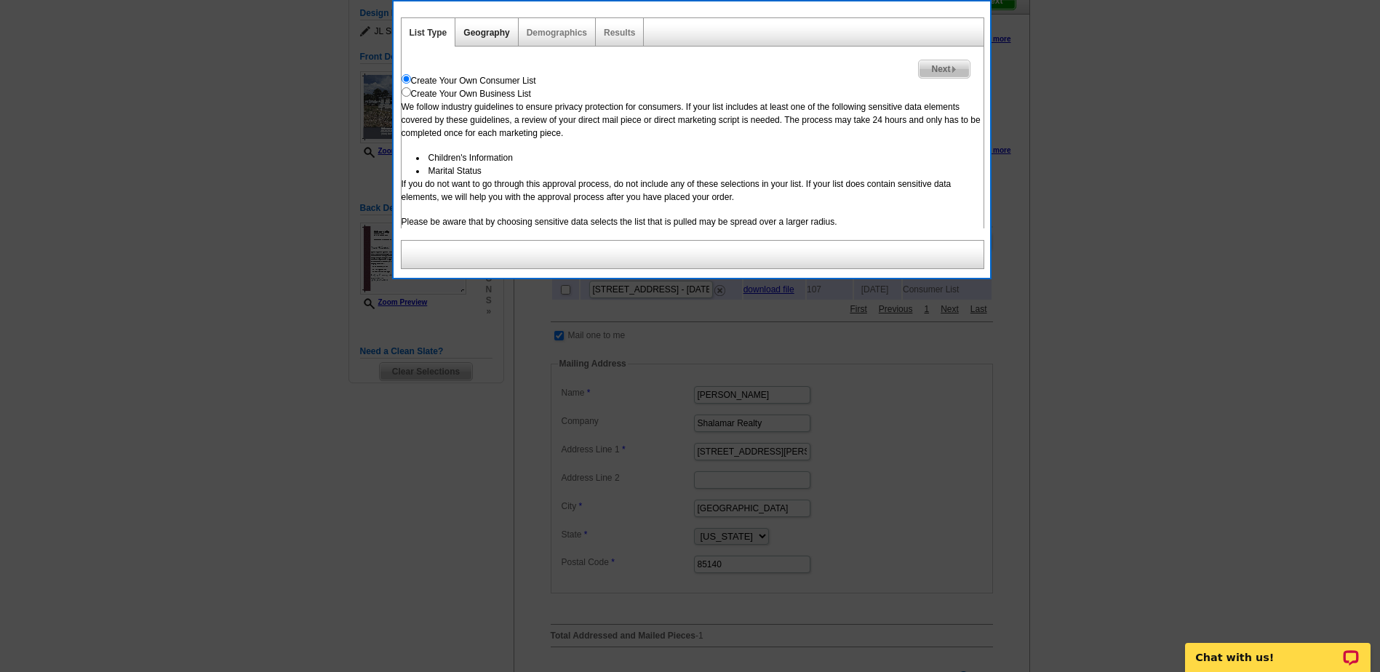
click at [489, 35] on link "Geography" at bounding box center [486, 33] width 46 height 10
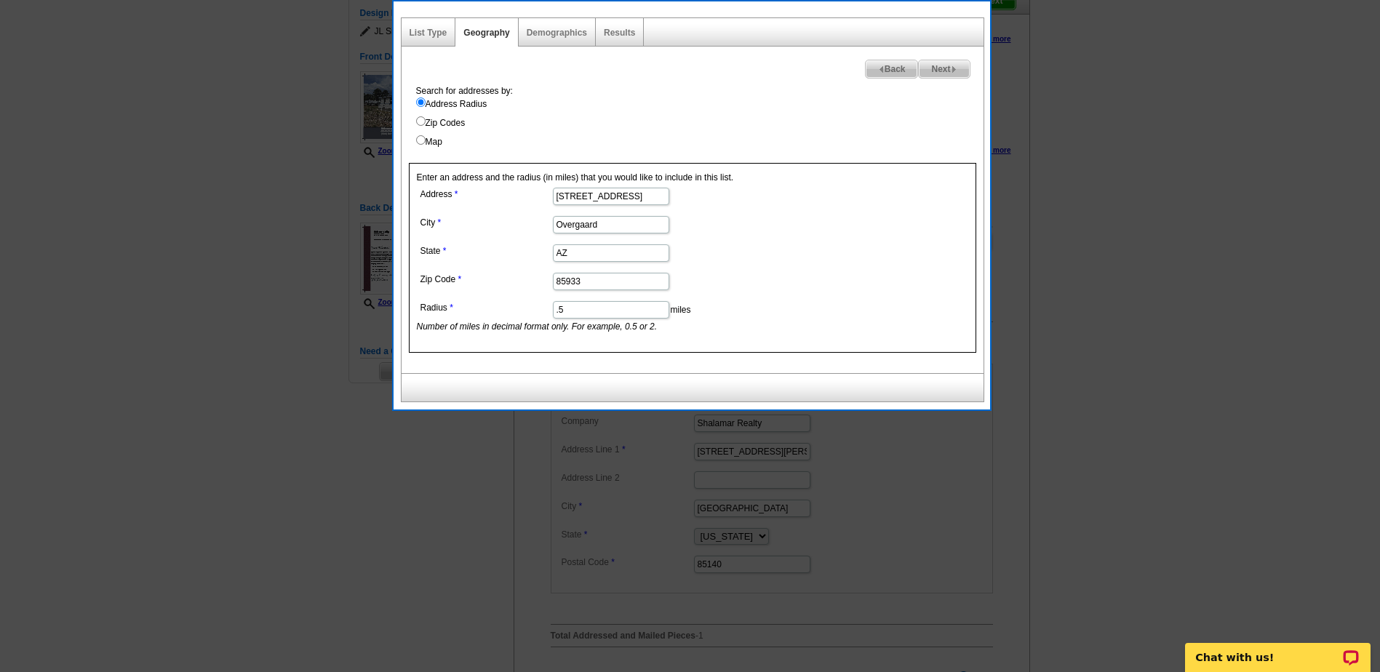
click at [581, 310] on input ".5" at bounding box center [611, 309] width 116 height 17
type input ".55"
click at [617, 33] on link "Results" at bounding box center [619, 33] width 31 height 10
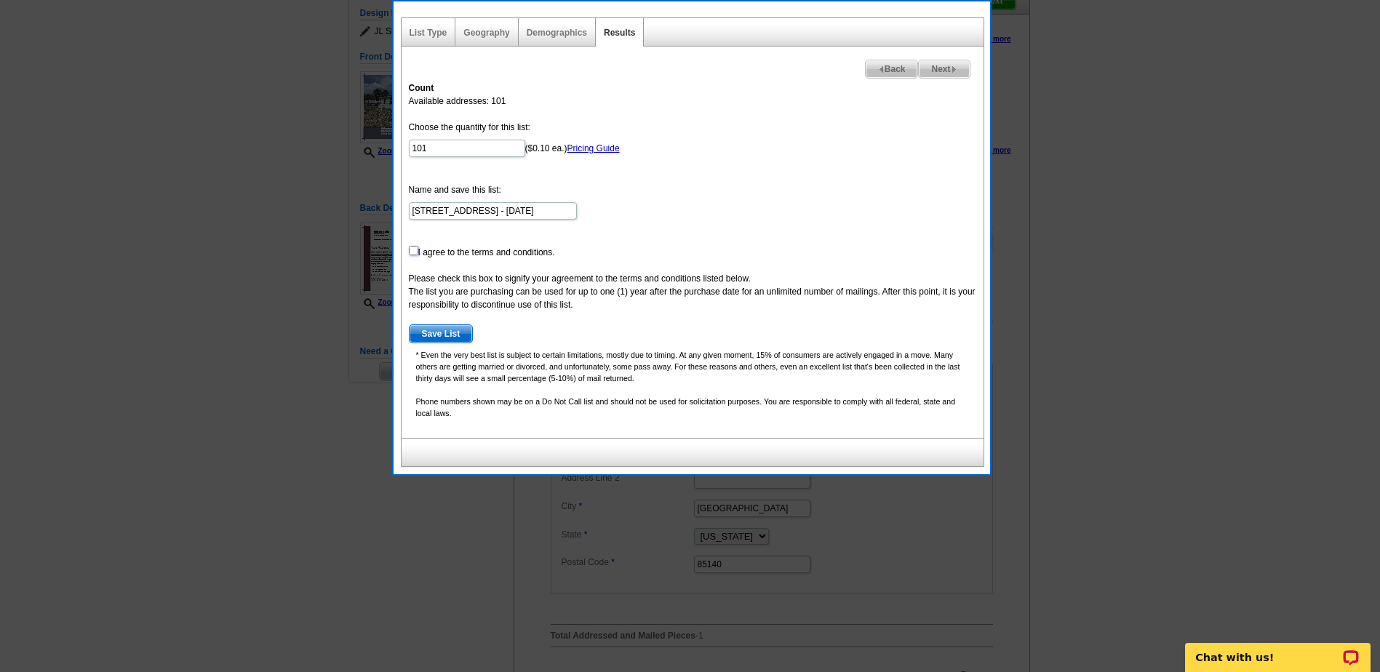
click at [412, 251] on input "checkbox" at bounding box center [413, 250] width 9 height 9
checkbox input "true"
click at [442, 332] on span "Save List" at bounding box center [441, 333] width 63 height 17
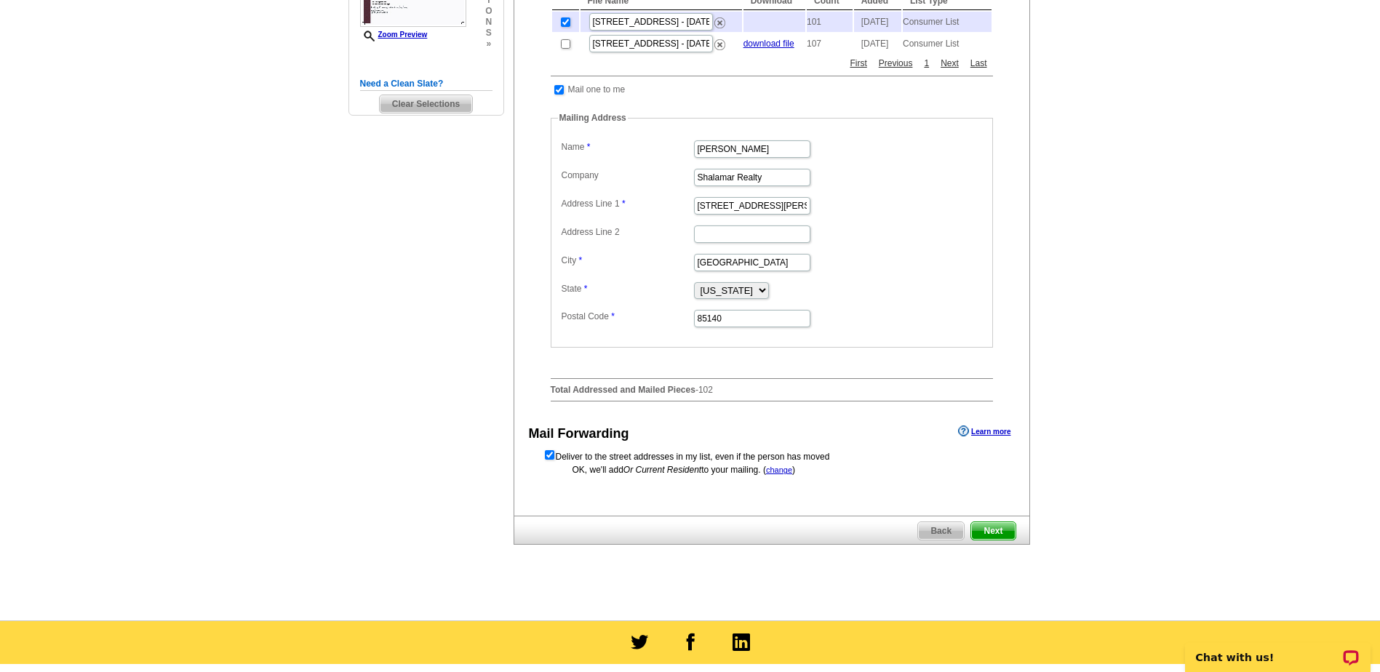
scroll to position [436, 0]
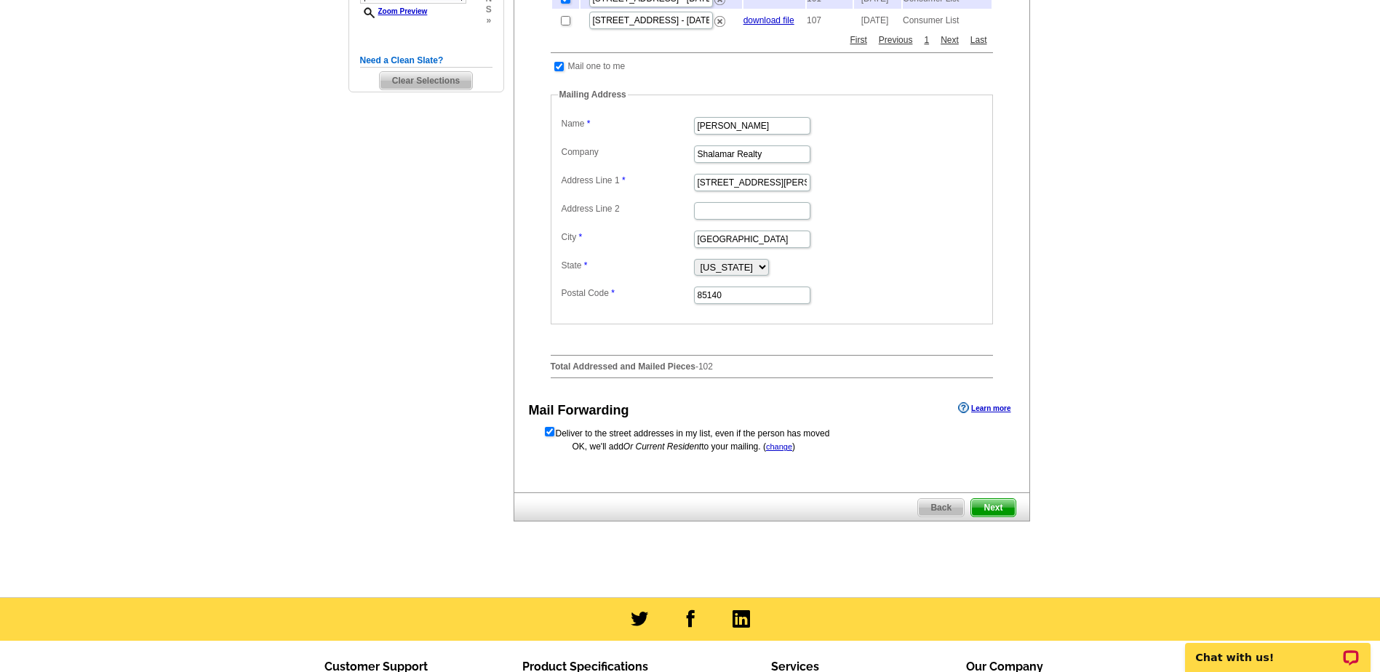
click at [996, 517] on span "Next" at bounding box center [993, 507] width 44 height 17
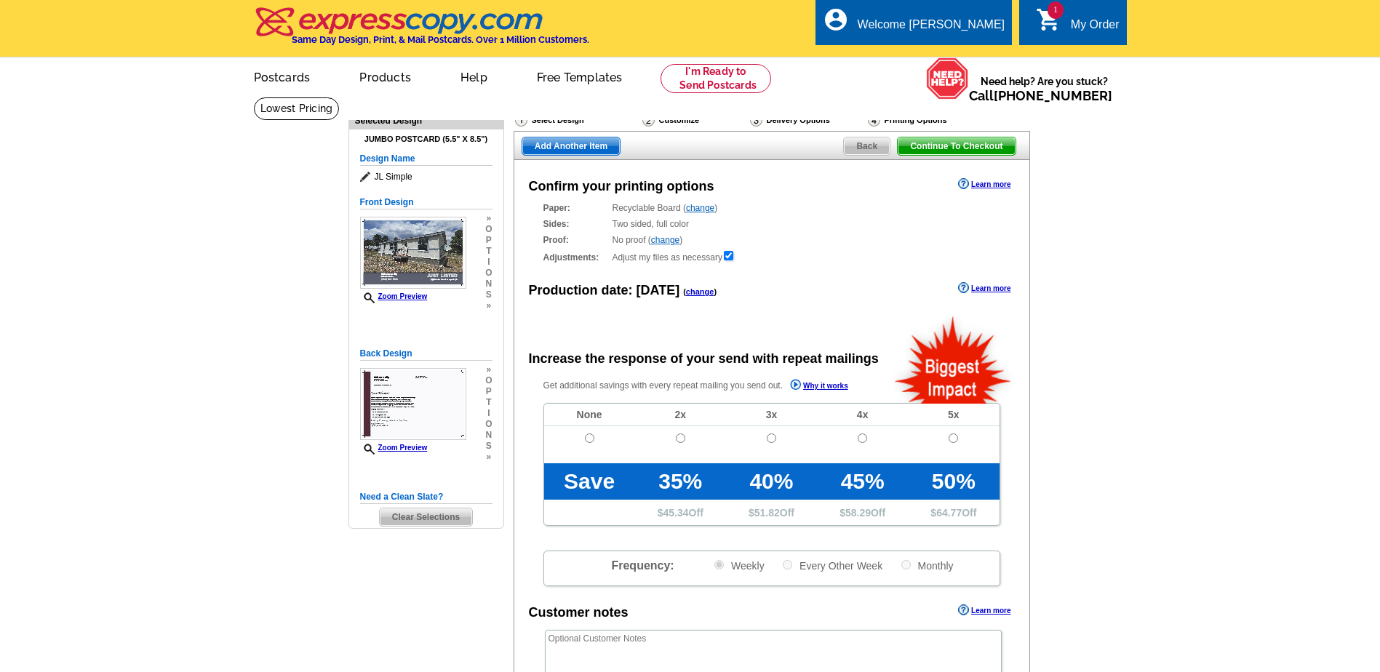
radio input "false"
click at [554, 121] on div "Select Design" at bounding box center [577, 122] width 127 height 18
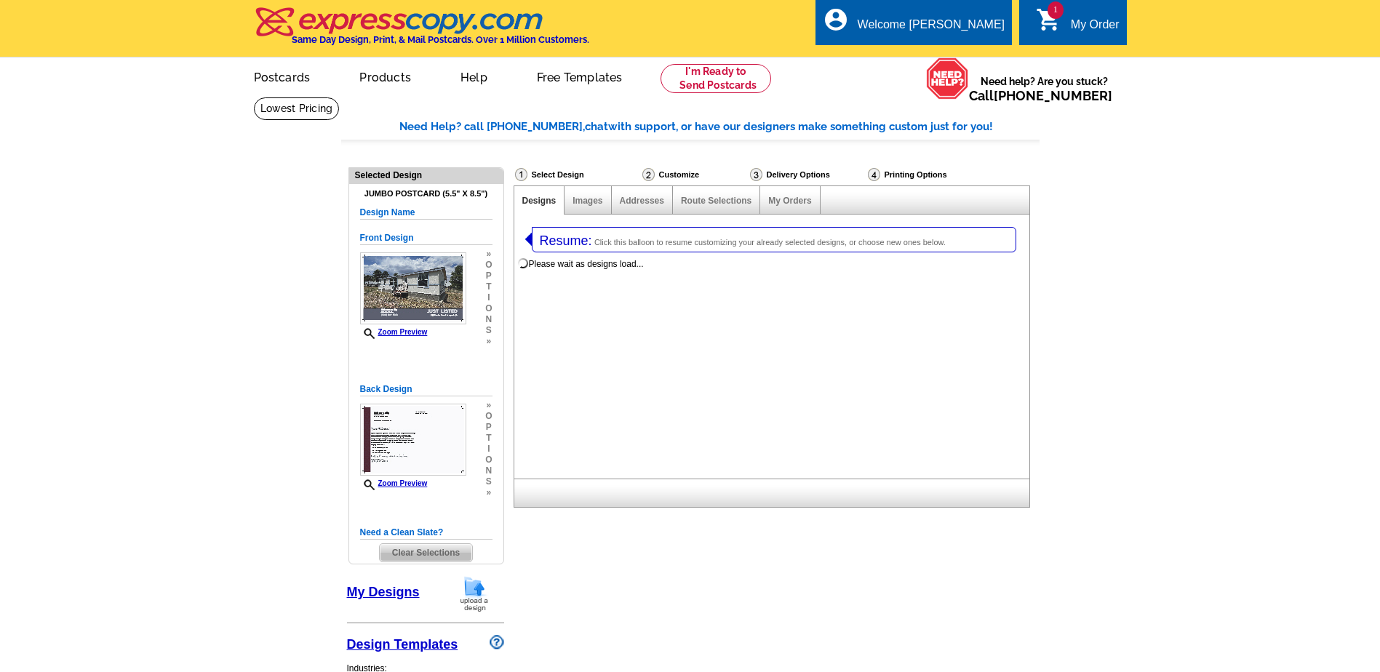
select select "1"
select select "2"
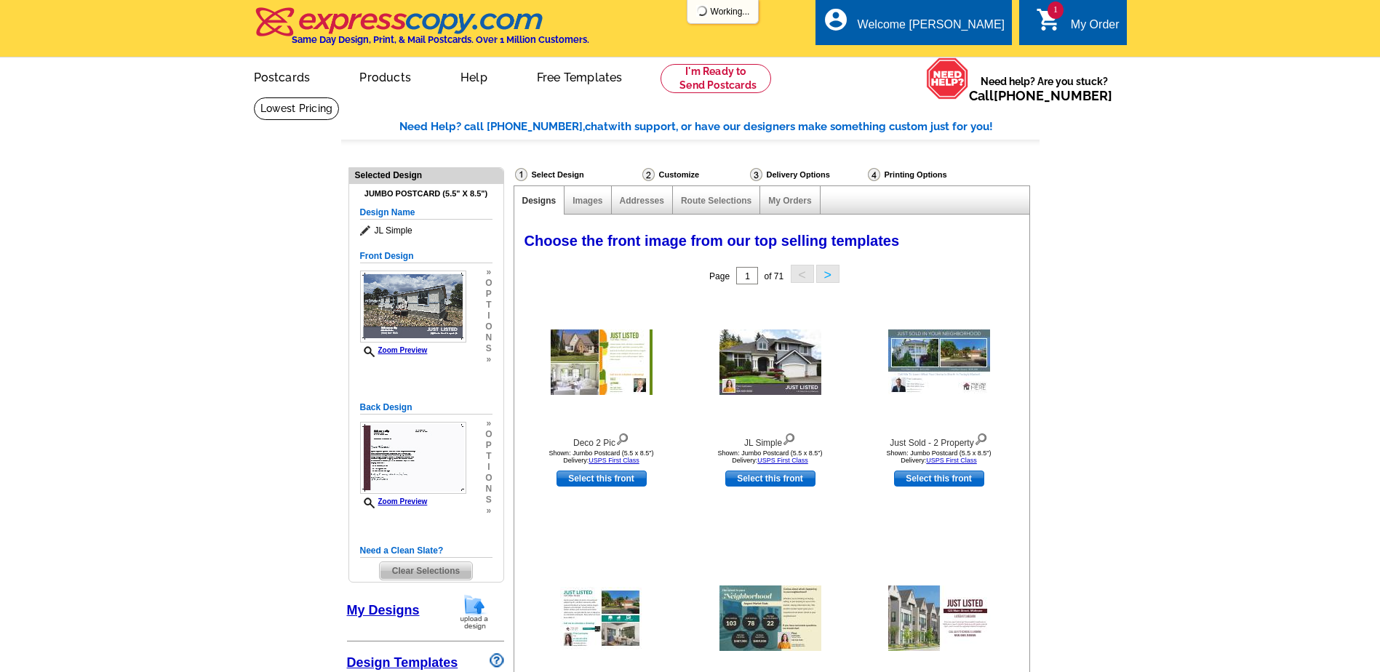
select select "785"
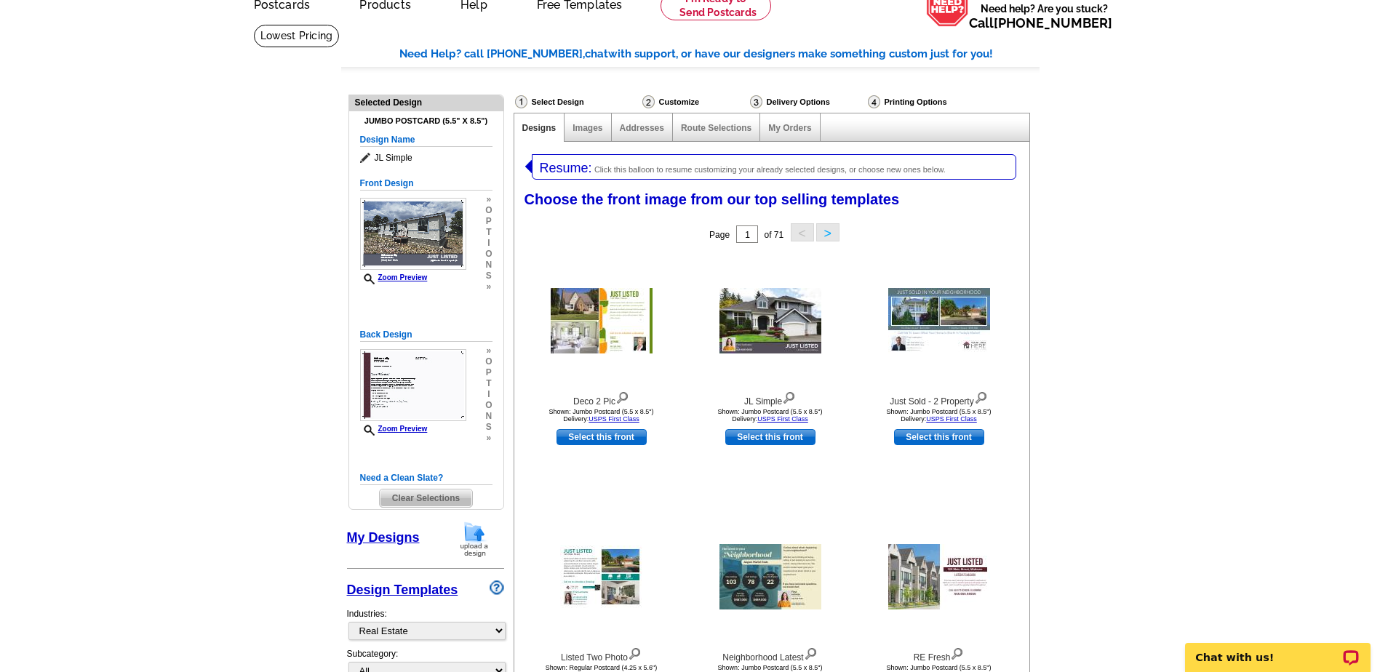
scroll to position [145, 0]
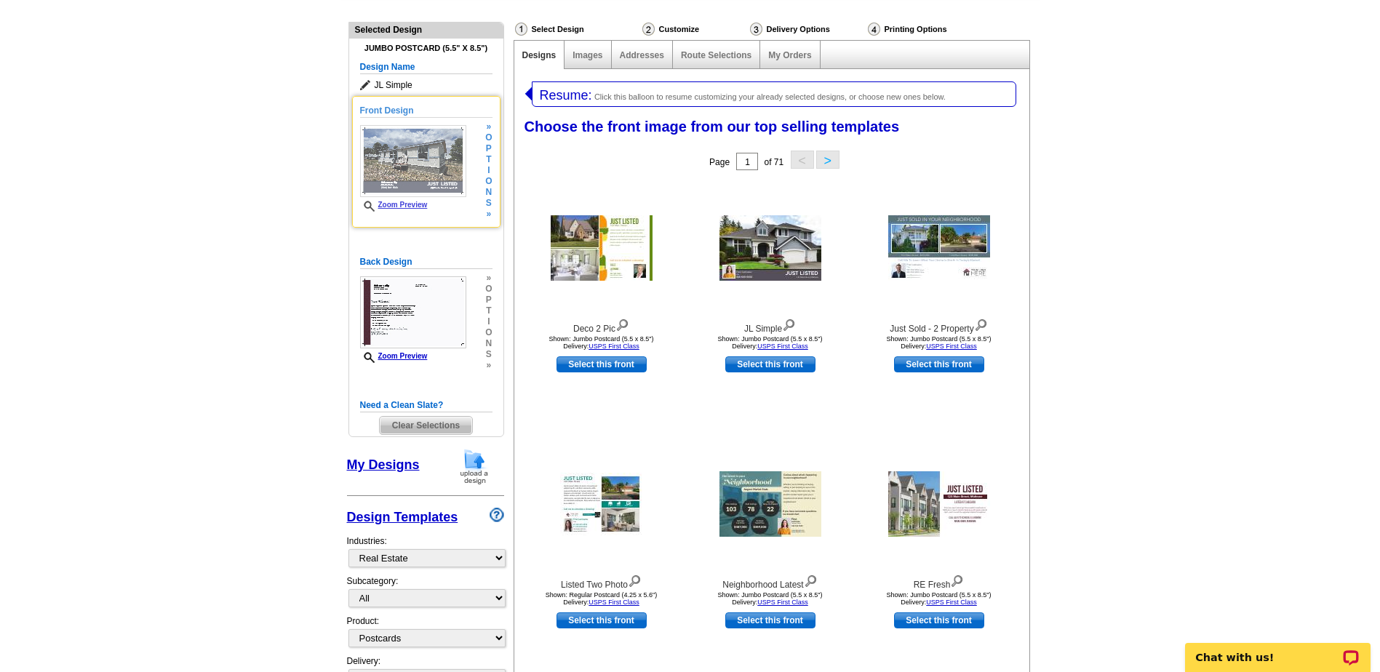
click at [488, 176] on span "i" at bounding box center [488, 170] width 7 height 11
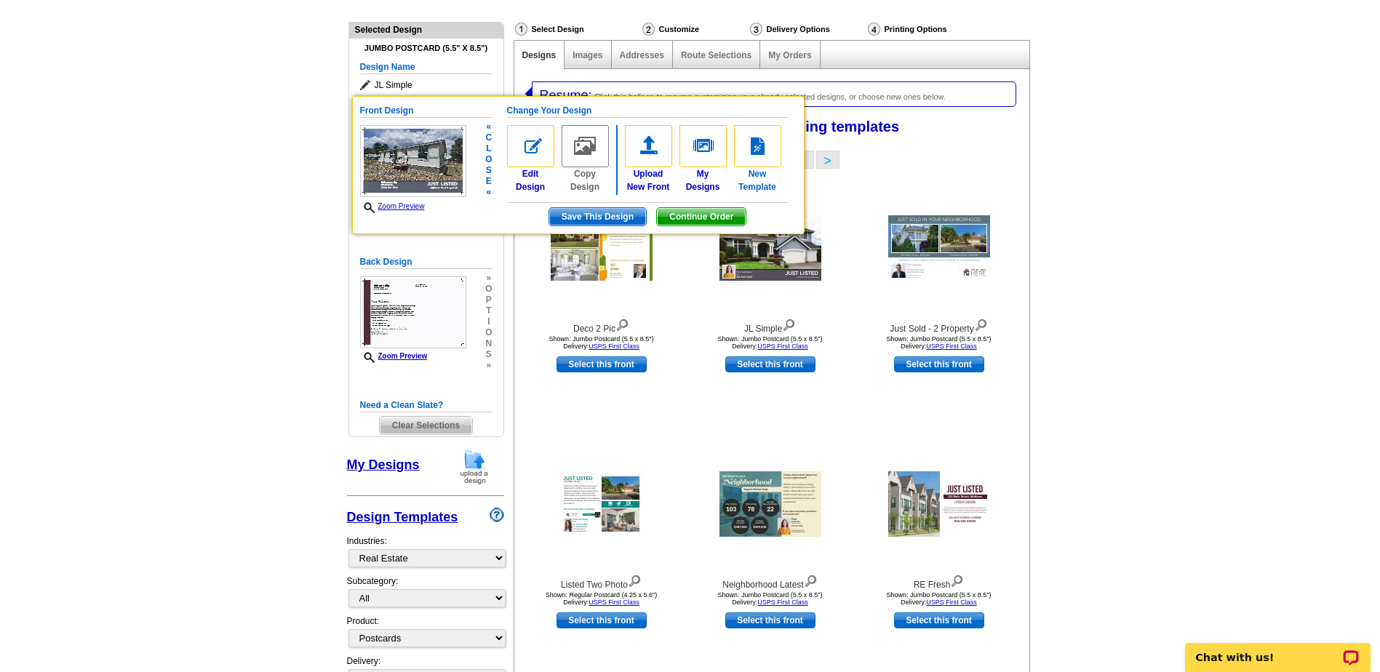
click at [759, 185] on link "New Template" at bounding box center [757, 159] width 47 height 68
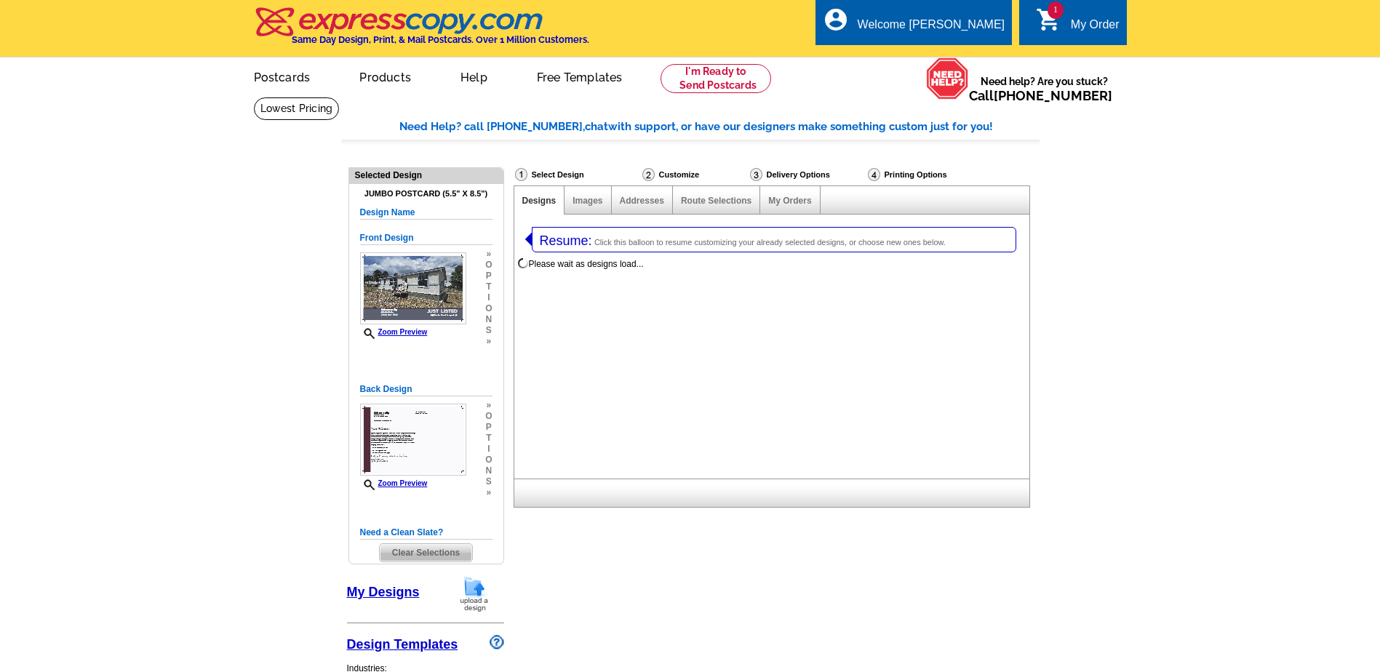
select select "1"
select select "2"
select select "785"
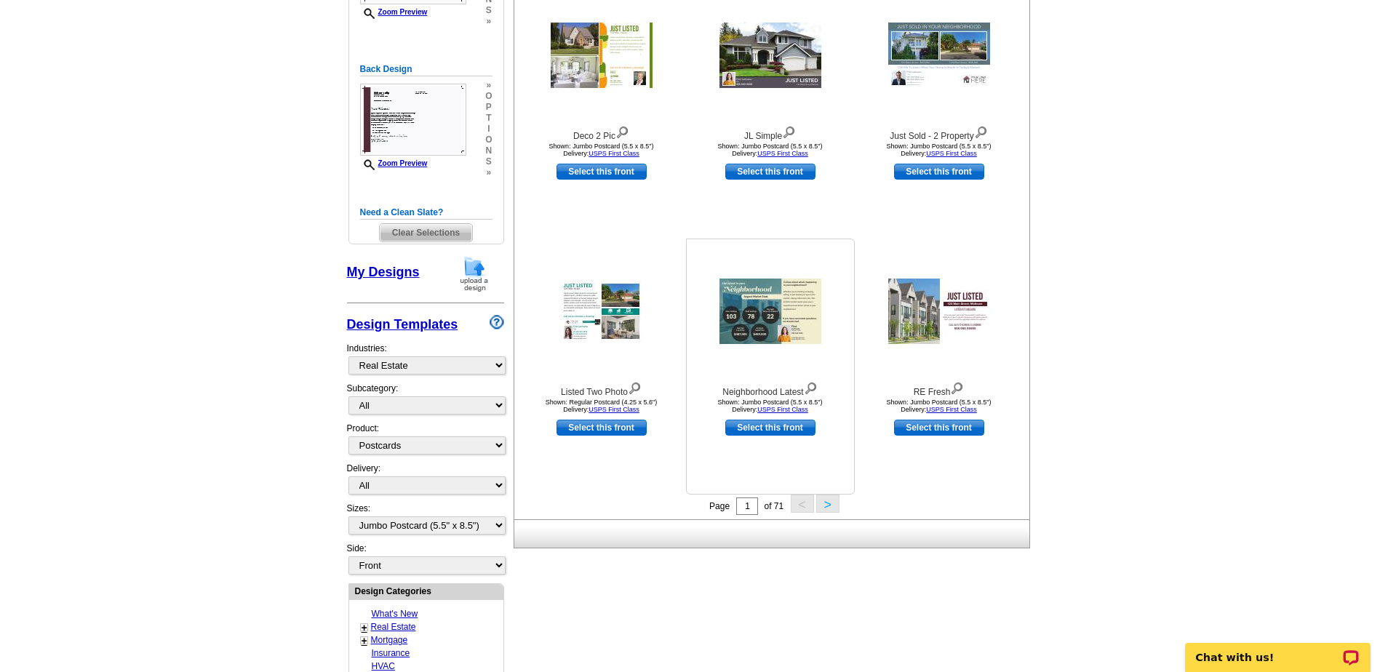
scroll to position [364, 0]
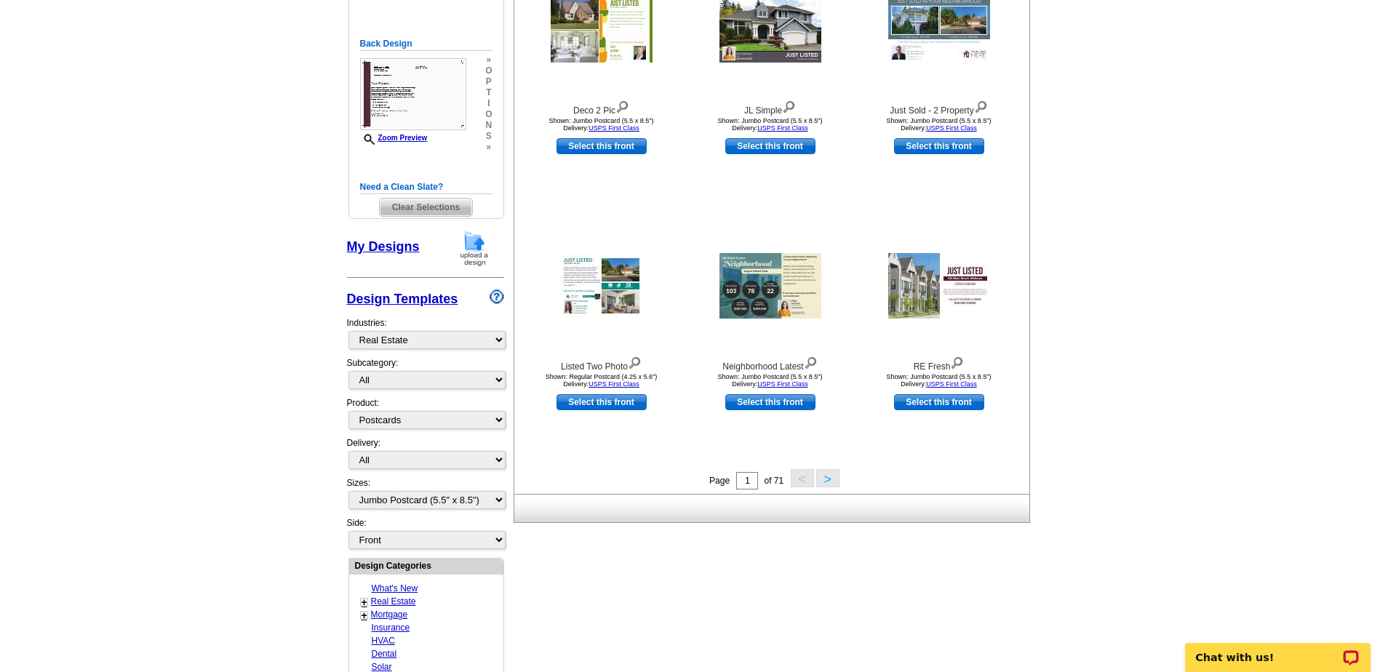
click at [826, 479] on button ">" at bounding box center [827, 478] width 23 height 18
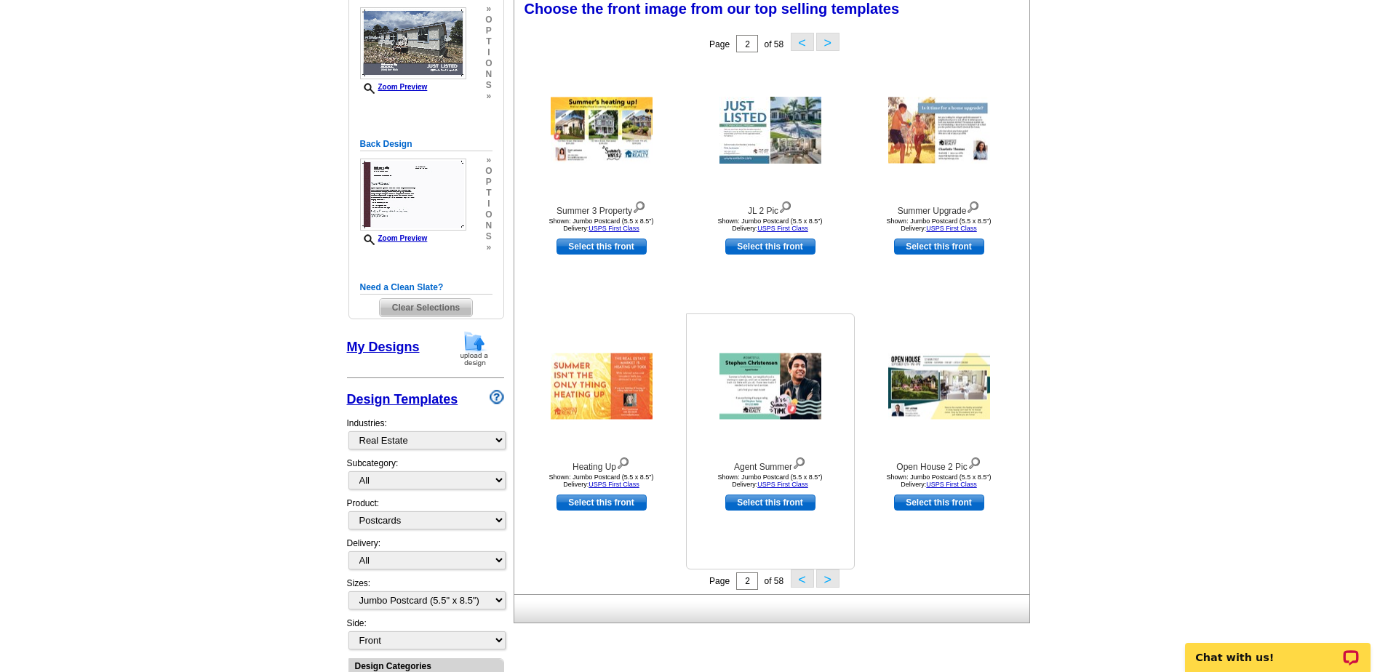
scroll to position [298, 0]
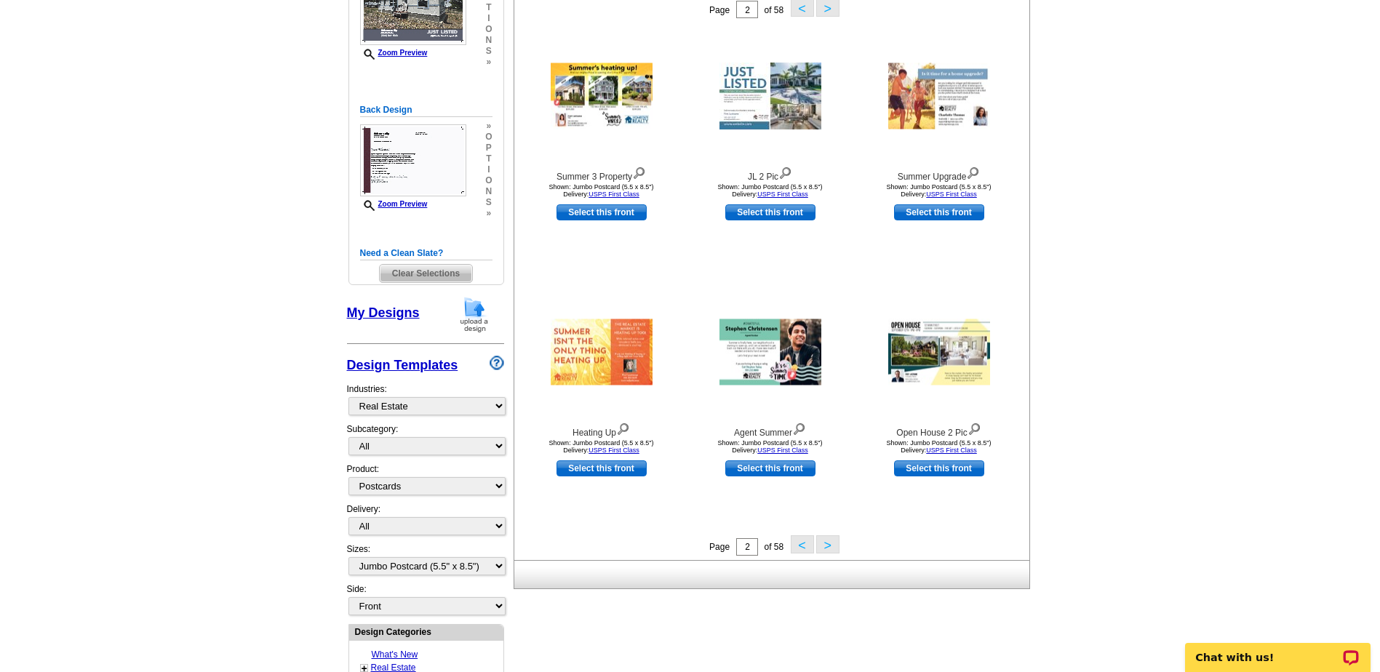
click at [830, 548] on button ">" at bounding box center [827, 544] width 23 height 18
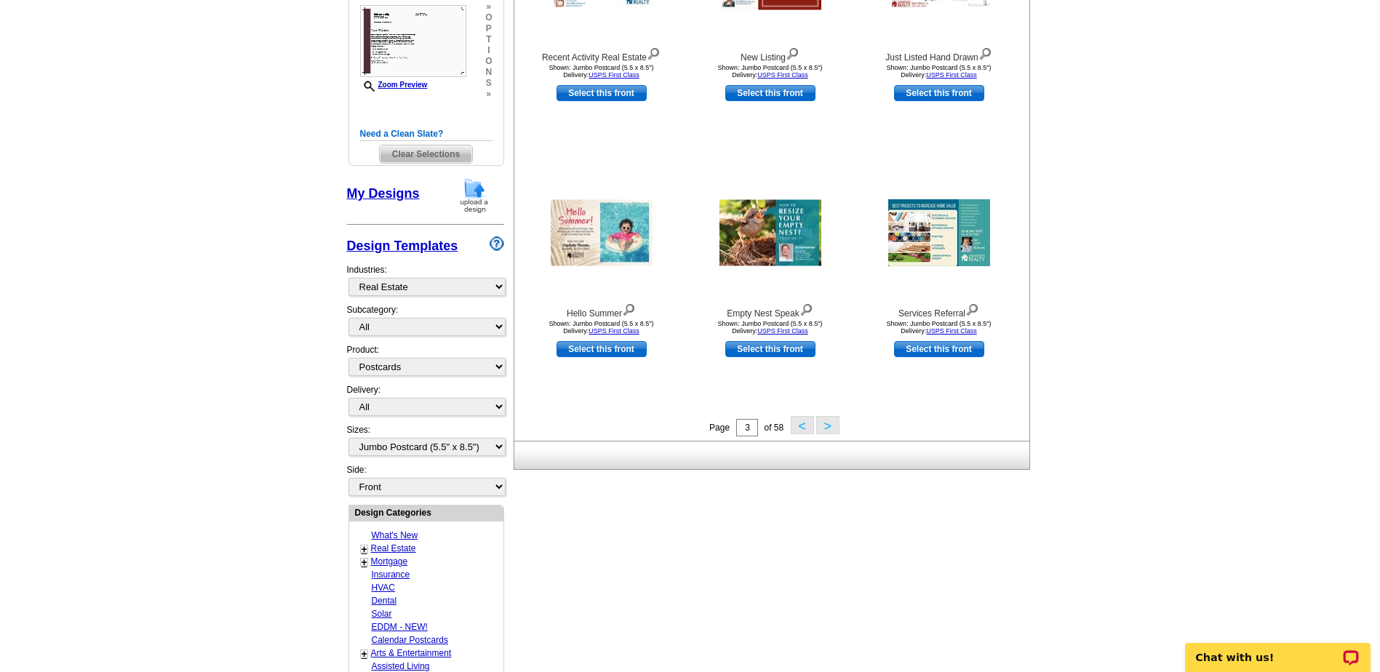
scroll to position [443, 0]
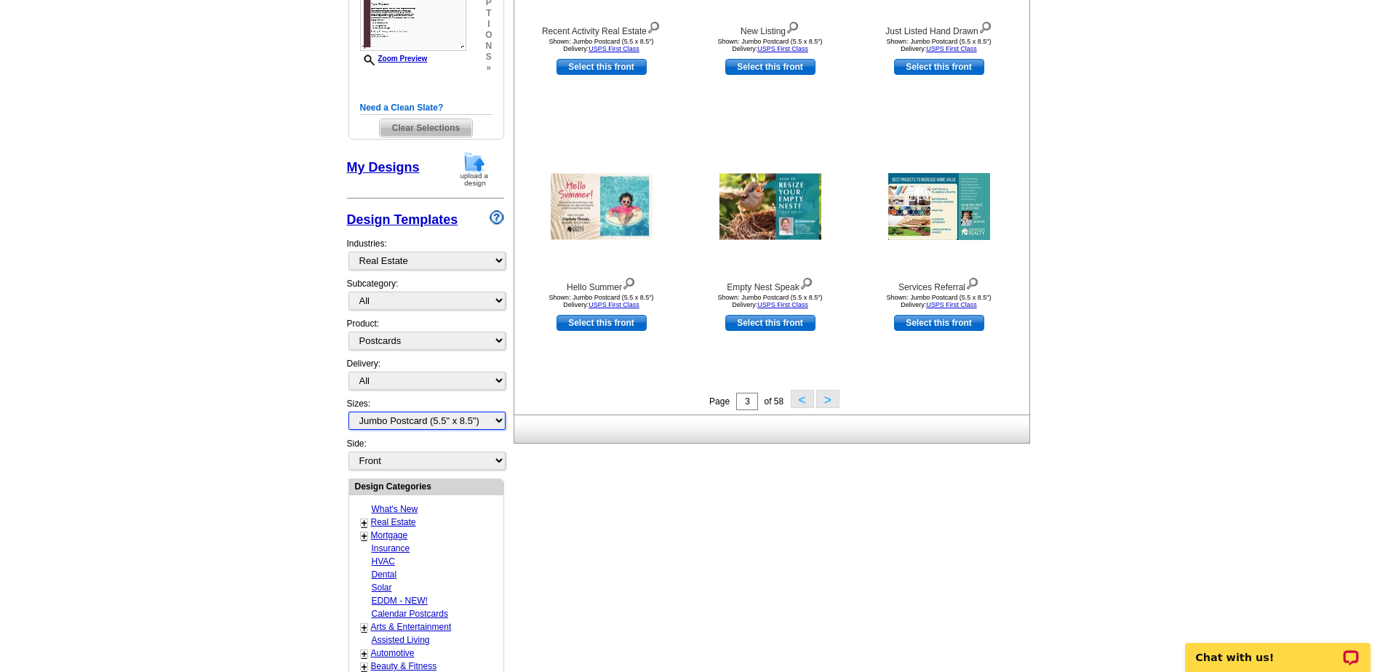
click at [498, 423] on select "All Jumbo Postcard (5.5" x 8.5") Regular Postcard (4.25" x 5.6") Panoramic Post…" at bounding box center [426, 421] width 157 height 18
select select "1"
click at [348, 412] on select "All Jumbo Postcard (5.5" x 8.5") Regular Postcard (4.25" x 5.6") Panoramic Post…" at bounding box center [426, 421] width 157 height 18
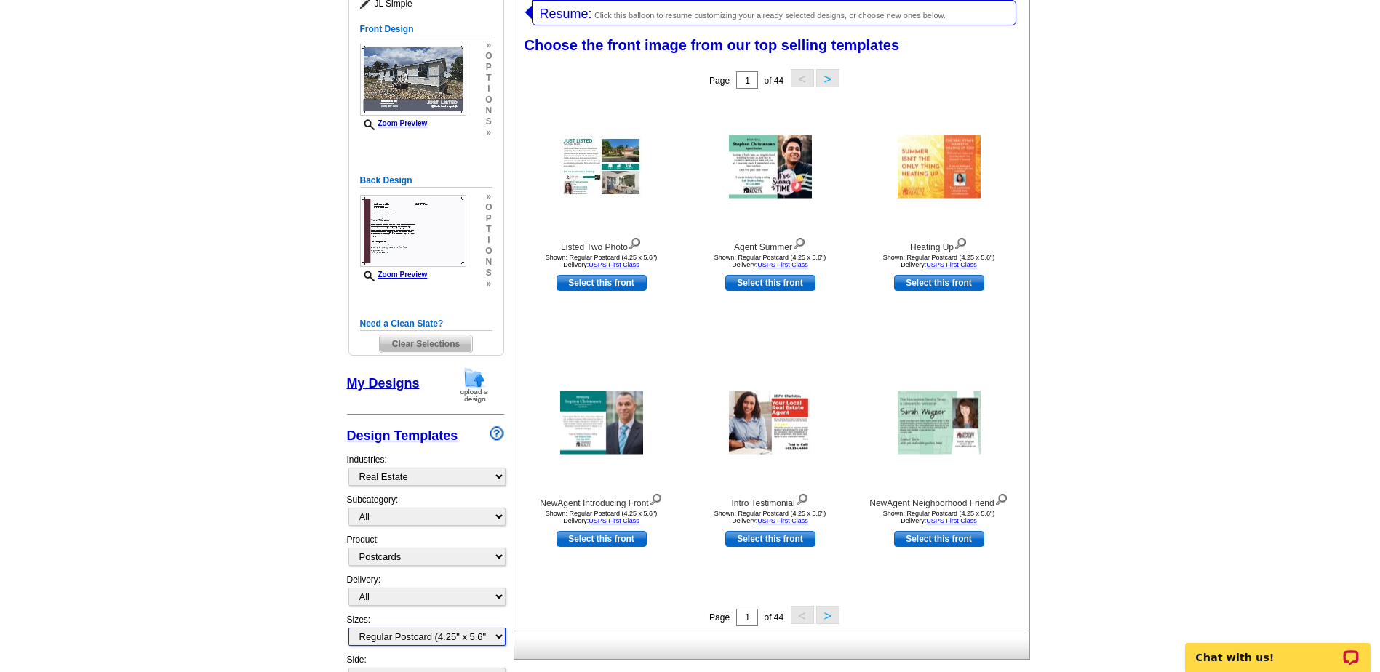
scroll to position [225, 0]
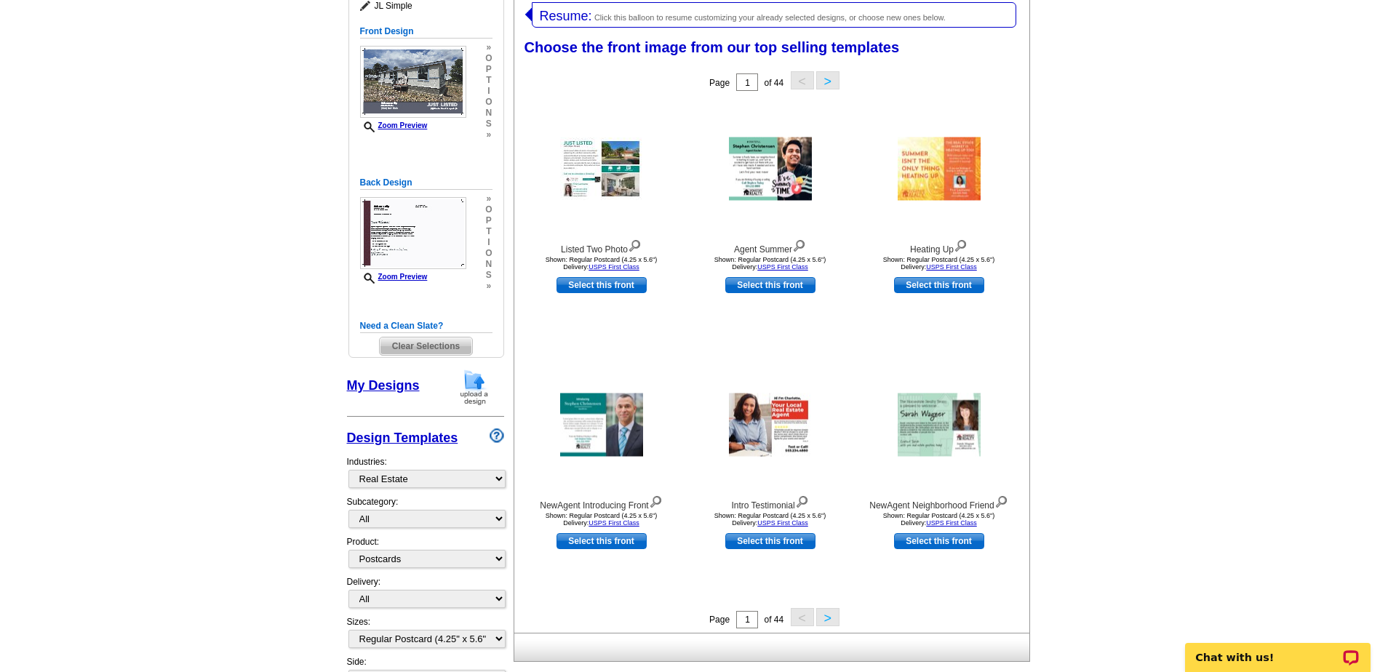
click at [827, 620] on button ">" at bounding box center [827, 617] width 23 height 18
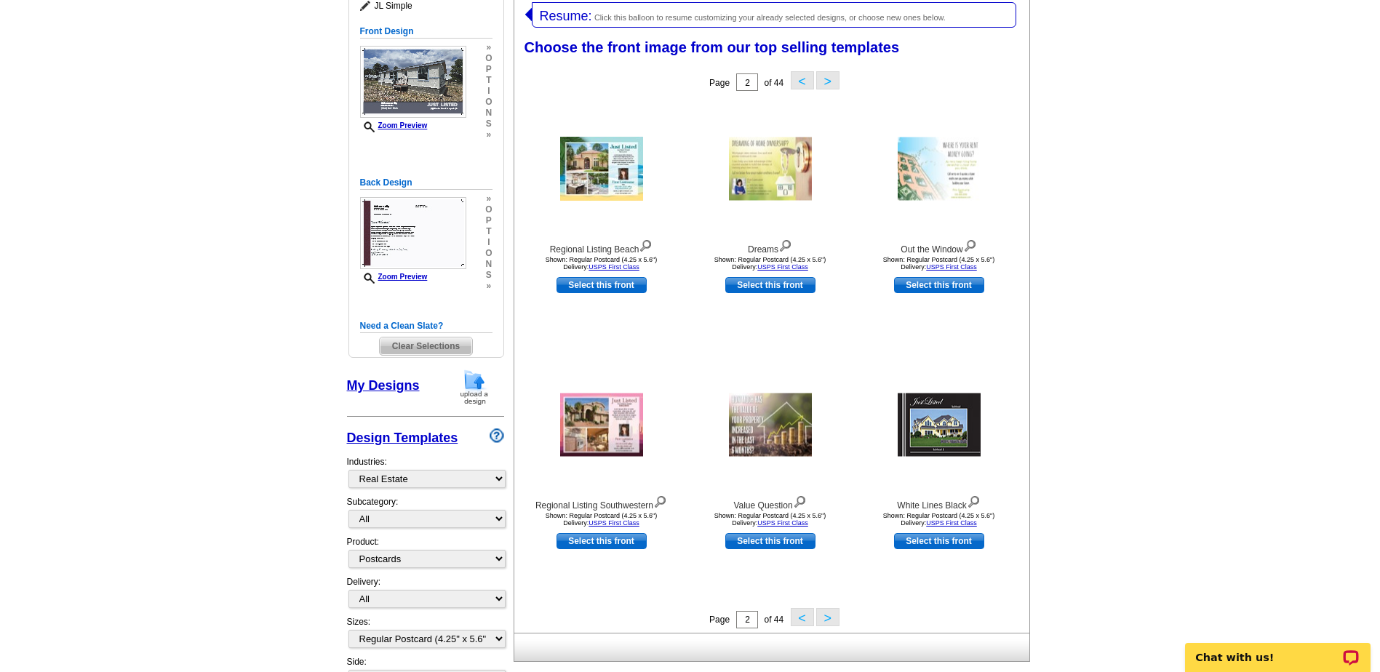
click at [827, 618] on button ">" at bounding box center [827, 617] width 23 height 18
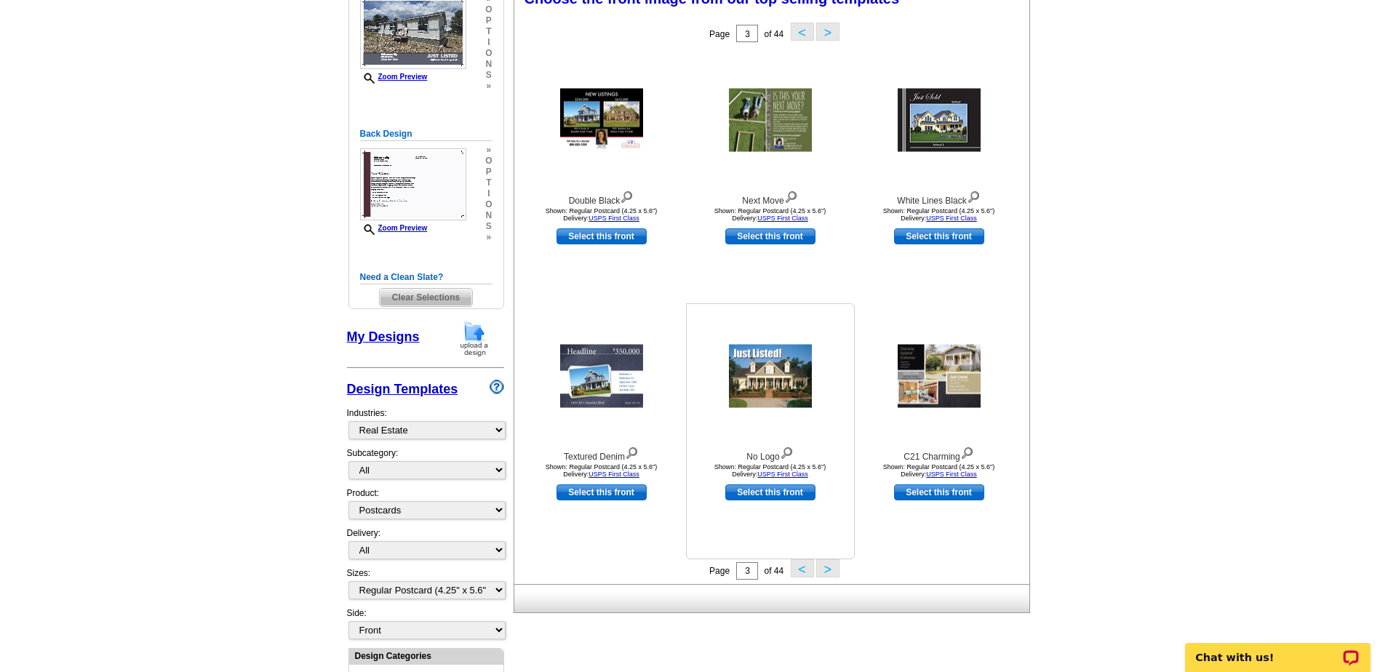
scroll to position [298, 0]
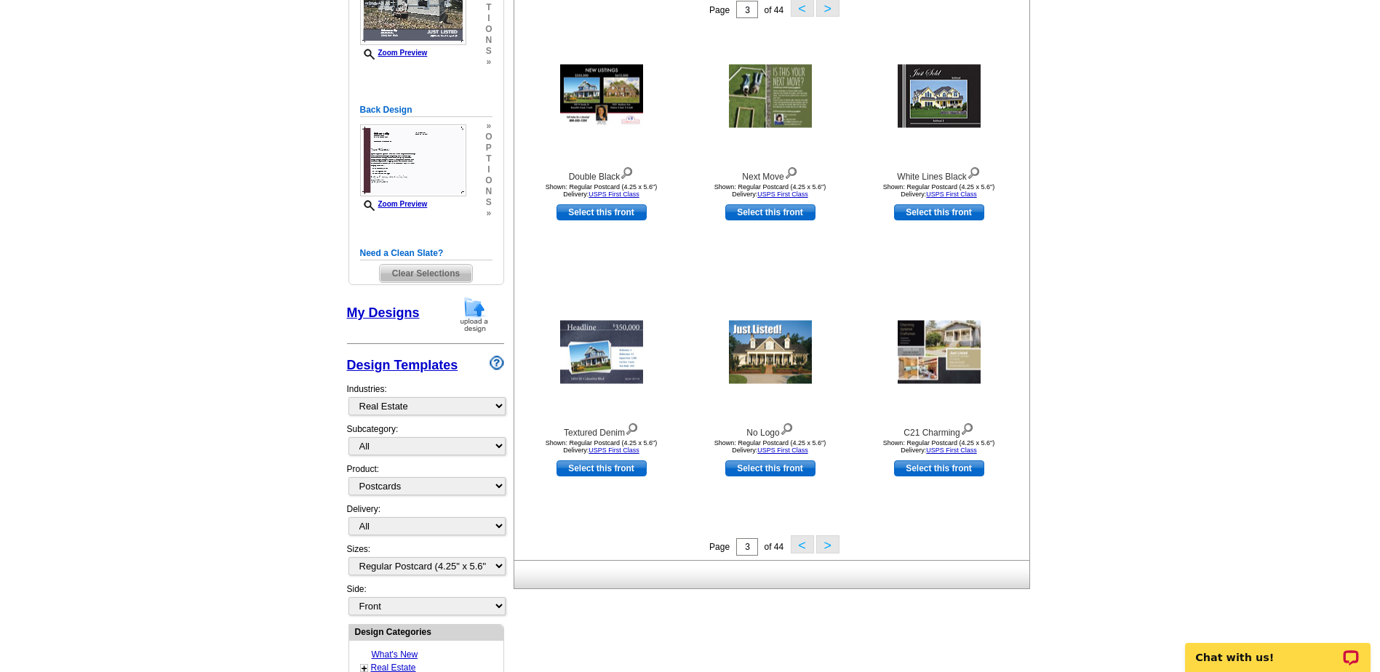
click at [827, 546] on button ">" at bounding box center [827, 544] width 23 height 18
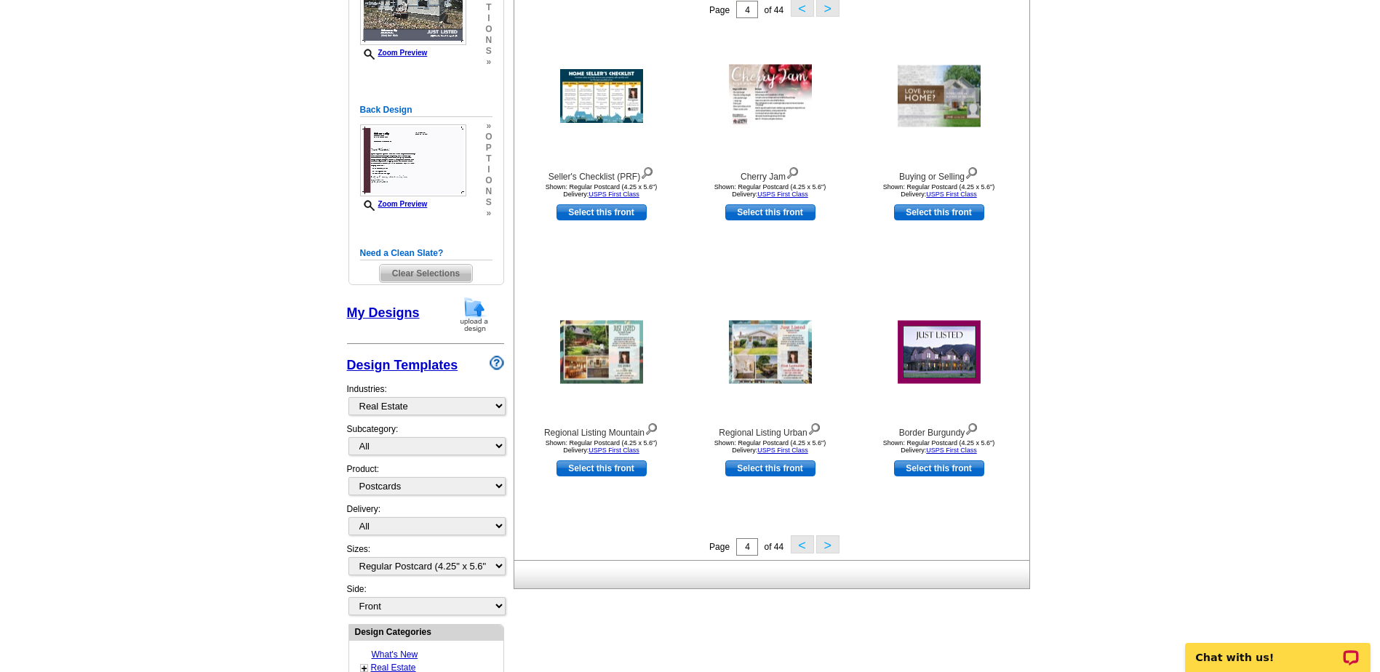
click at [826, 550] on button ">" at bounding box center [827, 544] width 23 height 18
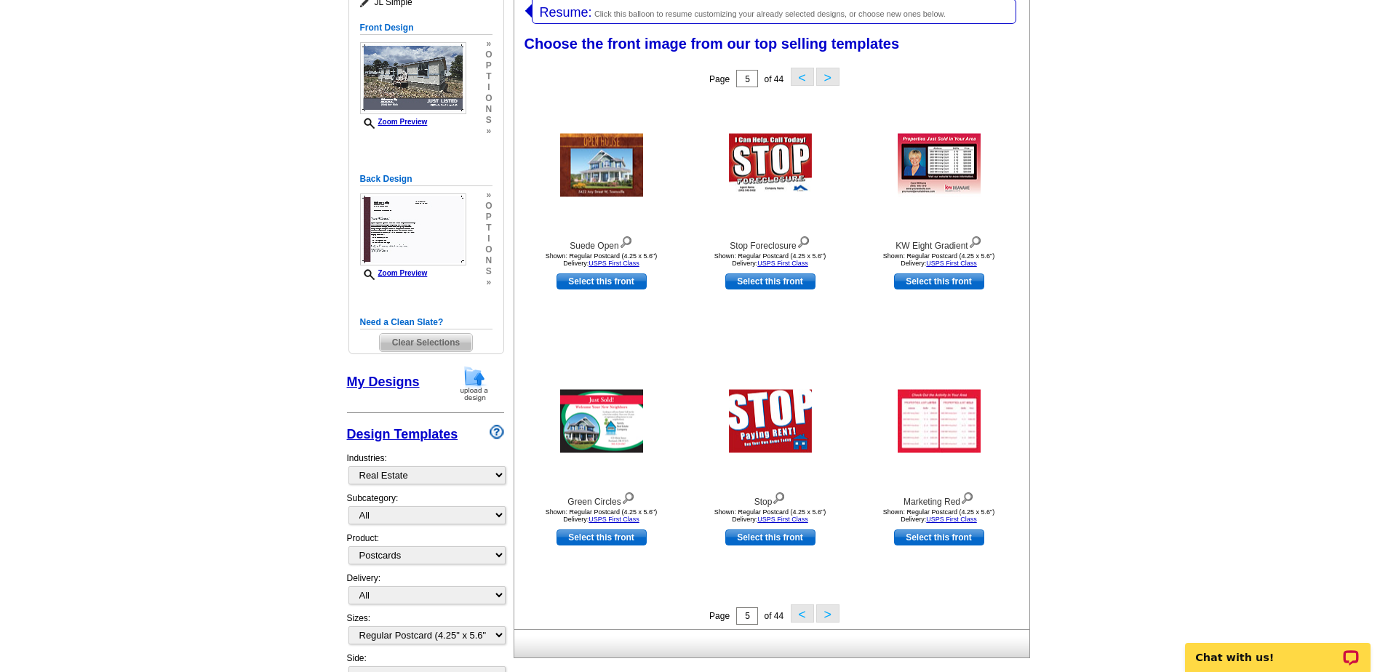
scroll to position [225, 0]
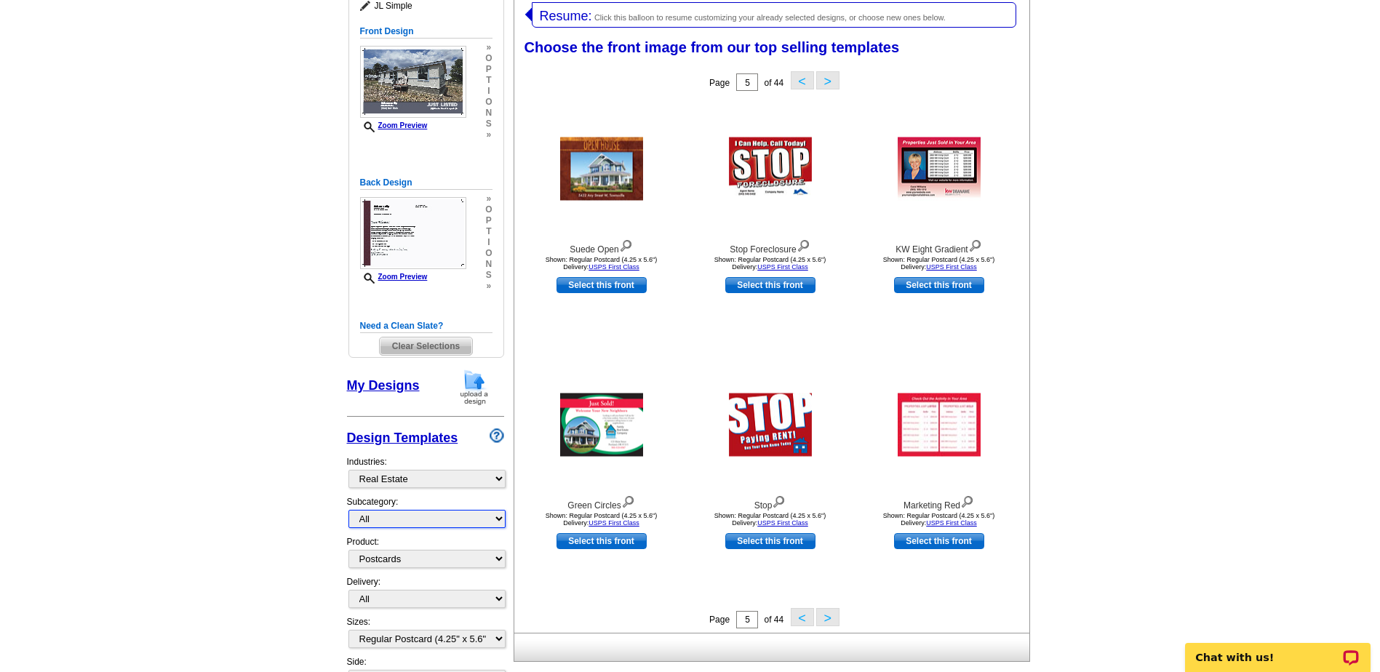
click at [500, 521] on select "All RE/MAX® Referrals Keller Williams® Berkshire Hathaway Home Services Century…" at bounding box center [426, 519] width 157 height 18
select select "788"
click at [348, 511] on select "All RE/MAX® Referrals Keller Williams® Berkshire Hathaway Home Services Century…" at bounding box center [426, 519] width 157 height 18
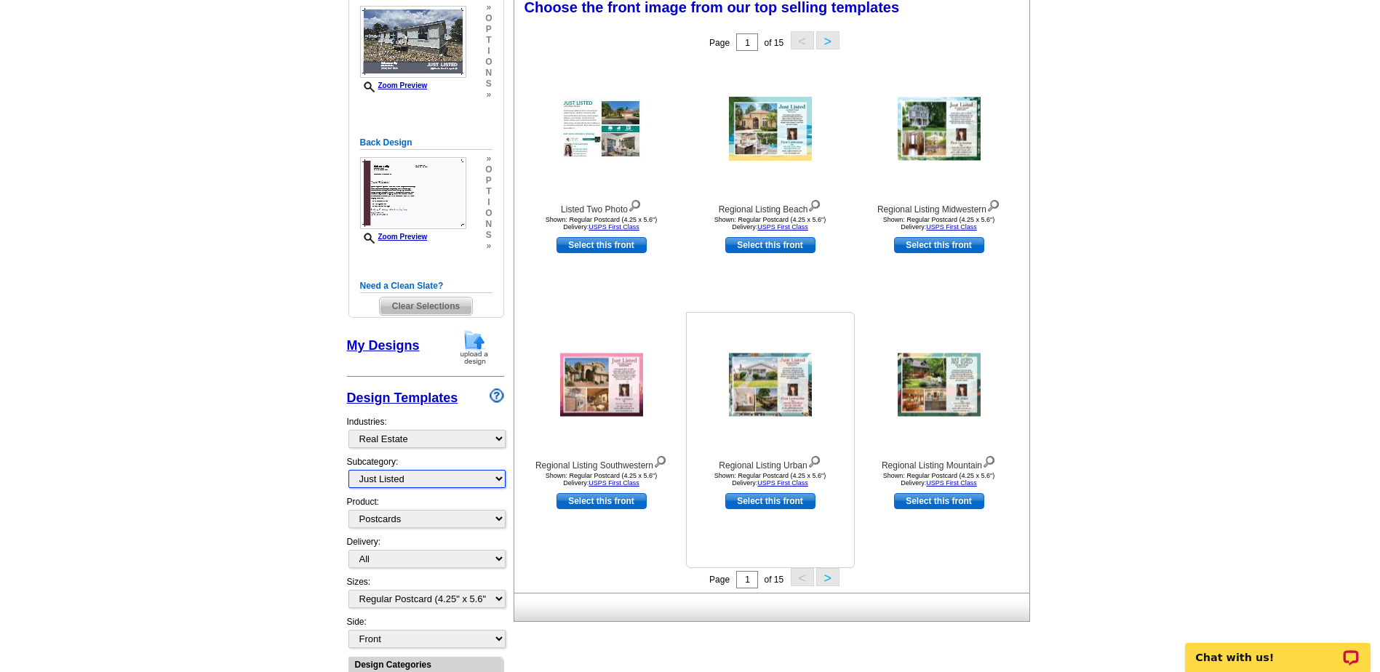
scroll to position [298, 0]
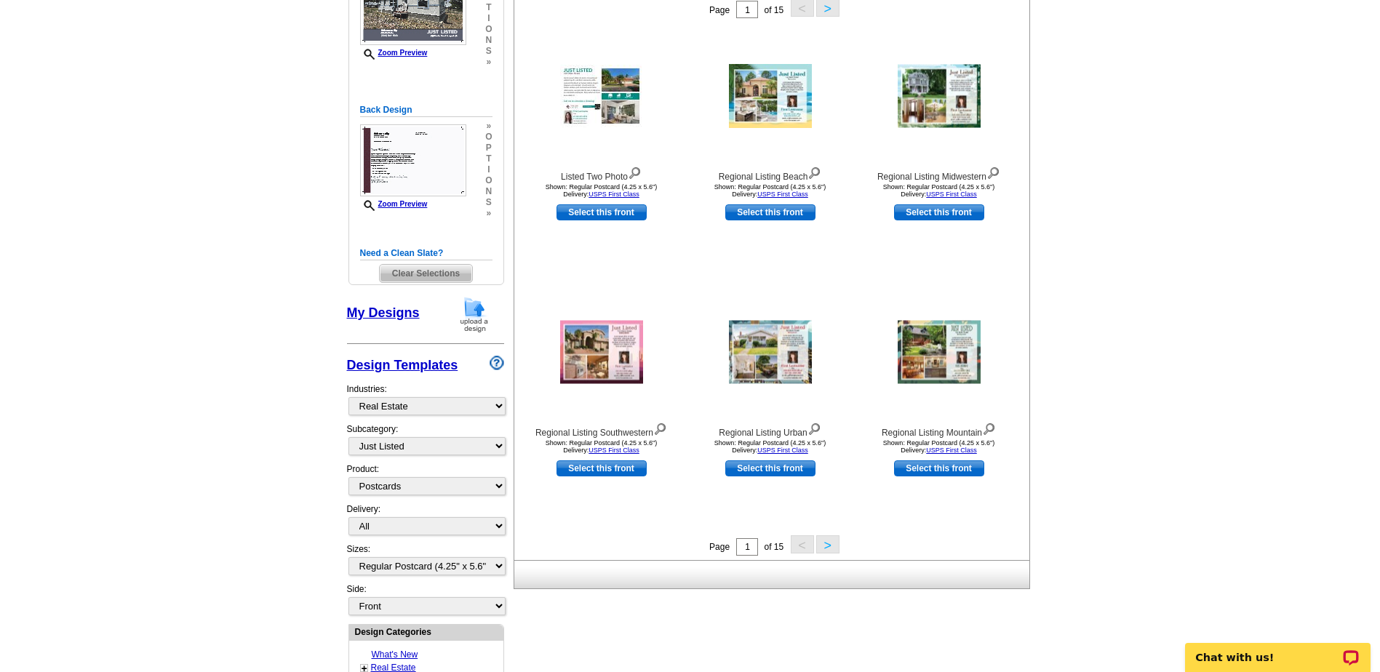
click at [829, 545] on button ">" at bounding box center [827, 544] width 23 height 18
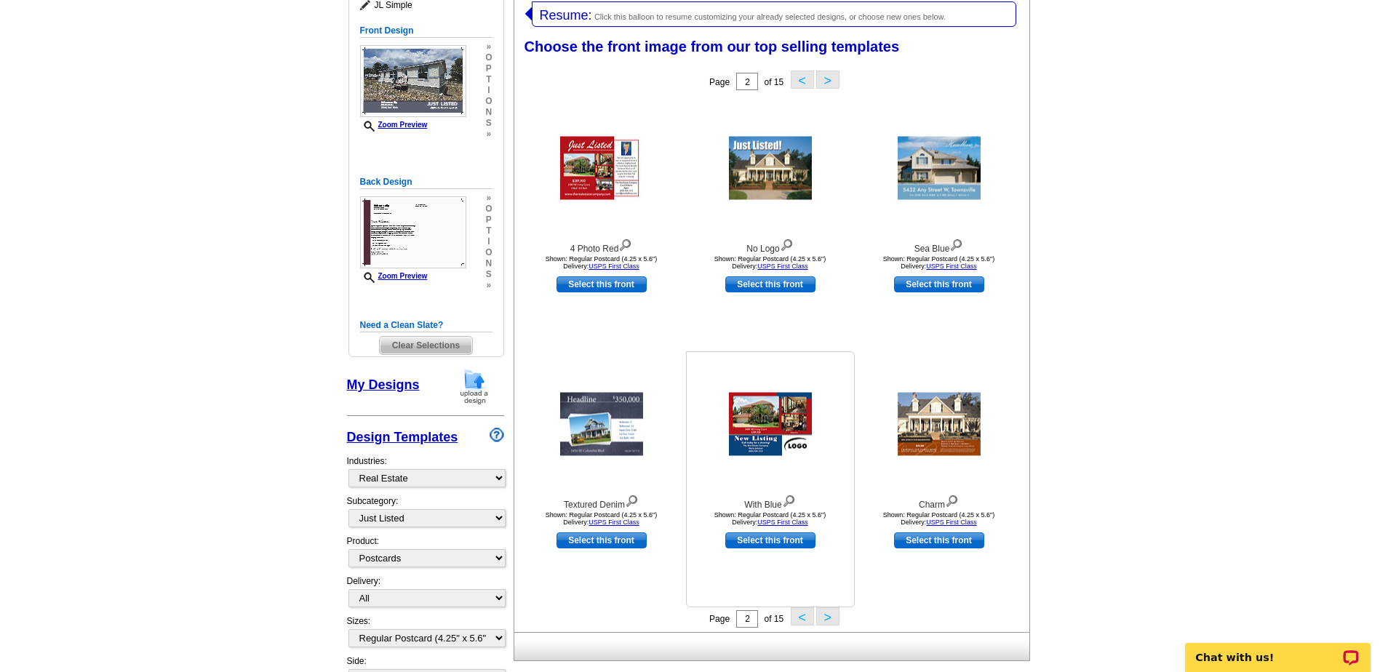
scroll to position [225, 0]
click at [829, 619] on button ">" at bounding box center [827, 617] width 23 height 18
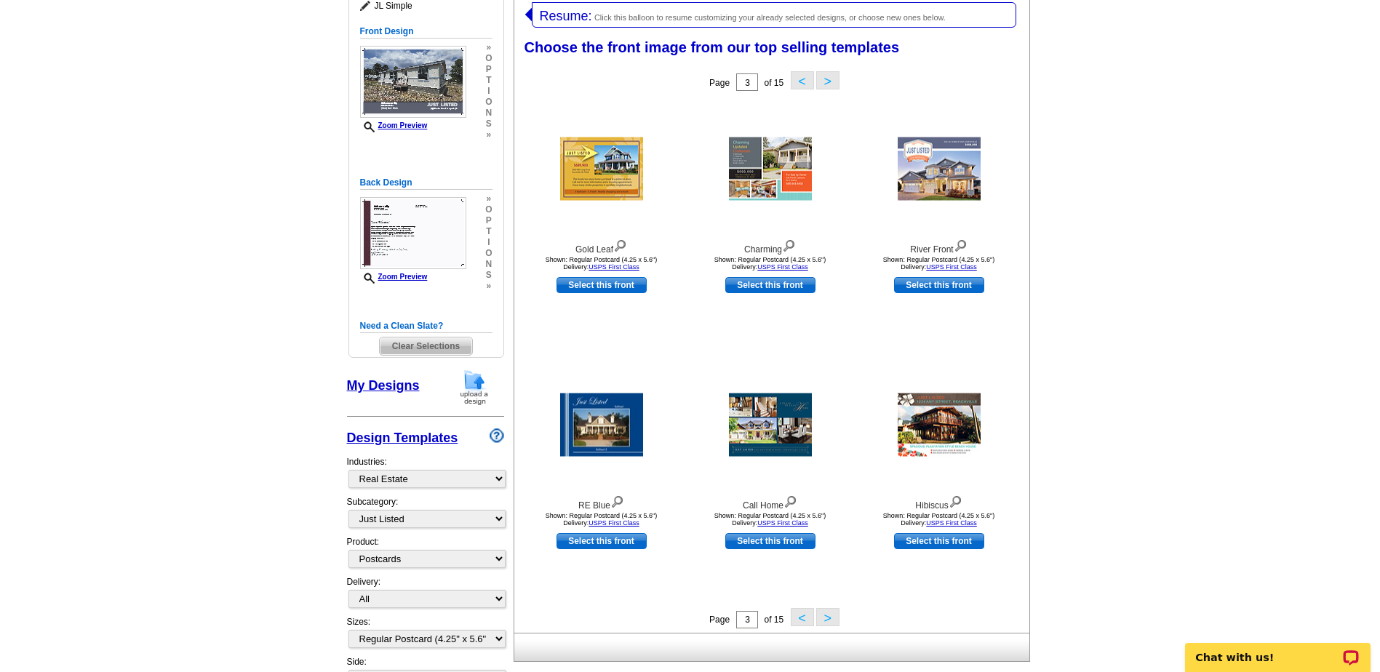
click at [826, 623] on button ">" at bounding box center [827, 617] width 23 height 18
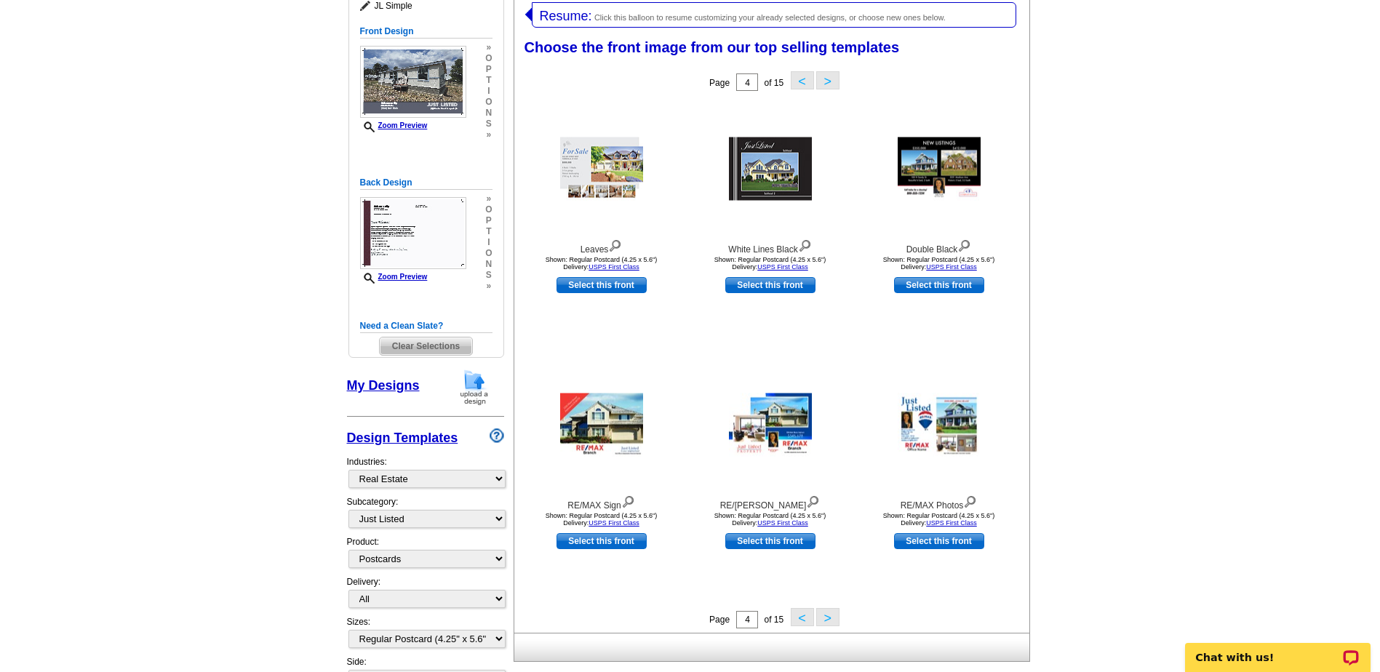
click at [827, 621] on button ">" at bounding box center [827, 617] width 23 height 18
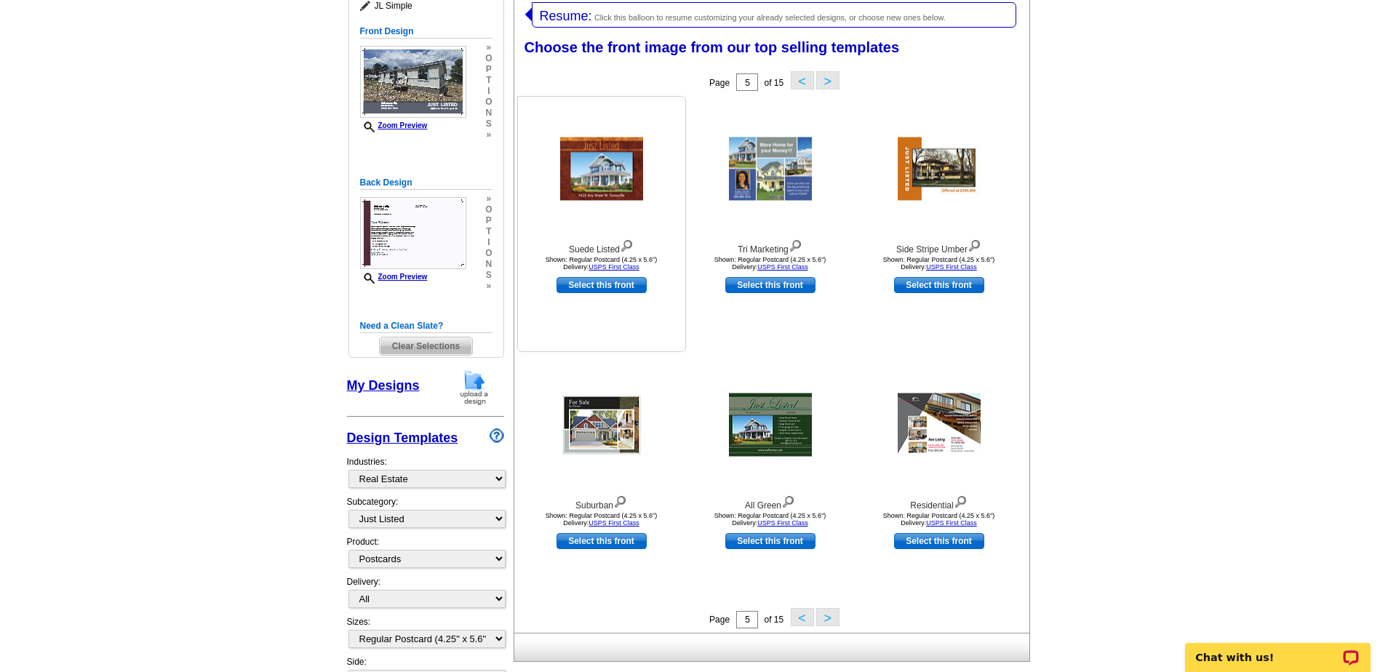
click at [629, 244] on img at bounding box center [627, 244] width 14 height 16
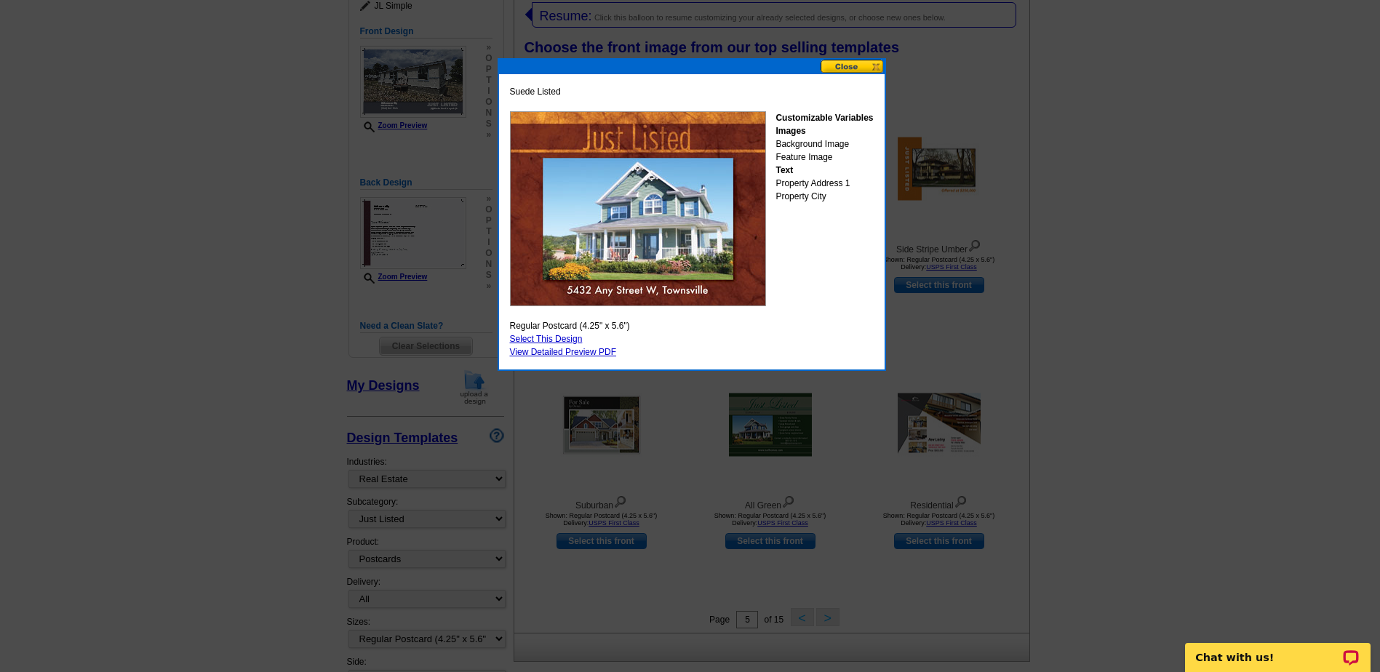
click at [840, 69] on button at bounding box center [853, 67] width 64 height 14
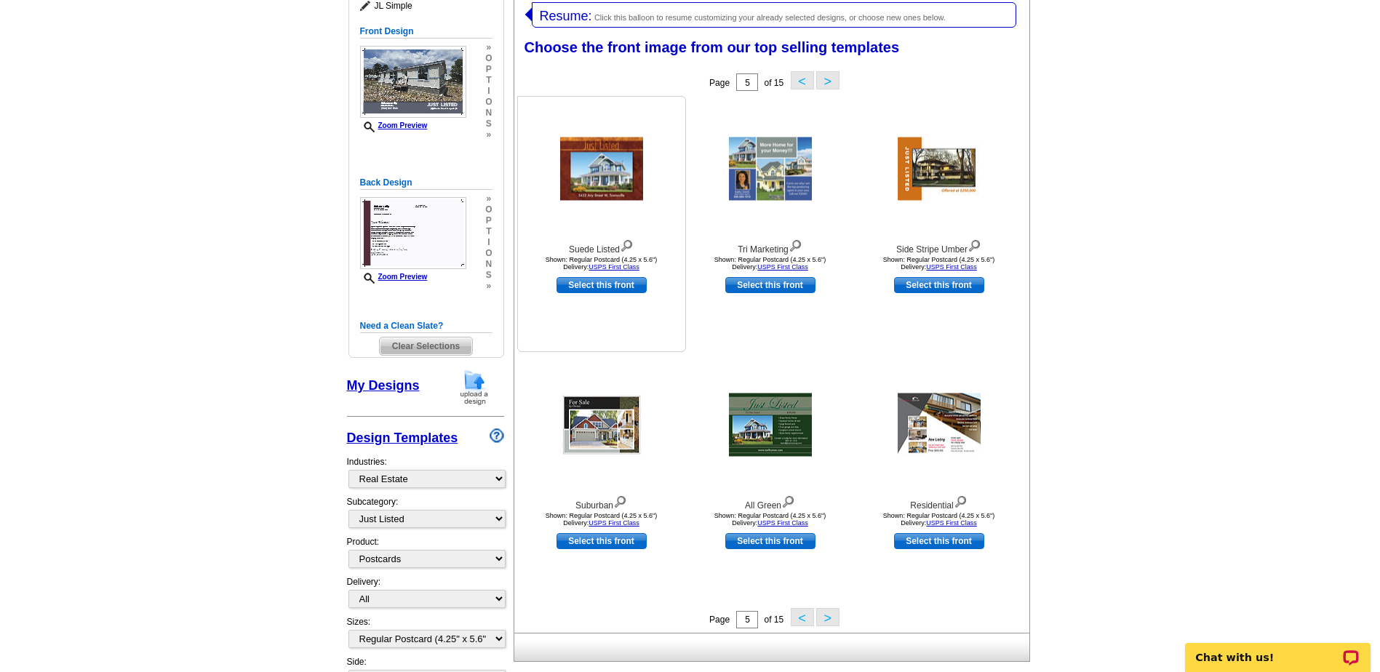
click at [594, 289] on link "Select this front" at bounding box center [602, 285] width 90 height 16
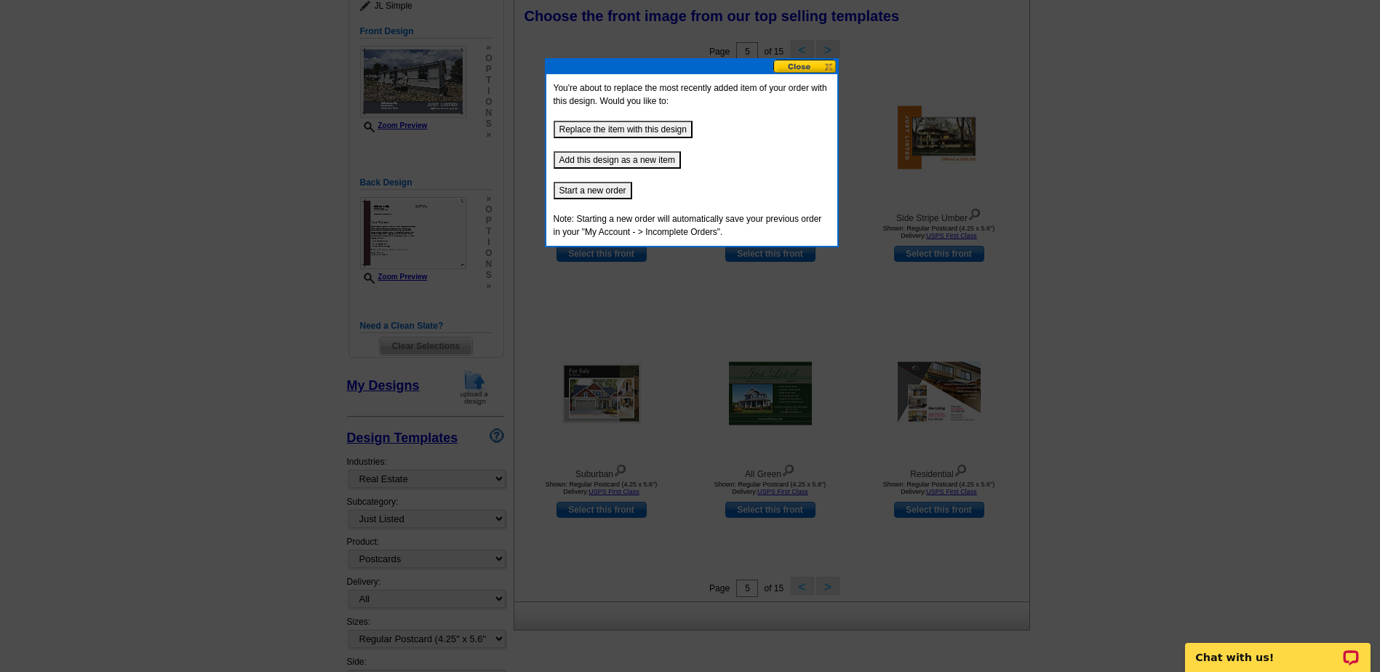
click at [640, 131] on button "Replace the item with this design" at bounding box center [623, 129] width 139 height 17
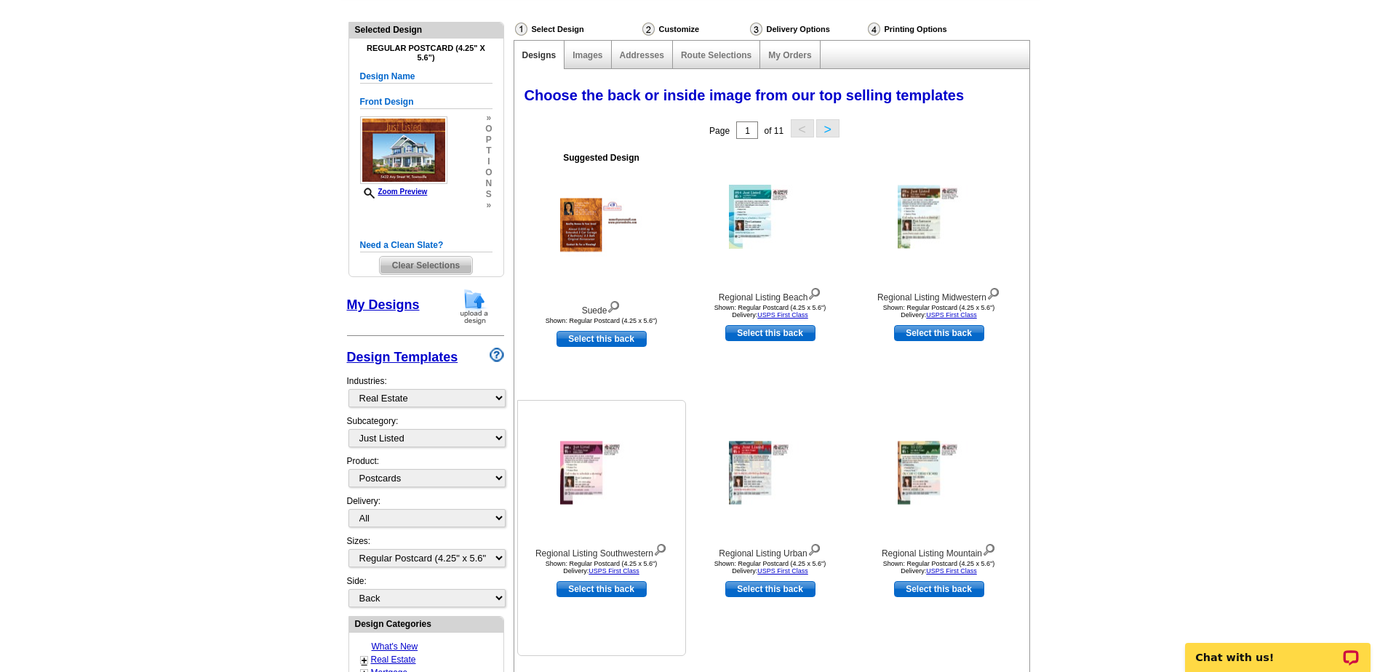
scroll to position [73, 0]
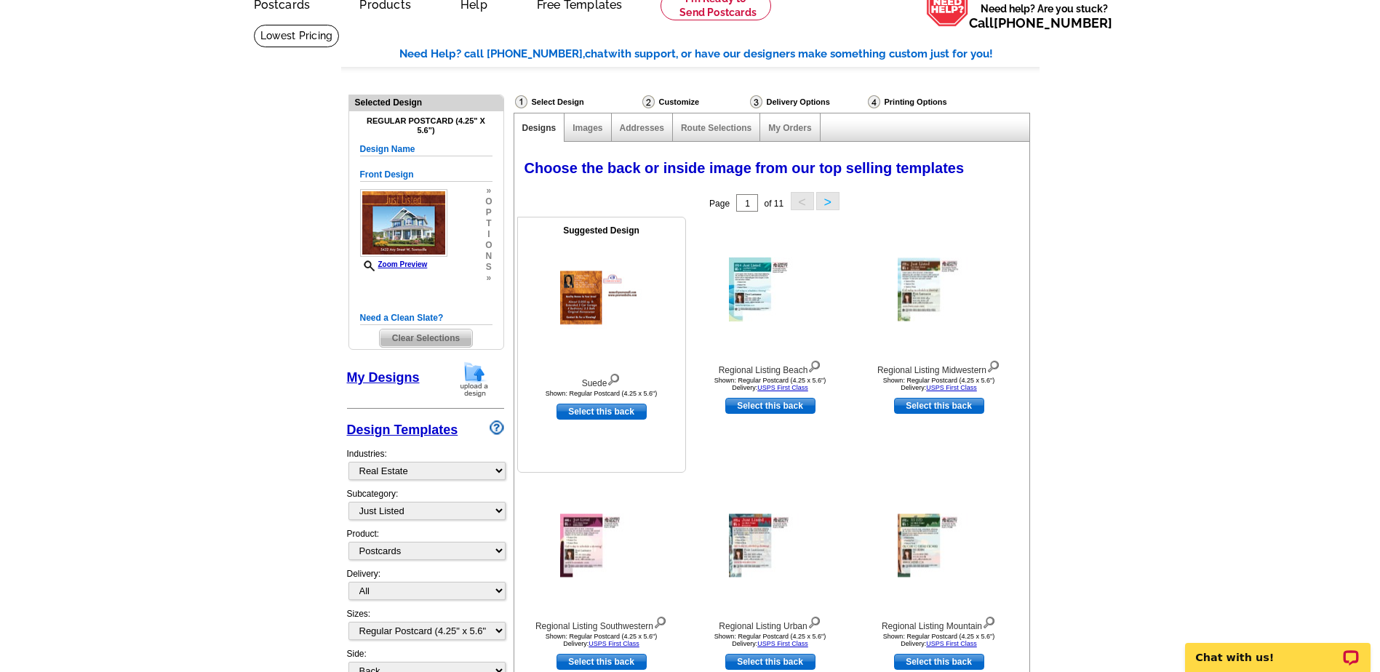
click at [586, 415] on link "Select this back" at bounding box center [602, 412] width 90 height 16
select select "front"
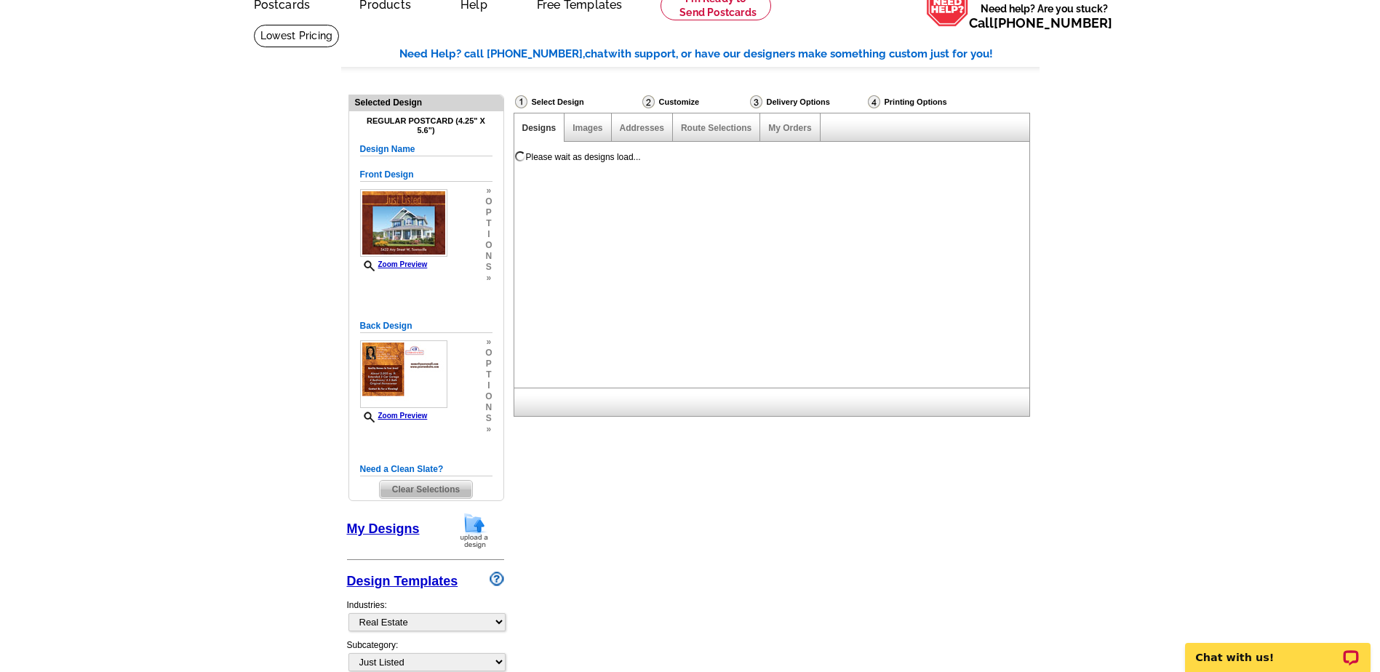
scroll to position [0, 0]
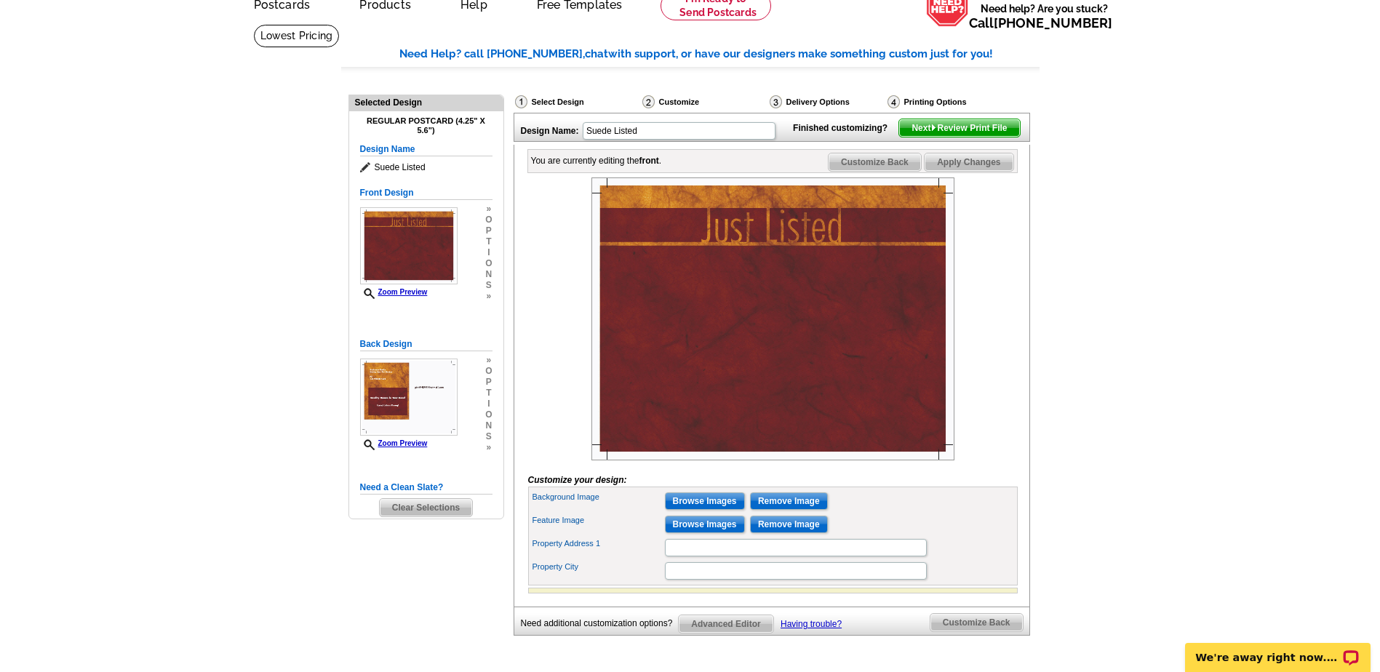
scroll to position [145, 0]
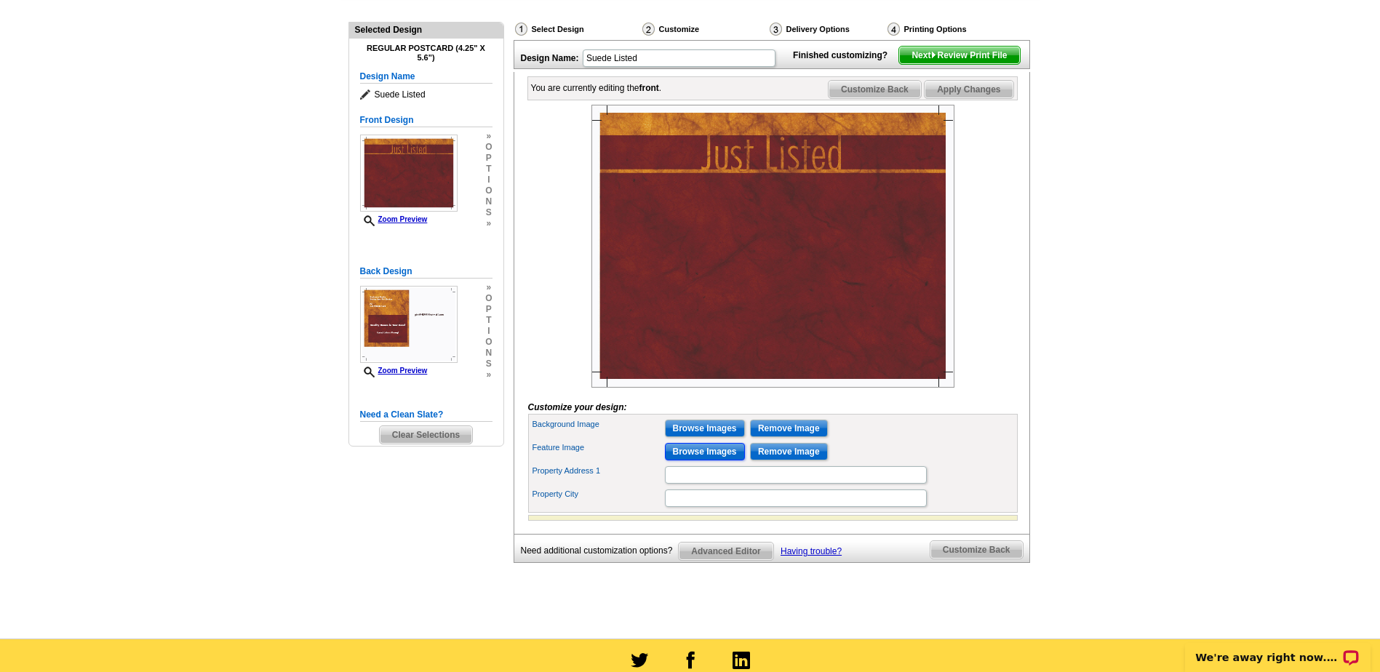
click at [701, 460] on input "Browse Images" at bounding box center [705, 451] width 80 height 17
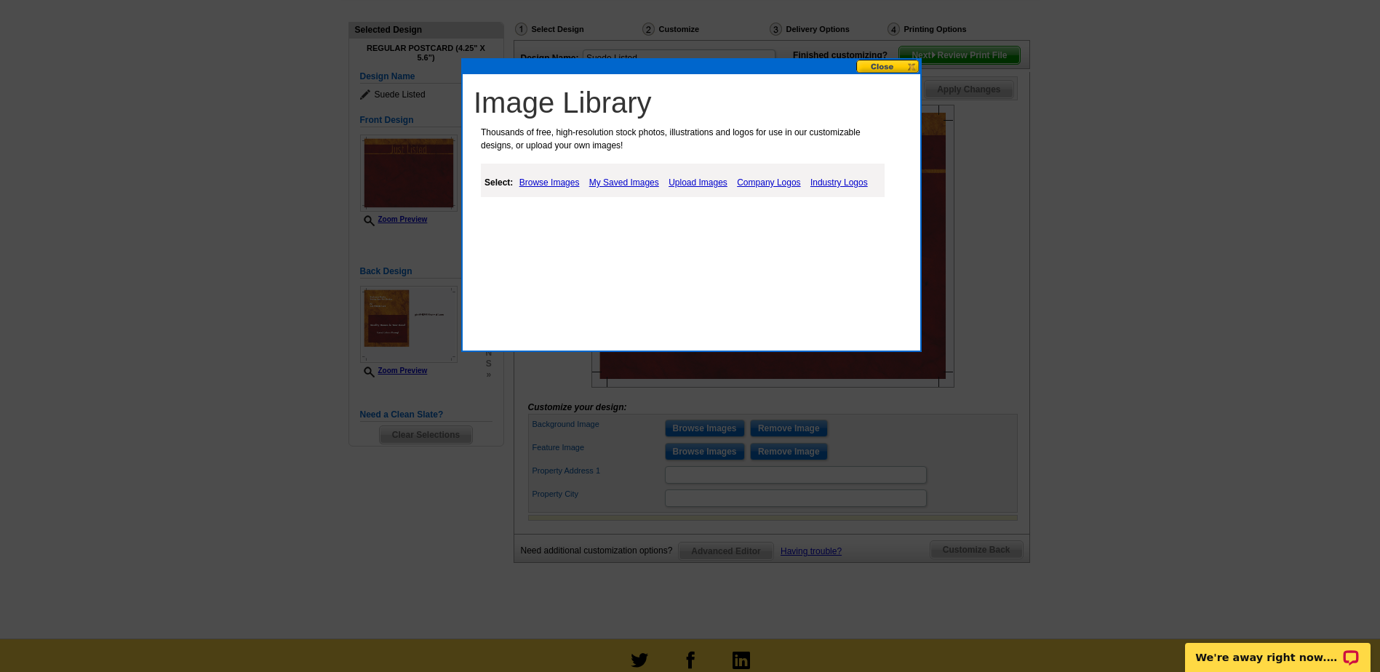
click at [618, 184] on link "My Saved Images" at bounding box center [624, 182] width 77 height 17
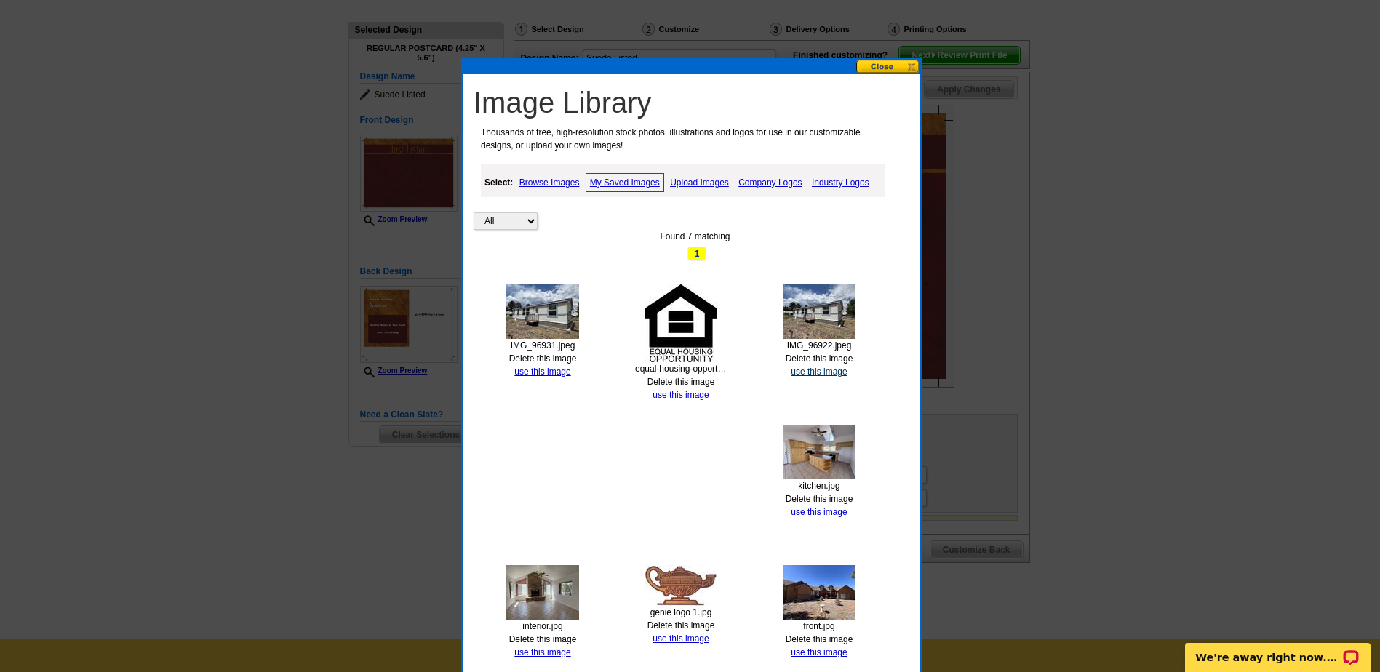
click at [824, 370] on link "use this image" at bounding box center [819, 372] width 56 height 10
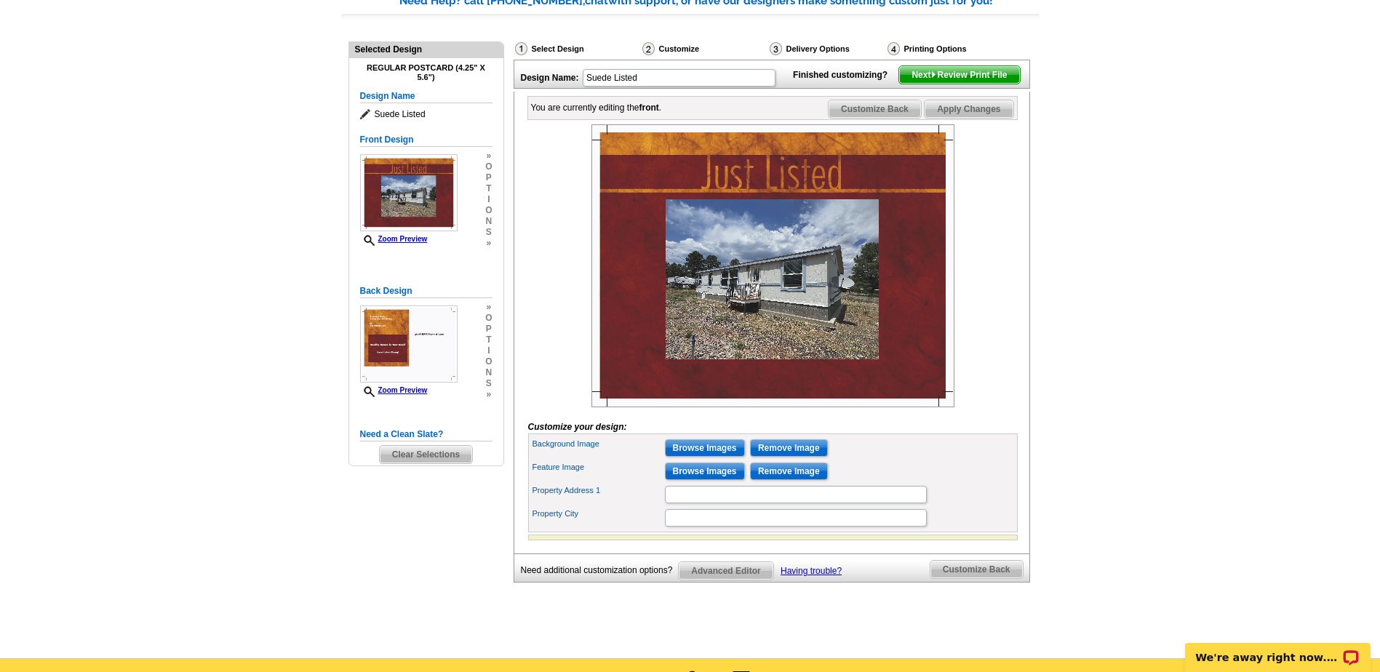
scroll to position [145, 0]
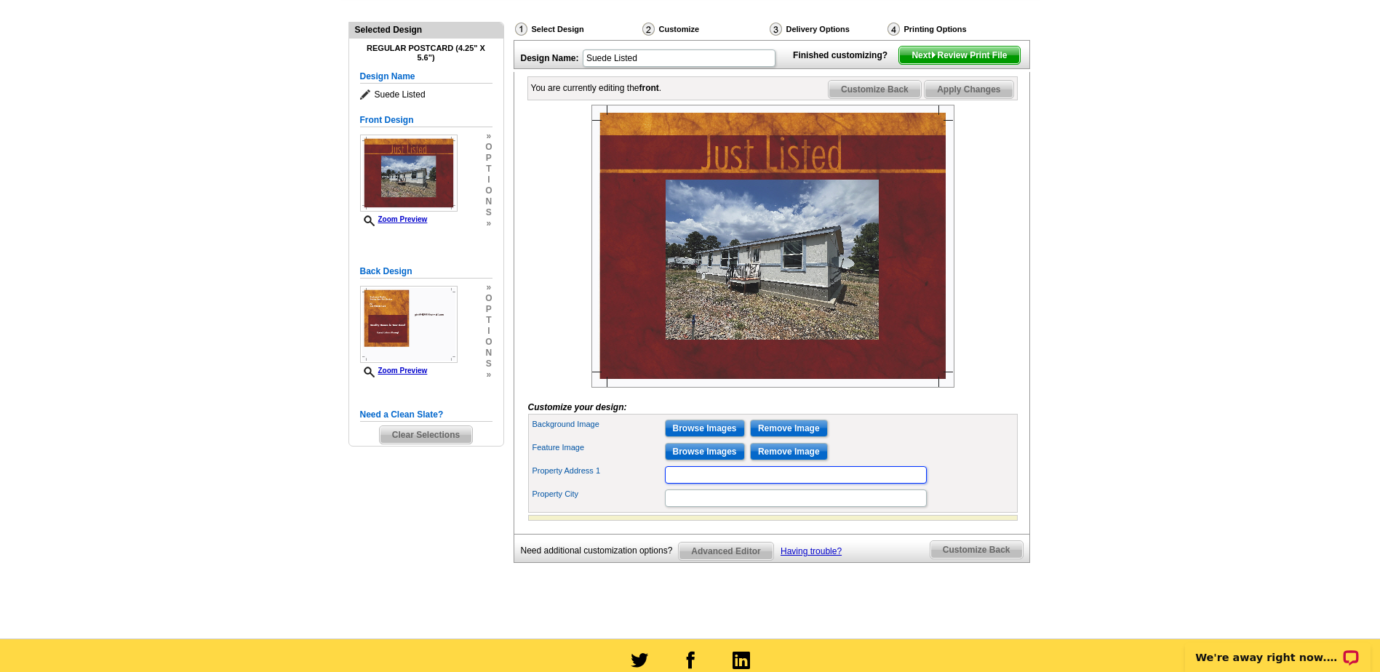
click at [857, 484] on input "Property Address 1" at bounding box center [796, 474] width 262 height 17
type input "[STREET_ADDRESS]"
type input "Overgaard, [GEOGRAPHIC_DATA]"
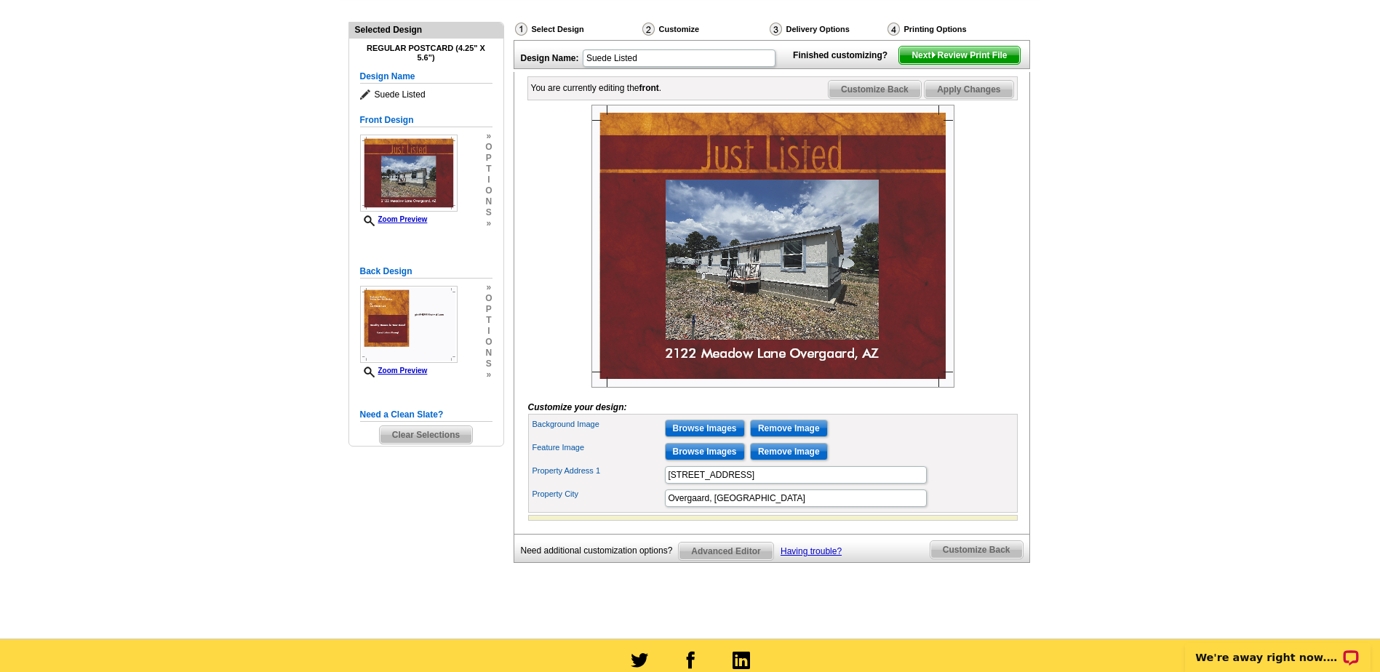
click at [973, 98] on span "Apply Changes" at bounding box center [969, 89] width 88 height 17
click at [993, 64] on span "Next Review Print File" at bounding box center [959, 55] width 120 height 17
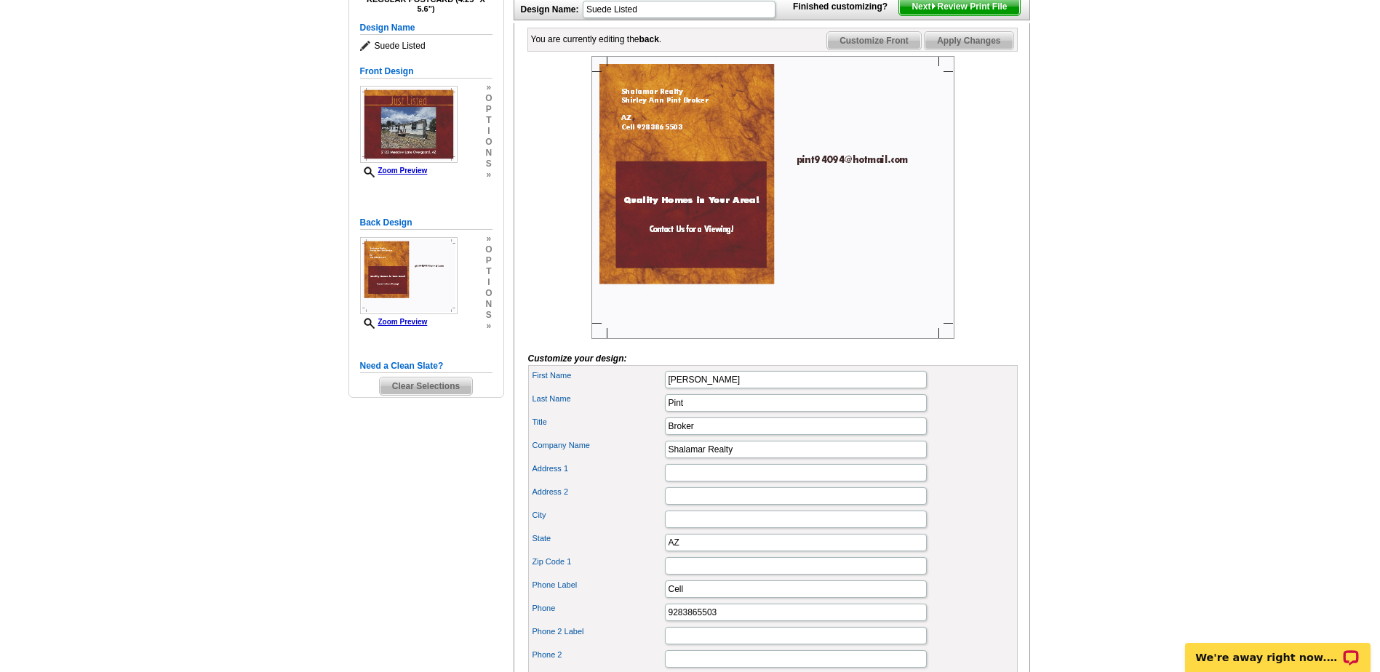
scroll to position [218, 0]
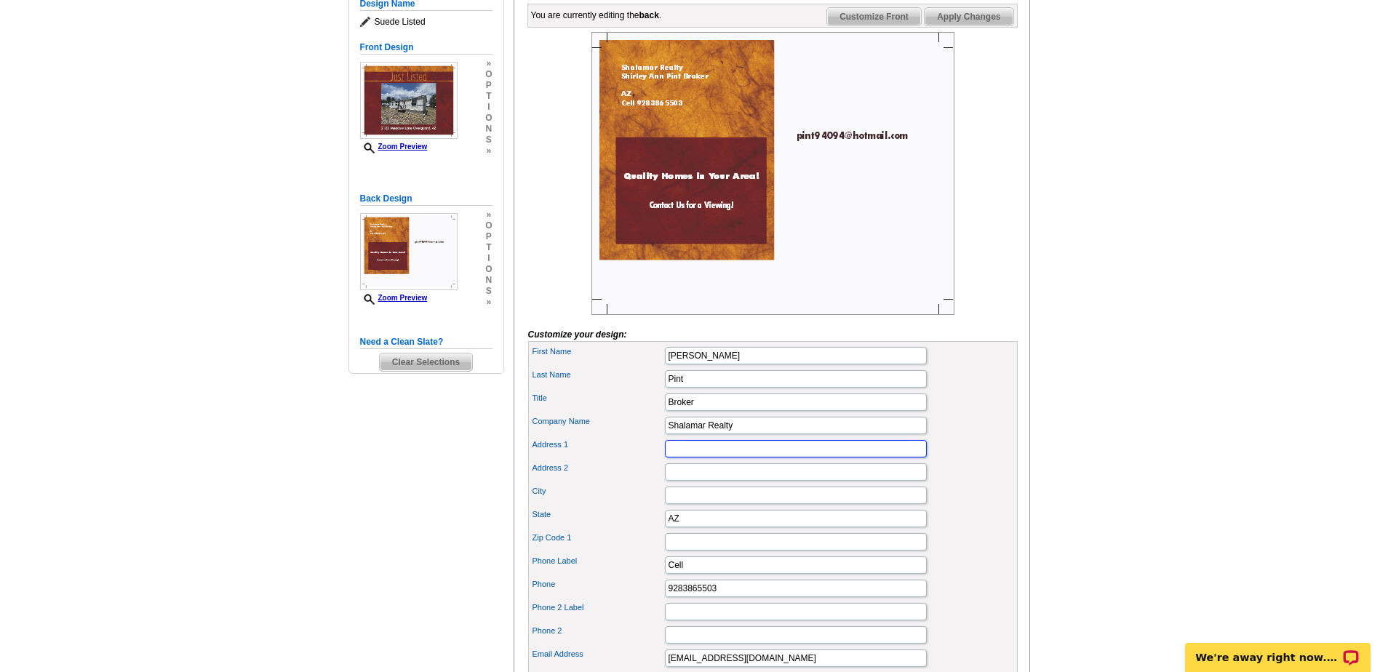
click at [675, 458] on input "Address 1" at bounding box center [796, 448] width 262 height 17
type input "[STREET_ADDRESS][PERSON_NAME]"
type input "Show Low"
type input "85901"
type input "[STREET_ADDRESS][PERSON_NAME]"
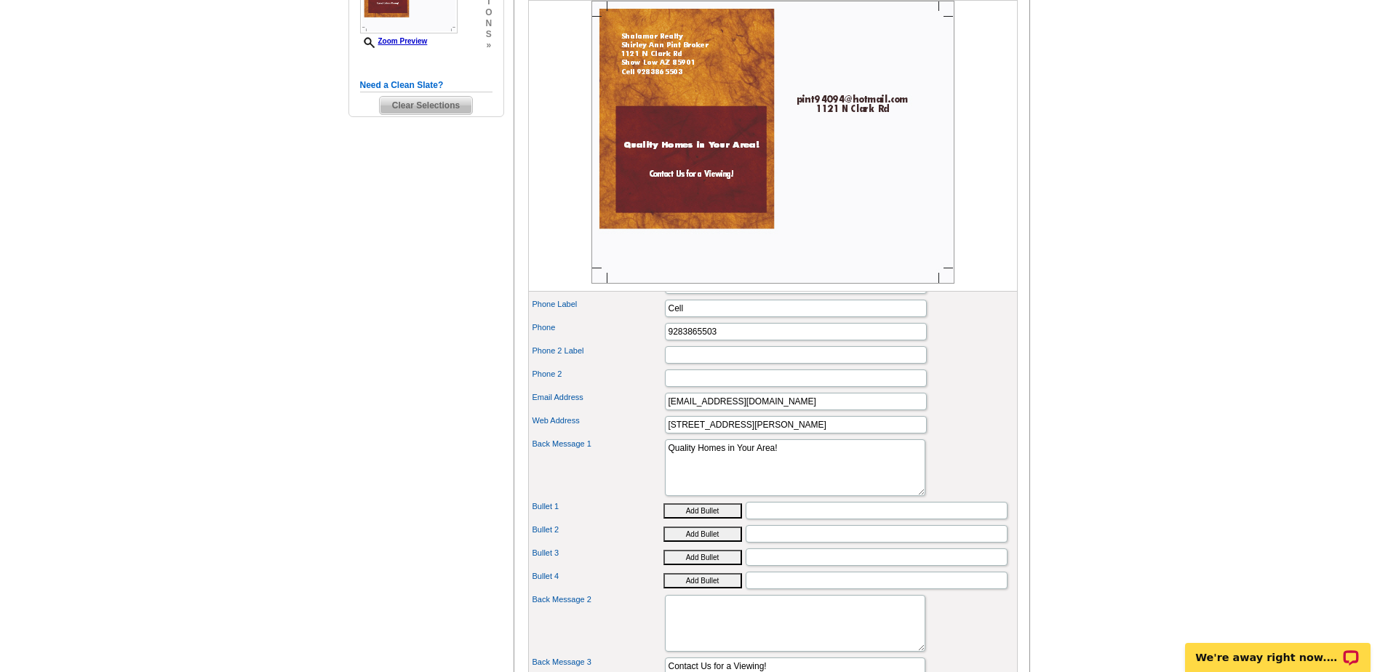
scroll to position [509, 0]
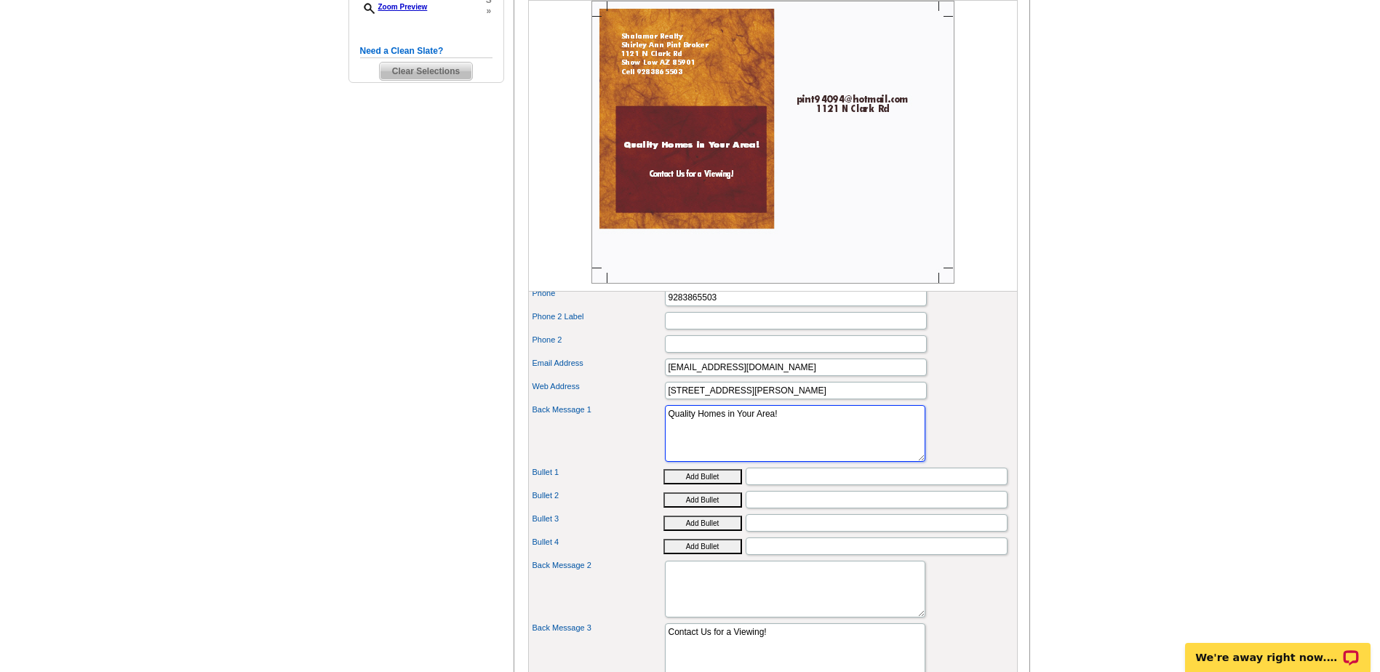
drag, startPoint x: 785, startPoint y: 439, endPoint x: 635, endPoint y: 442, distance: 149.9
click at [635, 442] on div "Back Message 1 Quality Homes in Your Area!" at bounding box center [773, 433] width 484 height 63
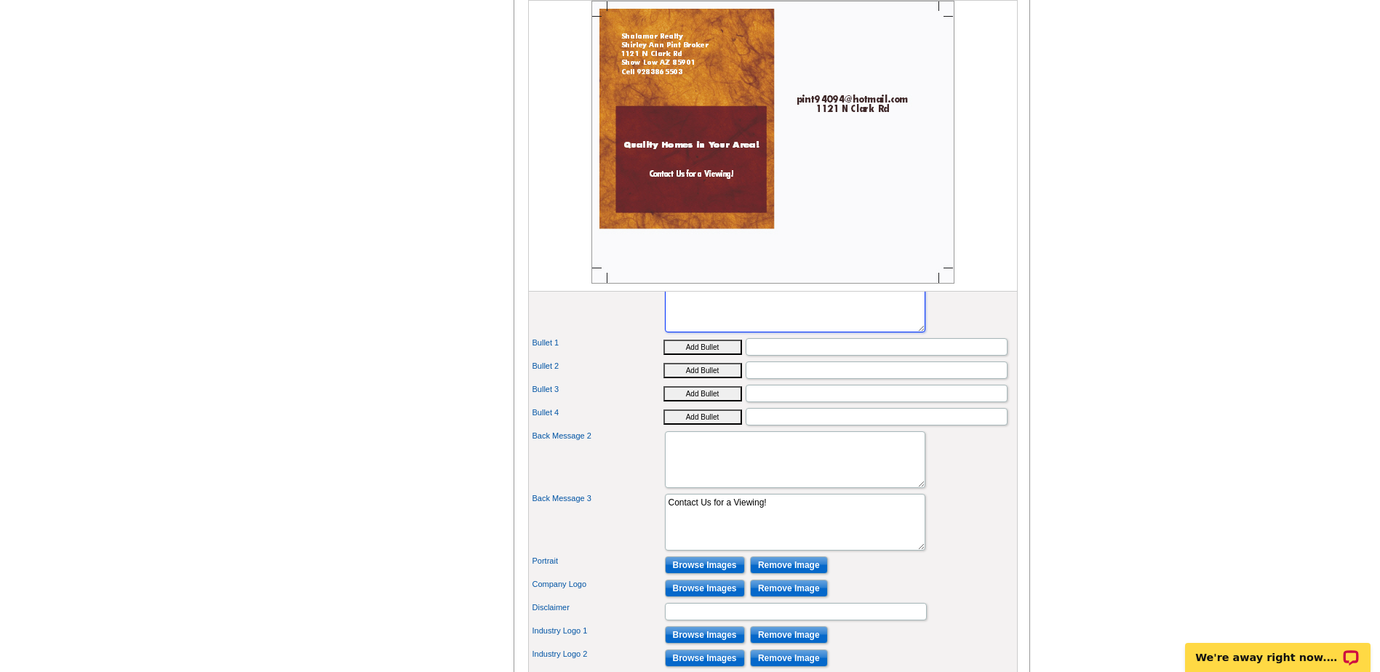
scroll to position [655, 0]
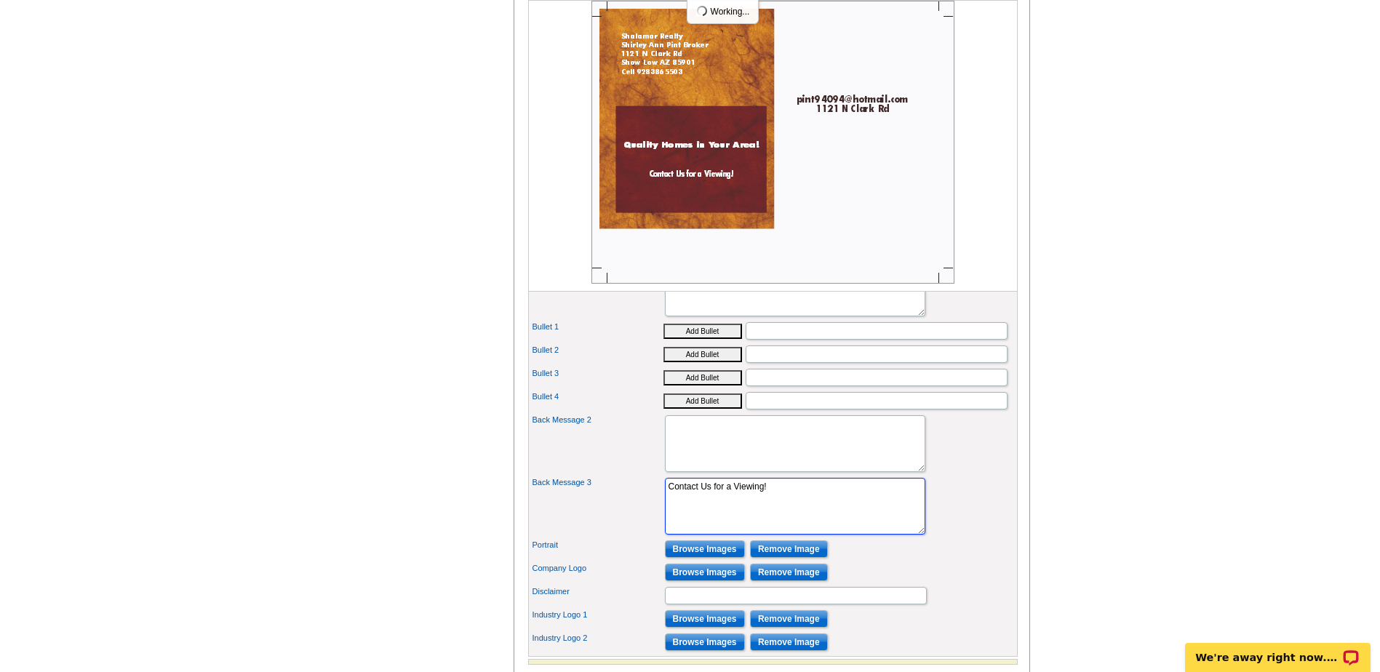
drag, startPoint x: 791, startPoint y: 514, endPoint x: 643, endPoint y: 501, distance: 148.2
click at [642, 504] on div "Back Message 3 Contact Us for a Viewing!" at bounding box center [773, 506] width 484 height 63
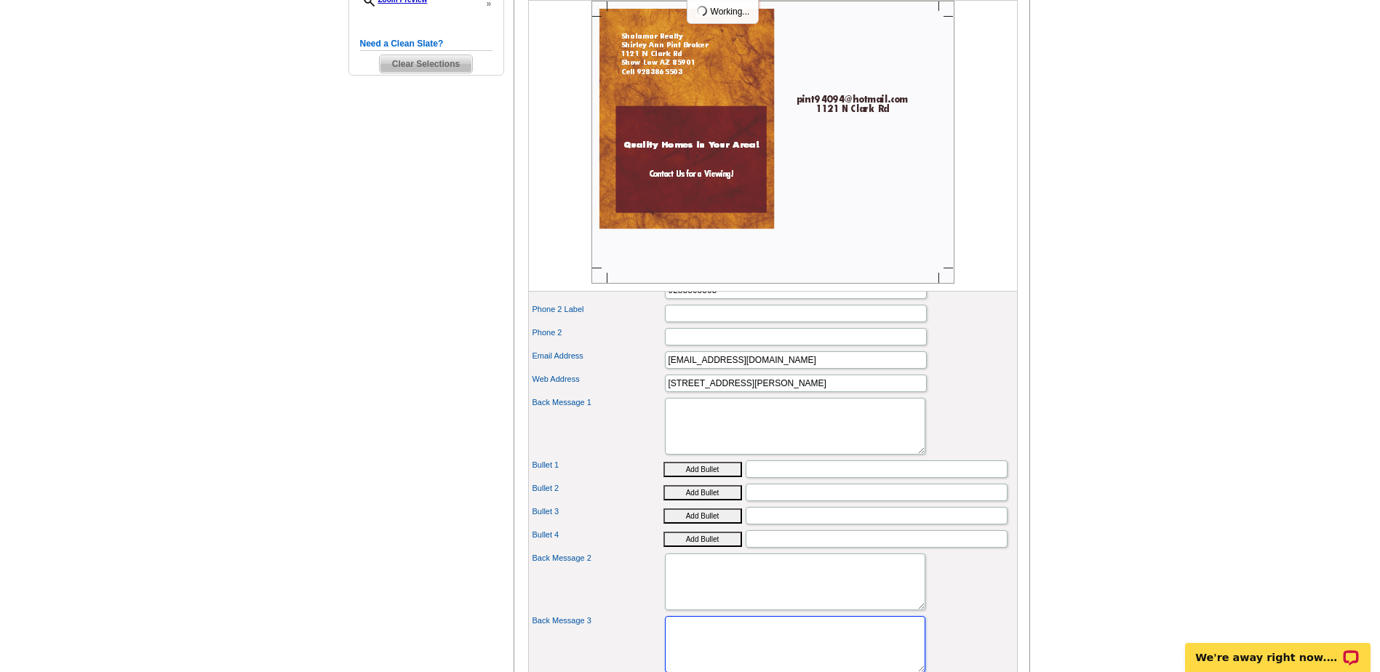
scroll to position [509, 0]
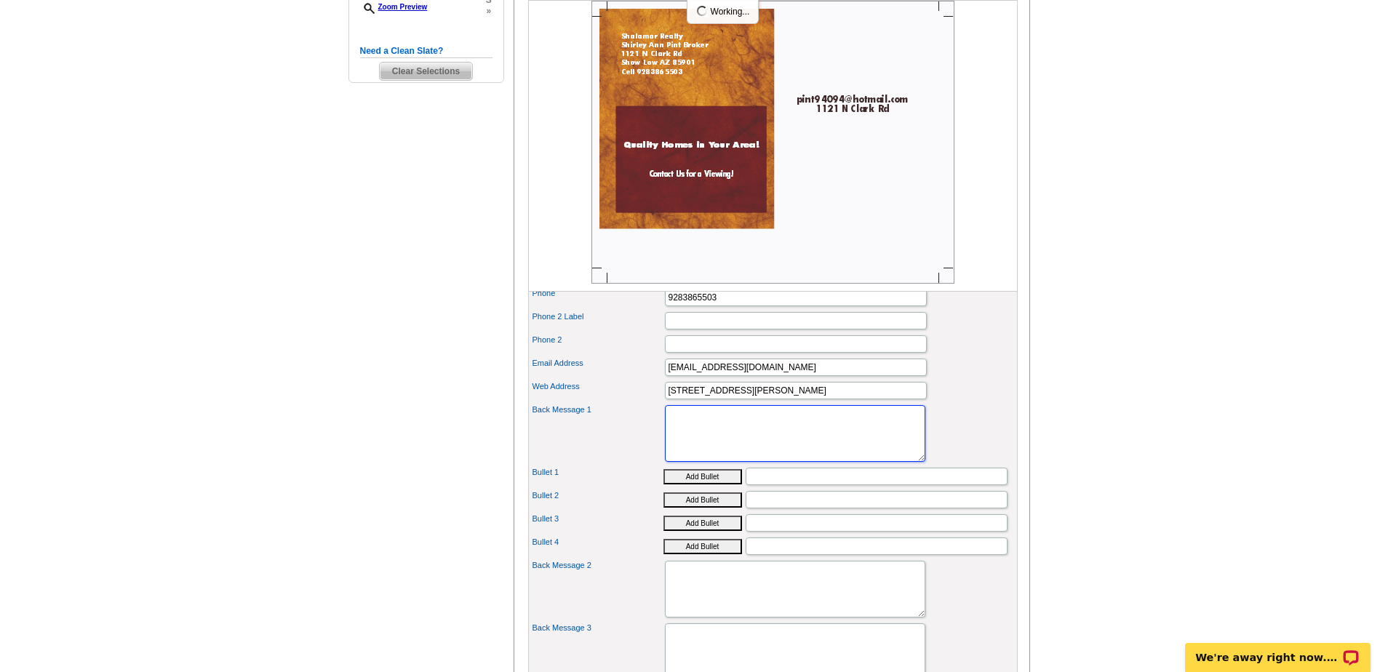
click at [690, 450] on textarea "Quality Homes in Your Area!" at bounding box center [795, 433] width 260 height 57
paste textarea "HUD Case# 023-958612 - HUD Owned Property Sold AS-IS."
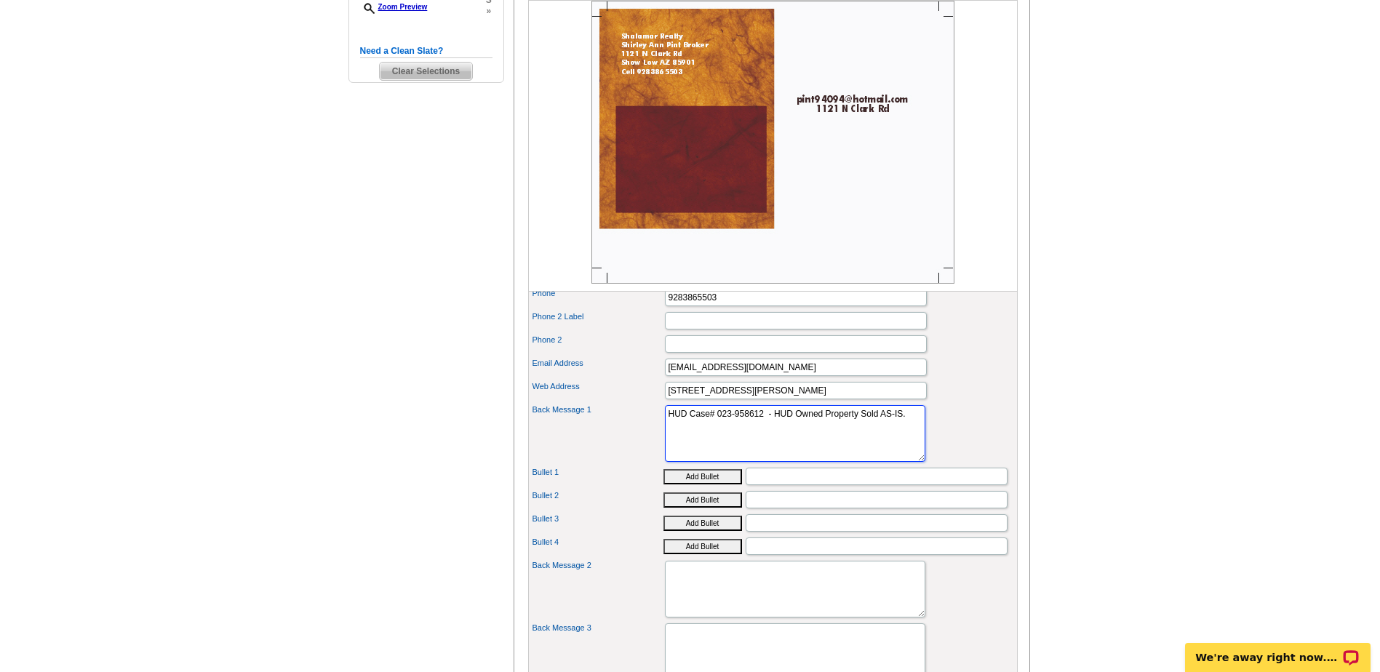
drag, startPoint x: 695, startPoint y: 450, endPoint x: 711, endPoint y: 451, distance: 16.1
click at [695, 449] on textarea "Quality Homes in Your Area!" at bounding box center [795, 433] width 260 height 57
type textarea "HUD Case# 023-958612 - HUD Owned Property Sold AS-IS."
click at [781, 376] on input "[EMAIL_ADDRESS][DOMAIN_NAME]" at bounding box center [796, 367] width 262 height 17
drag, startPoint x: 701, startPoint y: 455, endPoint x: 653, endPoint y: 422, distance: 58.1
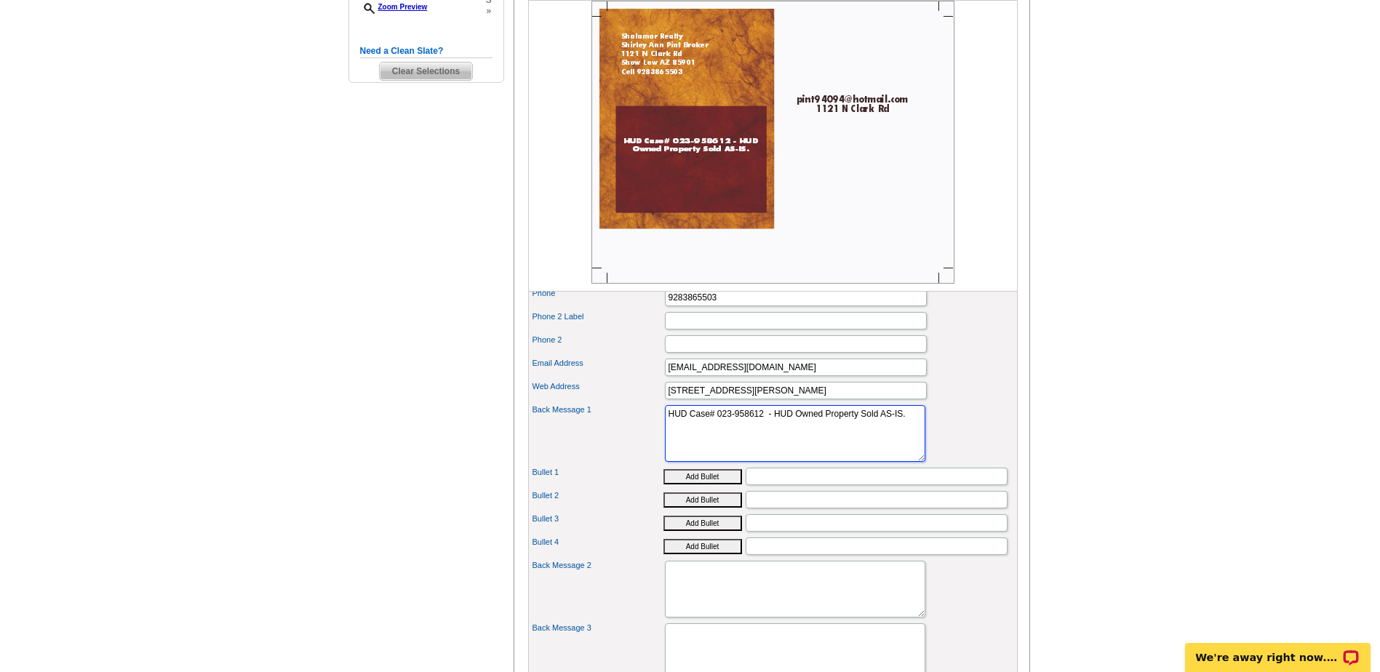
click at [656, 422] on div "First Name [PERSON_NAME] Last Name Pint Title Broker Company Name AZ" at bounding box center [773, 426] width 490 height 752
paste textarea "Spacious split floor plan 2018 doublewide in Overgaard offers a large fenced lo…"
type textarea "Spacious split floor plan 2018 doublewide in Overgaard offers a large fenced lo…"
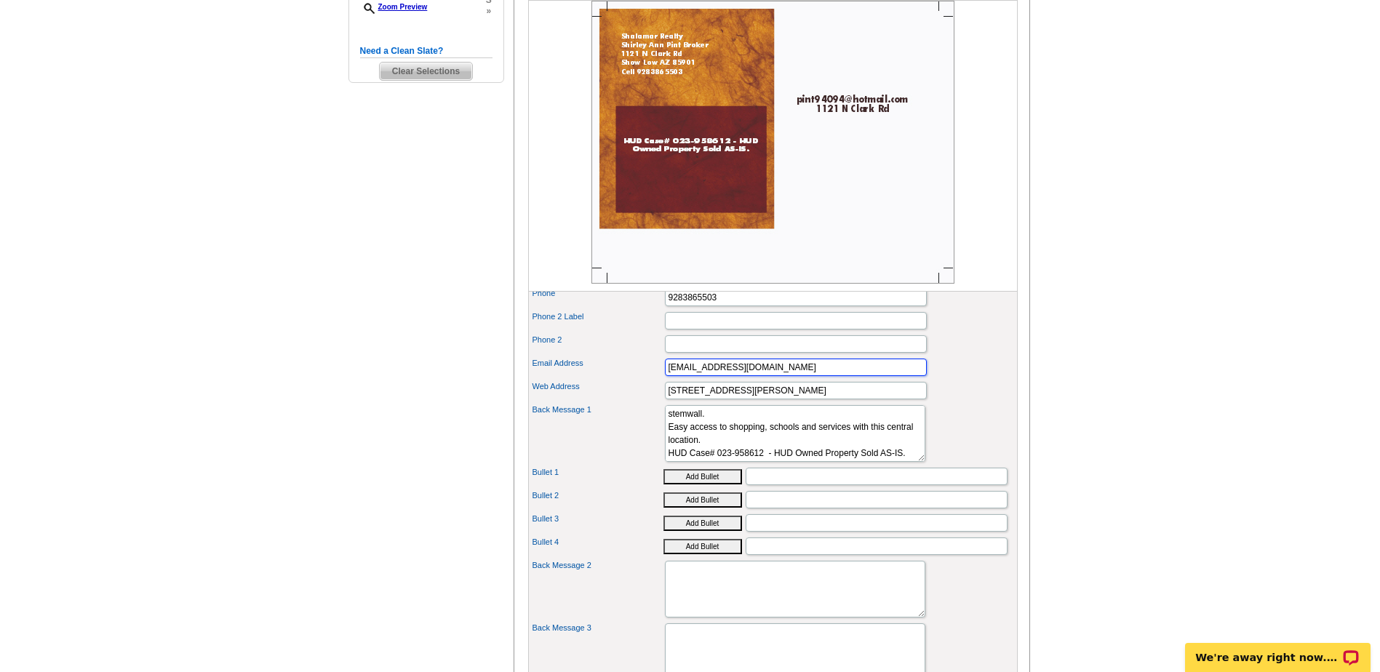
click at [831, 376] on input "pint94094@hotmail.com" at bounding box center [796, 367] width 262 height 17
click at [952, 402] on div "Web Address 1121 N Clark Rd" at bounding box center [773, 390] width 484 height 23
click at [765, 485] on input "Bullet 1" at bounding box center [877, 476] width 262 height 17
type input "3 Bedroom 2 Bath"
click at [774, 509] on input "Bullet 2" at bounding box center [877, 499] width 262 height 17
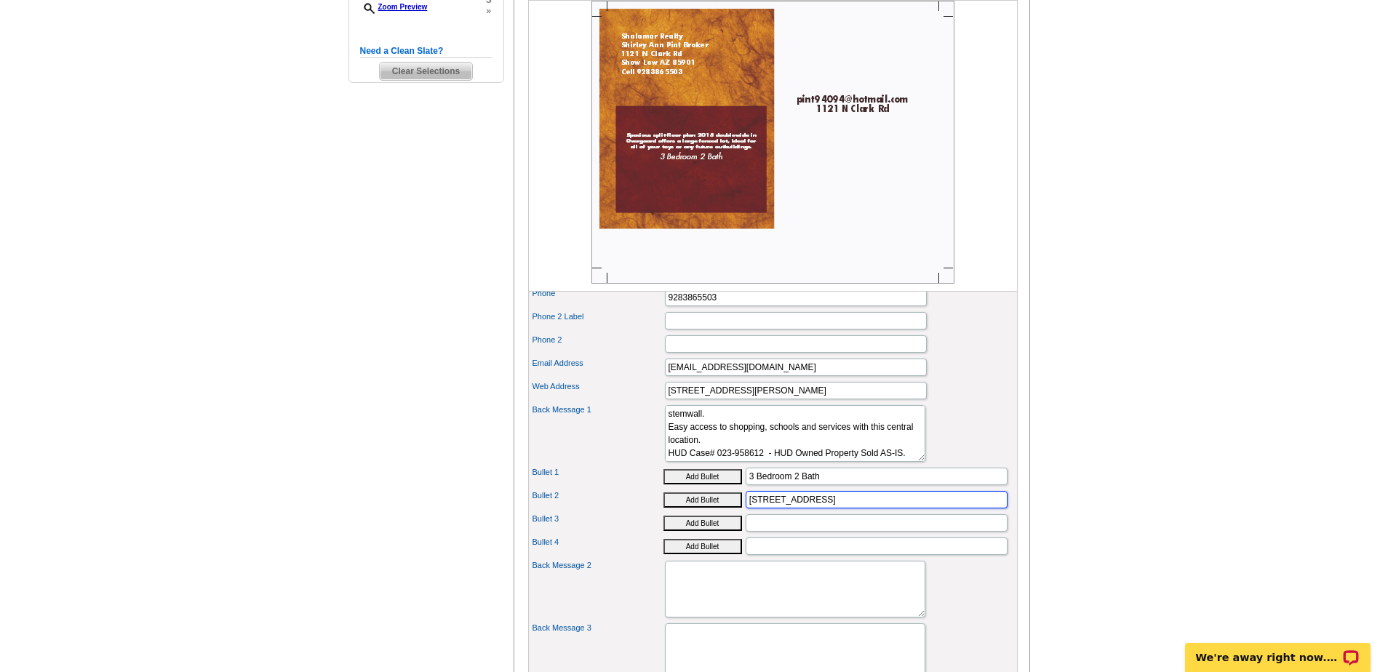
type input "1152 Square"
click at [663, 469] on button "Add Bullet" at bounding box center [702, 476] width 79 height 15
type input "• 3 Bedroom 2 Bath"
type input "1152 Square Feet"
click at [795, 532] on input "Bullet 3" at bounding box center [877, 522] width 262 height 17
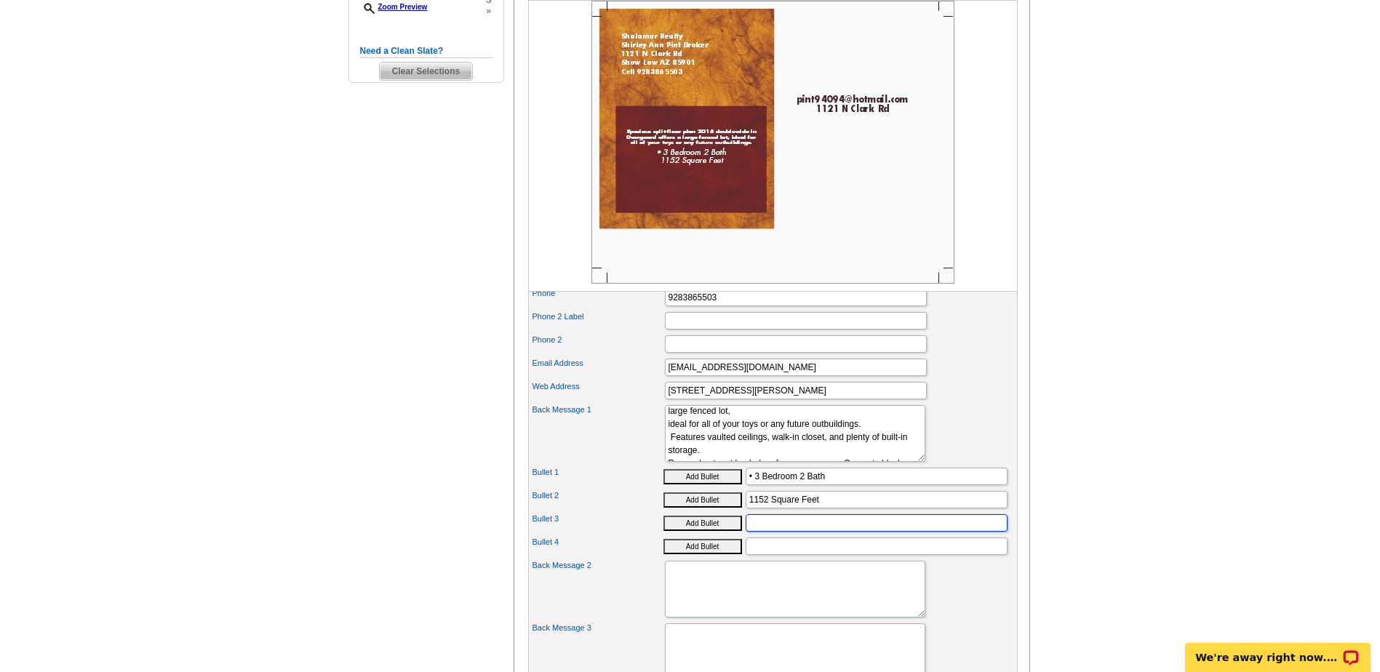
scroll to position [0, 0]
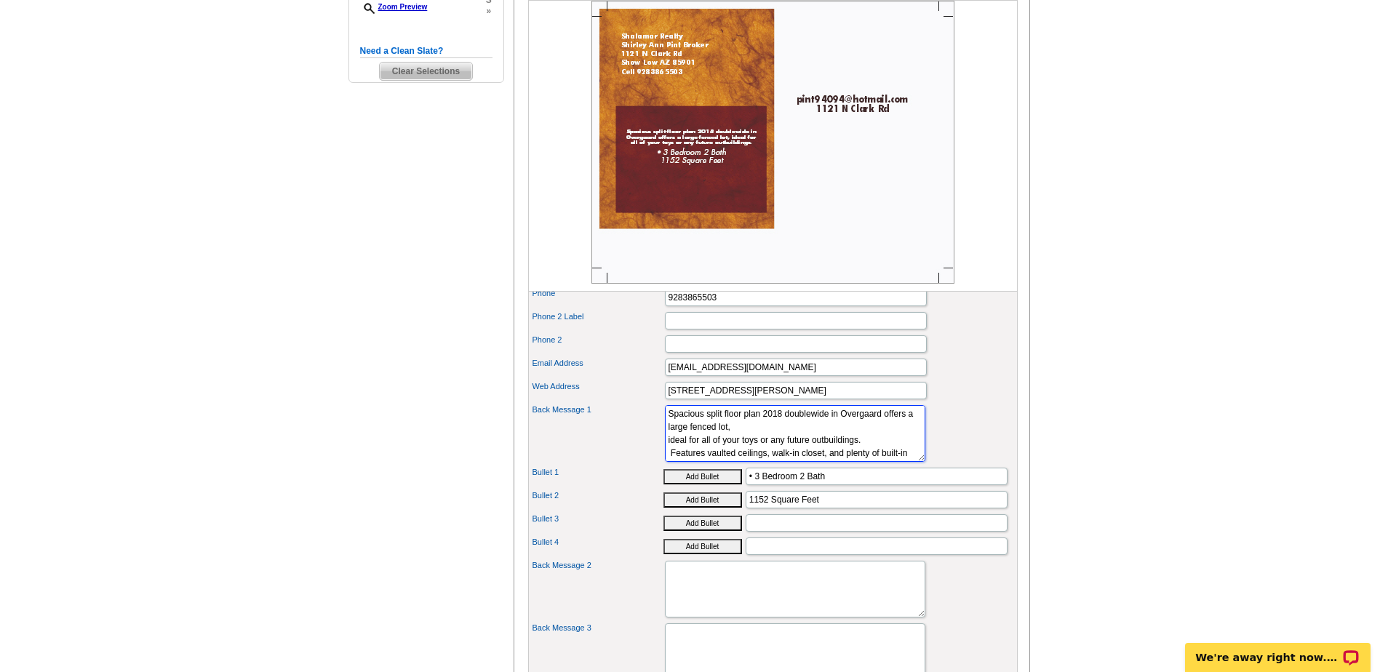
click at [810, 449] on textarea "Quality Homes in Your Area!" at bounding box center [795, 433] width 260 height 57
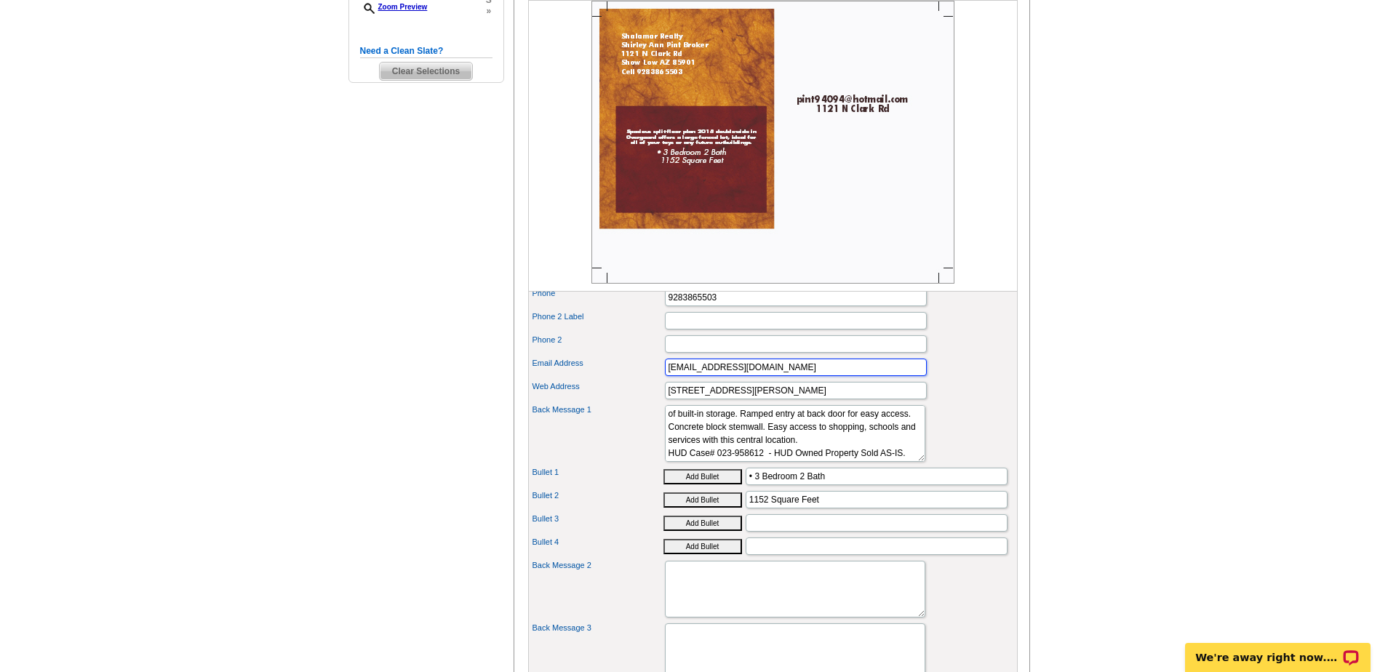
click at [771, 376] on input "pint94094@hotmail.com" at bounding box center [796, 367] width 262 height 17
click at [960, 379] on div "Email Address pint94094@hotmail.com" at bounding box center [773, 367] width 484 height 23
click at [770, 532] on input "Bullet 3" at bounding box center [877, 522] width 262 height 17
drag, startPoint x: 808, startPoint y: 466, endPoint x: 829, endPoint y: 469, distance: 21.4
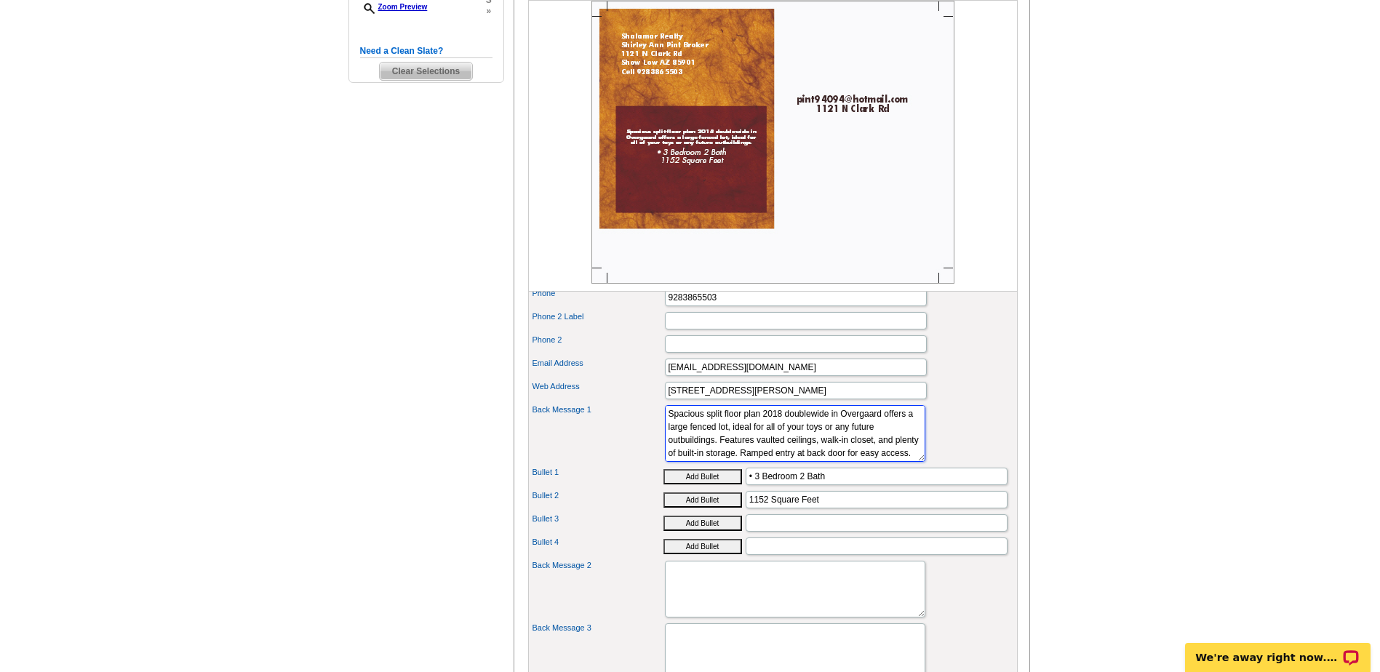
click at [829, 462] on textarea "Quality Homes in Your Area!" at bounding box center [795, 433] width 260 height 57
click at [811, 435] on textarea "Quality Homes in Your Area!" at bounding box center [795, 433] width 260 height 57
drag, startPoint x: 808, startPoint y: 434, endPoint x: 855, endPoint y: 458, distance: 52.7
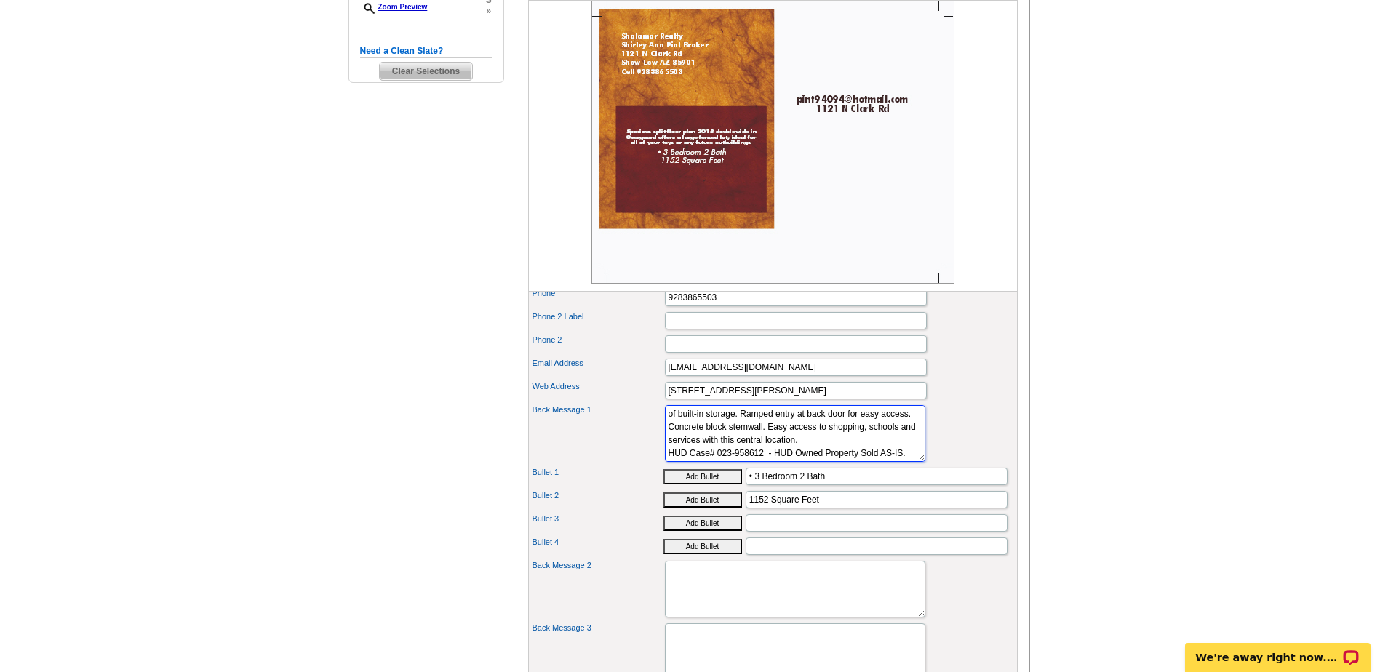
click at [855, 458] on textarea "Quality Homes in Your Area!" at bounding box center [795, 433] width 260 height 57
type textarea "Spacious split floor plan 2018 doublewide in Overgaard offers a large fenced lo…"
click at [772, 532] on input "Bullet 3" at bounding box center [877, 522] width 262 height 17
click at [783, 532] on input "Bullet 3" at bounding box center [877, 522] width 262 height 17
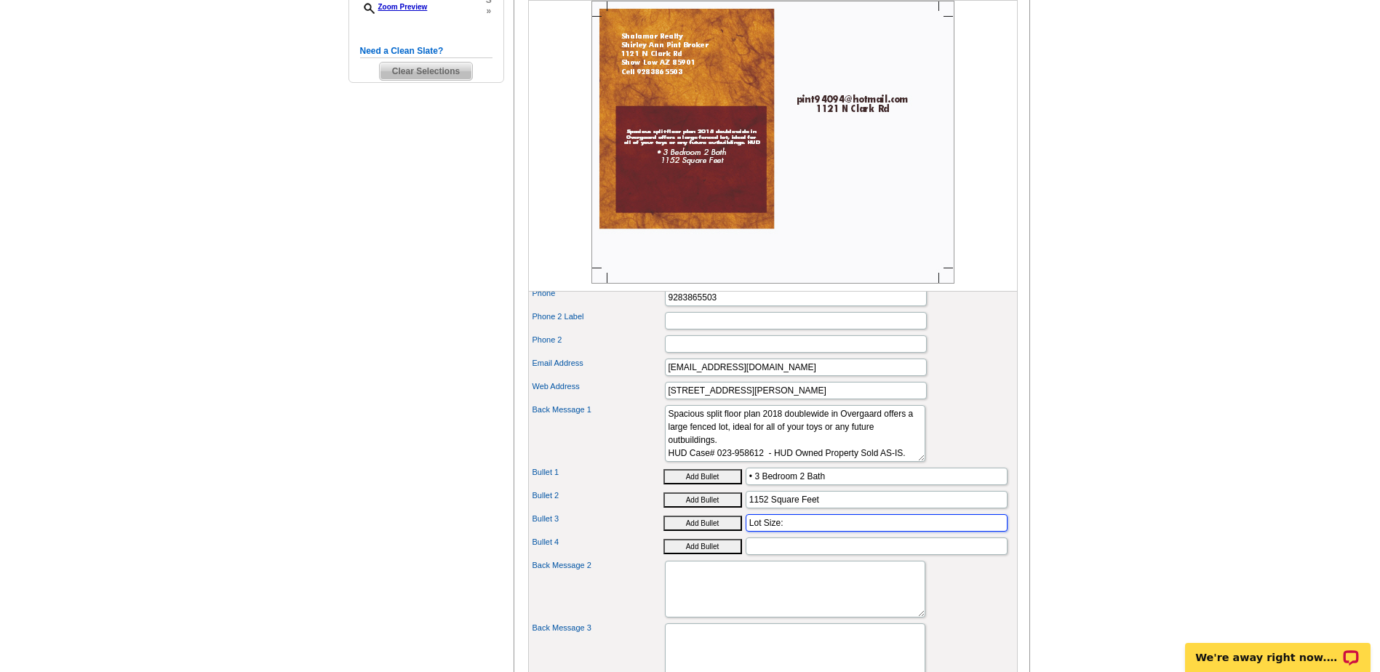
paste input "12632.00 sq ft"
type input "Lot Size: 12632.00 sq ft"
click at [754, 485] on input "• 3 Bedroom 2 Bath" at bounding box center [877, 476] width 262 height 17
click at [753, 485] on input "• 3 Bedroom 2 Bath" at bounding box center [877, 476] width 262 height 17
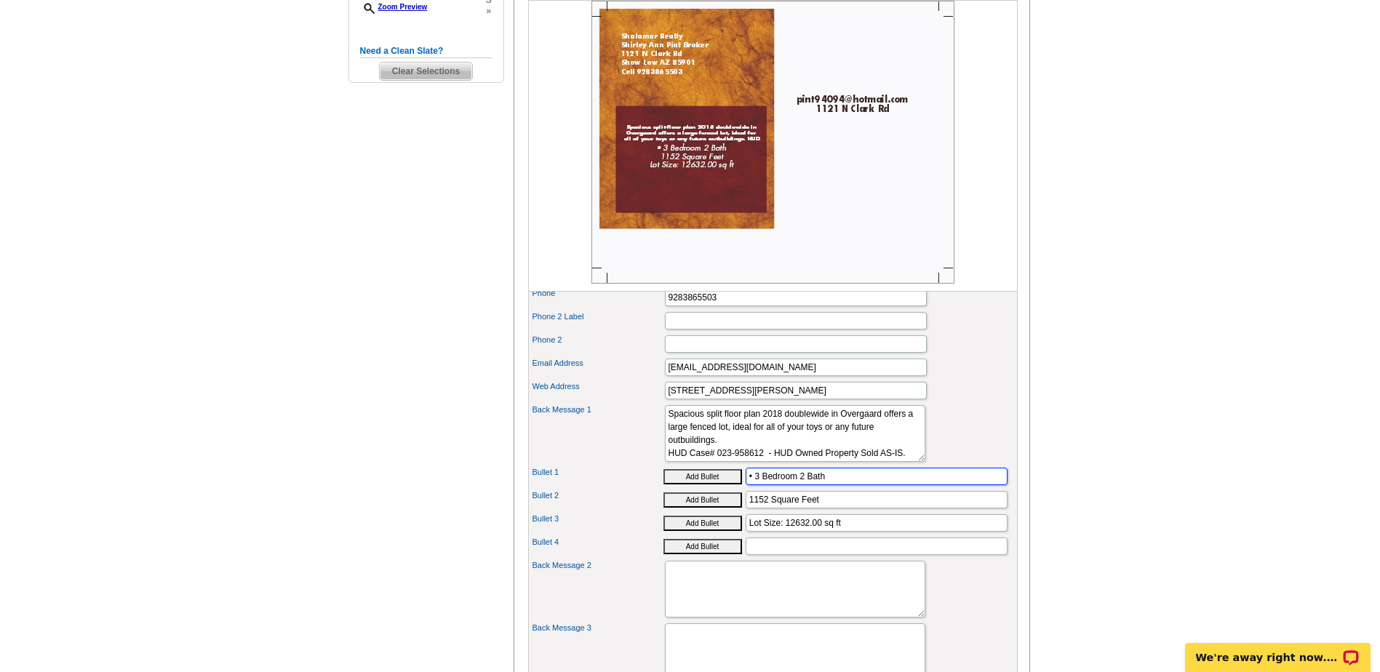
paste input "•"
drag, startPoint x: 747, startPoint y: 500, endPoint x: 761, endPoint y: 500, distance: 13.8
click at [761, 485] on input "• • 3 Bedroom 2 Bath" at bounding box center [877, 476] width 262 height 17
type input "• • 3 Bedroom 2 Bath"
click at [747, 509] on input "1152 Square Feet" at bounding box center [877, 499] width 262 height 17
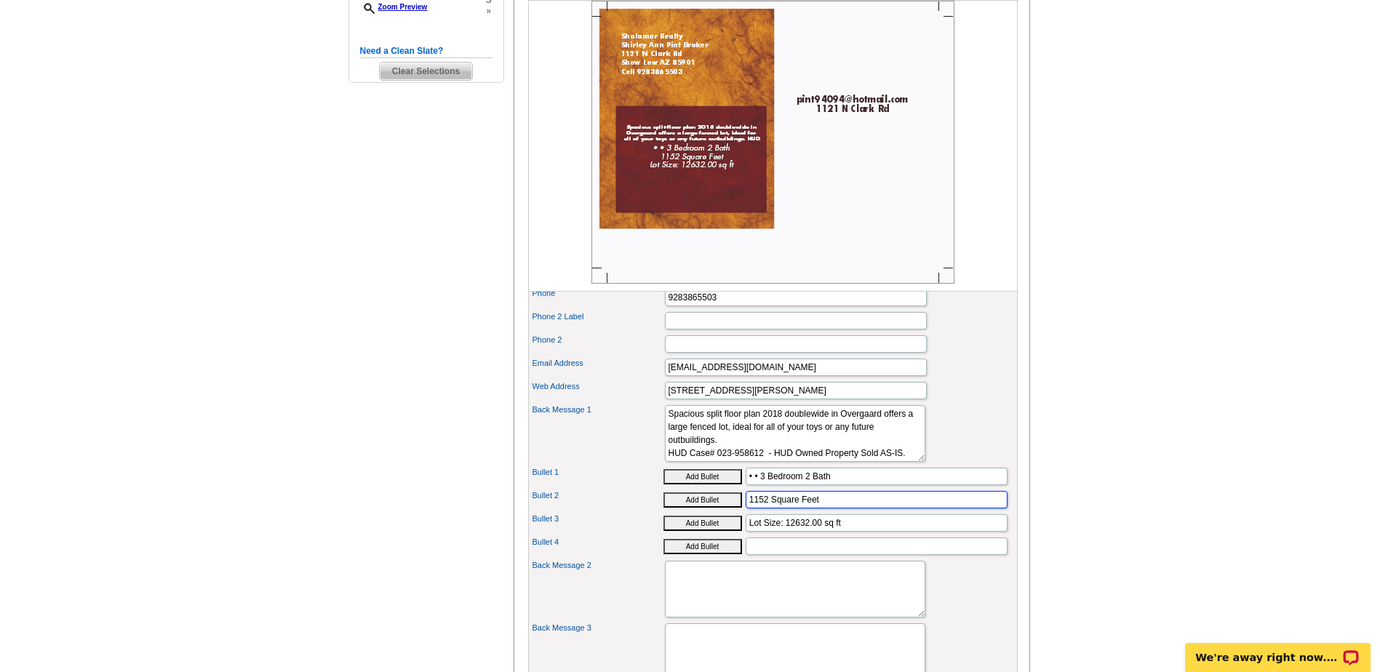
paste input "• •"
type input "• • 1152 Square Feet"
click at [747, 532] on input "Lot Size: 12632.00 sq ft" at bounding box center [877, 522] width 262 height 17
paste input "• •"
type input "• • Lot Size: 12632.00 sq ft"
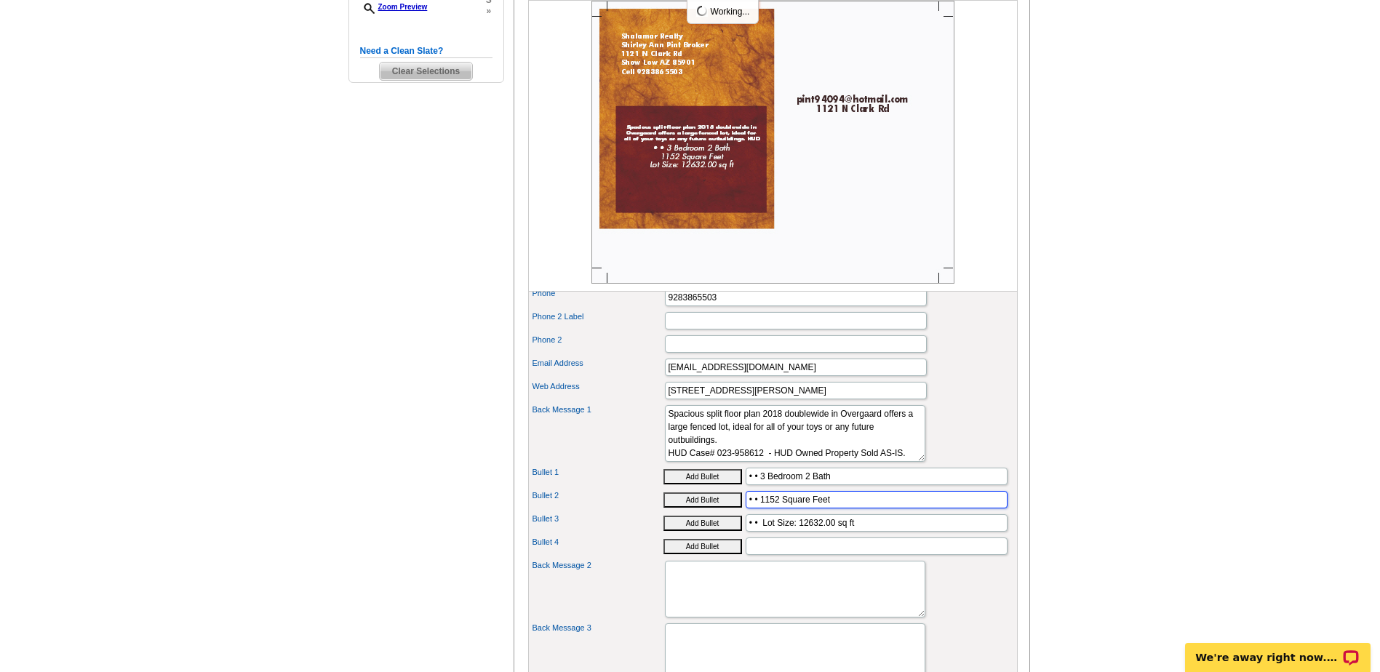
click at [759, 509] on input "• • 1152 Square Feet" at bounding box center [877, 499] width 262 height 17
type input "• • 1152 Square Feet"
click at [761, 485] on input "• • 3 Bedroom 2 Bath" at bounding box center [877, 476] width 262 height 17
type input "• • 3 Bedroom 2 Bath"
click at [819, 532] on input "• • Lot Size: 12632.00 sq ft" at bounding box center [877, 522] width 262 height 17
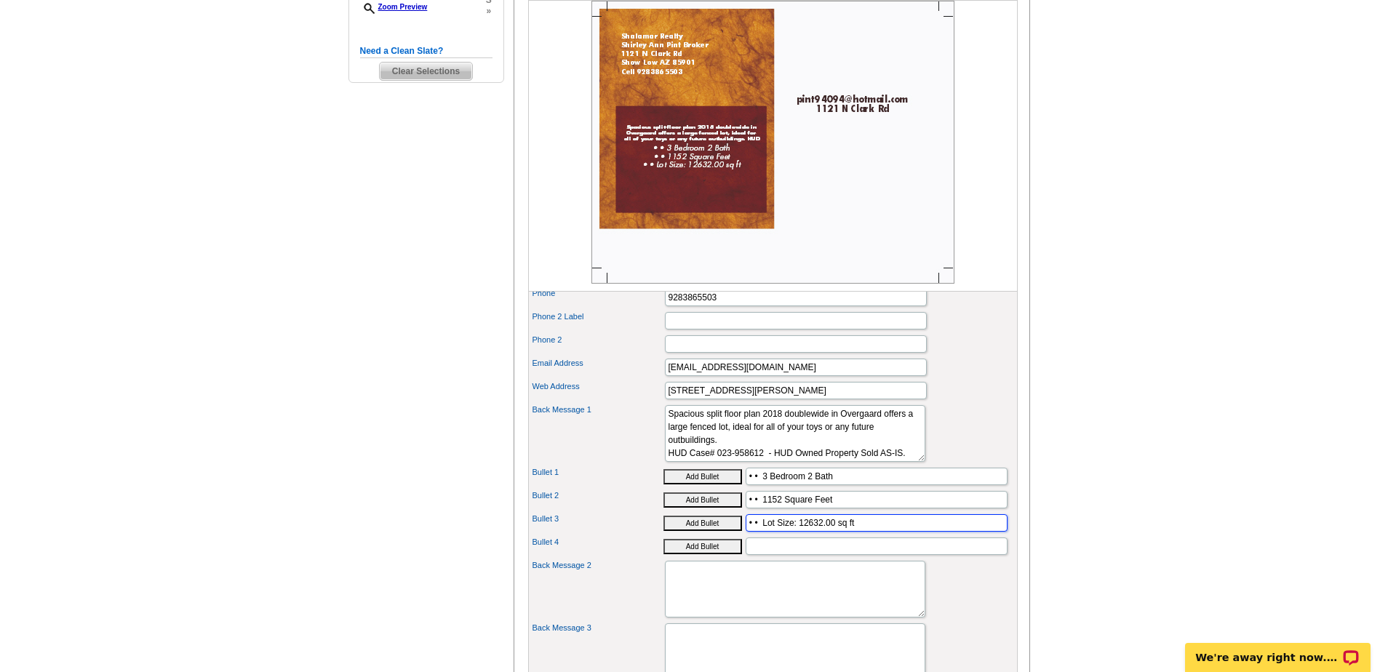
click at [832, 532] on input "• • Lot Size: 12632.00 sq ft" at bounding box center [877, 522] width 262 height 17
click at [816, 509] on input "• • 1152 Square Feet" at bounding box center [877, 499] width 262 height 17
click at [828, 509] on input "• • 1152 Square Feet" at bounding box center [877, 499] width 262 height 17
drag, startPoint x: 836, startPoint y: 528, endPoint x: 786, endPoint y: 527, distance: 49.5
click at [786, 509] on input "• • 1152 Square Feet" at bounding box center [877, 499] width 262 height 17
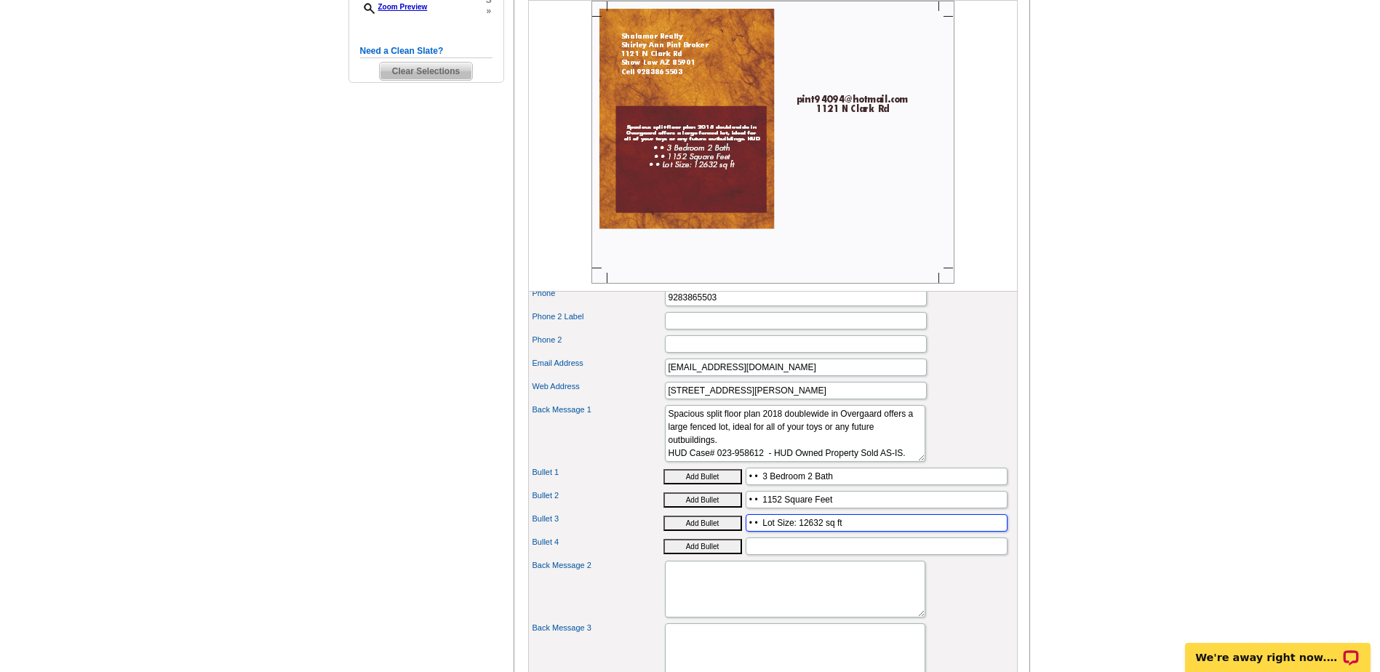
drag, startPoint x: 825, startPoint y: 547, endPoint x: 843, endPoint y: 551, distance: 18.5
click at [846, 532] on input "• • Lot Size: 12632 sq ft" at bounding box center [877, 522] width 262 height 17
paste input "Square Fee"
type input "• • Lot Size: 12632 Square Feet"
click at [804, 509] on input "• • 1152 Square Feet" at bounding box center [877, 499] width 262 height 17
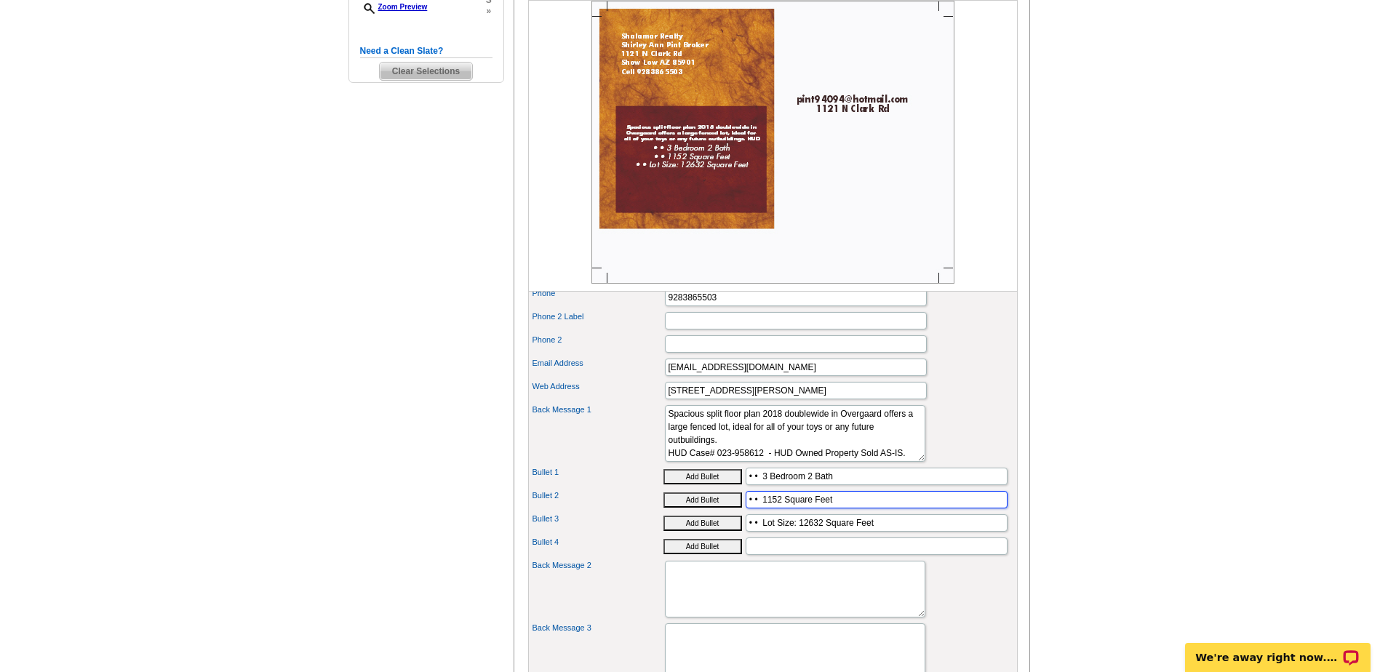
scroll to position [0, 0]
click at [711, 451] on textarea "Quality Homes in Your Area!" at bounding box center [795, 433] width 260 height 57
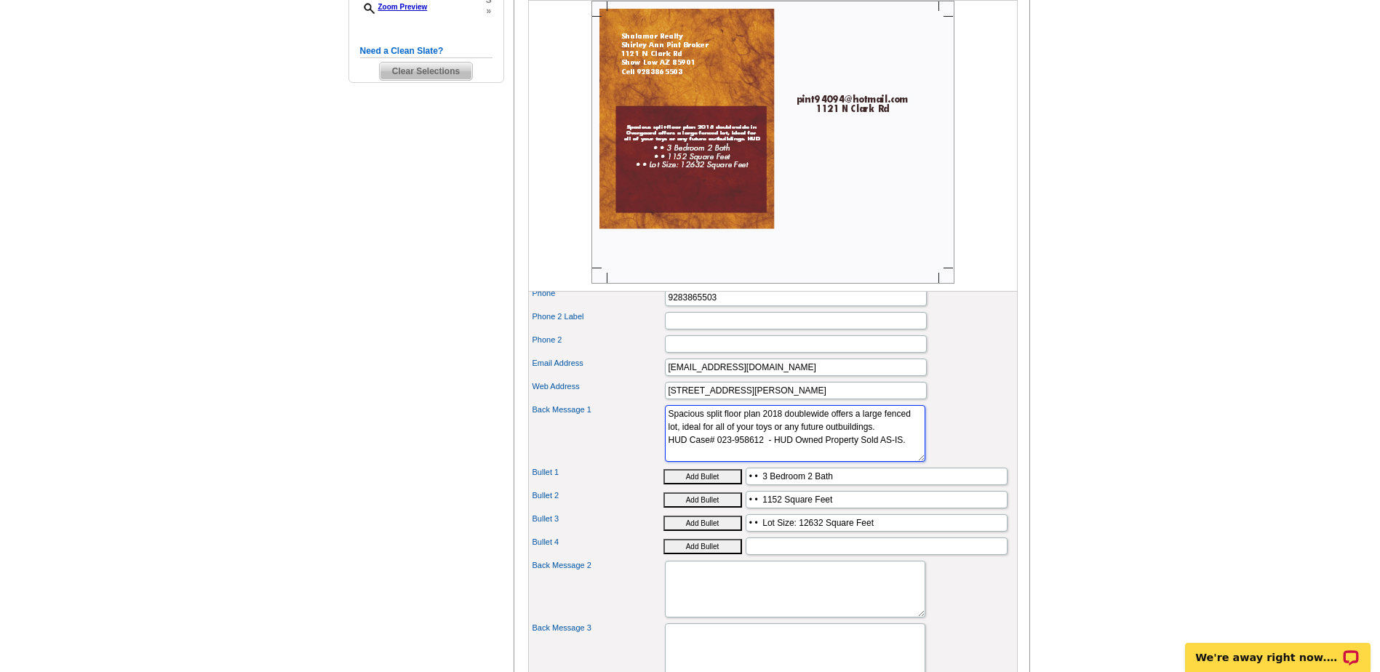
scroll to position [13, 0]
drag, startPoint x: 667, startPoint y: 478, endPoint x: 763, endPoint y: 474, distance: 96.1
click at [763, 462] on textarea "Quality Homes in Your Area!" at bounding box center [795, 433] width 260 height 57
type textarea "Spacious split floor plan 2018 doublewide offers a large fenced lot, ideal for …"
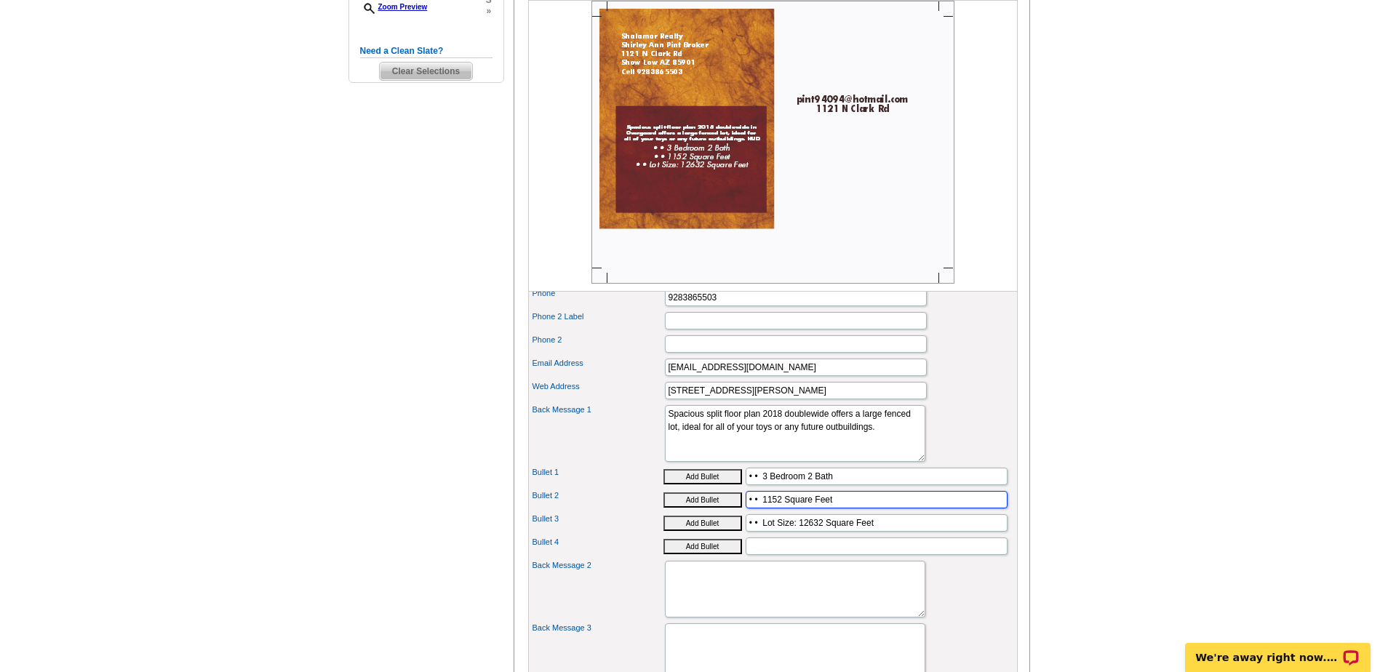
click at [836, 509] on input "• • 1152 Square Feet" at bounding box center [877, 499] width 262 height 17
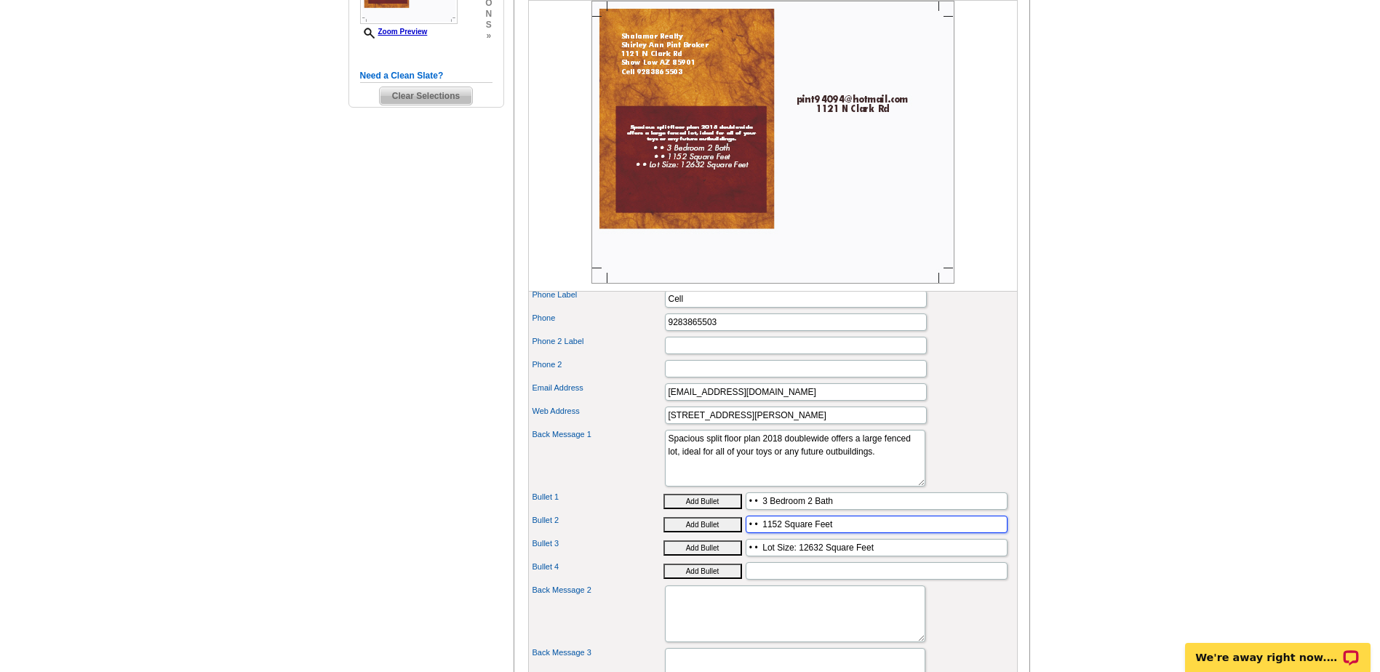
scroll to position [509, 0]
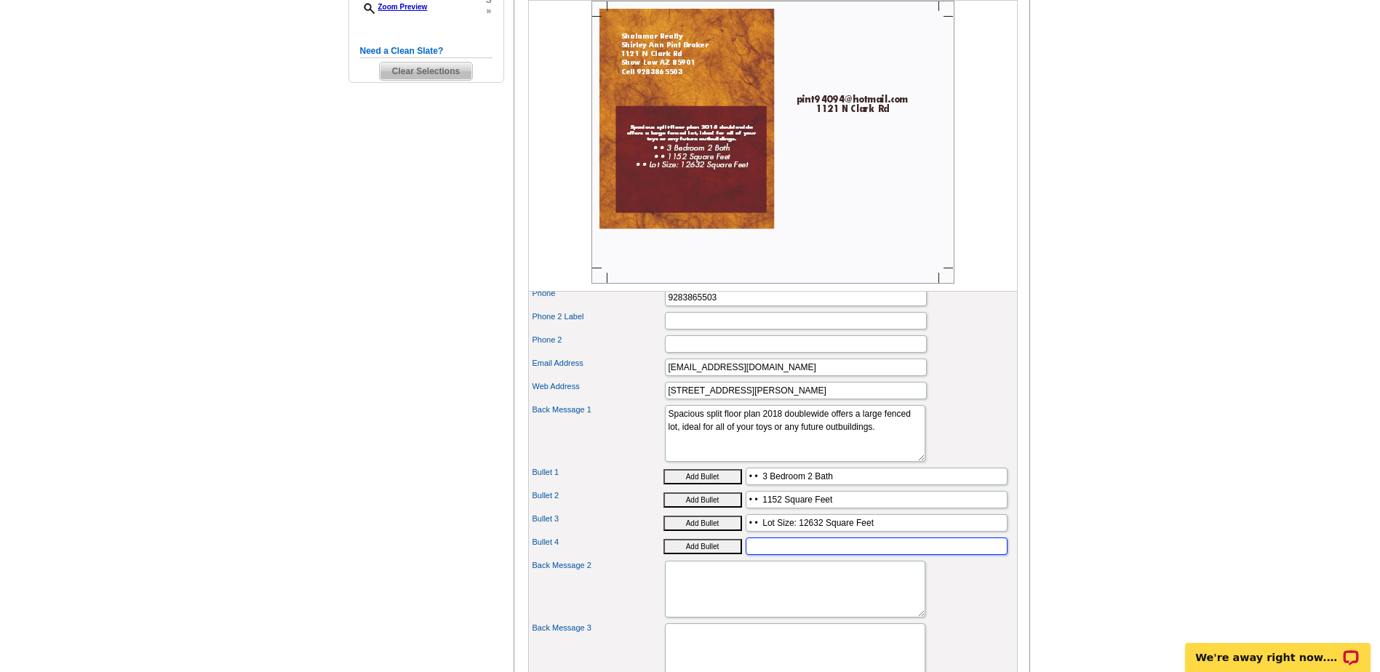
click at [759, 555] on input "Bullet 4" at bounding box center [877, 546] width 262 height 17
drag, startPoint x: 763, startPoint y: 545, endPoint x: 744, endPoint y: 545, distance: 18.9
click at [744, 535] on div "Bullet 3 Add Bullet • • Lot Size: 12632 Square Feet" at bounding box center [773, 522] width 484 height 23
drag, startPoint x: 754, startPoint y: 546, endPoint x: 699, endPoint y: 472, distance: 92.5
click at [699, 462] on textarea "Quality Homes in Your Area!" at bounding box center [795, 433] width 260 height 57
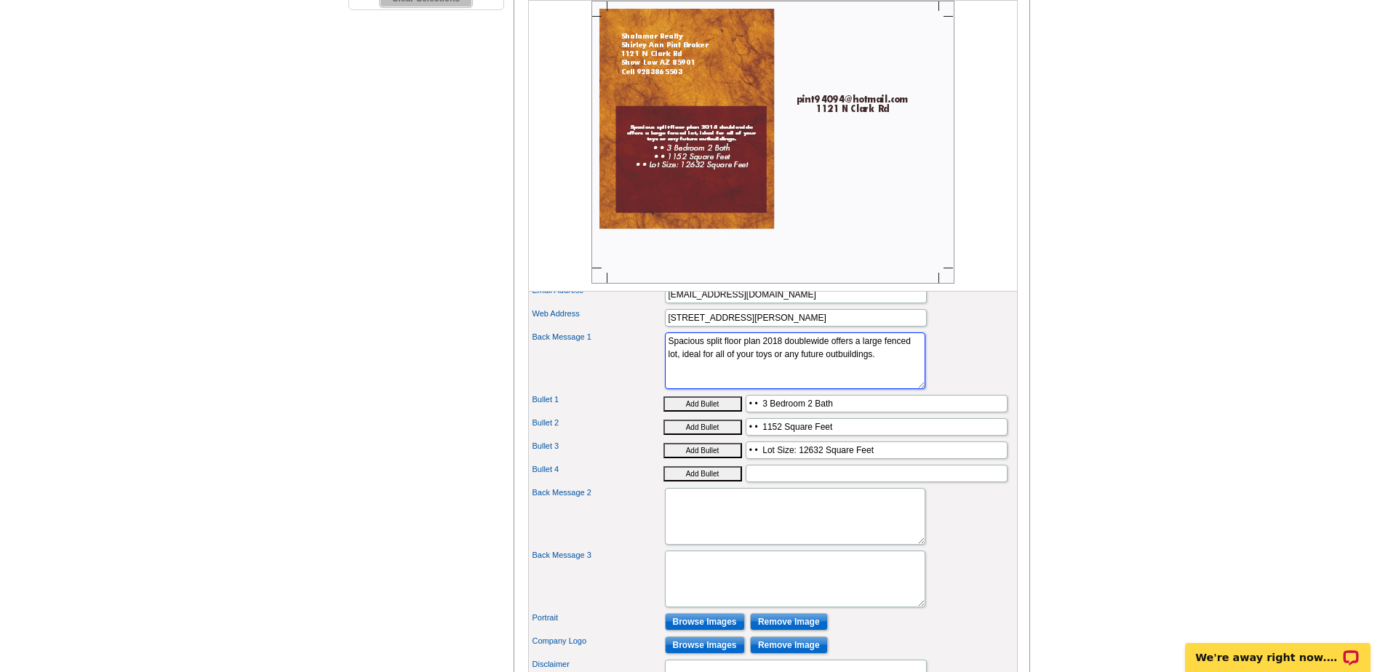
scroll to position [655, 0]
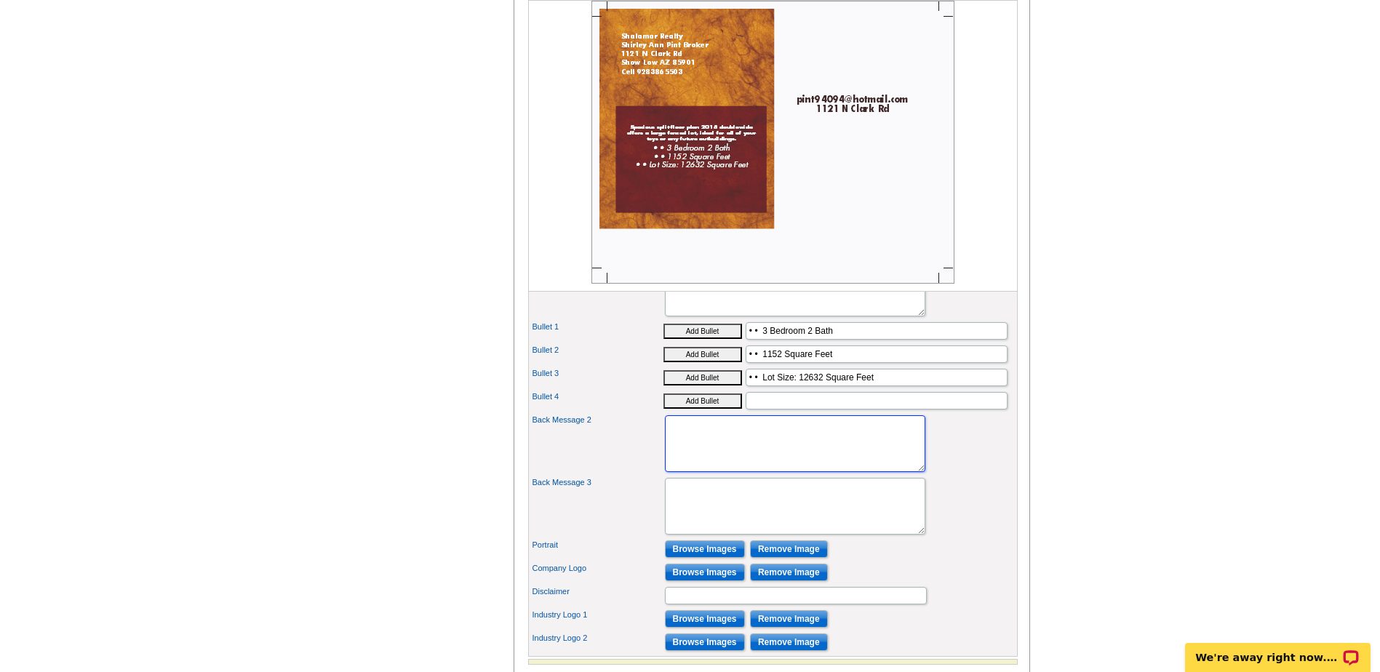
click at [695, 455] on textarea "Back Message 2" at bounding box center [795, 443] width 260 height 57
paste textarea "HUD Case# 023-958612 - HUD Owned Property Sold AS-IS."
type textarea "HUD Case# 023-958612 - HUD Owned Property Sold AS-IS."
click at [712, 533] on textarea "Contact Us for a Viewing!" at bounding box center [795, 506] width 260 height 57
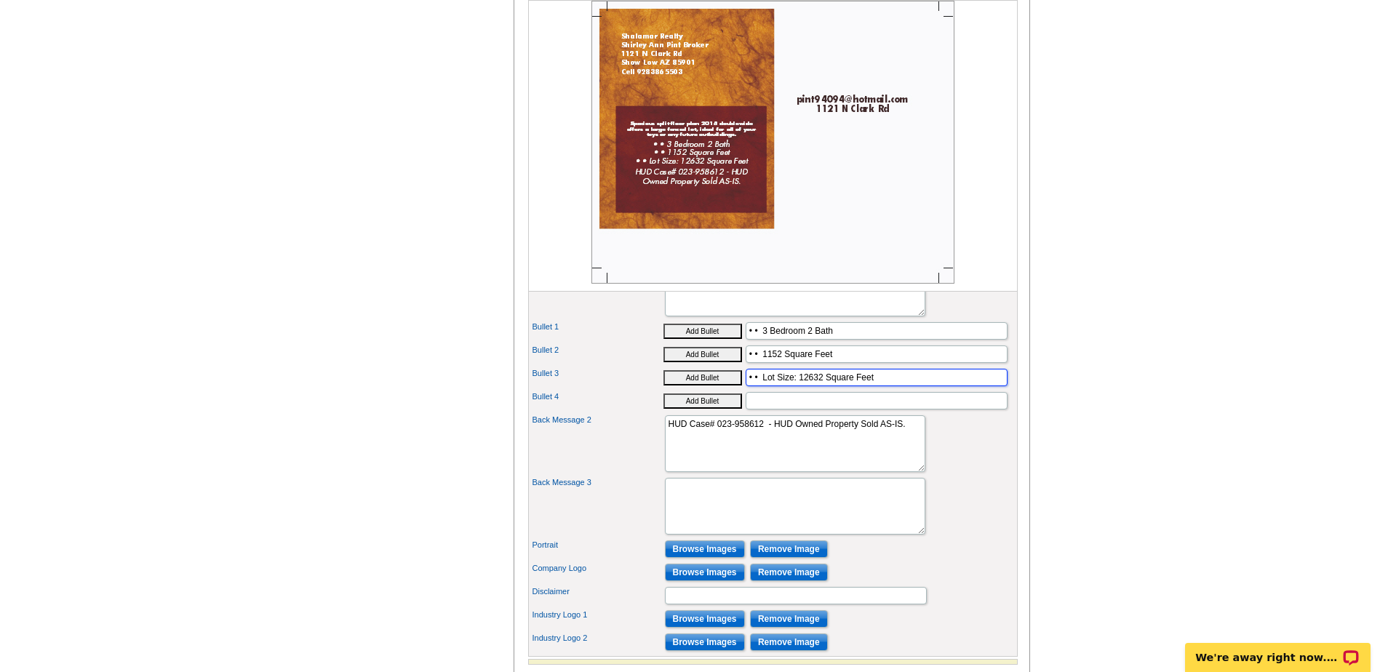
drag, startPoint x: 761, startPoint y: 400, endPoint x: 734, endPoint y: 402, distance: 27.0
click at [734, 389] on div "Bullet 3 Add Bullet • • Lot Size: 12632 Square Feet" at bounding box center [773, 377] width 484 height 23
click at [765, 410] on input "Bullet 4" at bounding box center [877, 400] width 262 height 17
paste input "• •"
type input "• • Vaulted Ceilings, Walk-In Closet, Ramped Entry"
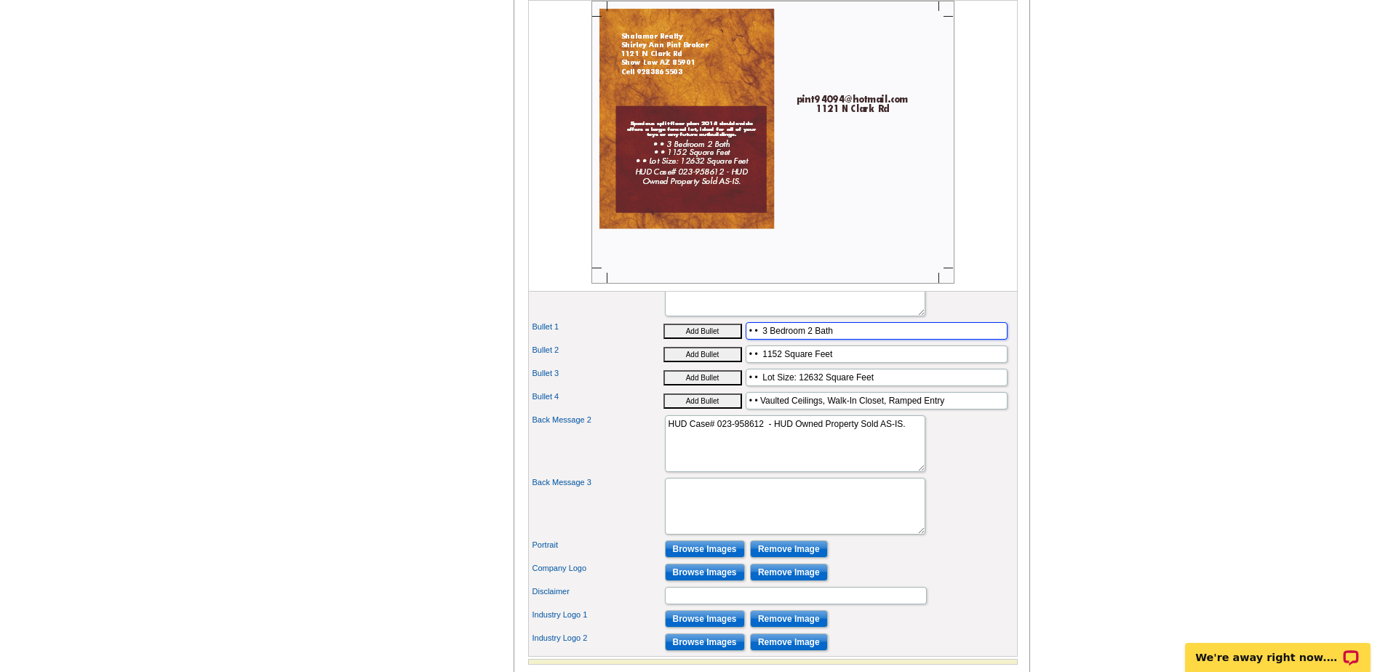
click at [837, 340] on input "• • 3 Bedroom 2 Bath" at bounding box center [877, 330] width 262 height 17
type input "• • 3 Bedroom 2 Bath -"
drag, startPoint x: 843, startPoint y: 379, endPoint x: 765, endPoint y: 375, distance: 78.7
click at [765, 363] on input "• • 1152 Square Feet" at bounding box center [877, 354] width 262 height 17
type input "• •"
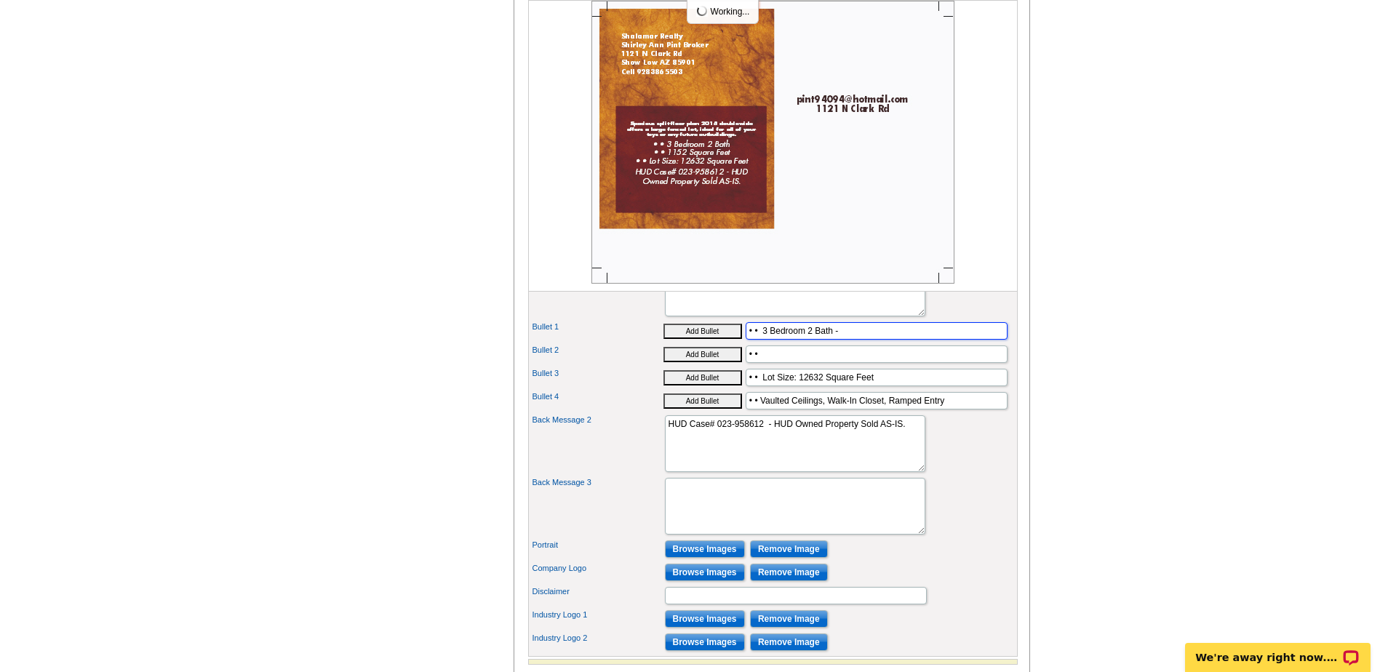
click at [858, 340] on input "• • 3 Bedroom 2 Bath -" at bounding box center [877, 330] width 262 height 17
paste input "1152 Square Feet"
type input "• • 3 Bedroom 2 Bath - 1152 Square Feet"
click at [781, 363] on input "• •" at bounding box center [877, 354] width 262 height 17
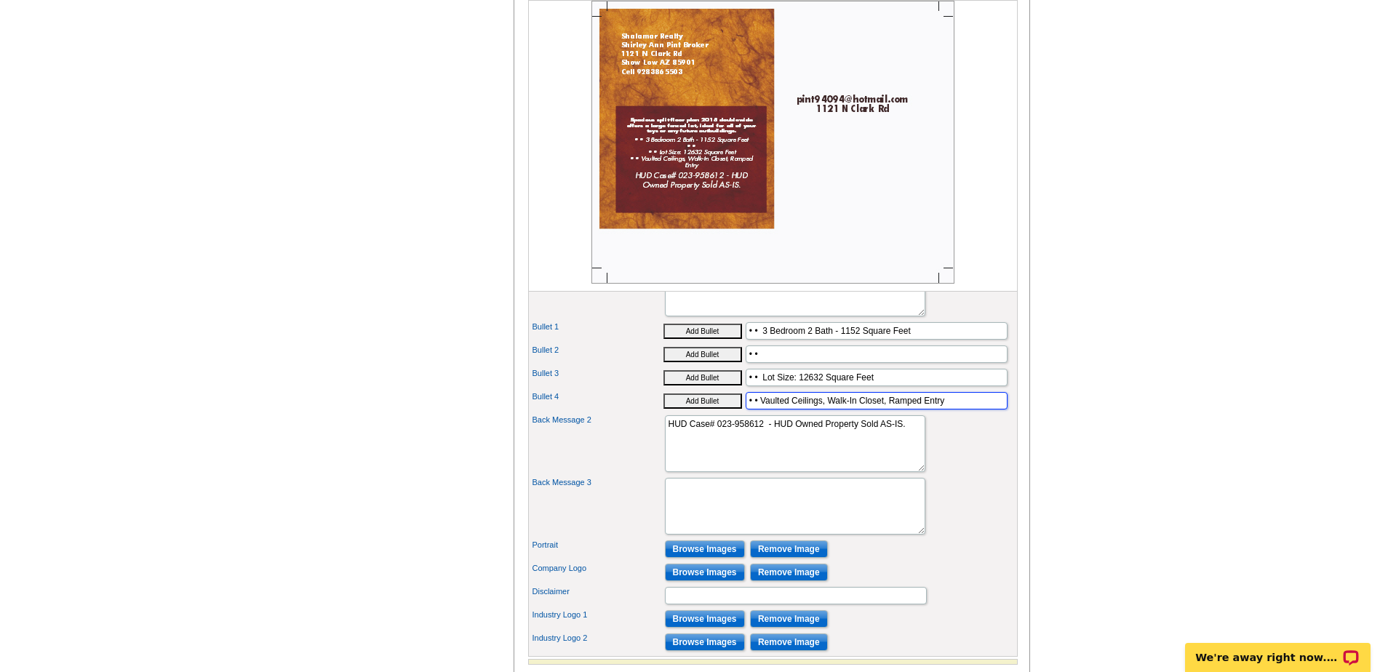
drag, startPoint x: 888, startPoint y: 425, endPoint x: 829, endPoint y: 424, distance: 58.2
click at [829, 410] on input "• • Vaulted Ceilings, Walk-In Closet, Ramped Entry" at bounding box center [877, 400] width 262 height 17
type input "• • Vaulted Ceilings, Ramped Entry"
click at [779, 363] on input "• •" at bounding box center [877, 354] width 262 height 17
type input "• •"
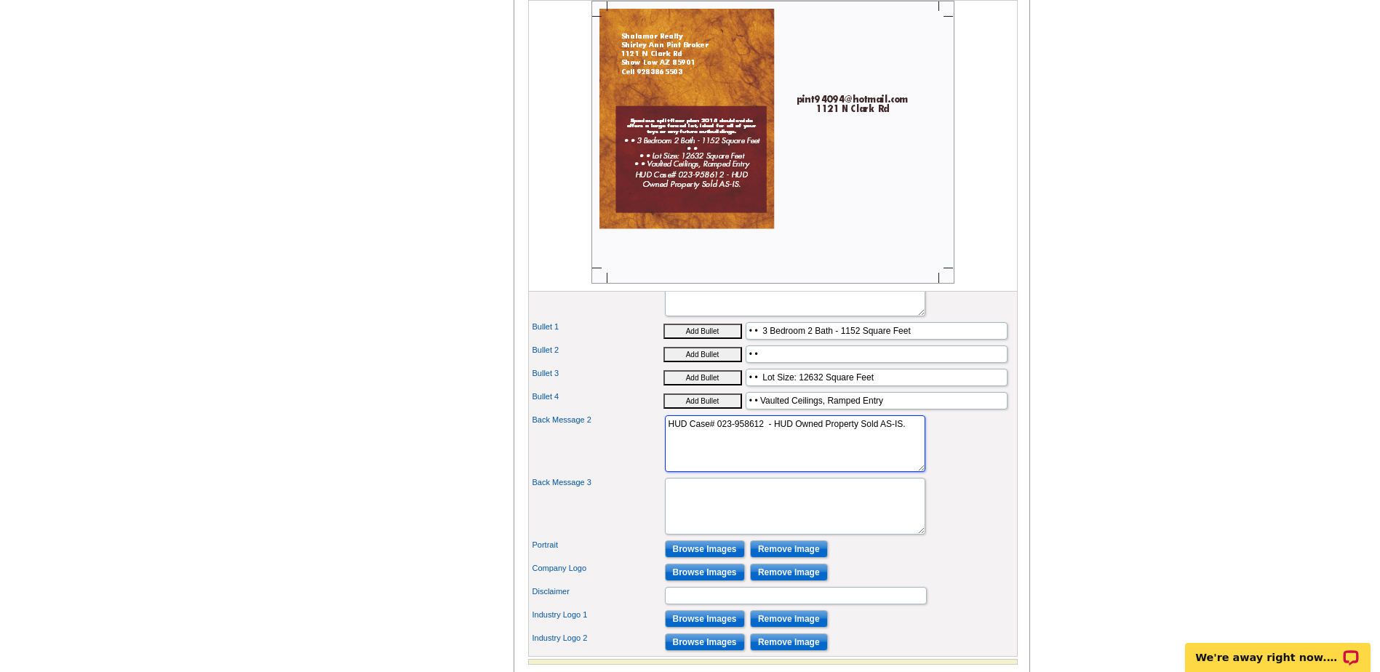
click at [781, 472] on textarea "HUD Case# 023-958612 - HUD Owned Property Sold AS-IS." at bounding box center [795, 443] width 260 height 57
click at [695, 521] on textarea "Contact Us for a Viewing!" at bounding box center [795, 506] width 260 height 57
type textarea "Call or Text Today To Schedule A Viewing Or Request A 3D Tour!"
click at [724, 472] on textarea "HUD Case# 023-958612 - HUD Owned Property Sold AS-IS." at bounding box center [795, 443] width 260 height 57
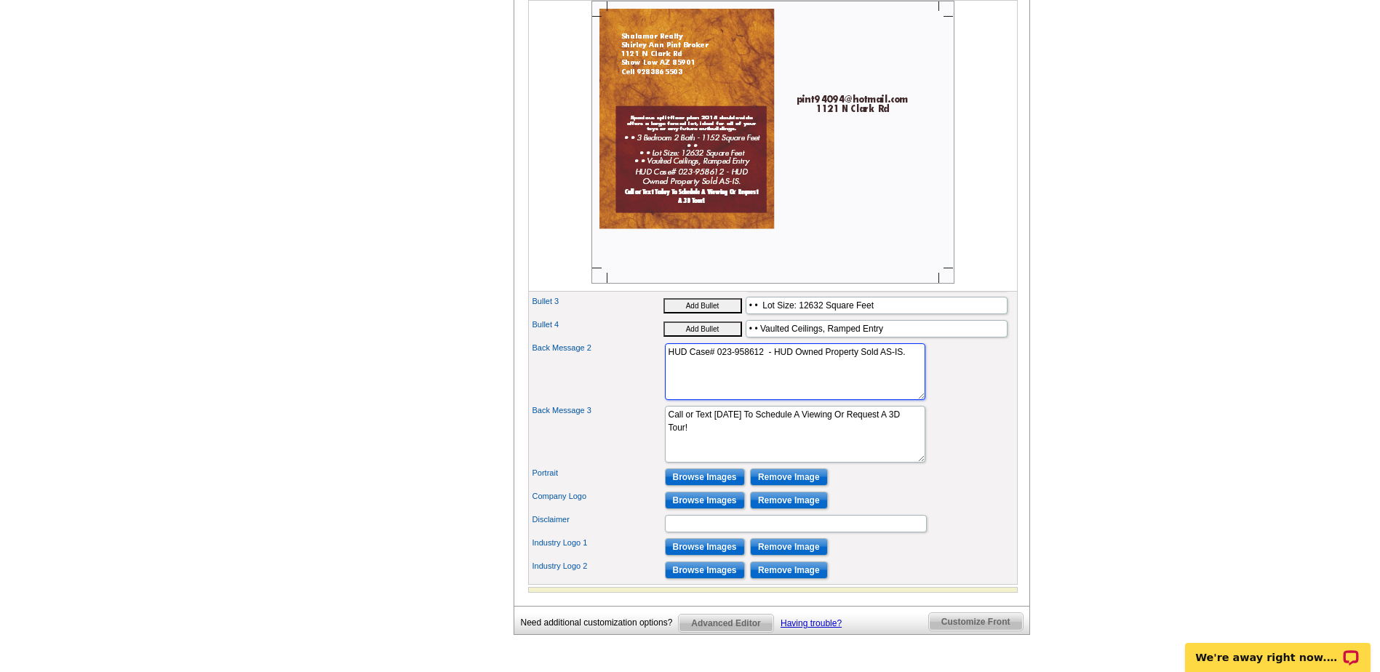
scroll to position [727, 0]
click at [691, 509] on input "Browse Images" at bounding box center [705, 499] width 80 height 17
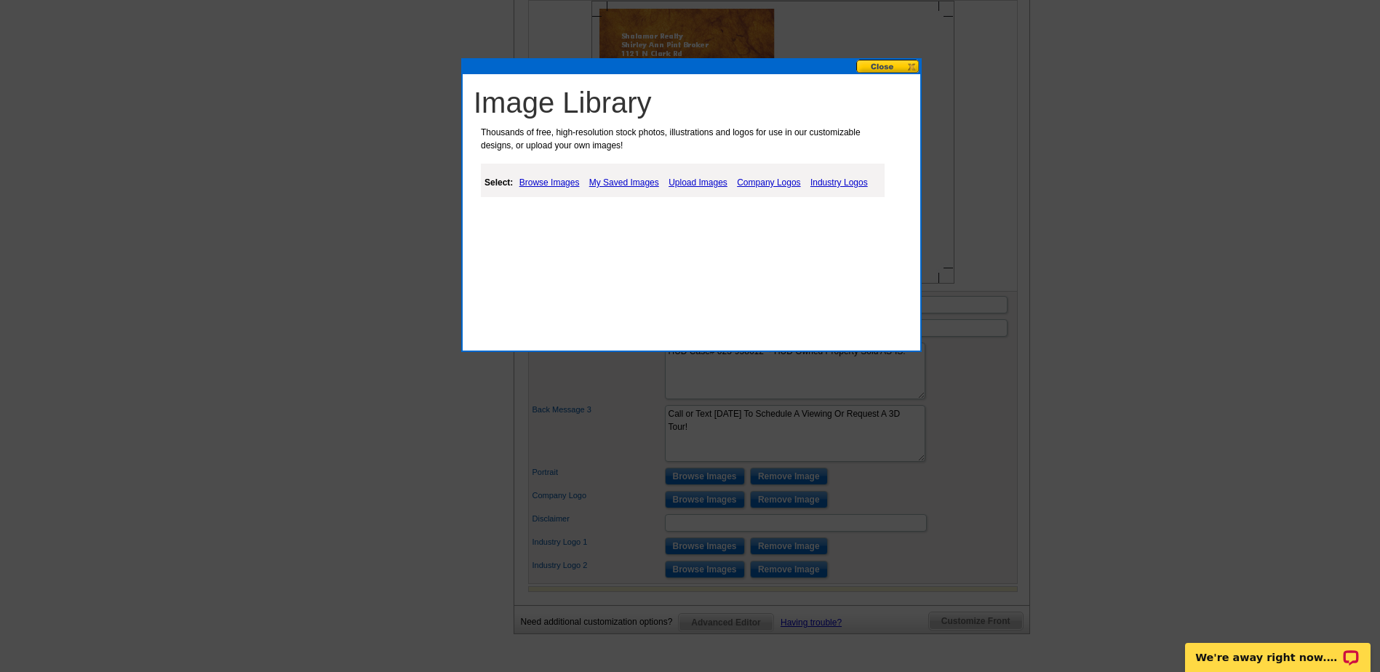
click at [619, 189] on link "My Saved Images" at bounding box center [624, 182] width 77 height 17
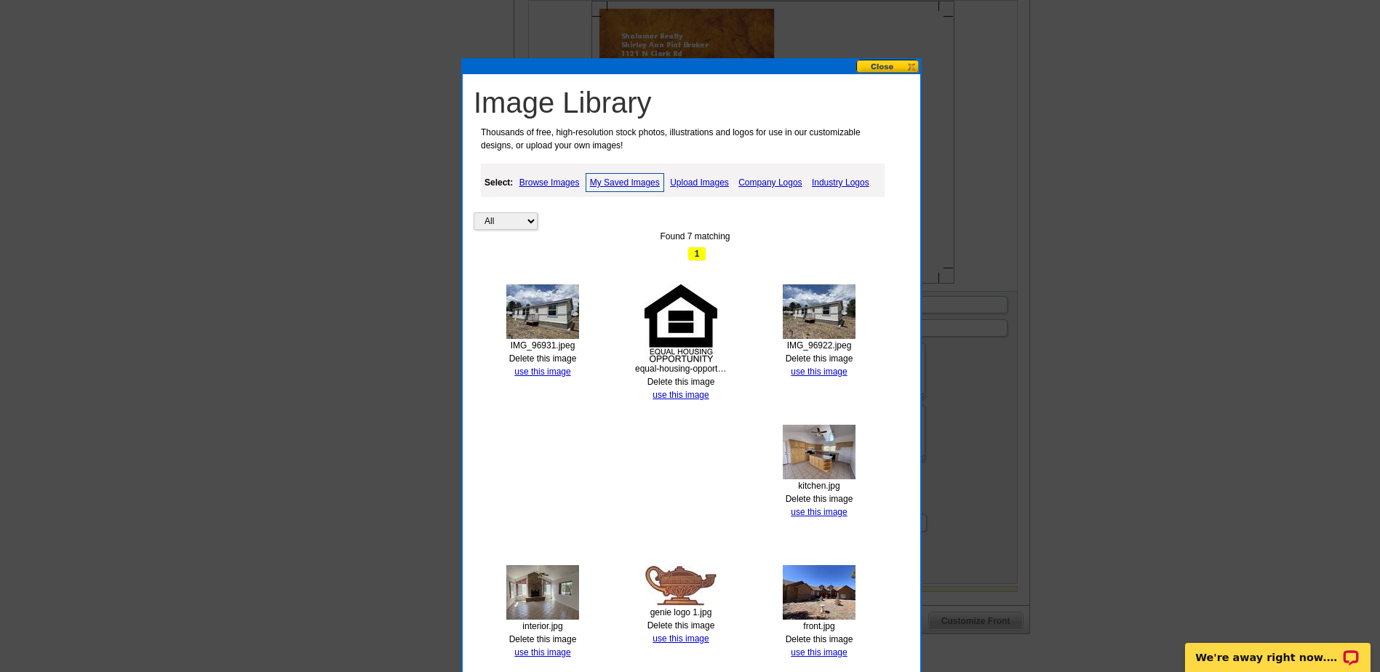
click at [672, 588] on img at bounding box center [681, 585] width 73 height 41
click at [670, 642] on link "use this image" at bounding box center [681, 639] width 56 height 10
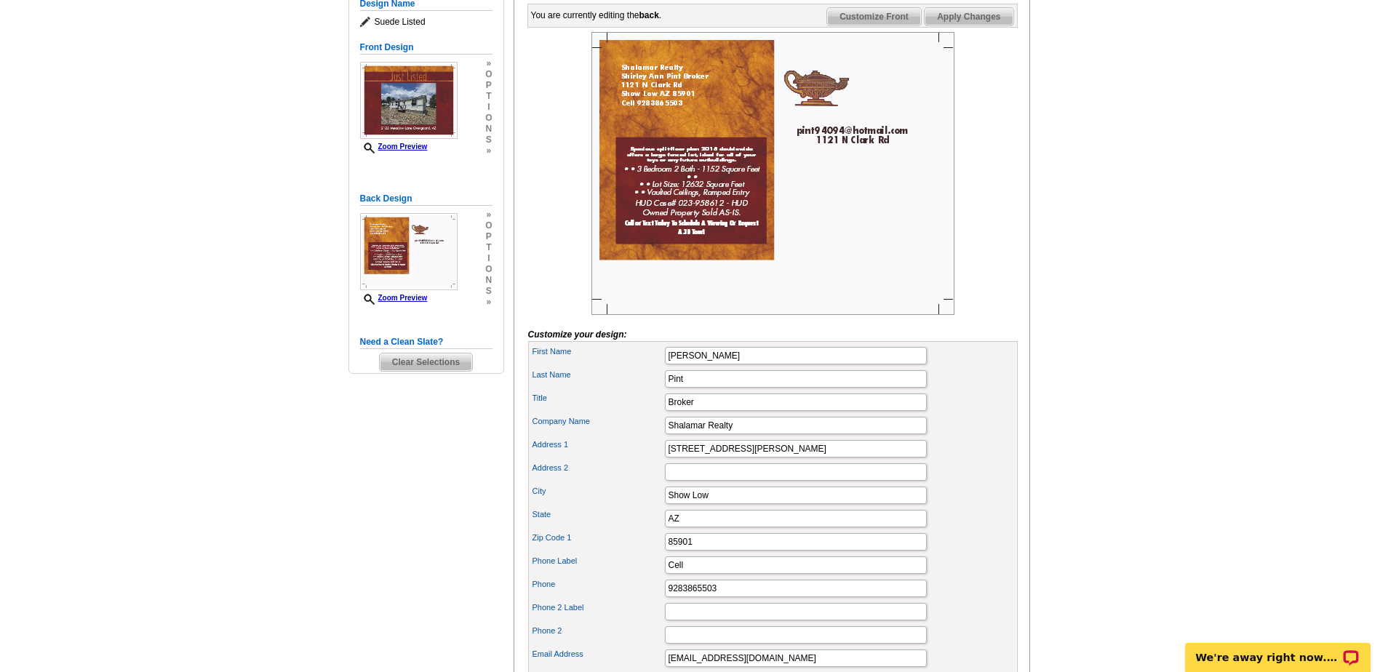
scroll to position [291, 0]
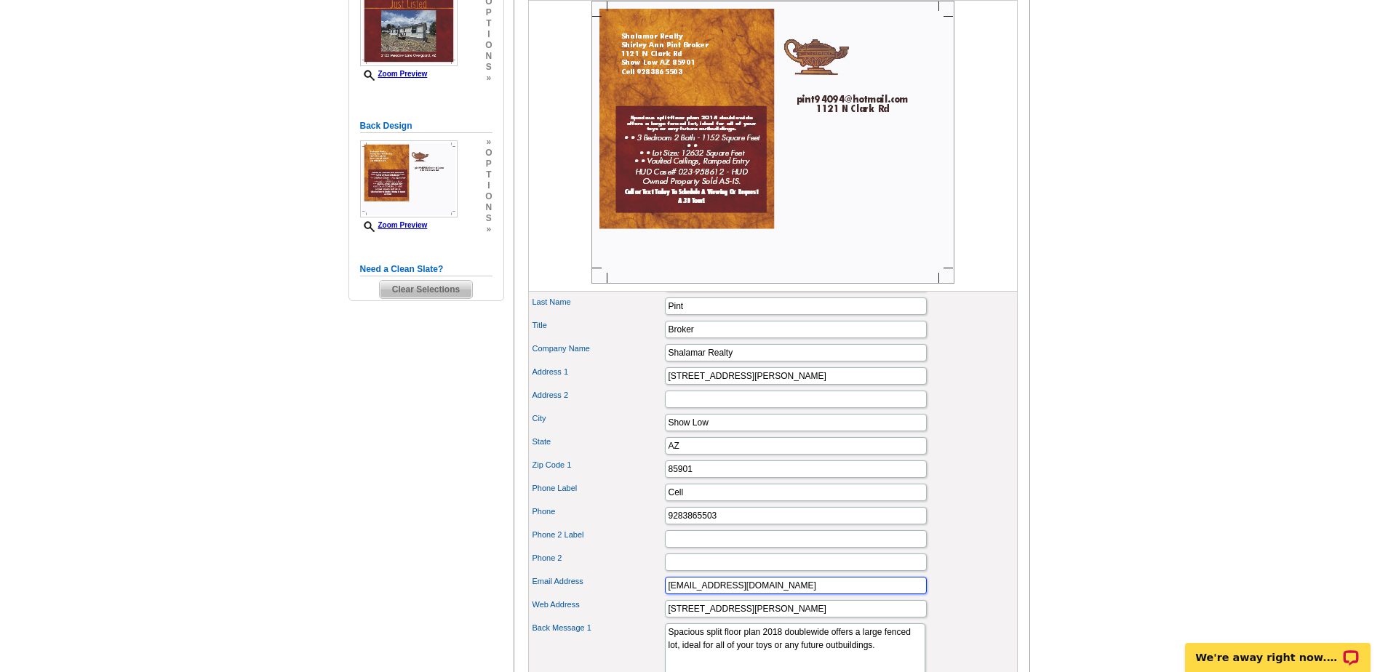
drag, startPoint x: 768, startPoint y: 610, endPoint x: 662, endPoint y: 620, distance: 106.7
click at [662, 597] on div "Email Address pint94094@hotmail.com" at bounding box center [773, 585] width 484 height 23
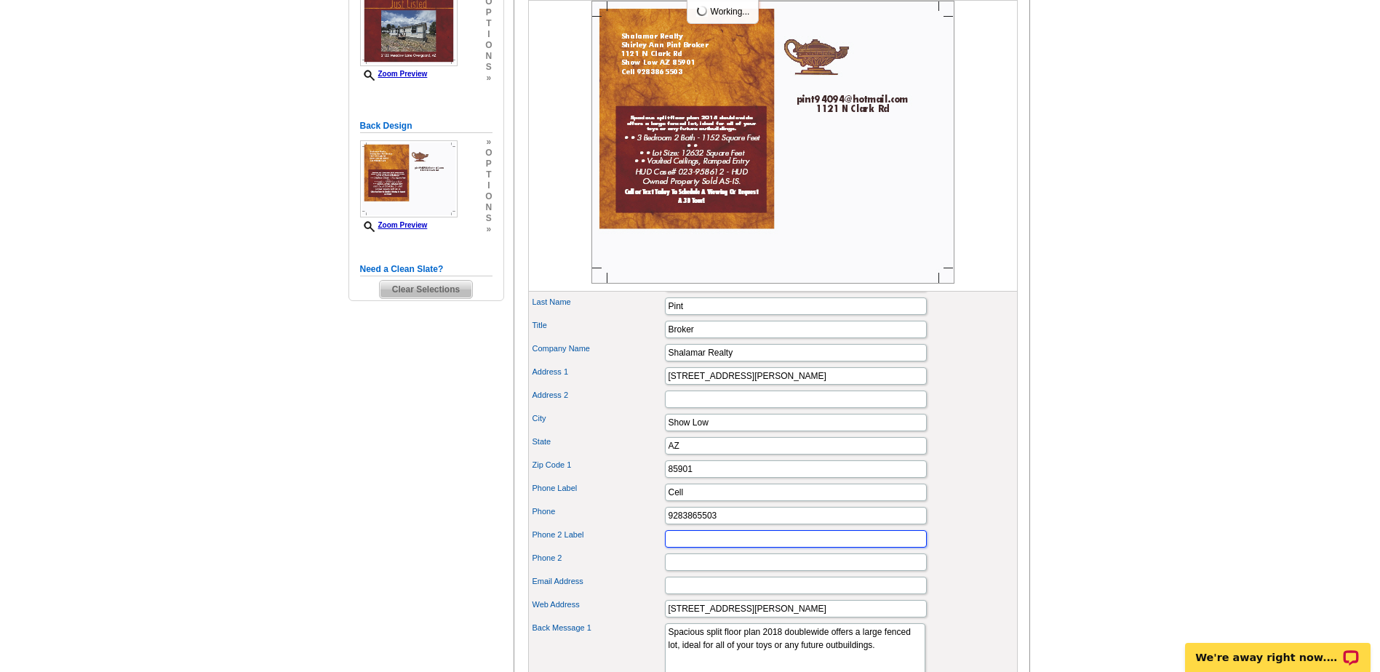
click at [679, 548] on input "Phone 2 Label" at bounding box center [796, 538] width 262 height 17
paste input "[EMAIL_ADDRESS][DOMAIN_NAME]"
type input "[EMAIL_ADDRESS][DOMAIN_NAME]"
drag, startPoint x: 743, startPoint y: 636, endPoint x: 607, endPoint y: 636, distance: 135.3
click at [607, 621] on div "Web Address 1121 N Clark Rd" at bounding box center [773, 608] width 484 height 23
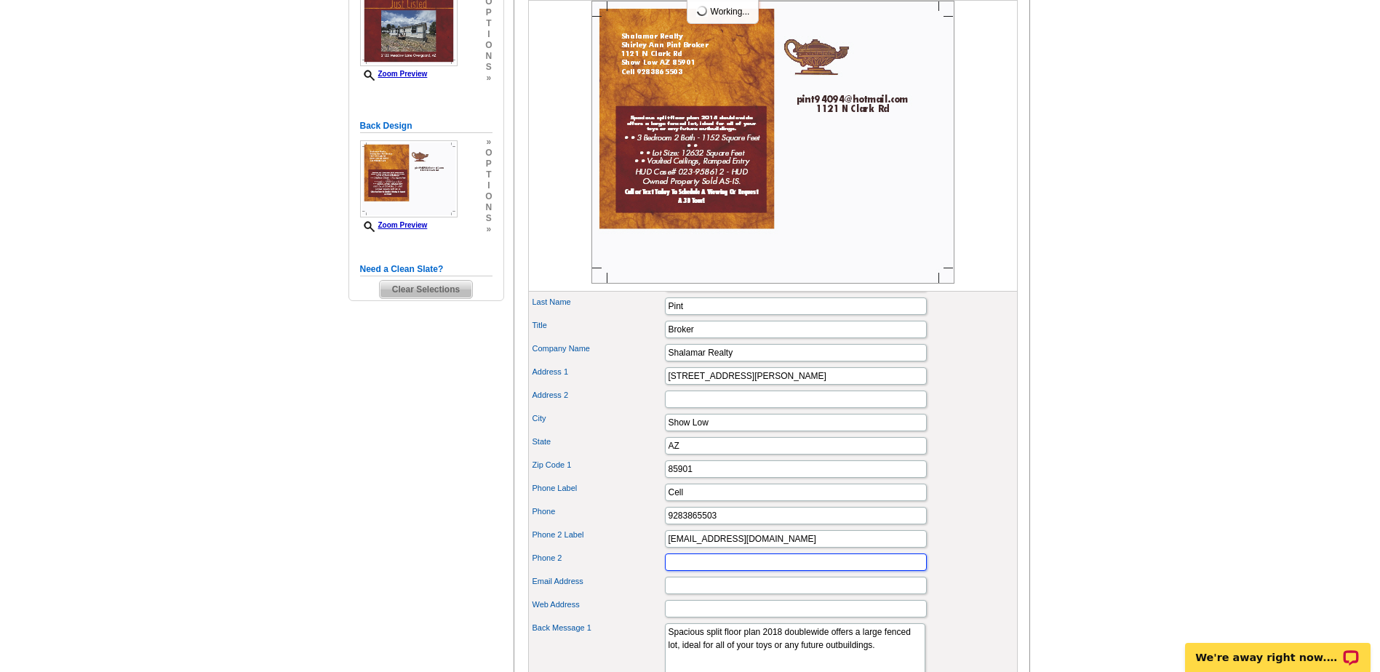
click at [719, 571] on input "Phone 2" at bounding box center [796, 562] width 262 height 17
click at [934, 411] on div "Address 2" at bounding box center [773, 399] width 484 height 23
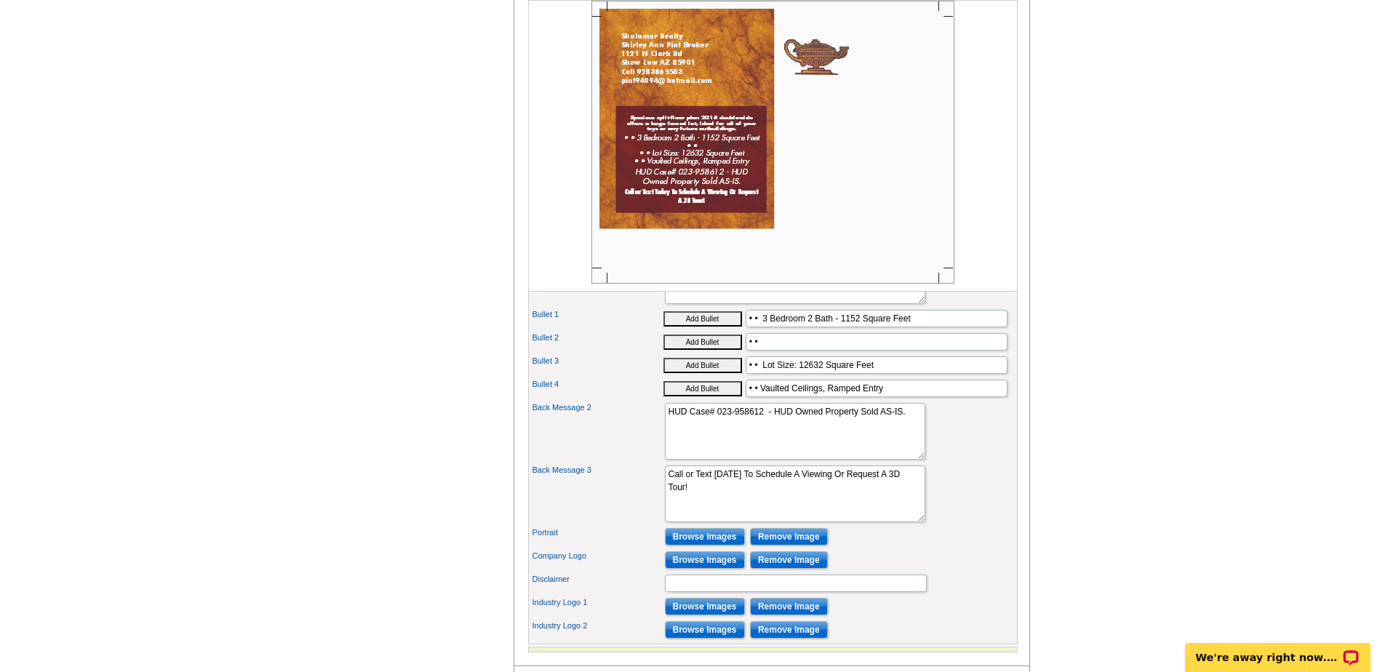
scroll to position [727, 0]
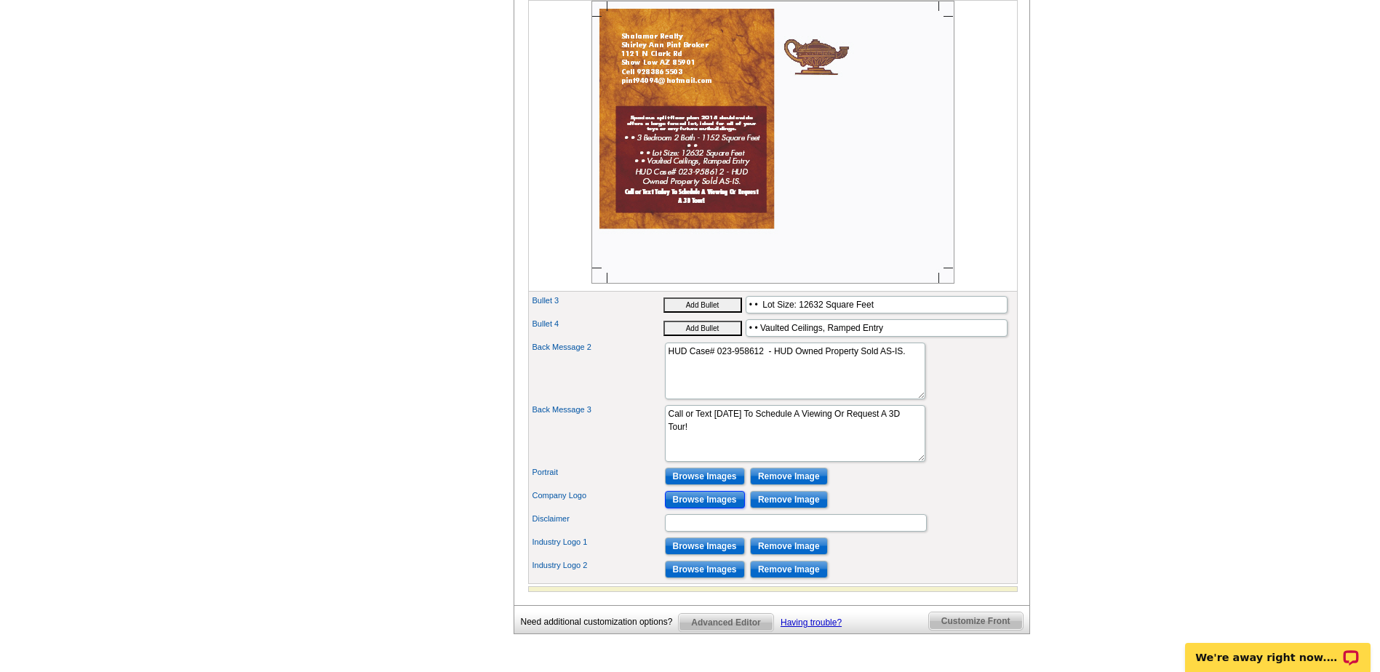
click at [696, 509] on input "Browse Images" at bounding box center [705, 499] width 80 height 17
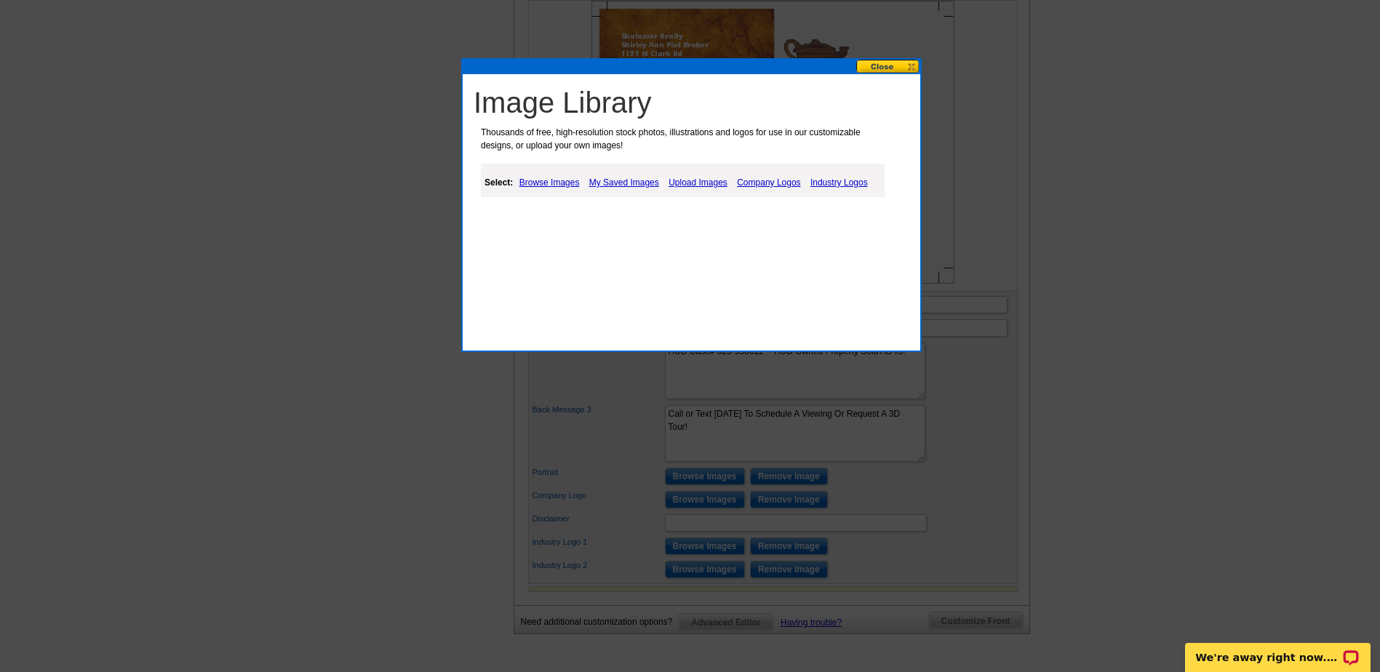
click at [711, 184] on link "Upload Images" at bounding box center [698, 182] width 66 height 17
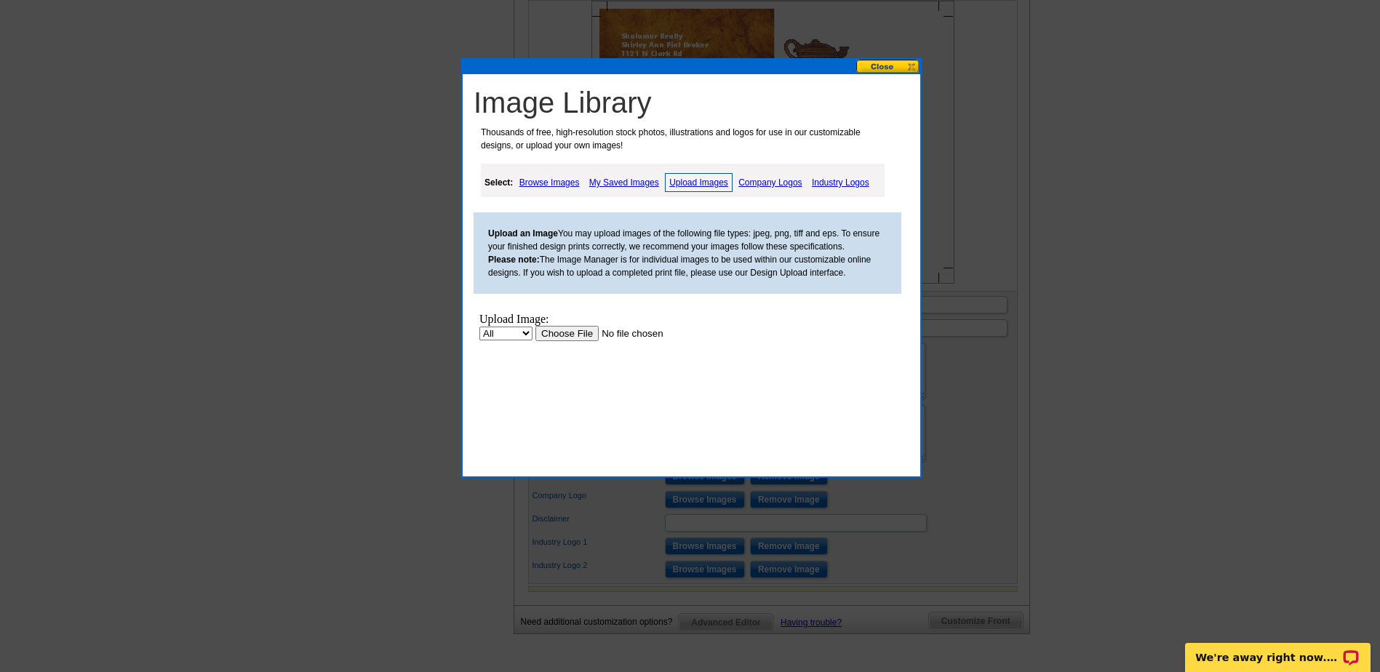
scroll to position [0, 0]
click at [570, 332] on input "file" at bounding box center [627, 333] width 184 height 15
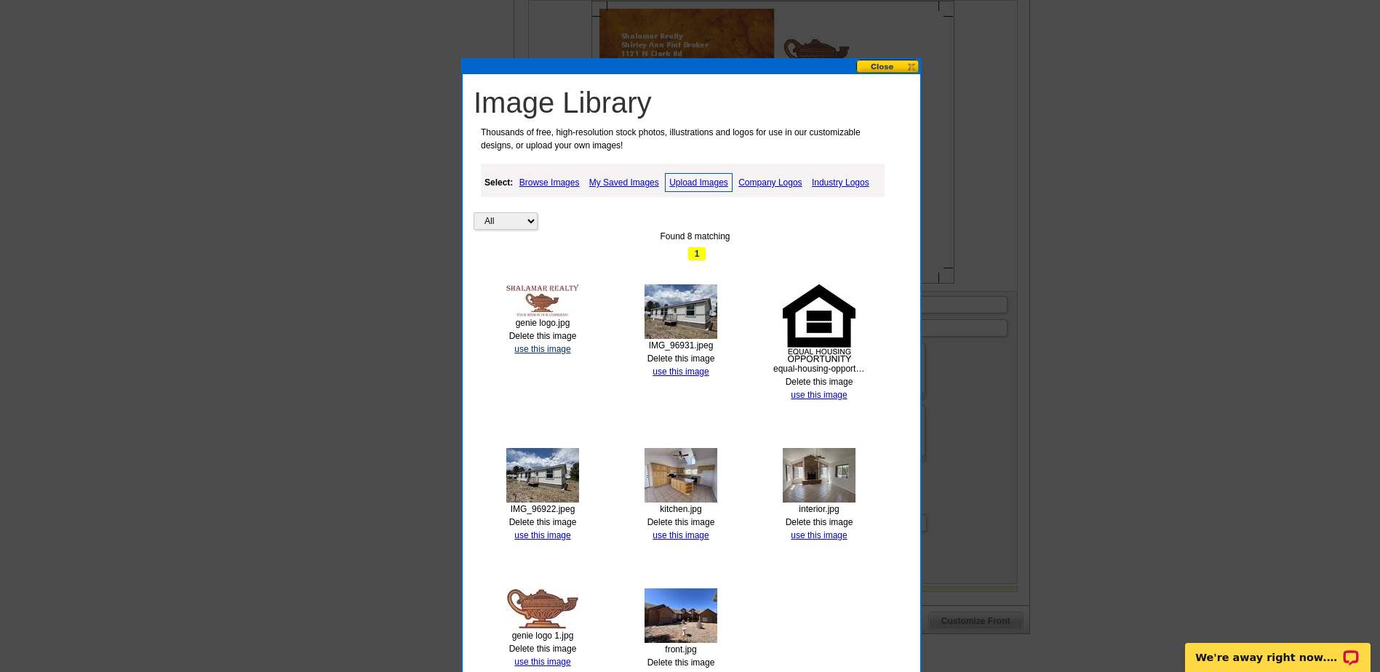
click at [543, 351] on link "use this image" at bounding box center [542, 349] width 56 height 10
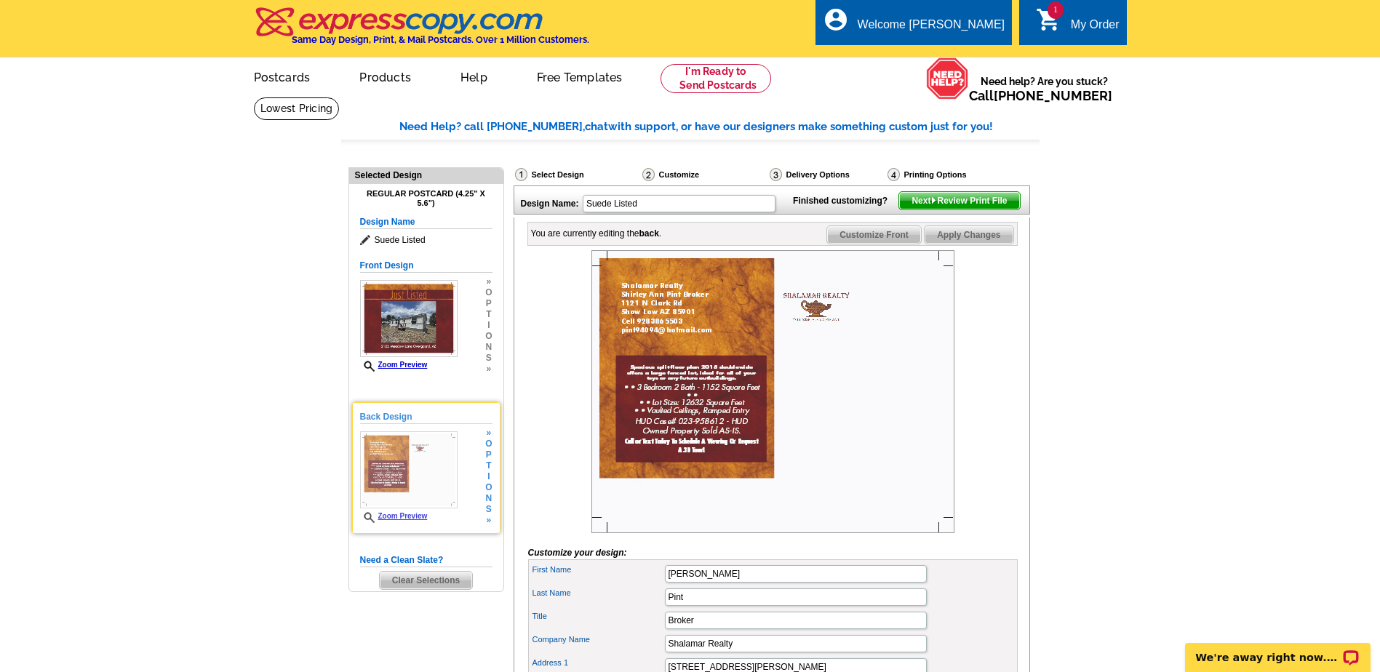
click at [405, 518] on link "Zoom Preview" at bounding box center [394, 516] width 68 height 8
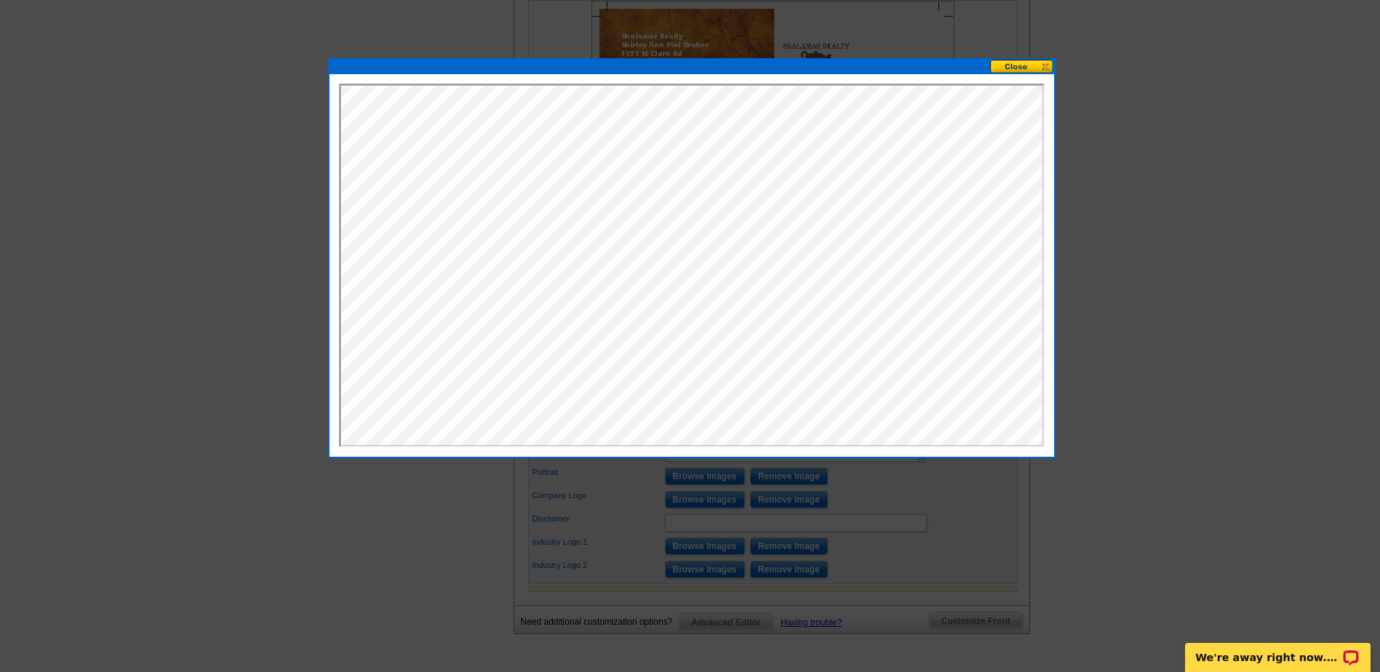
click at [1017, 68] on button at bounding box center [1022, 67] width 64 height 14
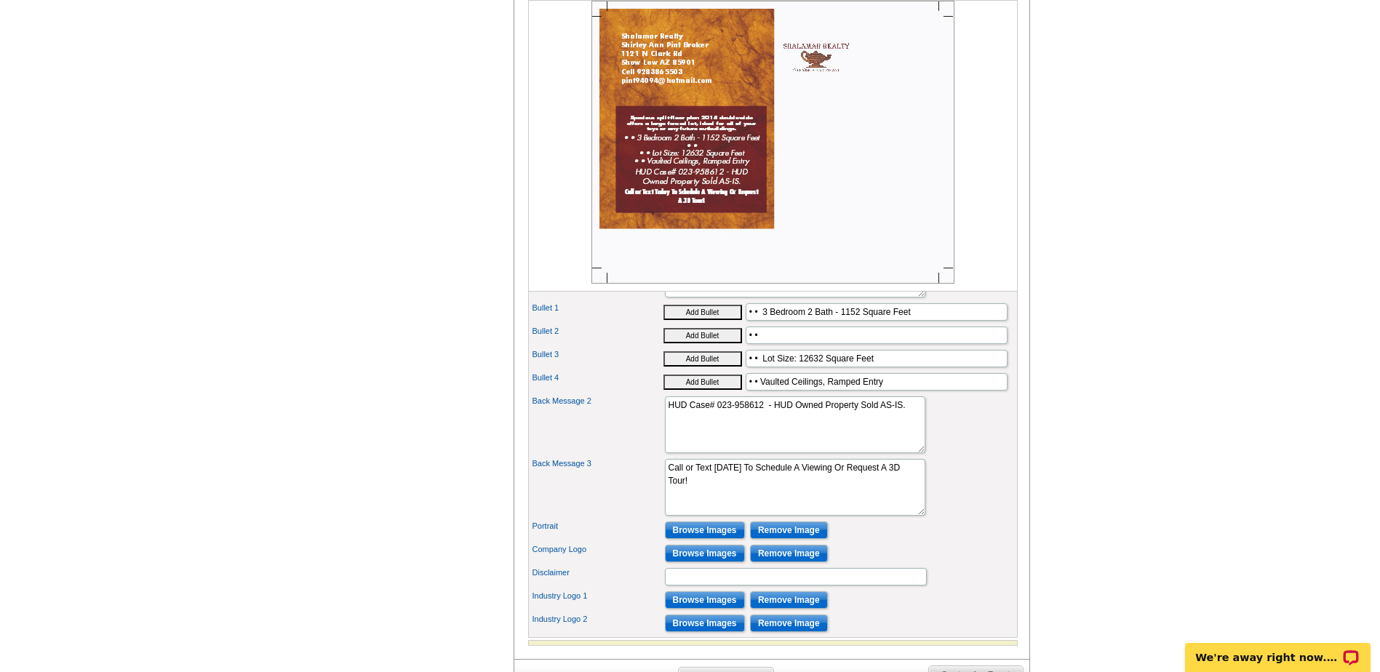
scroll to position [655, 0]
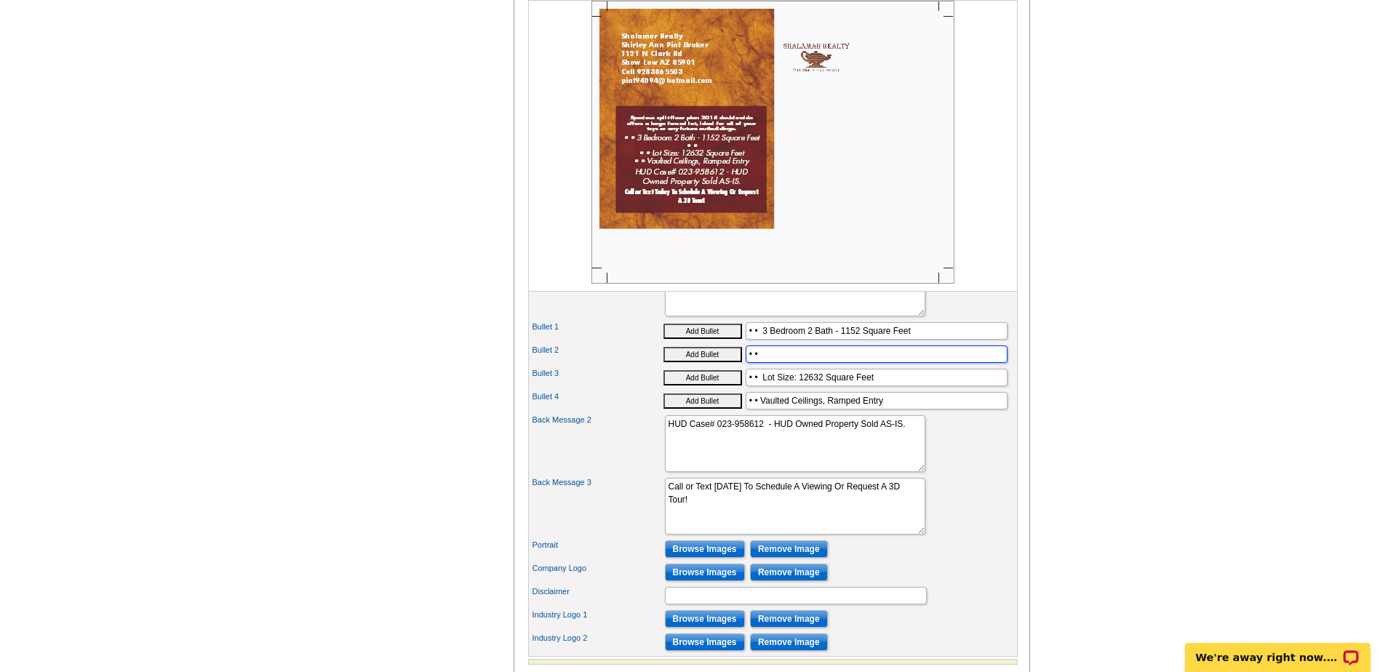
drag, startPoint x: 774, startPoint y: 380, endPoint x: 712, endPoint y: 380, distance: 61.8
click at [712, 366] on div "Bullet 2 Add Bullet • •" at bounding box center [773, 354] width 484 height 23
click at [802, 465] on textarea "HUD Case# 023-958612 - HUD Owned Property Sold AS-IS." at bounding box center [795, 443] width 260 height 57
drag, startPoint x: 882, startPoint y: 401, endPoint x: 738, endPoint y: 397, distance: 144.1
click at [738, 389] on div "Bullet 3 Add Bullet • • Lot Size: 12632 Square Feet" at bounding box center [773, 377] width 484 height 23
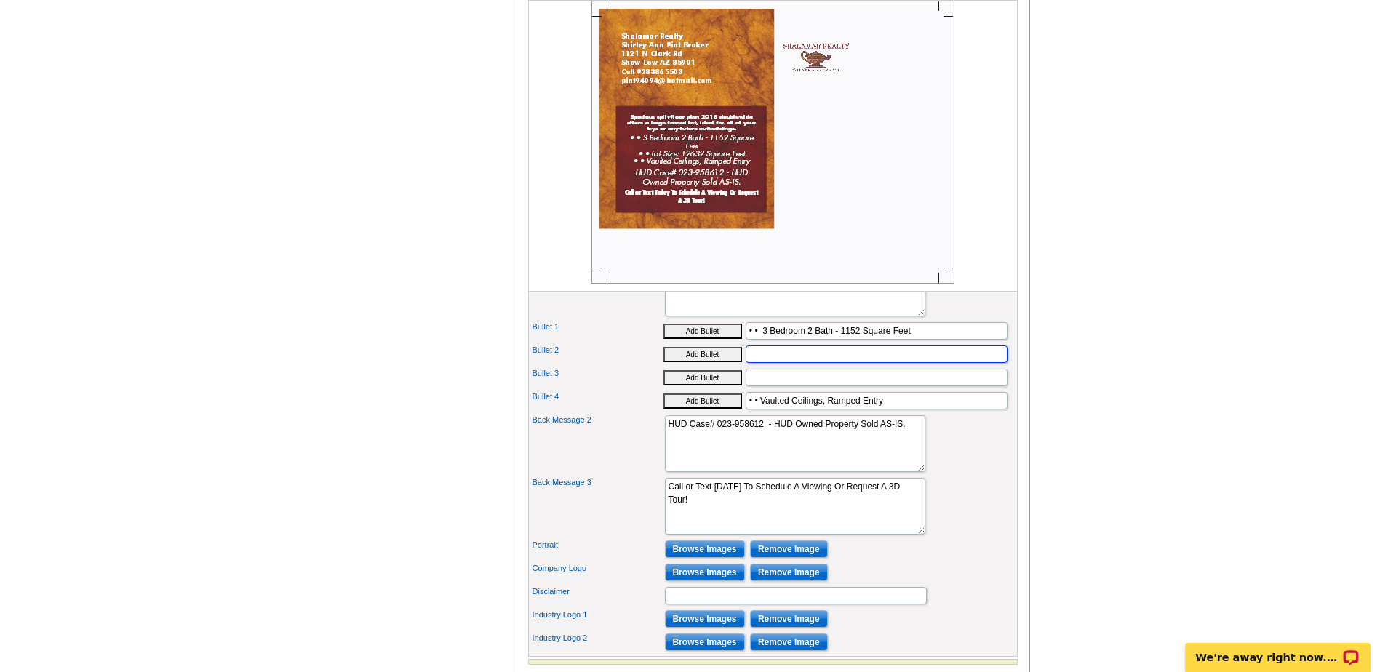
click at [765, 363] on input "Bullet 2" at bounding box center [877, 354] width 262 height 17
paste input "• • Lot Size: 12632 Square Feet"
type input "• • Lot Size: 12632 Square Feet"
drag, startPoint x: 884, startPoint y: 426, endPoint x: 739, endPoint y: 420, distance: 144.9
click at [739, 412] on div "Bullet 4 Add Bullet • • Vaulted Ceilings, Ramped Entry" at bounding box center [773, 400] width 484 height 23
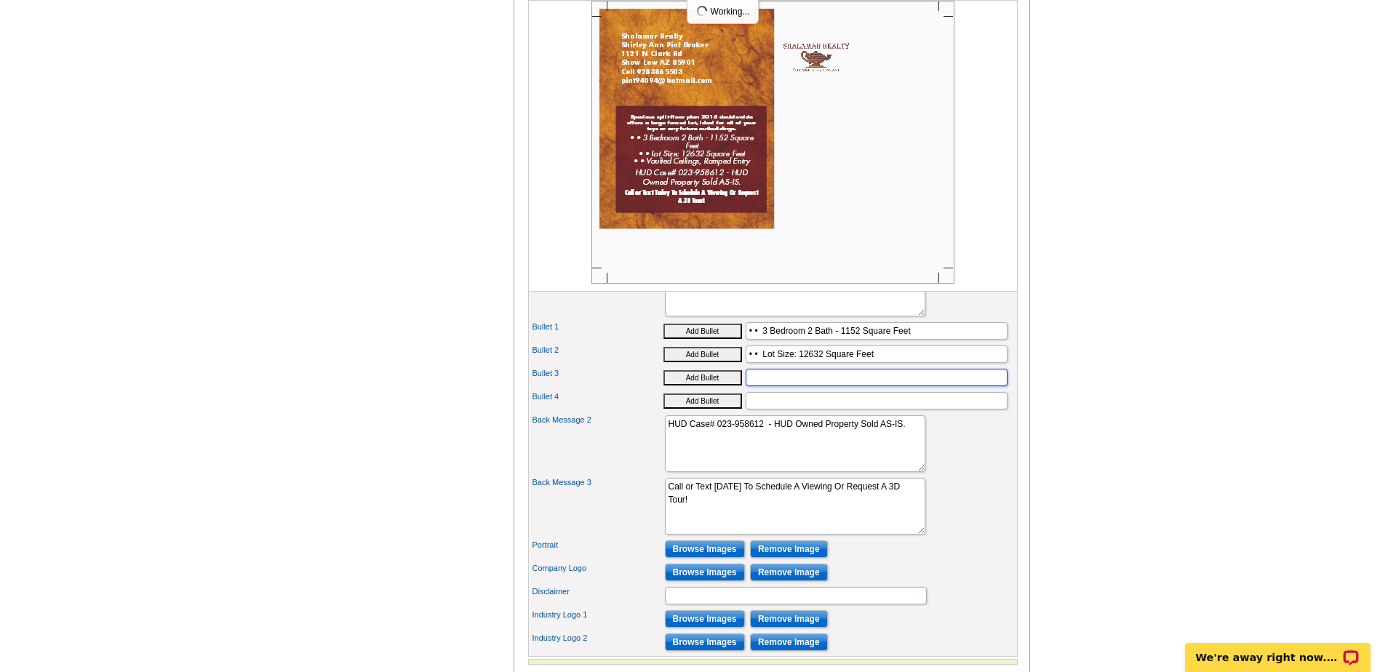
click at [762, 386] on input "Bullet 3" at bounding box center [877, 377] width 262 height 17
paste input "• • Vaulted Ceilings, Ramped Entry"
type input "• • Vaulted Ceilings, Ramped Entry"
click at [785, 410] on input "Bullet 4" at bounding box center [877, 400] width 262 height 17
click at [817, 468] on textarea "HUD Case# 023-958612 - HUD Owned Property Sold AS-IS." at bounding box center [795, 443] width 260 height 57
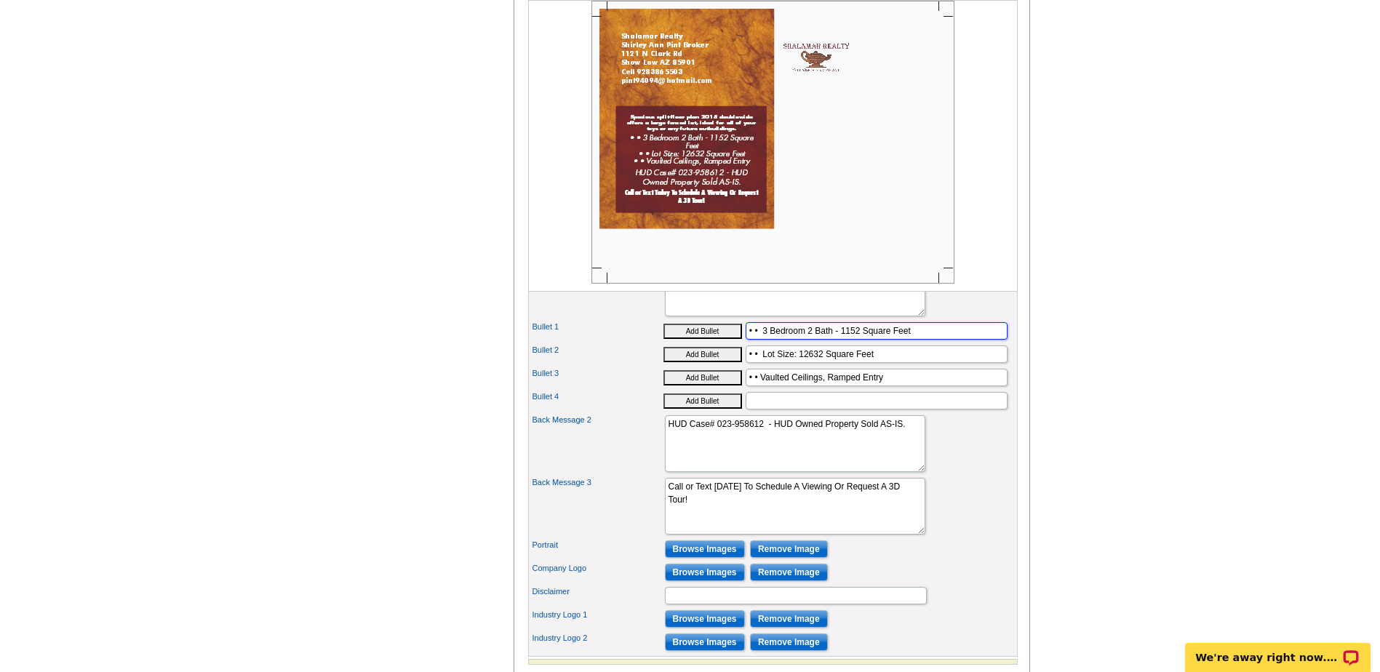
click at [906, 340] on input "• • 3 Bedroom 2 Bath - 1152 Square Feet" at bounding box center [877, 330] width 262 height 17
type input "• • 3 Bedroom 2 Bath - 1152 Square Ft."
click at [869, 363] on input "• • Lot Size: 12632 Square Feet" at bounding box center [877, 354] width 262 height 17
type input "• • Lot Size: 12632 Square Ft."
click at [840, 386] on input "• • Vaulted Ceilings, Ramped Entry" at bounding box center [877, 377] width 262 height 17
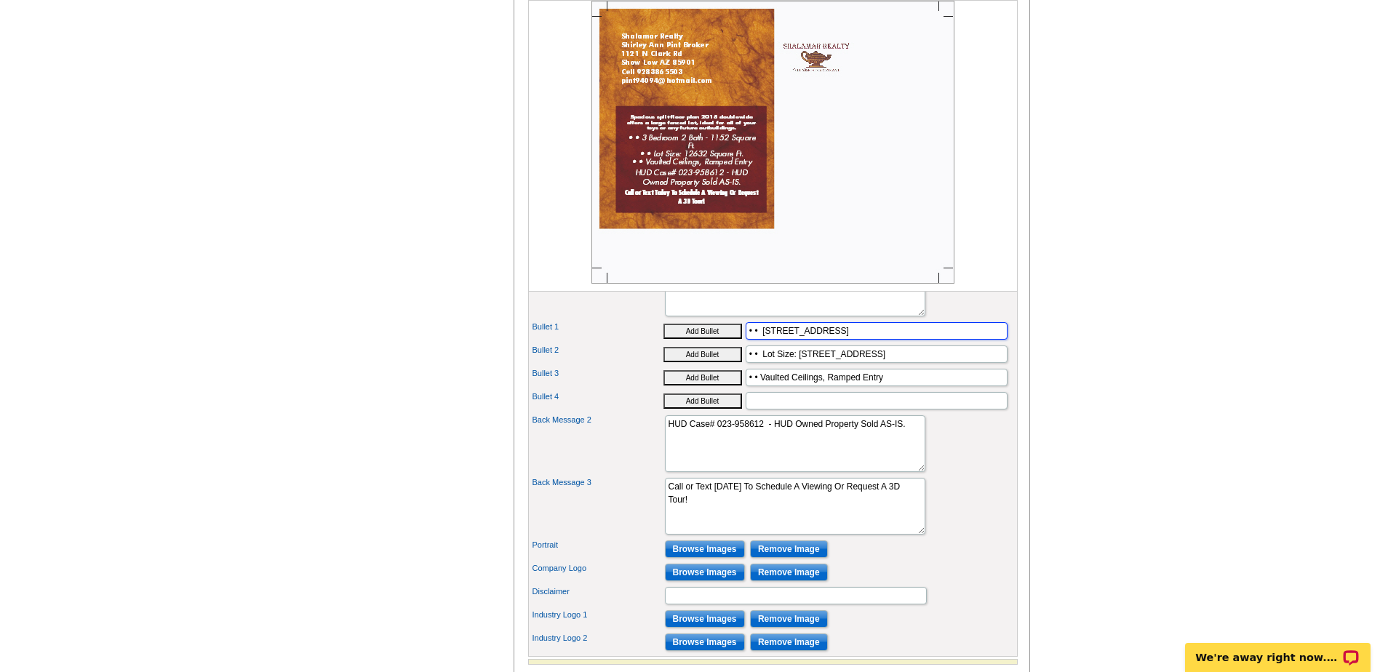
click at [763, 340] on input "• • 3 Bedroom 2 Bath - 1152 Square Ft." at bounding box center [877, 330] width 262 height 17
click at [834, 363] on input "• • Lot Size: 12632 Square Ft." at bounding box center [877, 354] width 262 height 17
click at [840, 340] on input "• • 3 Bedroom 2 Bath - 1152 Square Ft." at bounding box center [877, 330] width 262 height 17
click at [803, 363] on input "• • Lot Size: 12632 Square Ft." at bounding box center [877, 354] width 262 height 17
click at [773, 340] on input "• • 3 Bedroom 2 Bath-1152 Square Ft." at bounding box center [877, 330] width 262 height 17
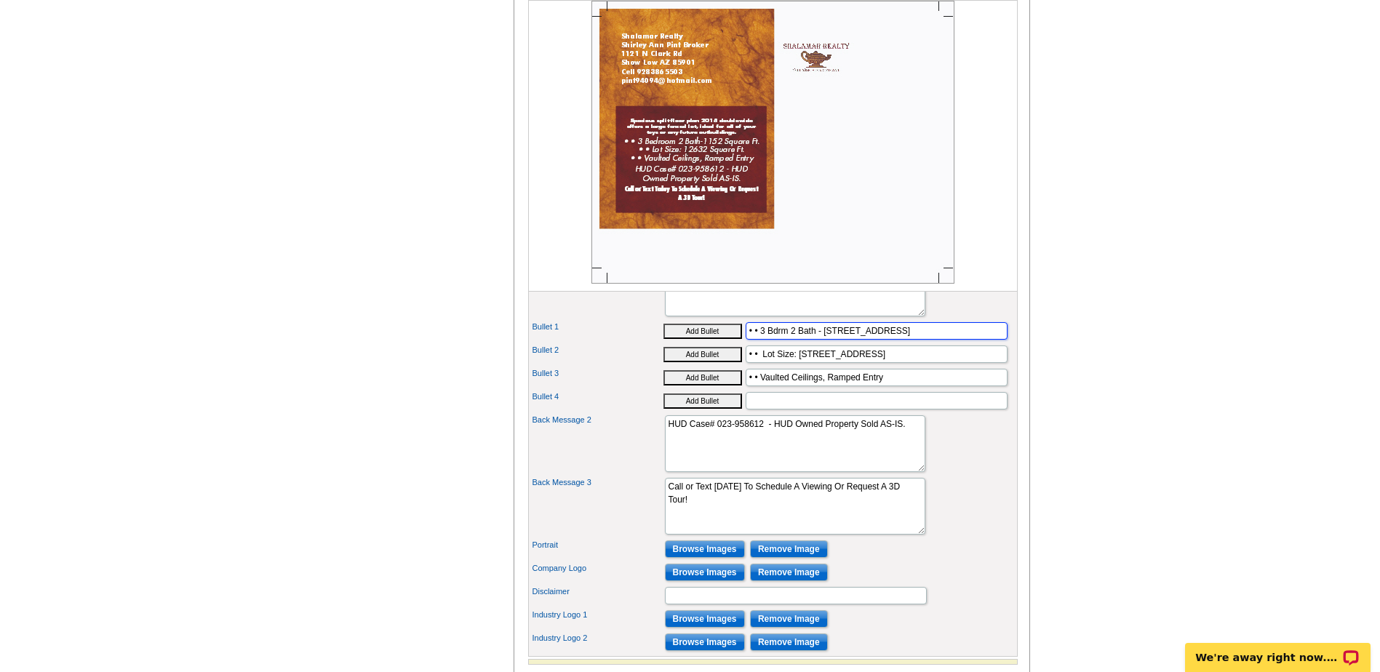
type input "• • 3 Bdrm 2 Bath - 1152 Square Ft."
click at [838, 363] on input "• • Lot Size: 12632 Square Ft." at bounding box center [877, 354] width 262 height 17
click at [727, 525] on textarea "Contact Us for a Viewing!" at bounding box center [795, 506] width 260 height 57
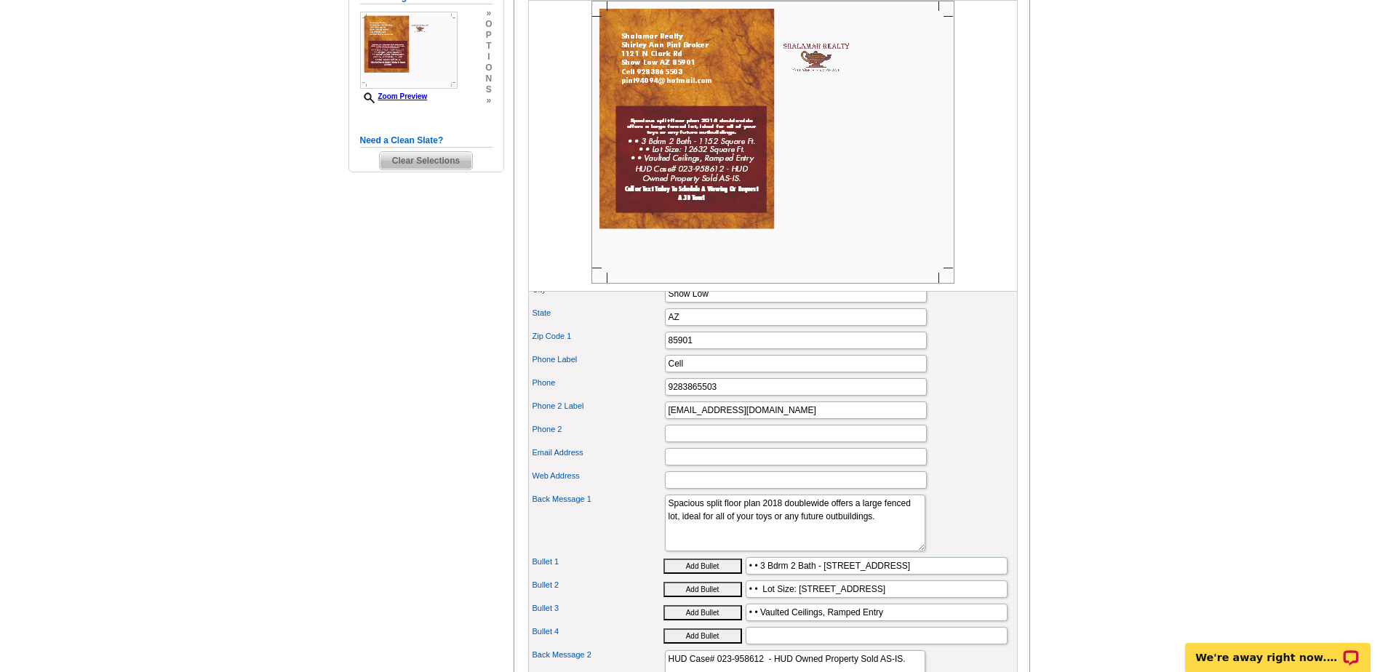
scroll to position [364, 0]
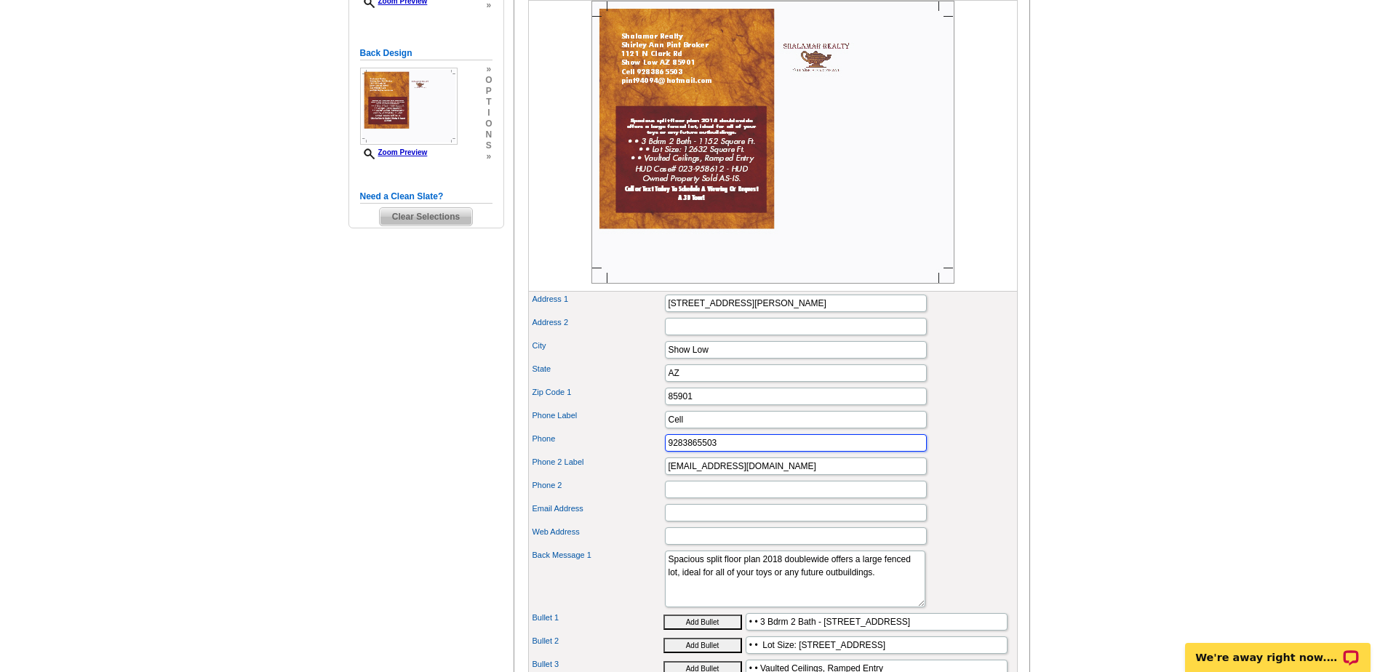
click at [668, 452] on input "9283865503" at bounding box center [796, 442] width 262 height 17
type input "(928) 386-5503"
click at [686, 475] on input "[EMAIL_ADDRESS][DOMAIN_NAME]" at bounding box center [796, 466] width 262 height 17
click at [671, 475] on input "[EMAIL_ADDRESS][DOMAIN_NAME]" at bounding box center [796, 466] width 262 height 17
type input "Pint94094@hotmail.com"
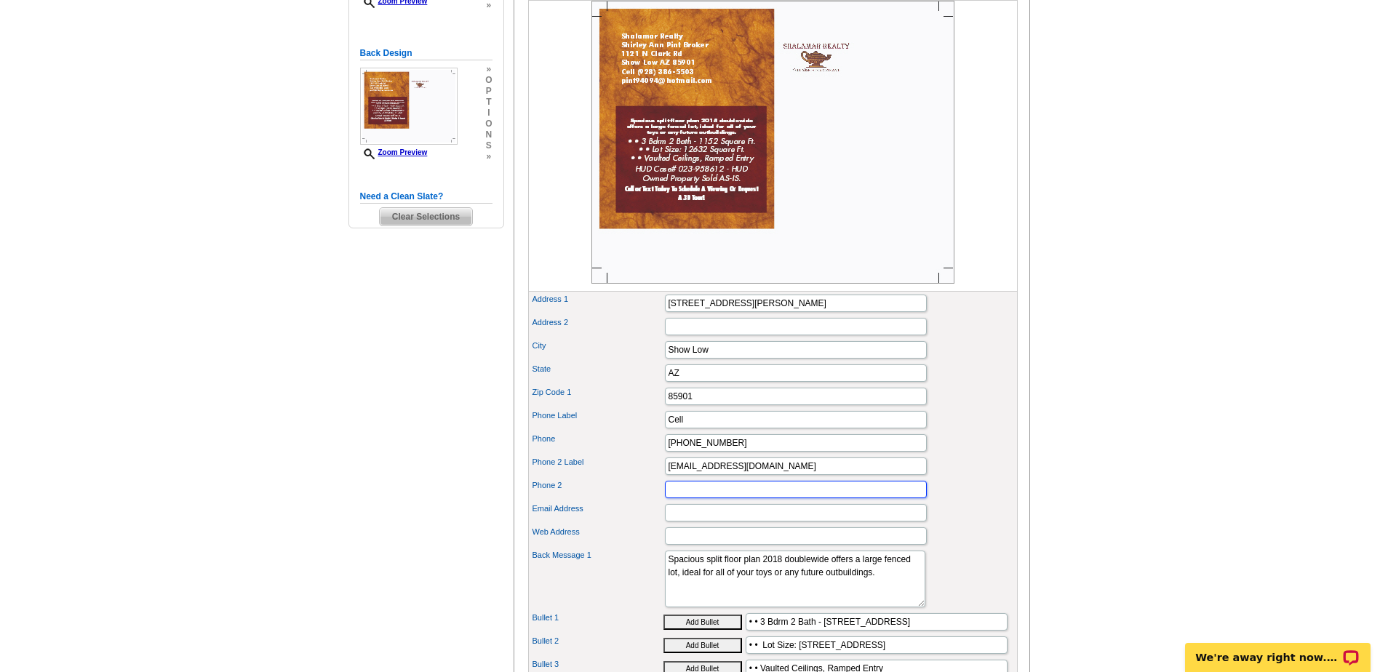
click at [706, 498] on input "Phone 2" at bounding box center [796, 489] width 262 height 17
click at [963, 525] on div "Email Address" at bounding box center [773, 512] width 484 height 23
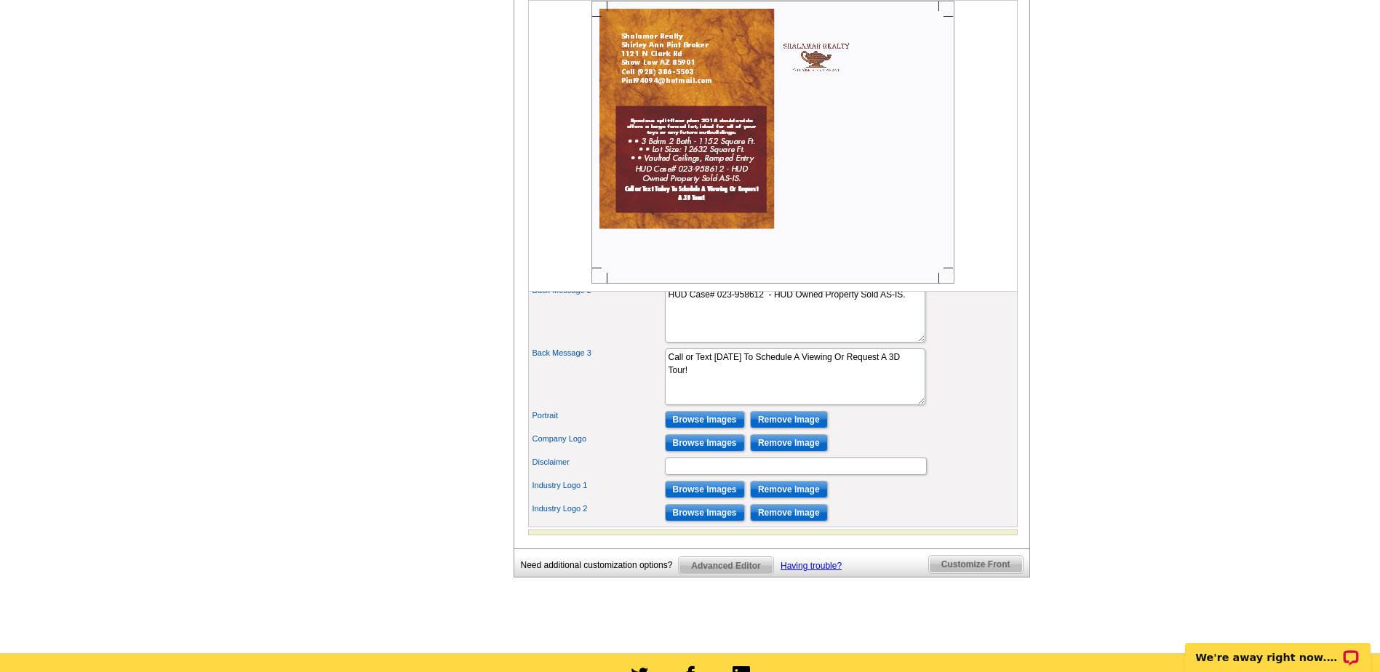
scroll to position [727, 0]
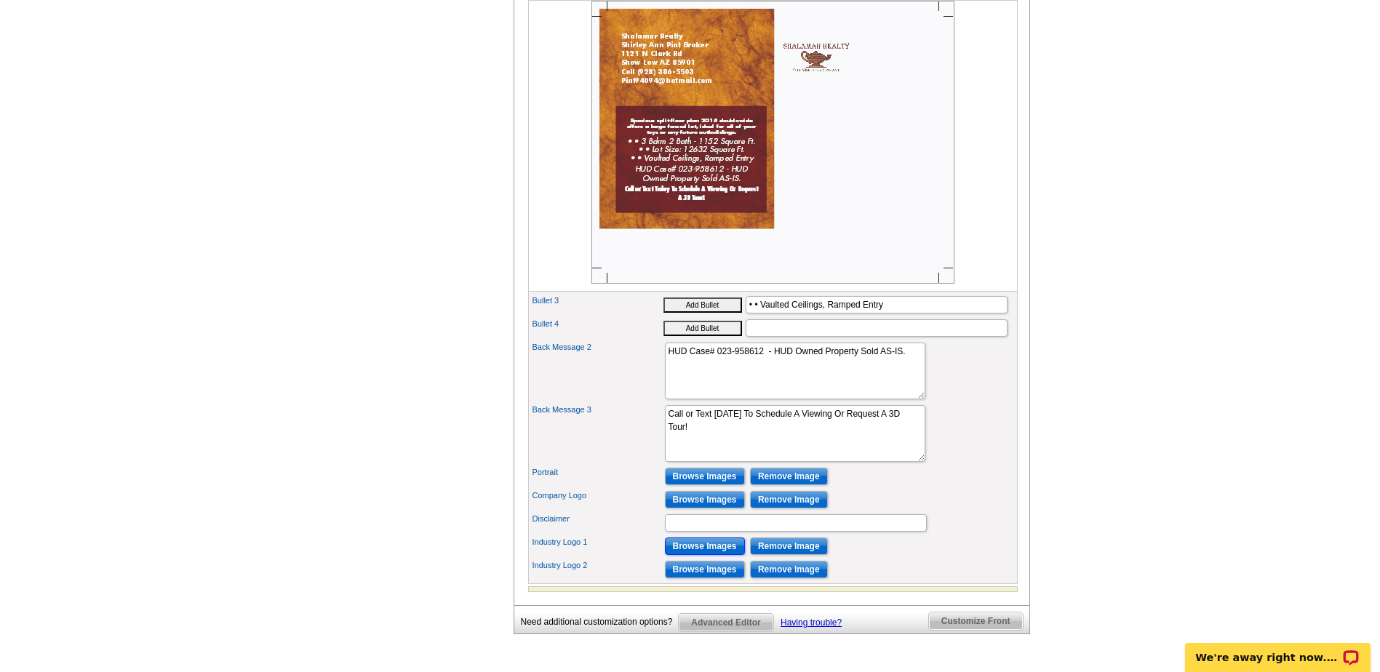
click at [683, 555] on input "Browse Images" at bounding box center [705, 546] width 80 height 17
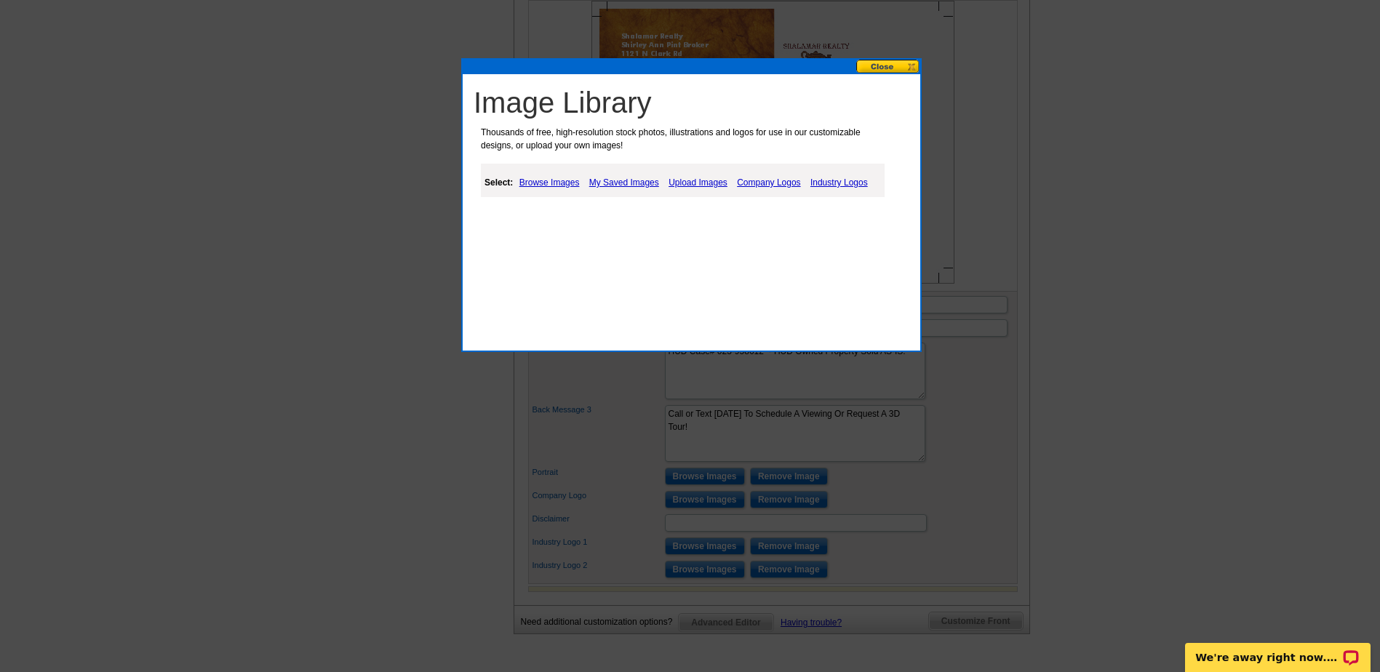
click at [602, 187] on link "My Saved Images" at bounding box center [624, 182] width 77 height 17
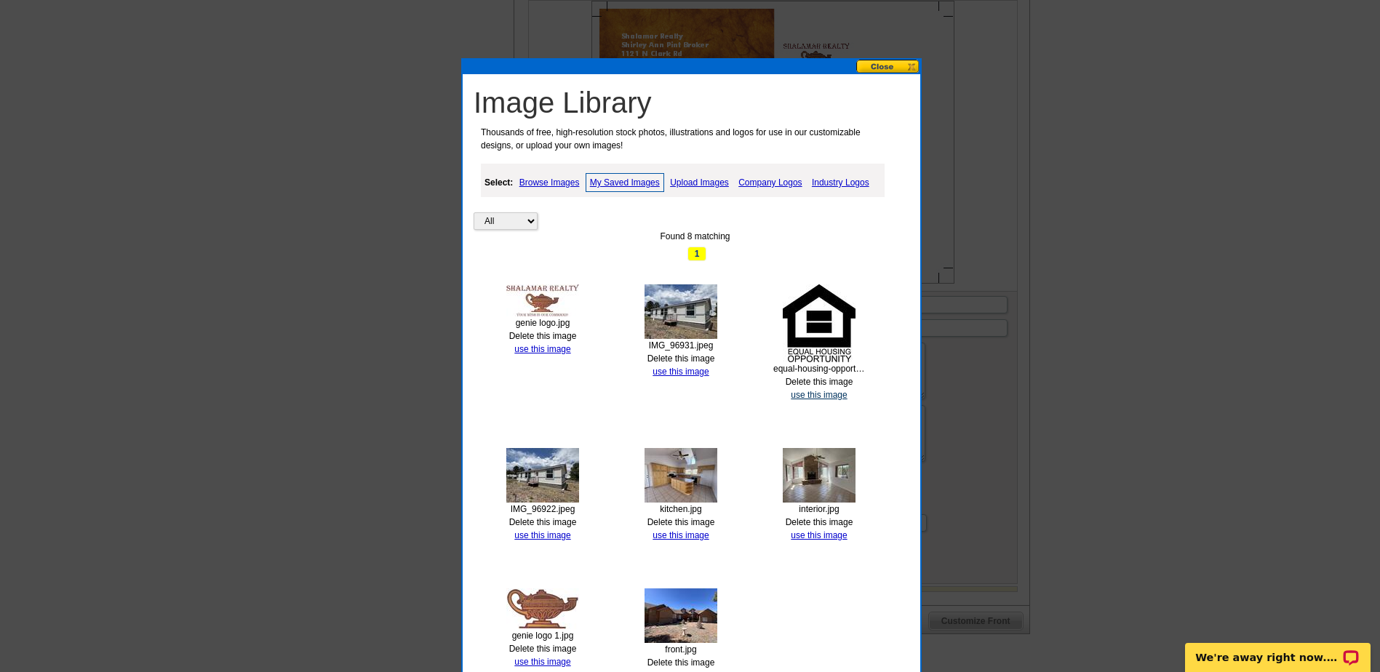
click at [821, 393] on link "use this image" at bounding box center [819, 395] width 56 height 10
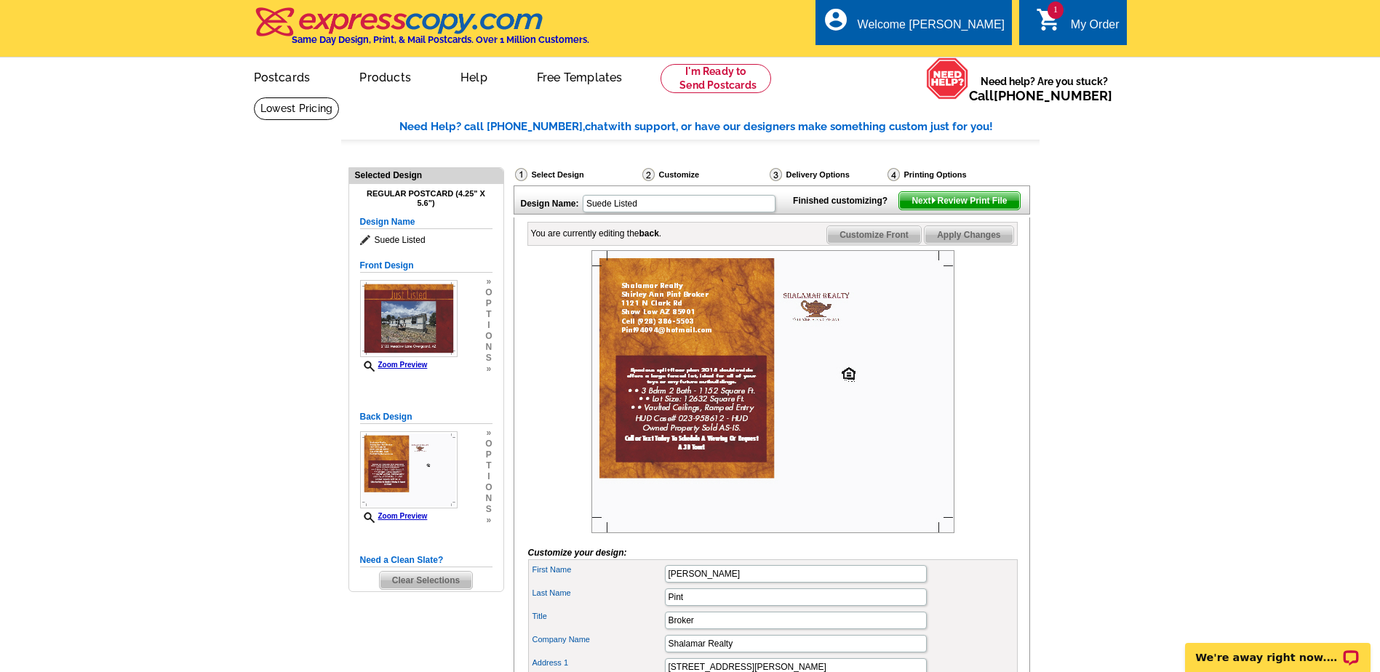
click at [852, 393] on img at bounding box center [772, 391] width 363 height 283
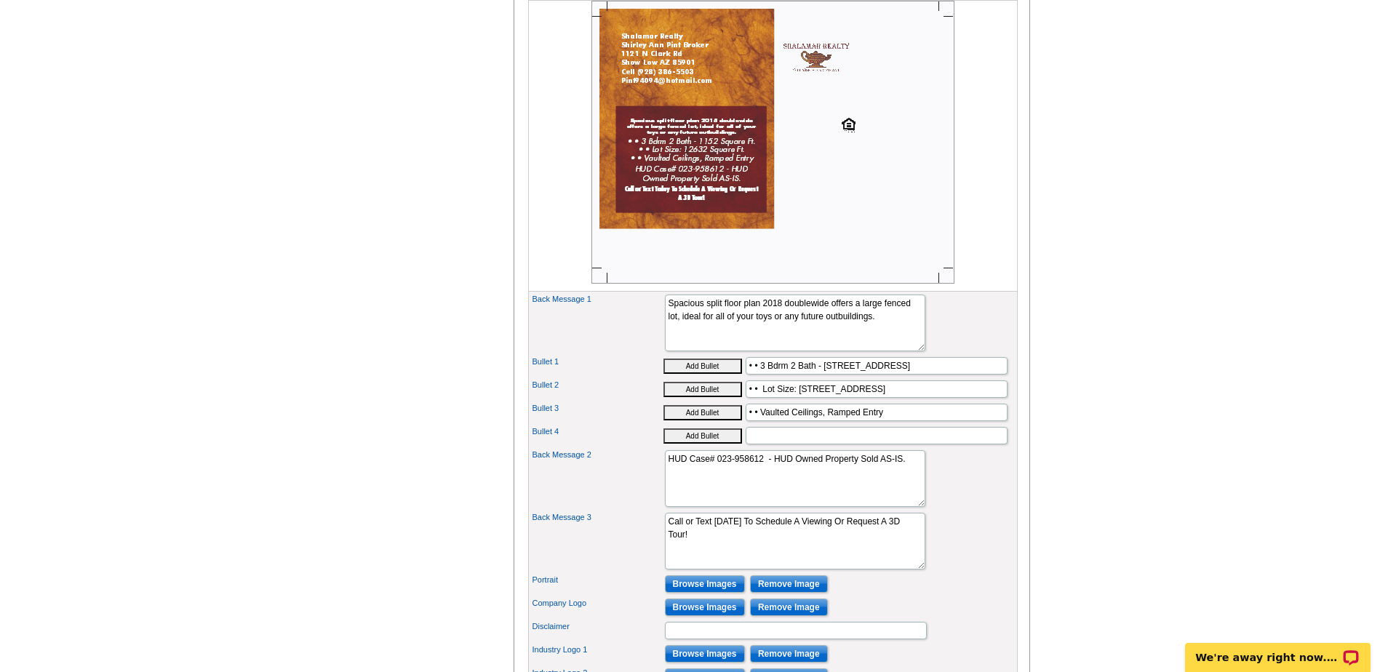
scroll to position [727, 0]
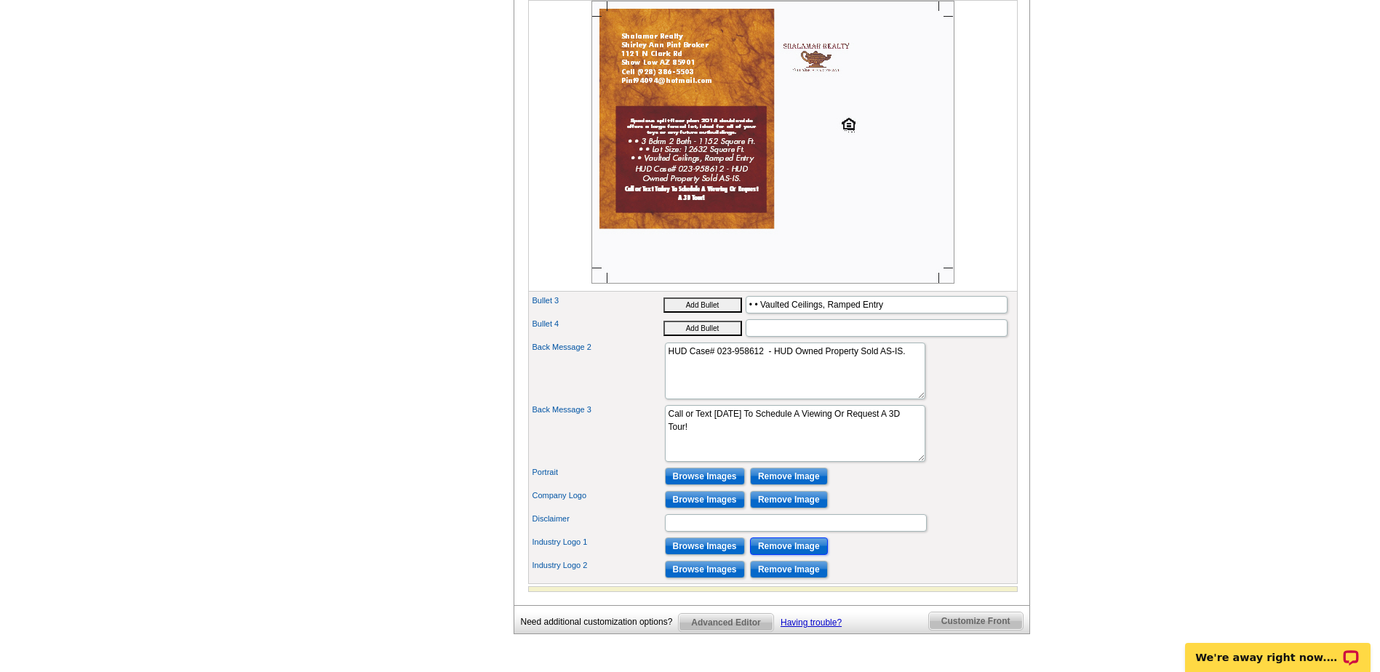
click at [799, 555] on input "Remove Image" at bounding box center [789, 546] width 78 height 17
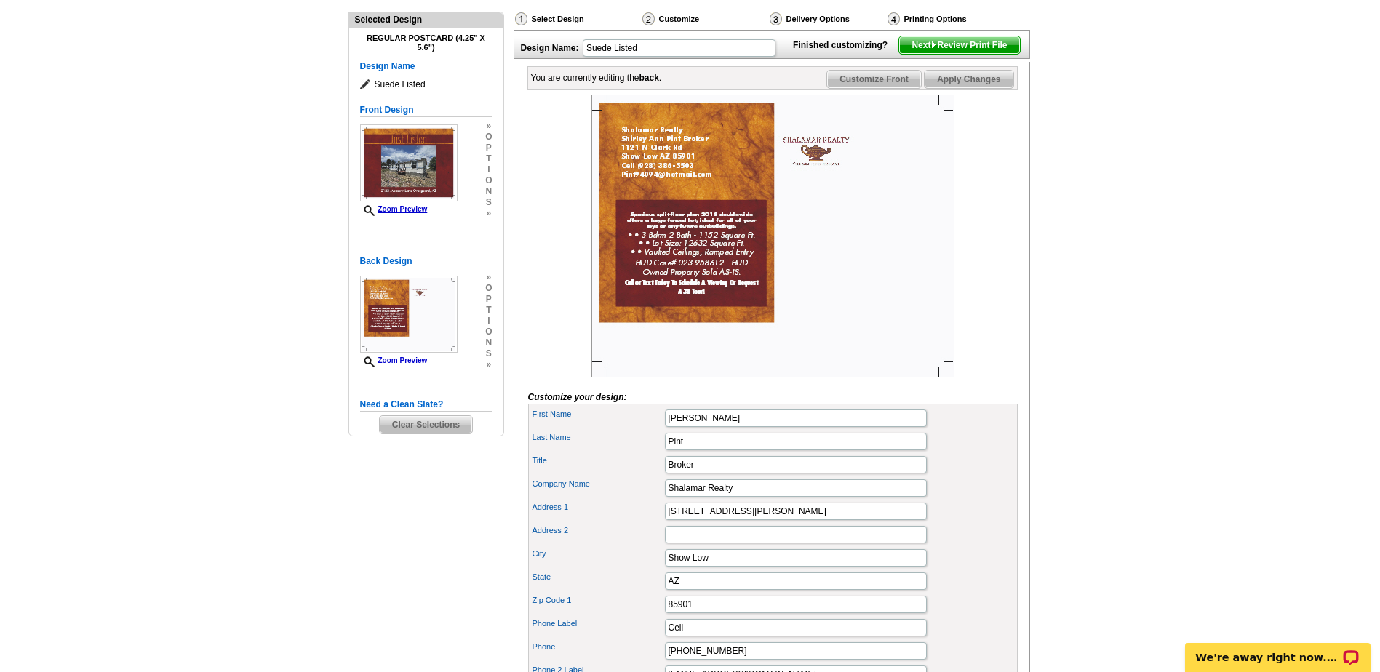
scroll to position [145, 0]
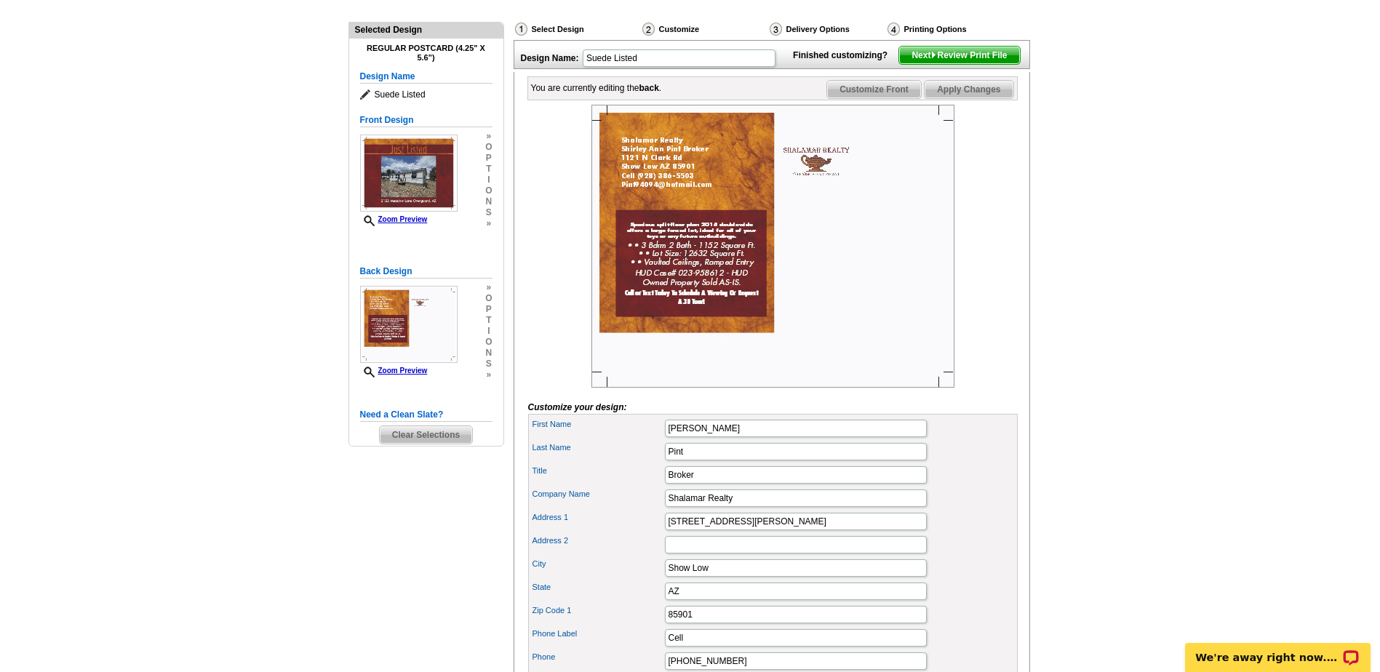
click at [976, 98] on span "Apply Changes" at bounding box center [969, 89] width 88 height 17
click at [994, 64] on span "Next Review Print File" at bounding box center [959, 55] width 120 height 17
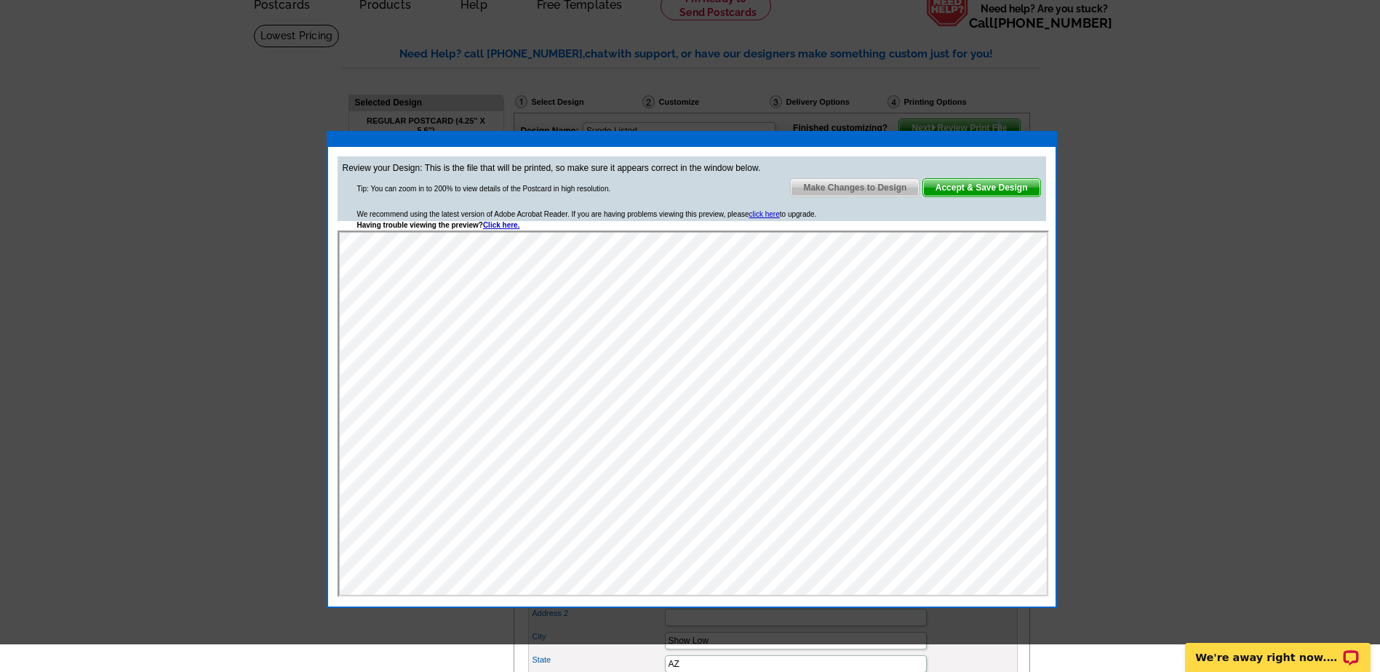
scroll to position [0, 0]
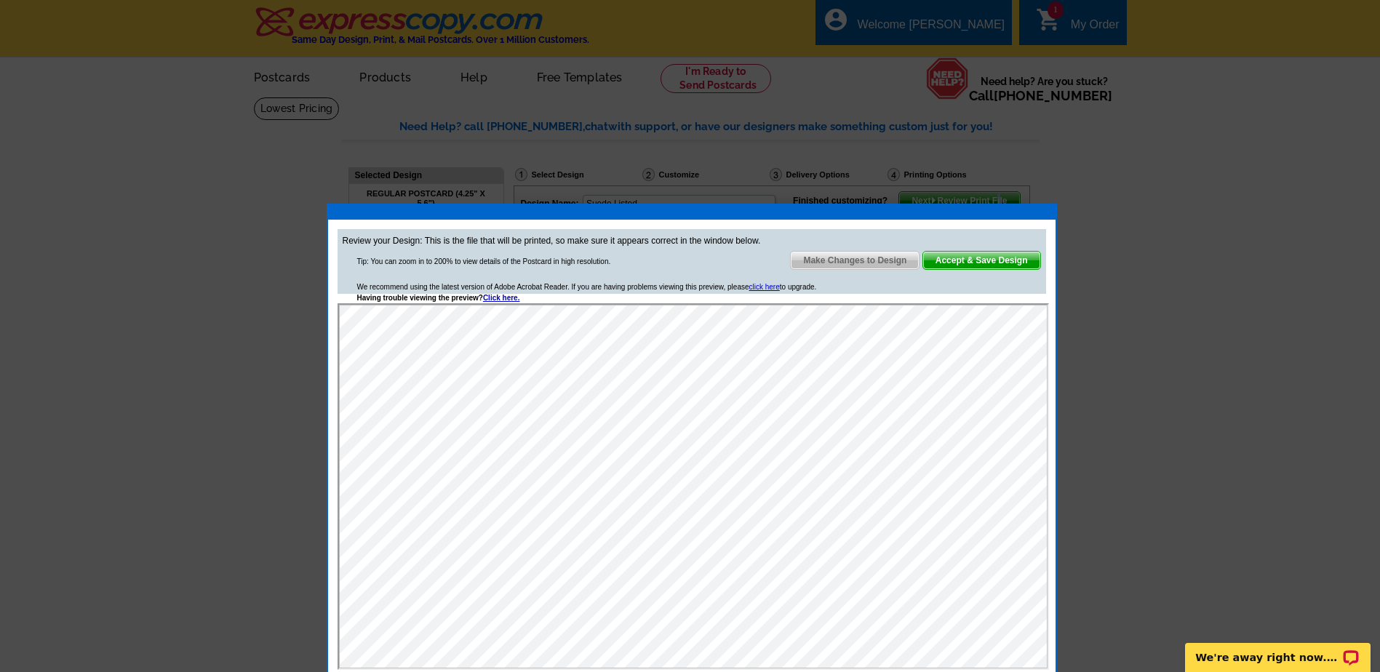
click at [989, 259] on span "Accept & Save Design" at bounding box center [981, 260] width 117 height 17
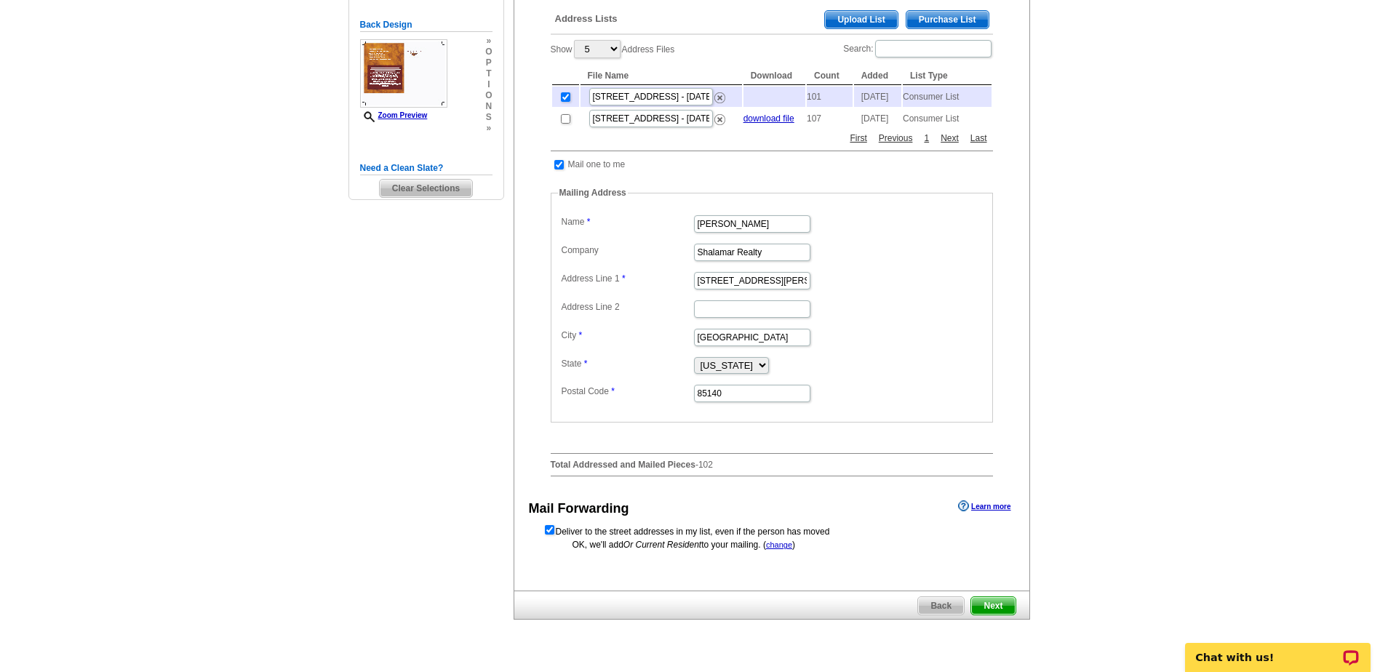
scroll to position [364, 0]
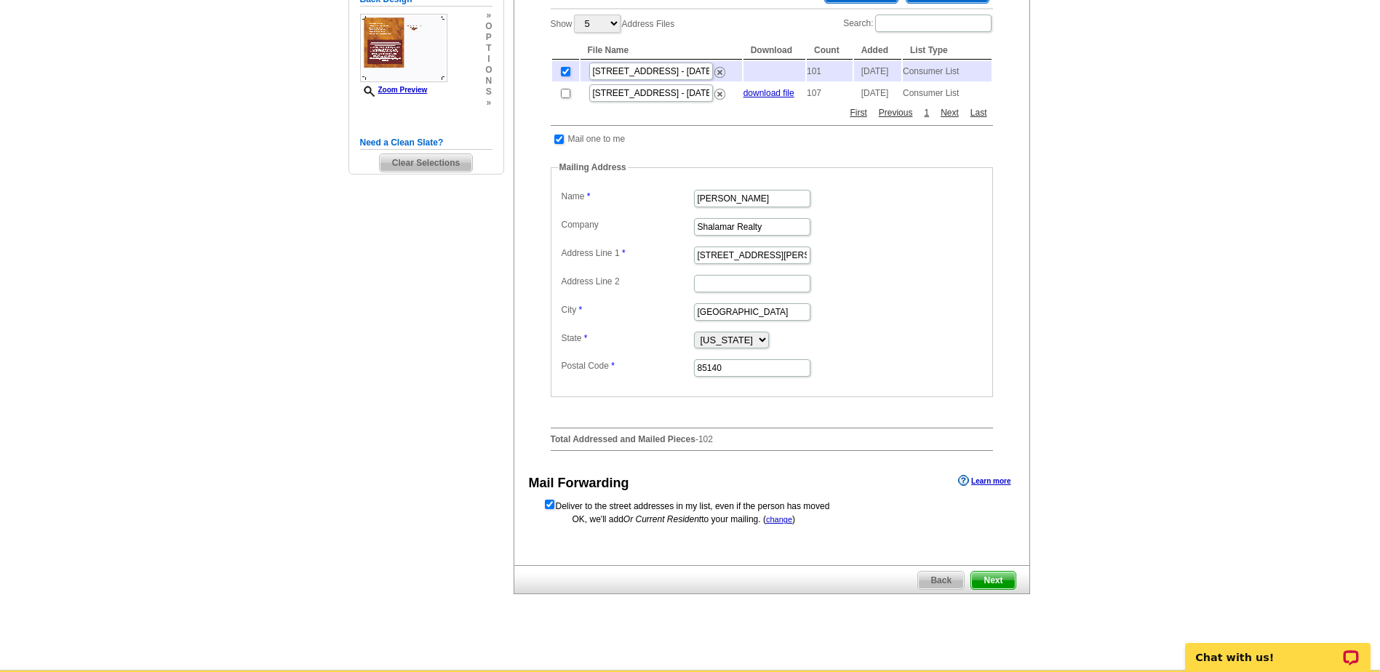
click at [997, 589] on span "Next" at bounding box center [993, 580] width 44 height 17
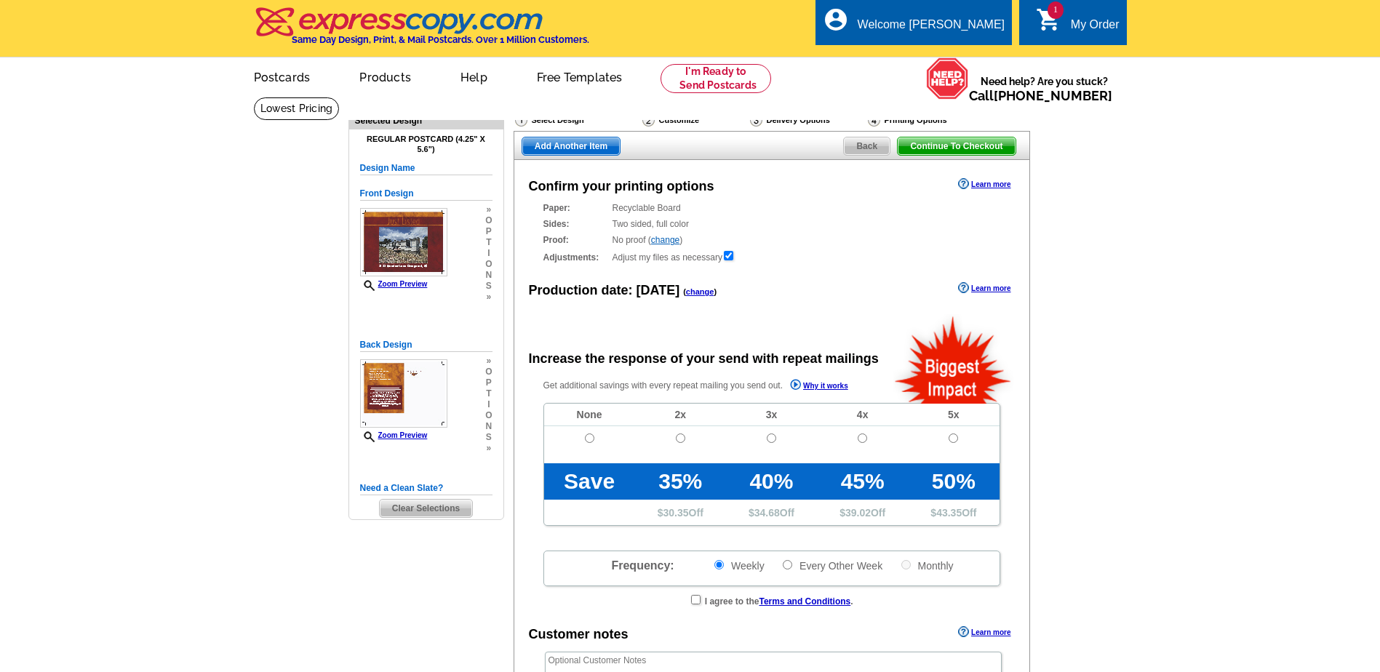
radio input "false"
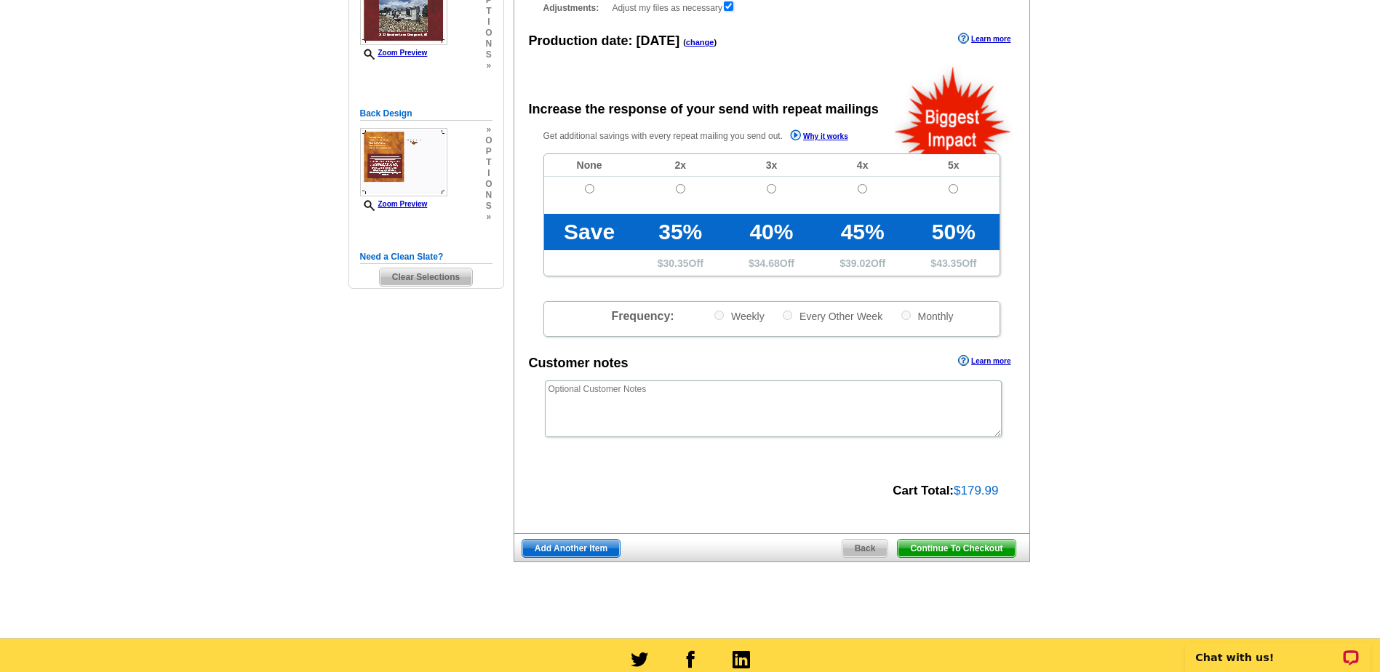
scroll to position [291, 0]
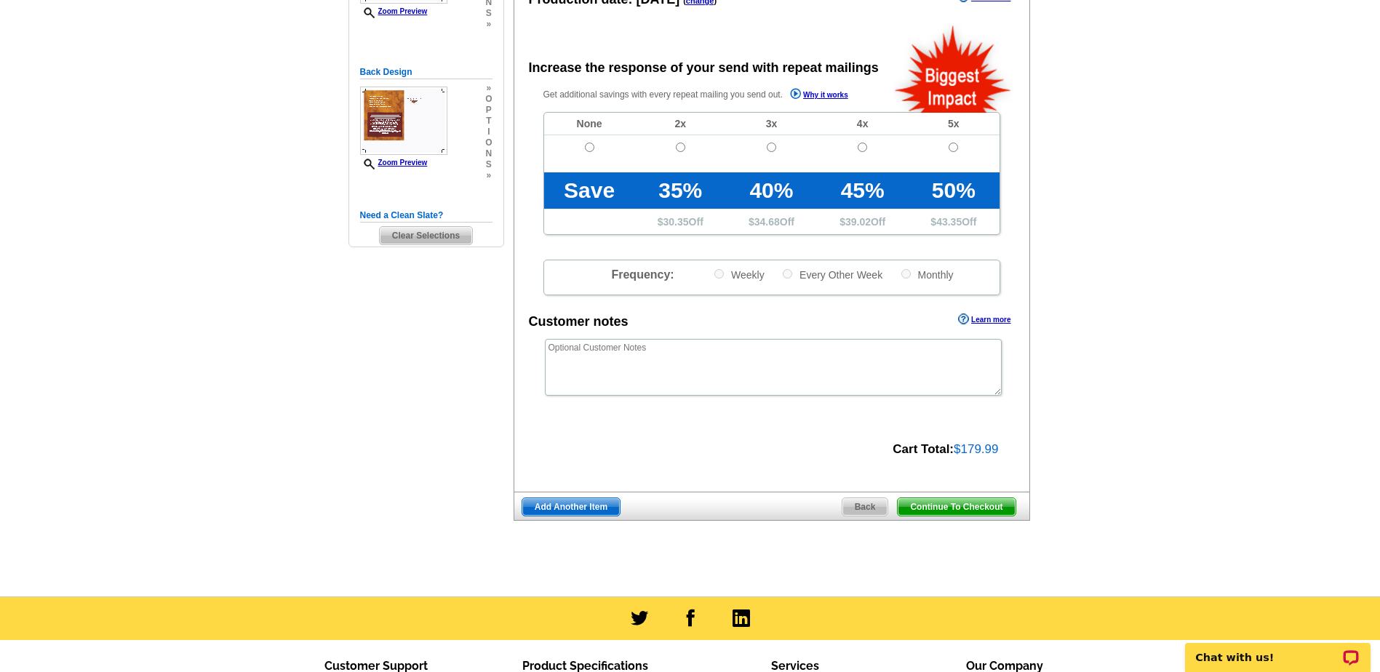
click at [961, 508] on span "Continue To Checkout" at bounding box center [956, 506] width 117 height 17
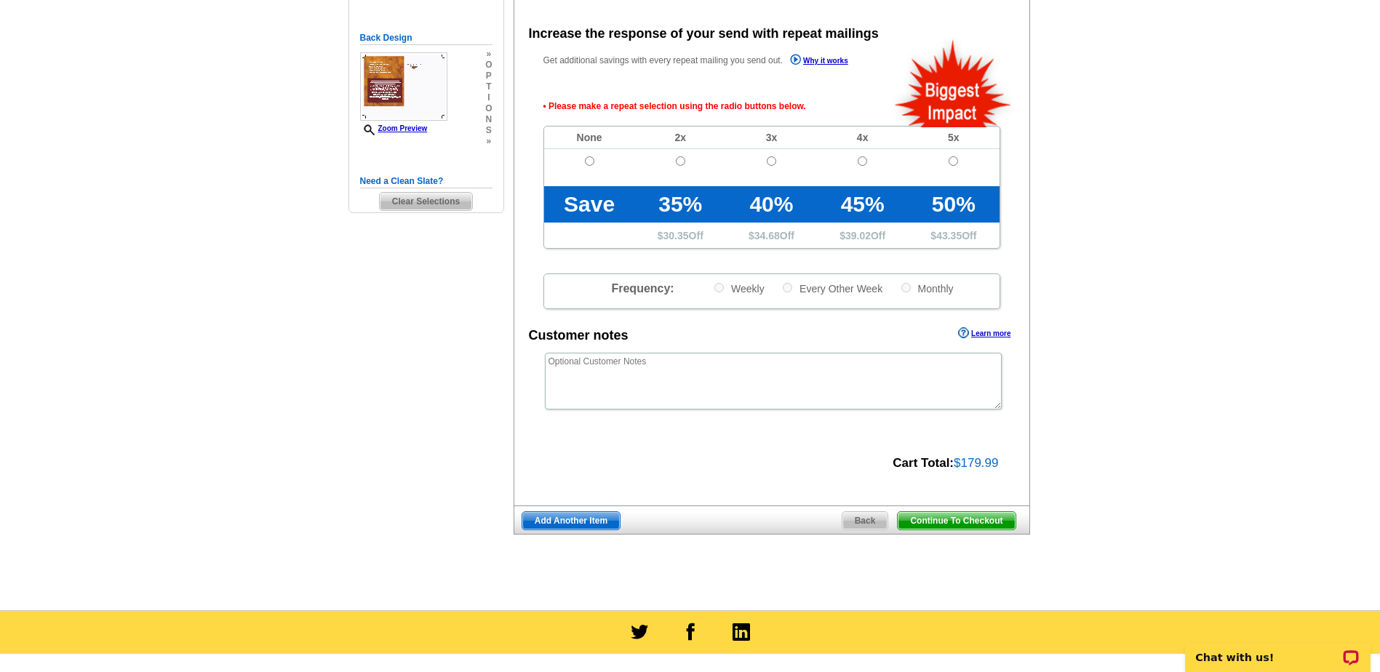
scroll to position [326, 0]
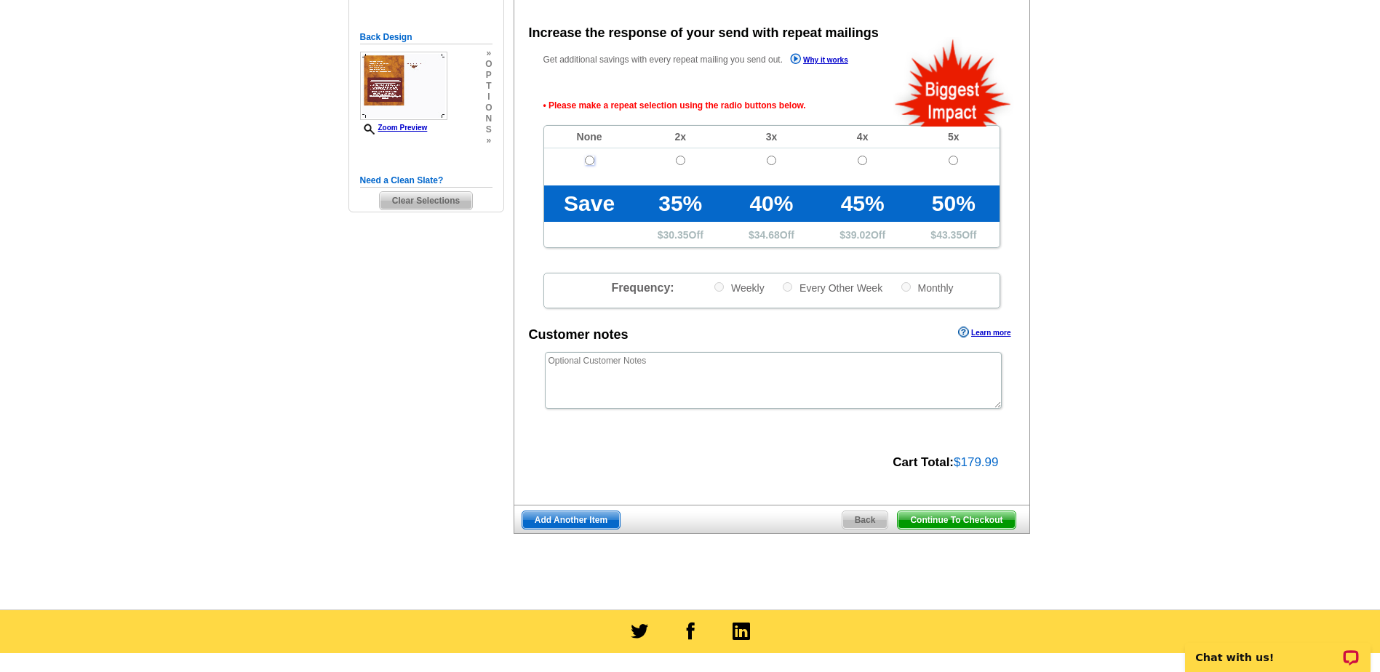
click at [590, 159] on input "radio" at bounding box center [589, 160] width 9 height 9
radio input "true"
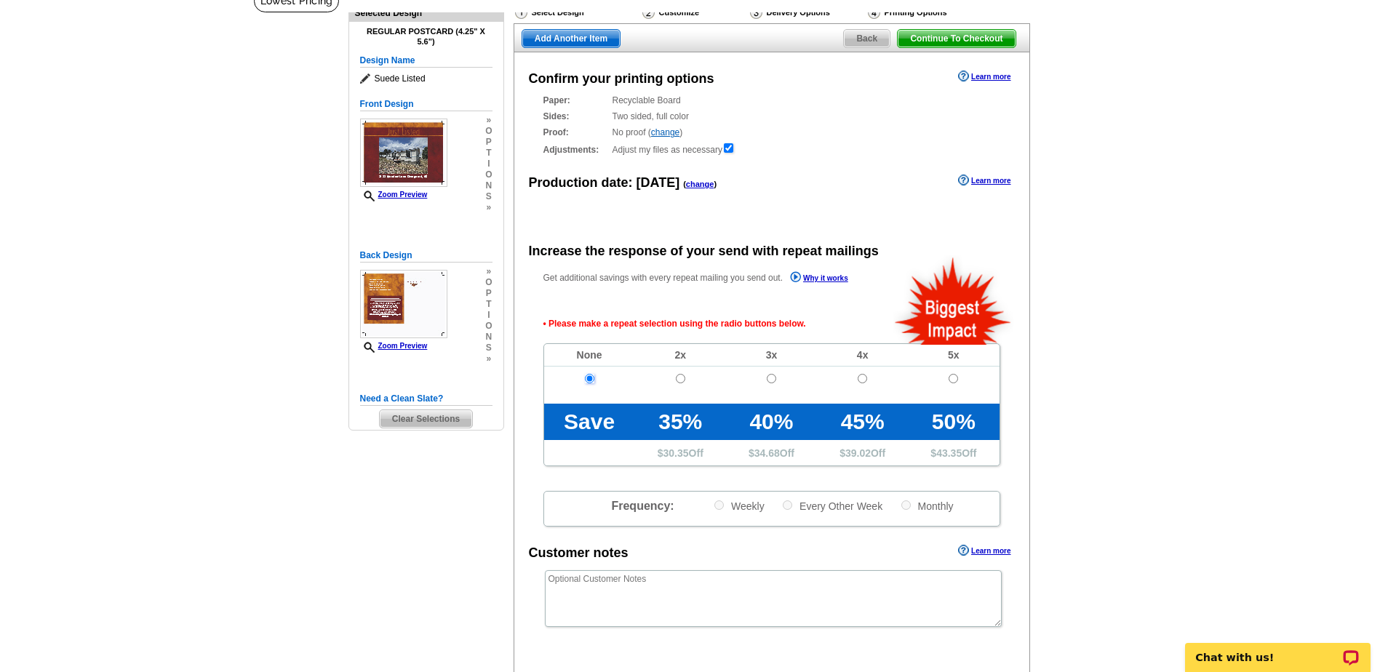
scroll to position [180, 0]
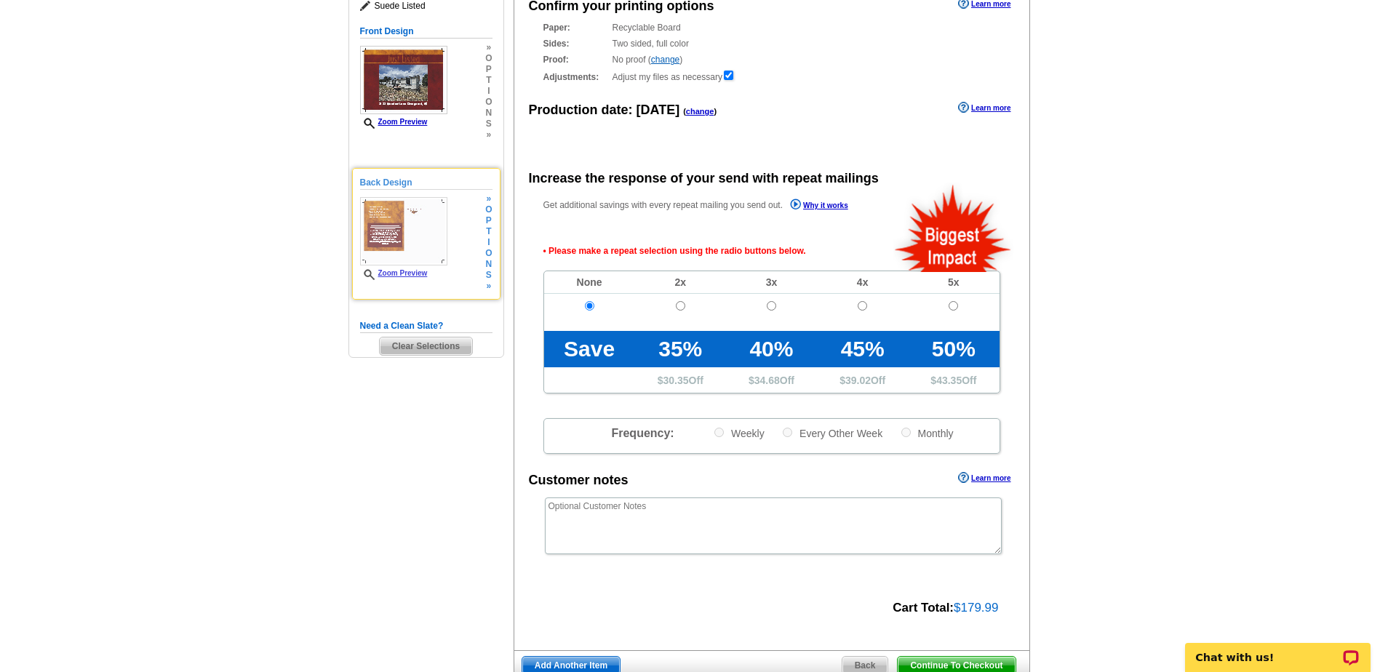
click at [489, 238] on span "i" at bounding box center [488, 242] width 7 height 11
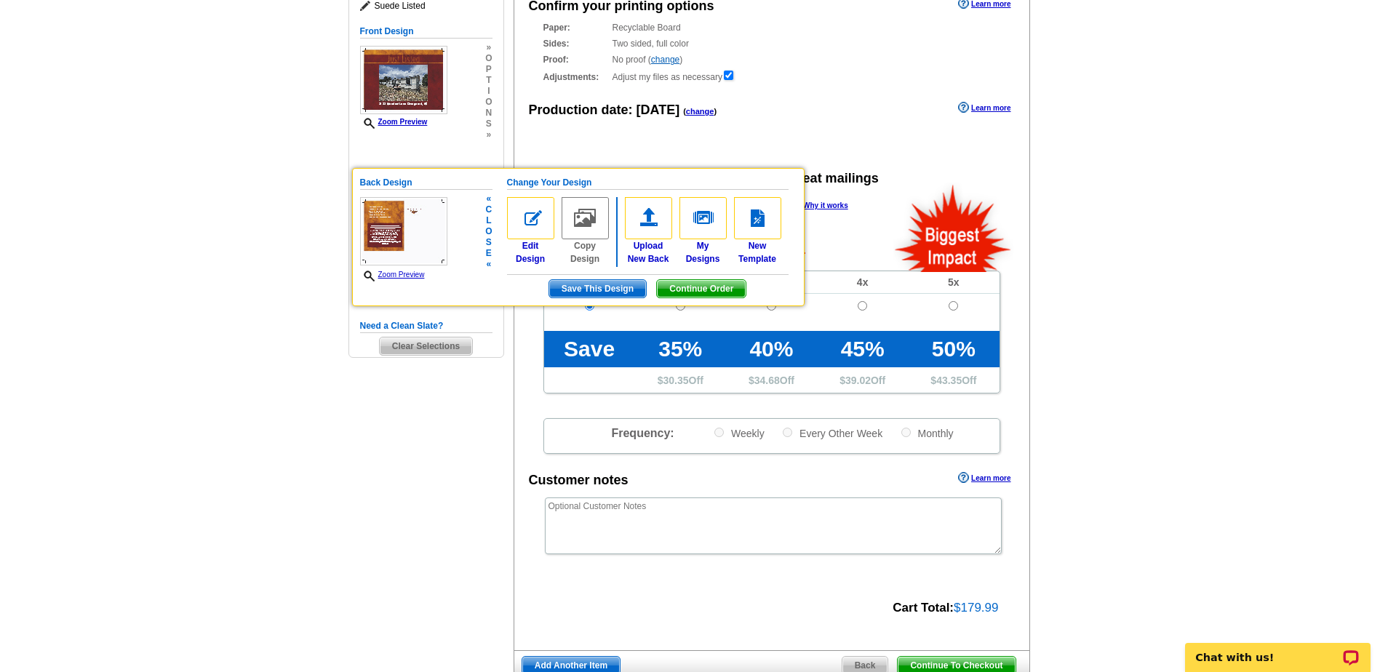
click at [695, 288] on span "Continue Order" at bounding box center [701, 288] width 89 height 17
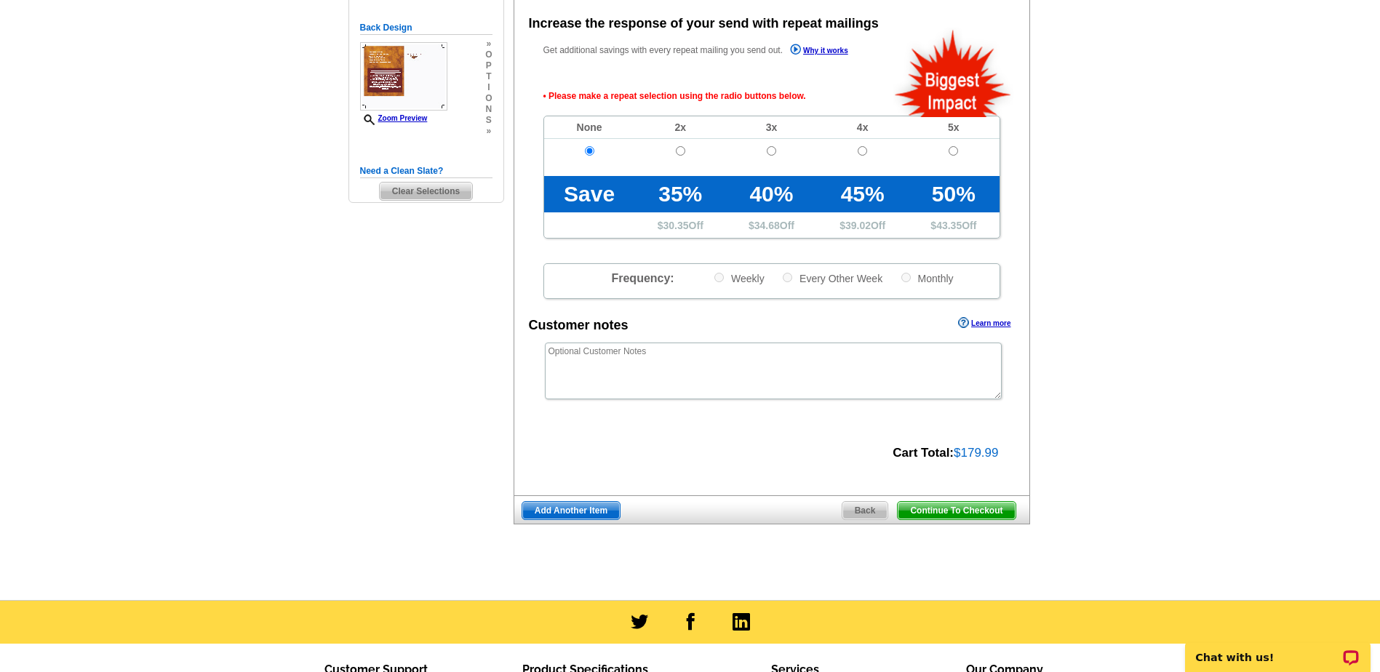
scroll to position [399, 0]
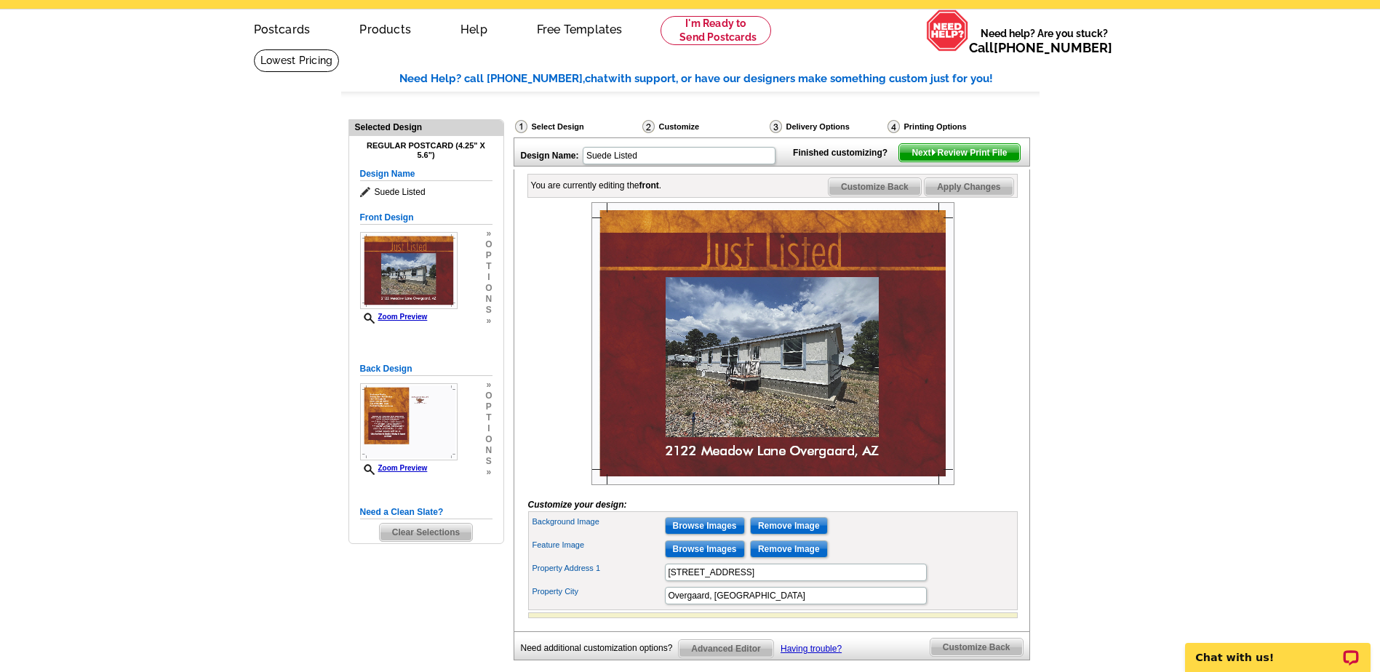
scroll to position [73, 0]
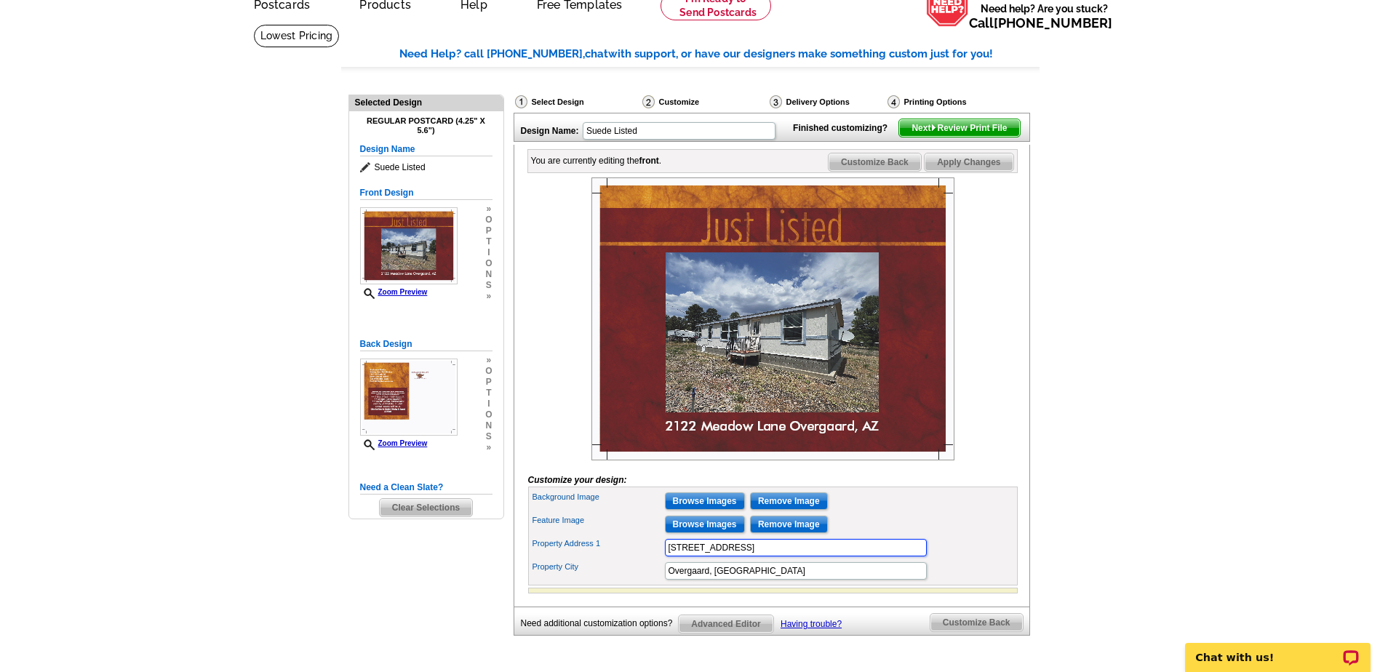
click at [750, 557] on input "[STREET_ADDRESS]" at bounding box center [796, 547] width 262 height 17
type input "[STREET_ADDRESS],"
click at [818, 580] on input "Overgaard, [GEOGRAPHIC_DATA]" at bounding box center [796, 570] width 262 height 17
click at [975, 137] on span "Next Review Print File" at bounding box center [959, 127] width 120 height 17
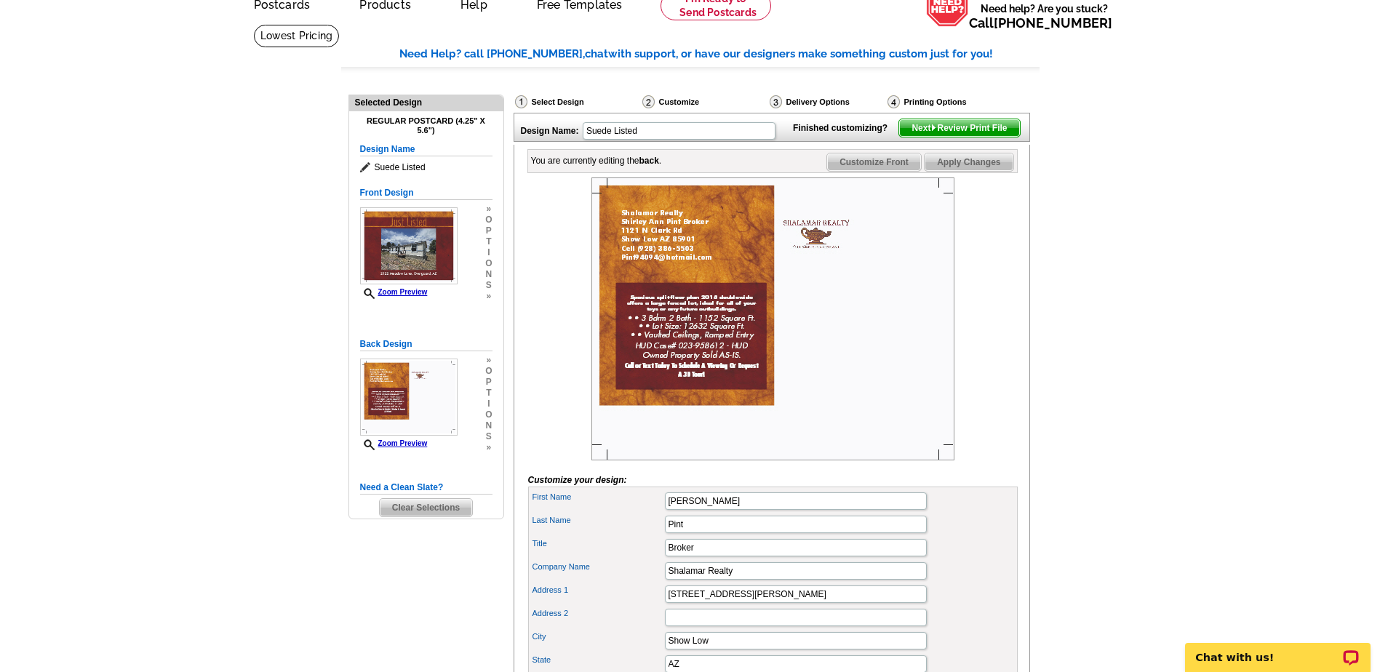
click at [979, 137] on span "Next Review Print File" at bounding box center [959, 127] width 120 height 17
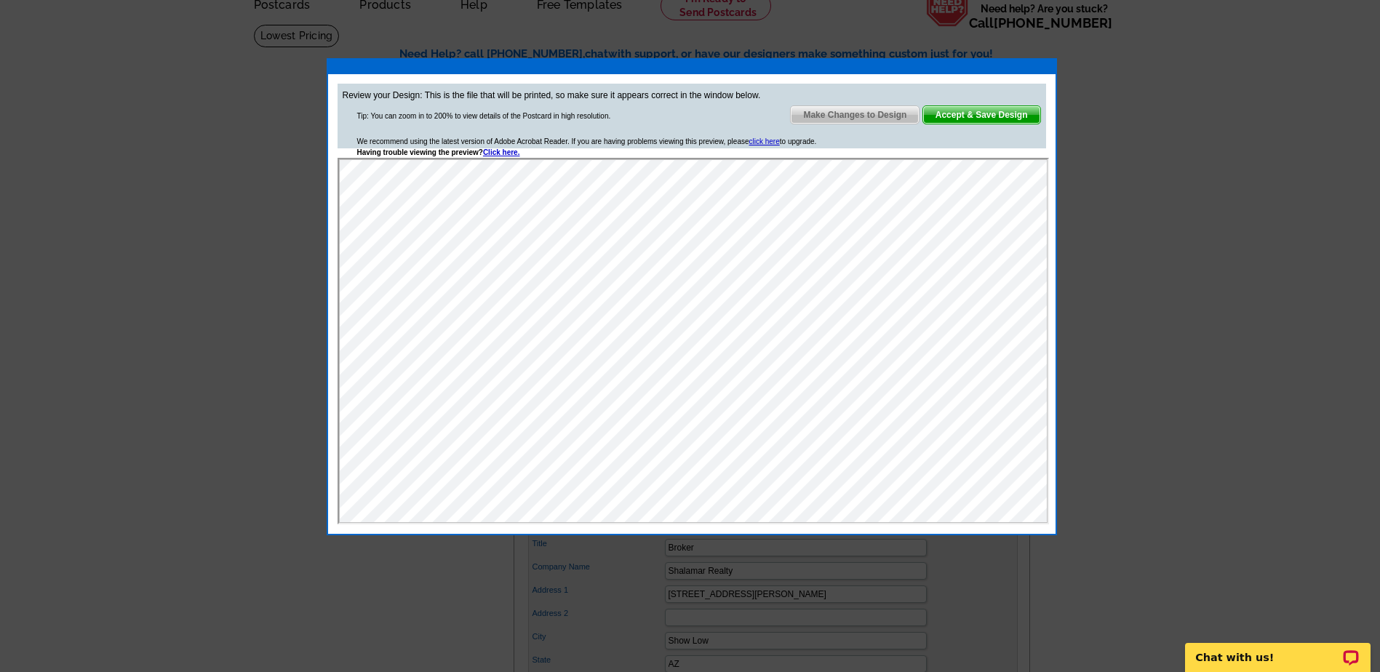
scroll to position [0, 0]
click at [1000, 115] on span "Accept & Save Design" at bounding box center [981, 114] width 117 height 17
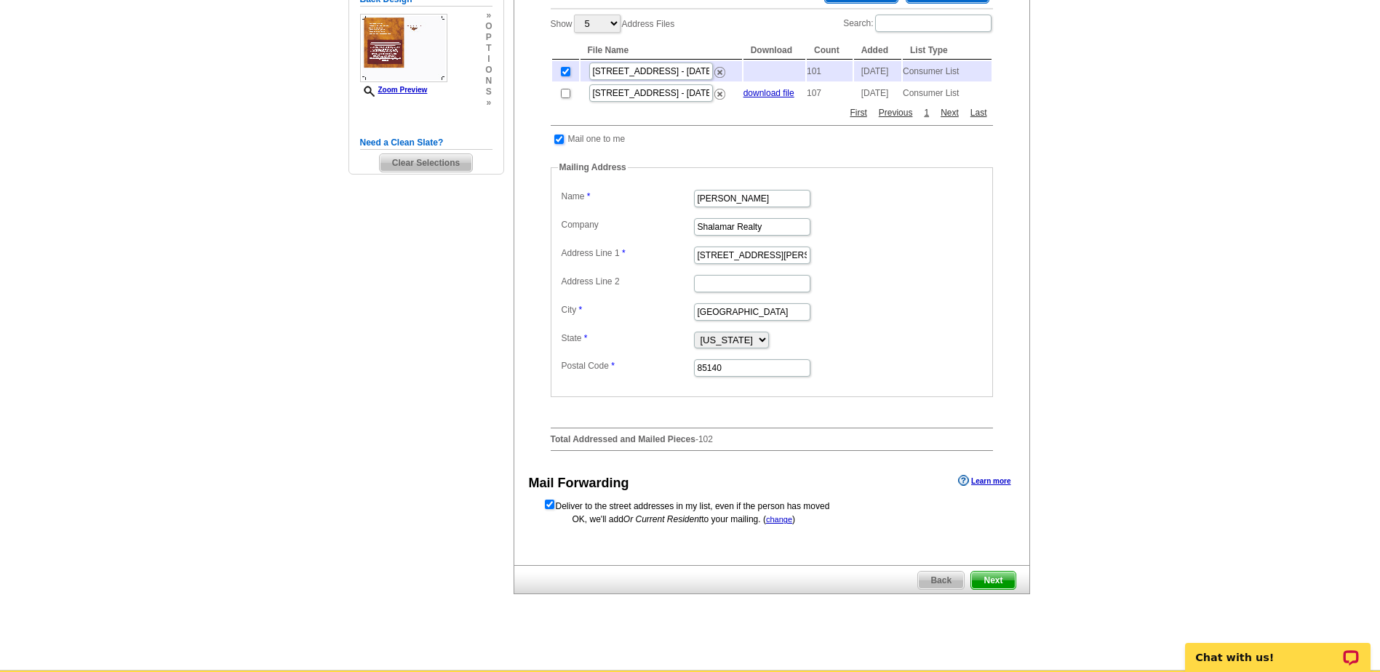
click at [559, 144] on input "checkbox" at bounding box center [558, 139] width 9 height 9
checkbox input "false"
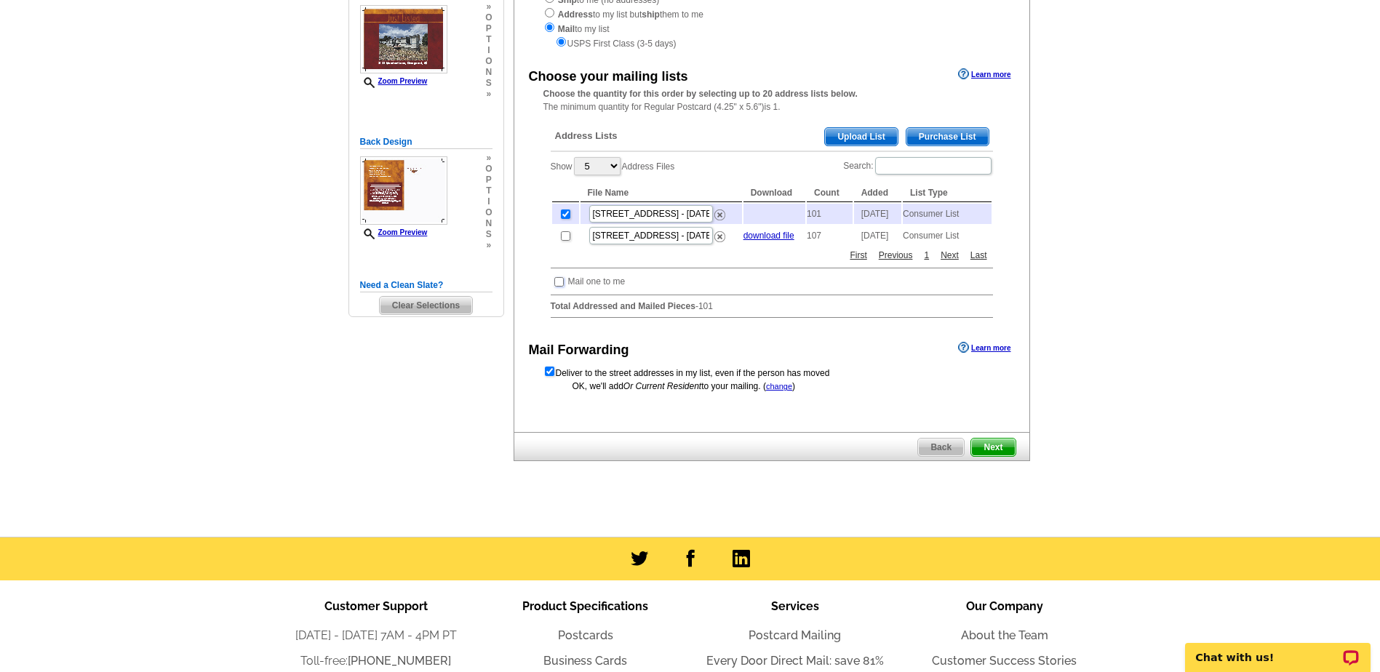
scroll to position [218, 0]
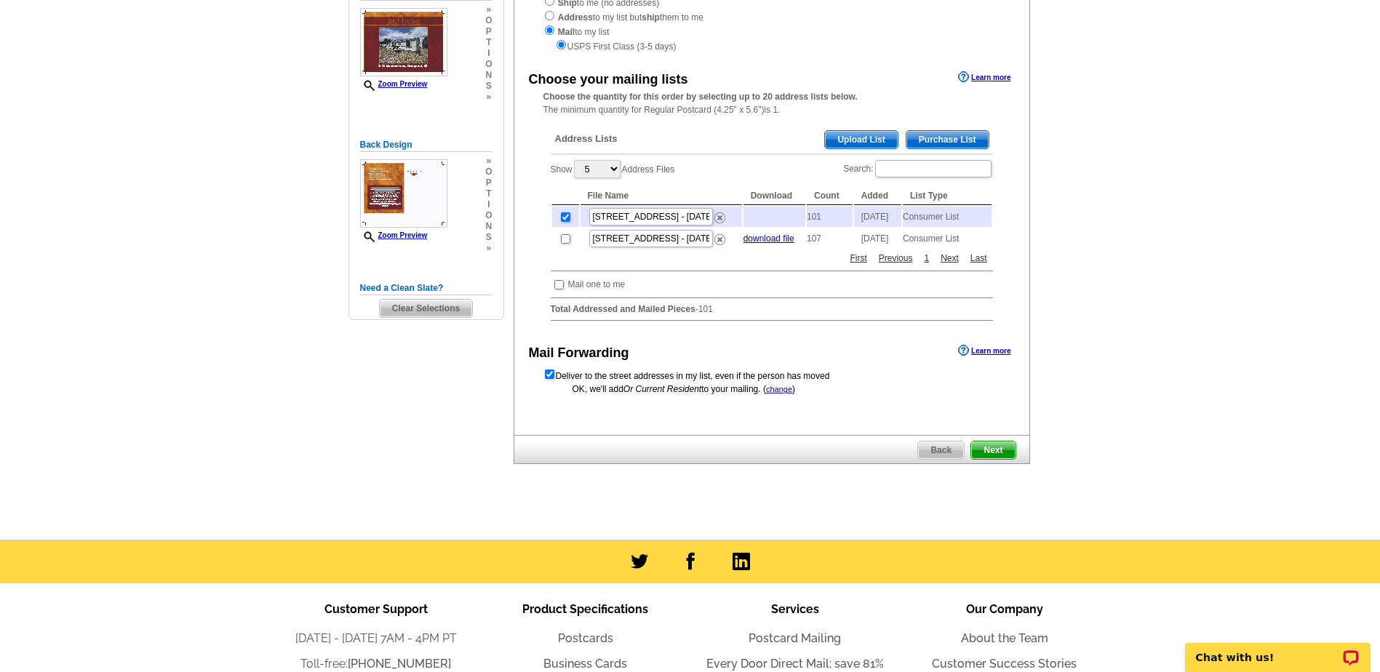
click at [993, 459] on span "Next" at bounding box center [993, 450] width 44 height 17
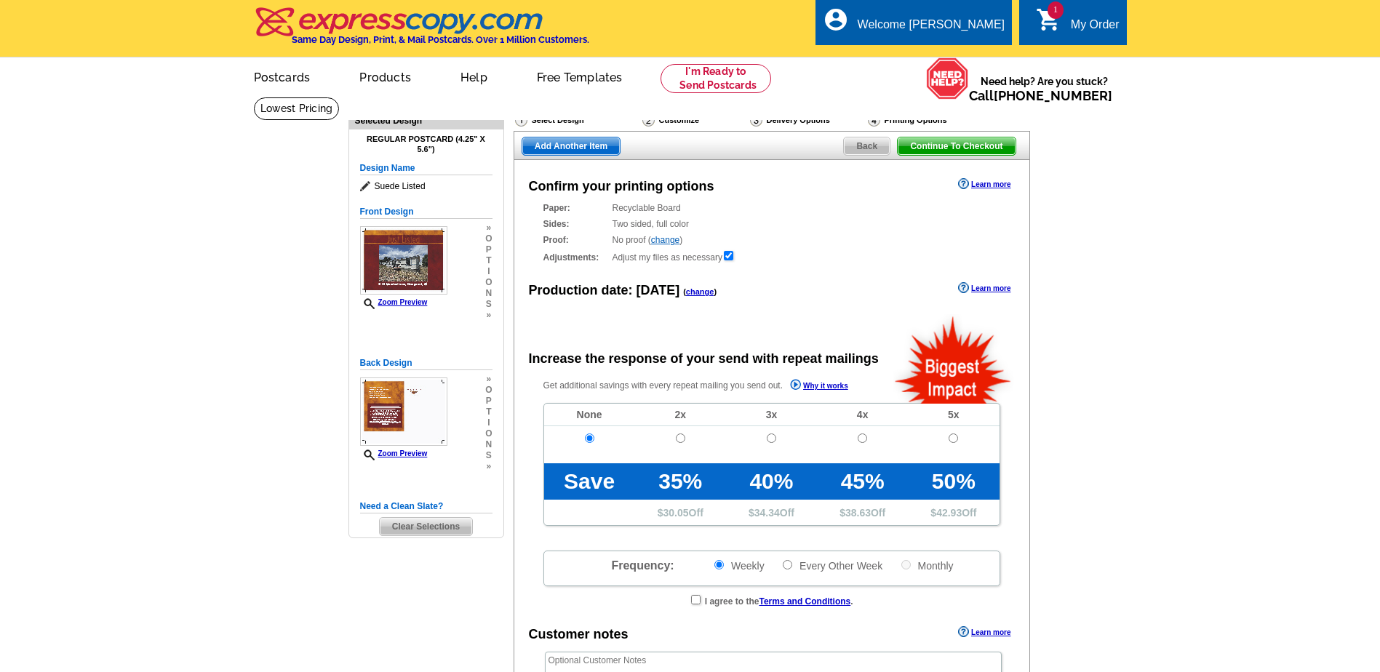
radio input "false"
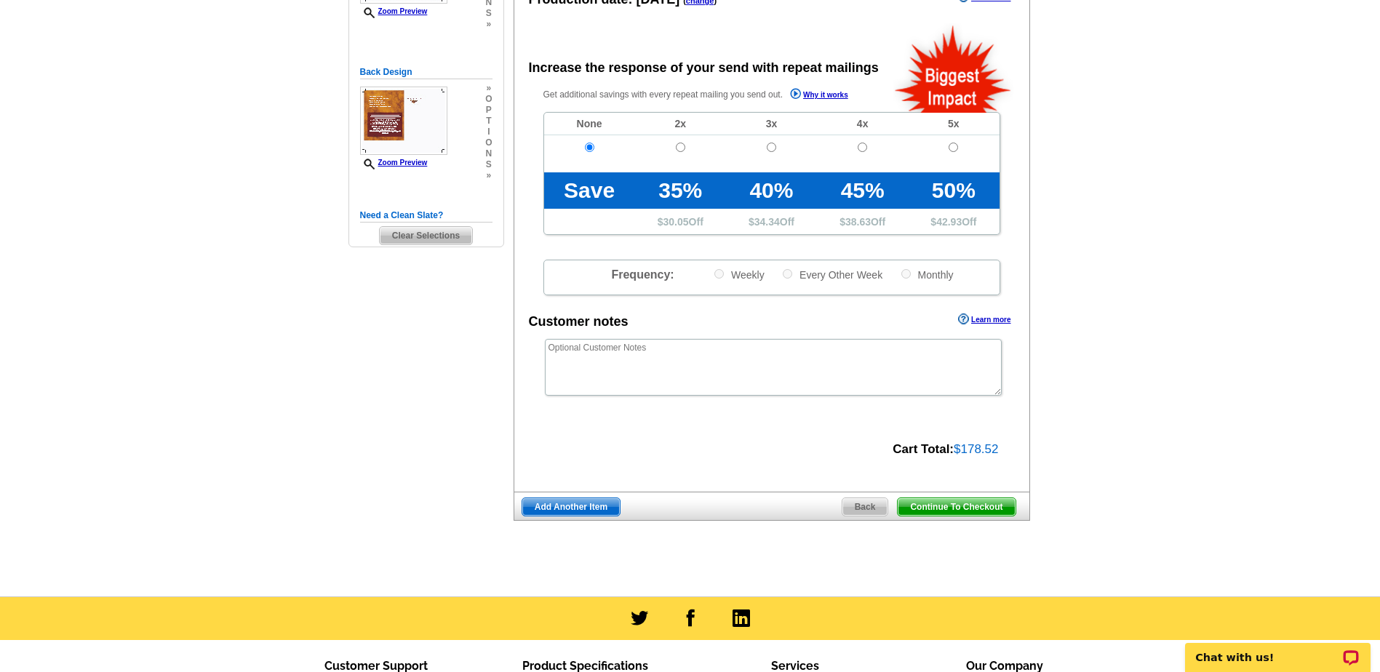
click at [976, 508] on span "Continue To Checkout" at bounding box center [956, 506] width 117 height 17
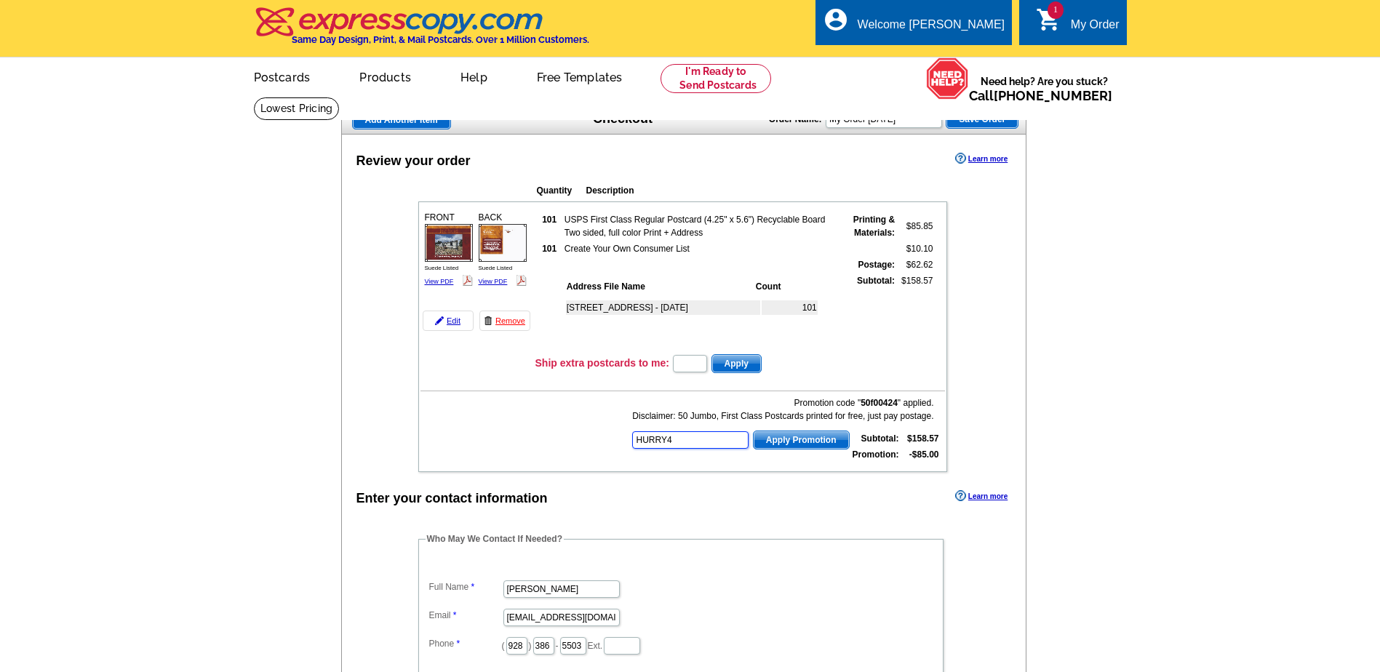
type input "HURRY40"
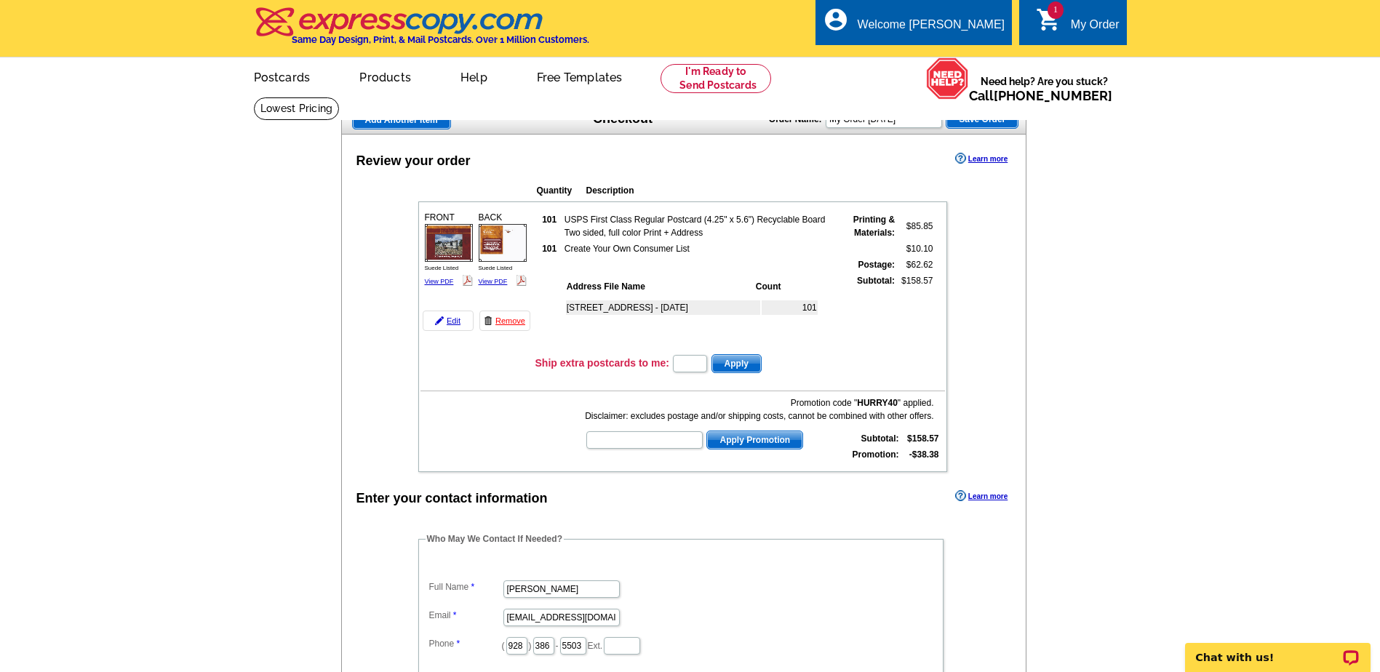
type input "HURRY40"
type input "CHAT20"
type input "CS20SEP21"
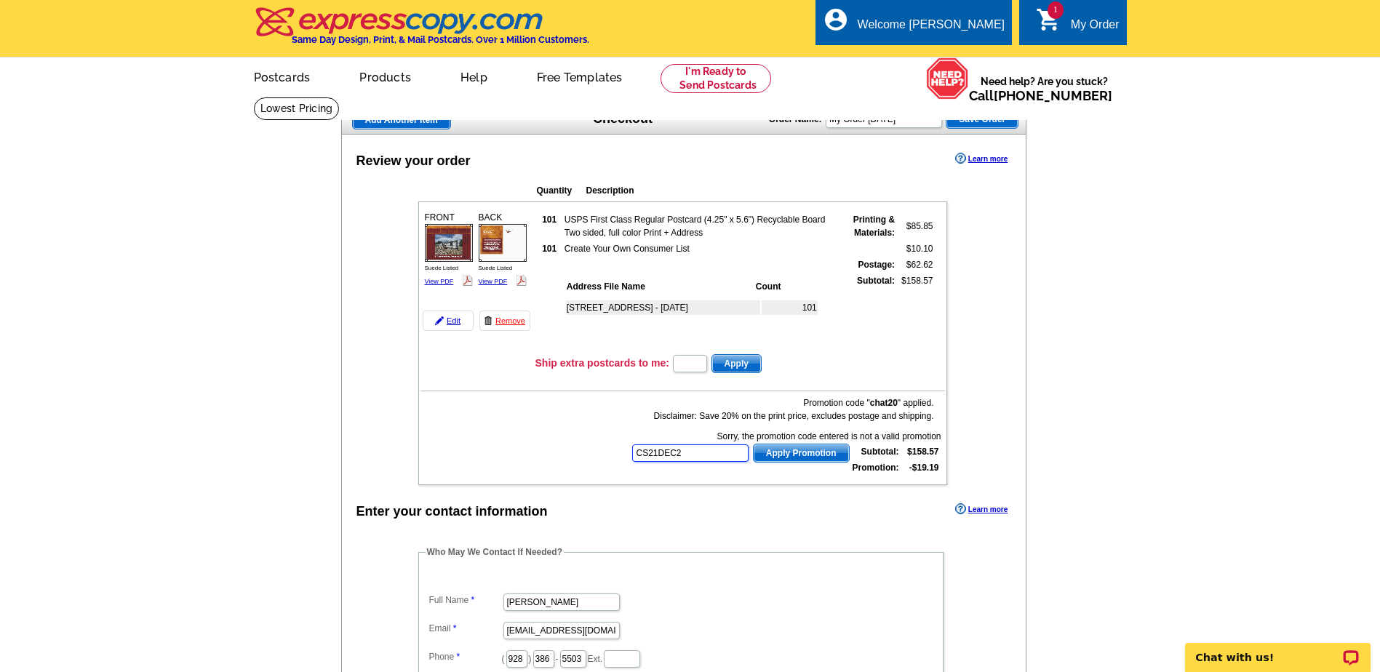
type input "CS21DEC20"
type input "E20APRILROUNDUP21"
type input "E20DAD21"
type input "E20FAST21"
type input "E20HANGERS21"
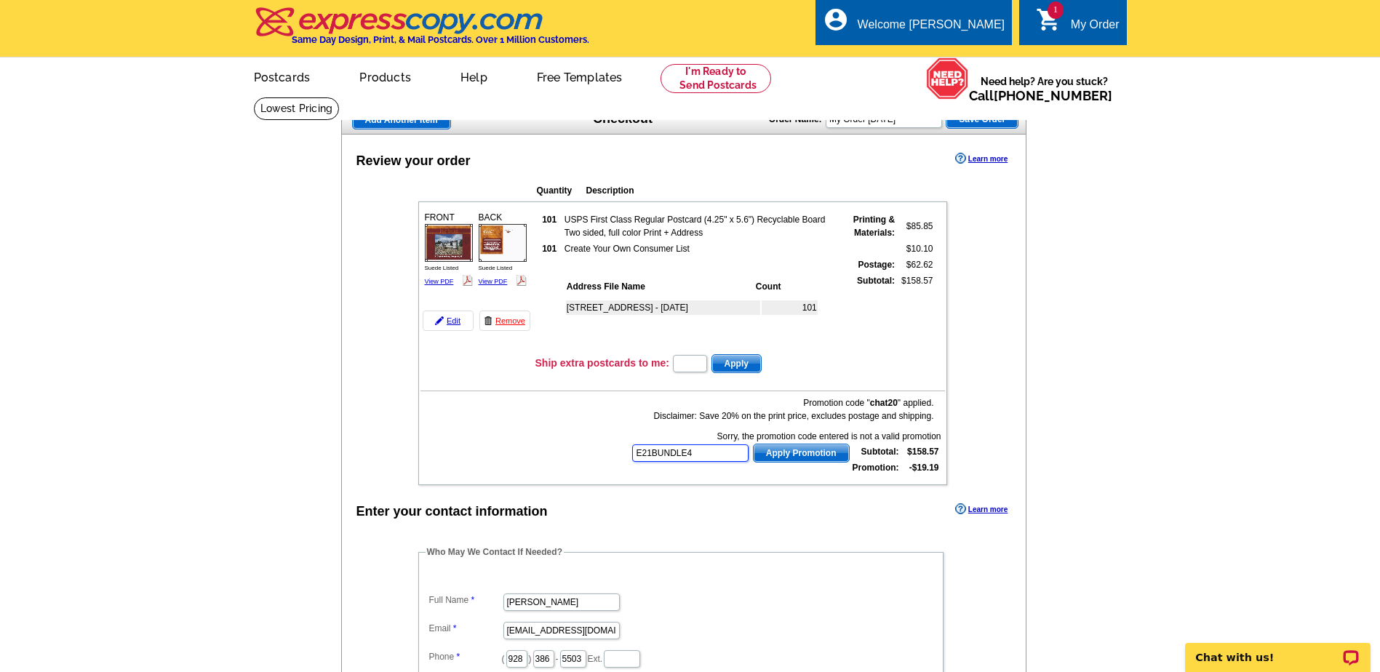
type input "E21BUNDLE40"
type input "E21MAY20OPEN"
click at [656, 452] on input "text" at bounding box center [690, 452] width 116 height 17
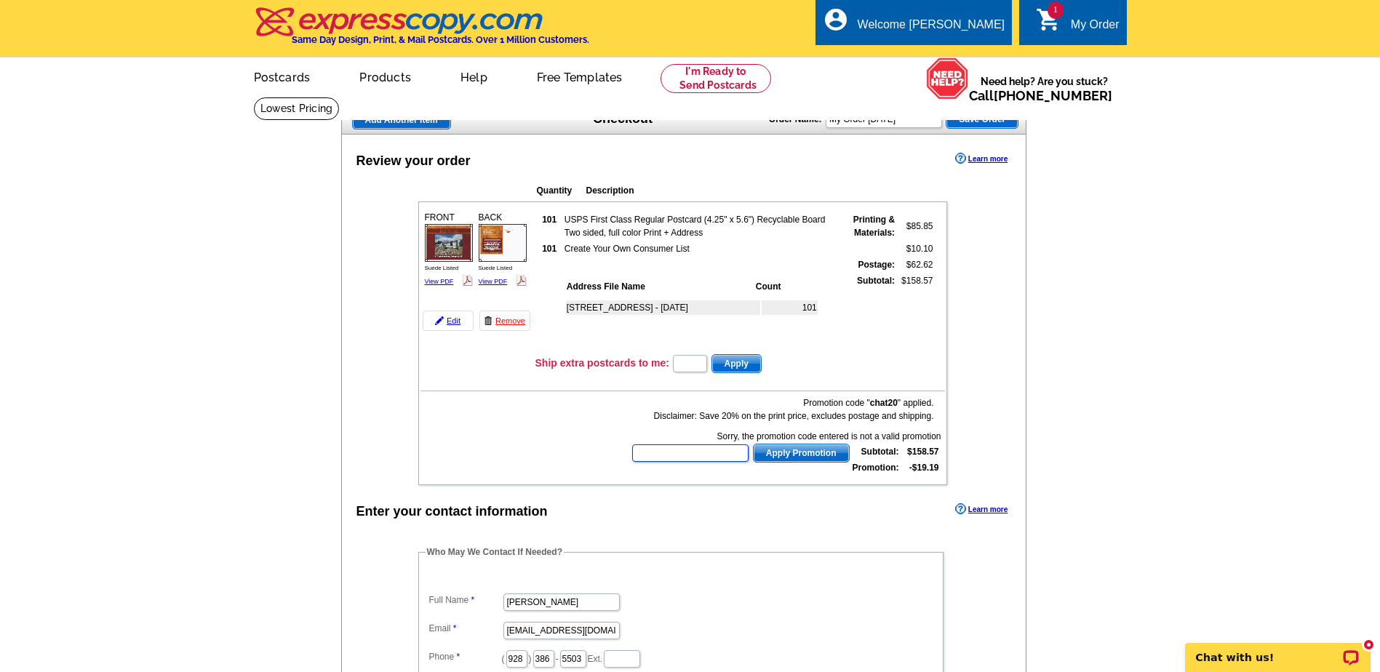
paste input "ECHP11."
type input "ECHP11"
click at [780, 454] on span "Apply Promotion" at bounding box center [801, 452] width 95 height 17
click at [870, 404] on b "chat20" at bounding box center [884, 403] width 28 height 10
drag, startPoint x: 872, startPoint y: 404, endPoint x: 896, endPoint y: 404, distance: 24.0
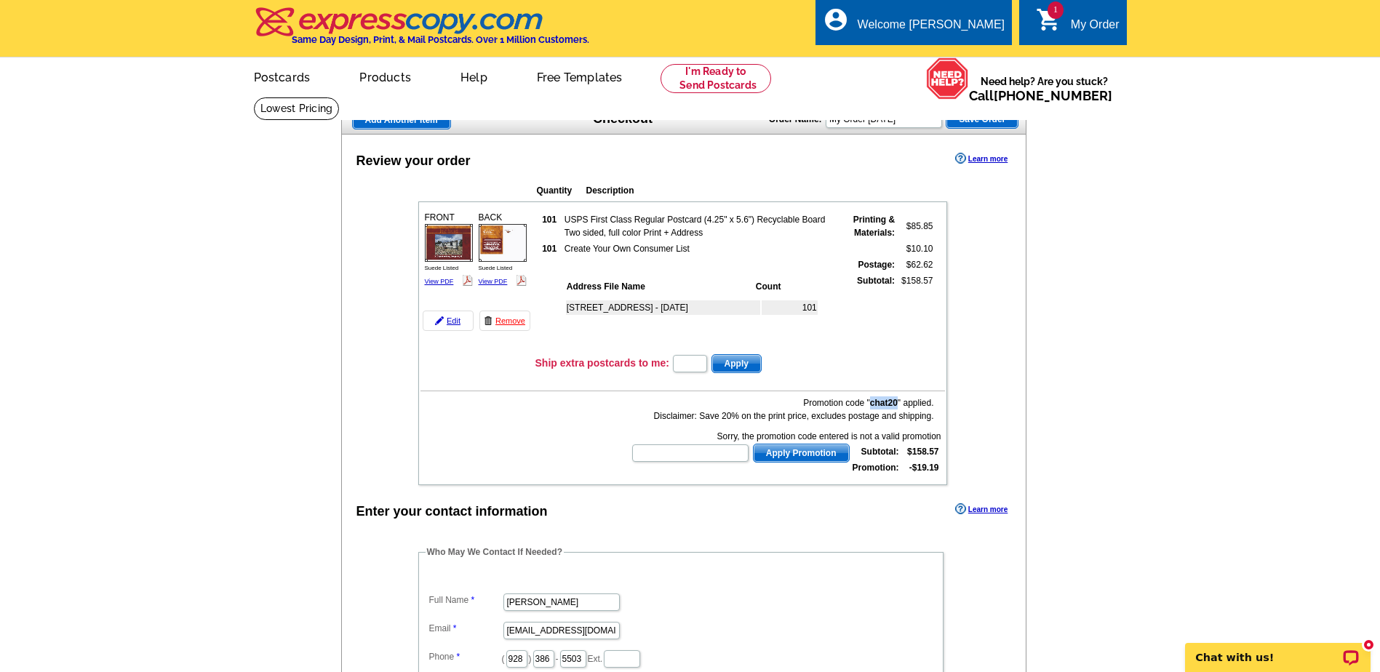
click at [896, 404] on b "chat20" at bounding box center [884, 403] width 28 height 10
drag, startPoint x: 896, startPoint y: 404, endPoint x: 884, endPoint y: 405, distance: 11.7
copy b "chat20"
click at [669, 449] on input "text" at bounding box center [690, 452] width 116 height 17
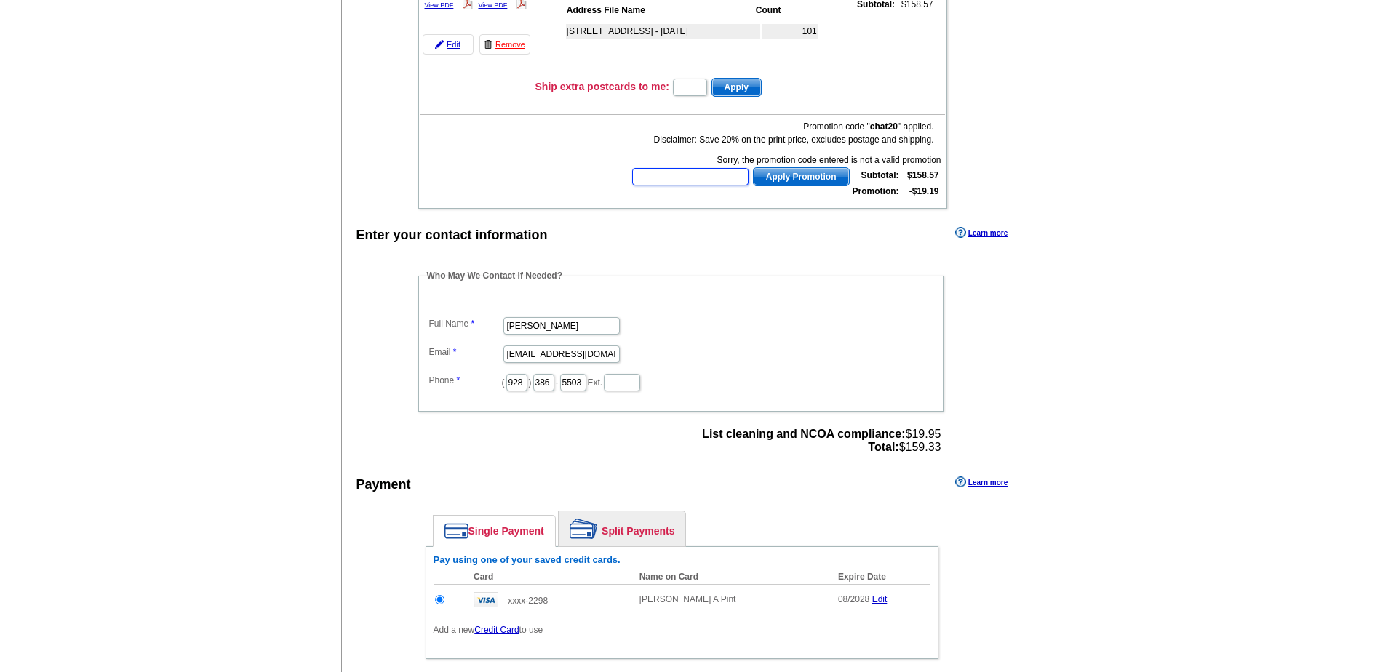
scroll to position [291, 0]
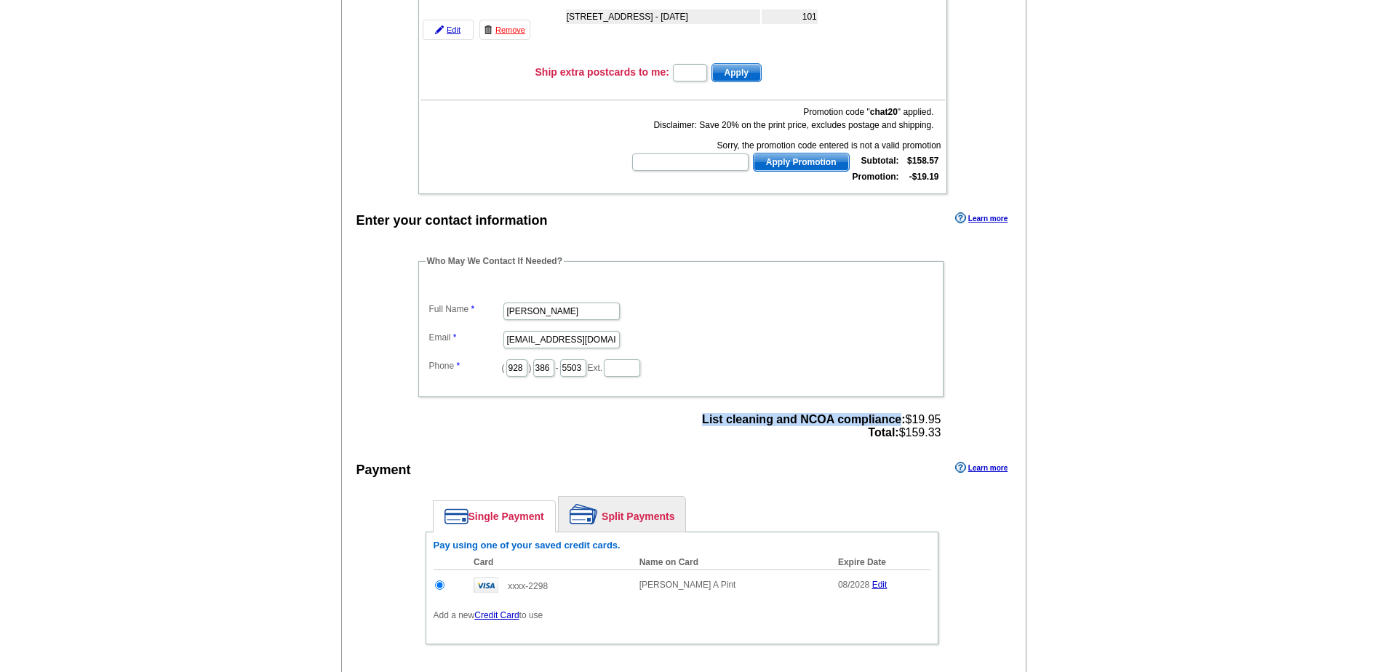
drag, startPoint x: 698, startPoint y: 417, endPoint x: 899, endPoint y: 419, distance: 200.8
click at [899, 419] on strong "List cleaning and NCOA compliance:" at bounding box center [803, 419] width 203 height 12
drag, startPoint x: 899, startPoint y: 419, endPoint x: 867, endPoint y: 423, distance: 32.3
copy strong "List cleaning and NCOA compliance"
click at [965, 351] on div "Who May We Contact If Needed? Full Name Shirley Ann Pint Email pint94094@hotmai…" at bounding box center [682, 349] width 586 height 189
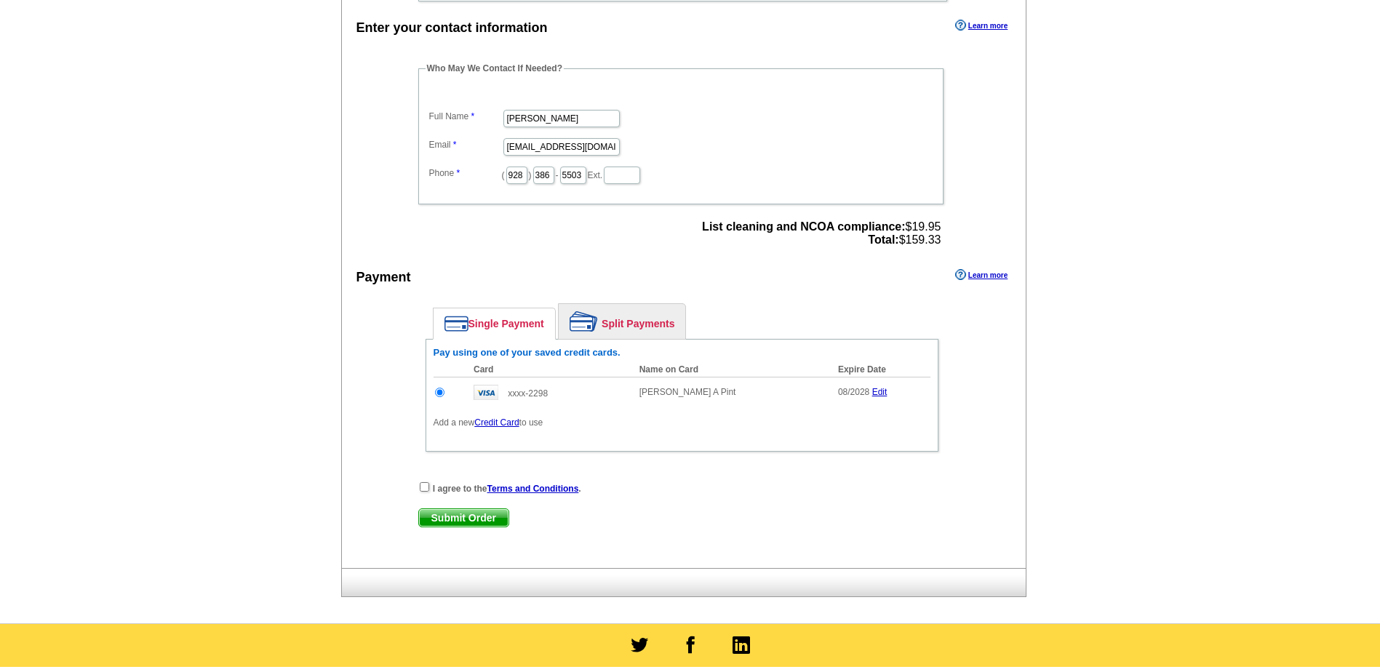
scroll to position [509, 0]
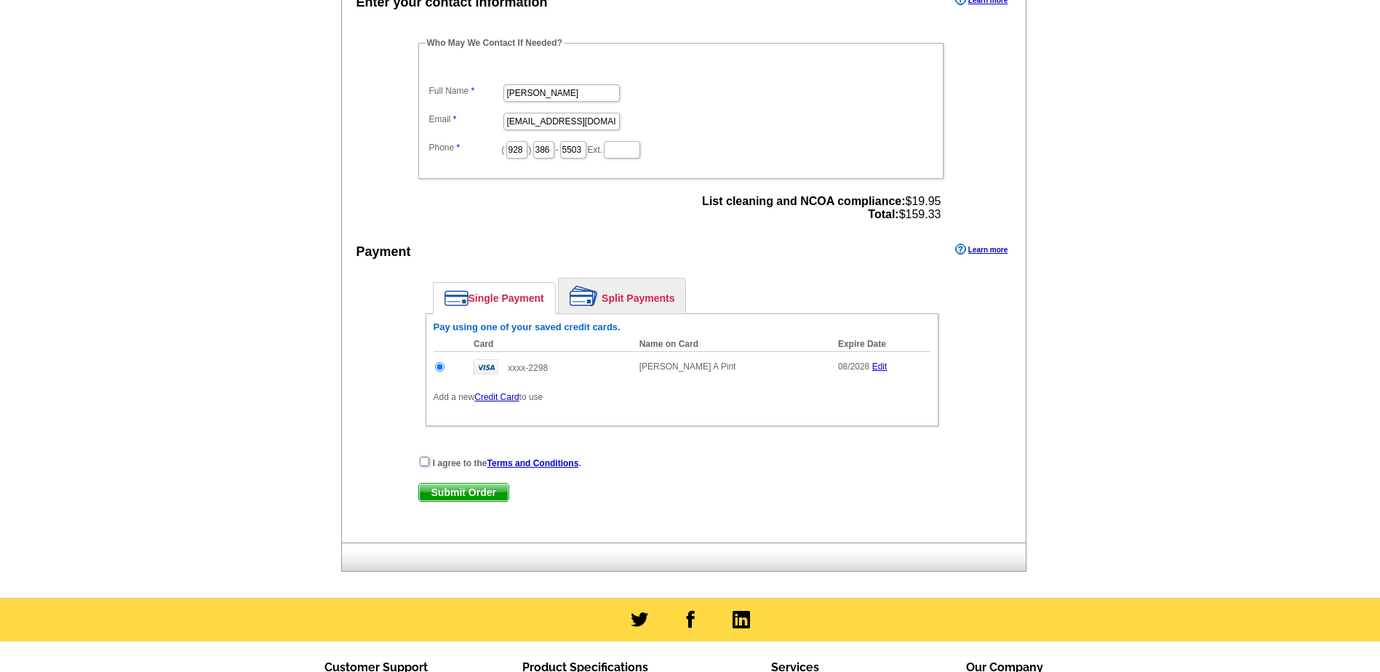
click at [423, 462] on input "checkbox" at bounding box center [424, 461] width 9 height 9
checkbox input "true"
click at [463, 490] on span "Submit Order" at bounding box center [463, 492] width 89 height 17
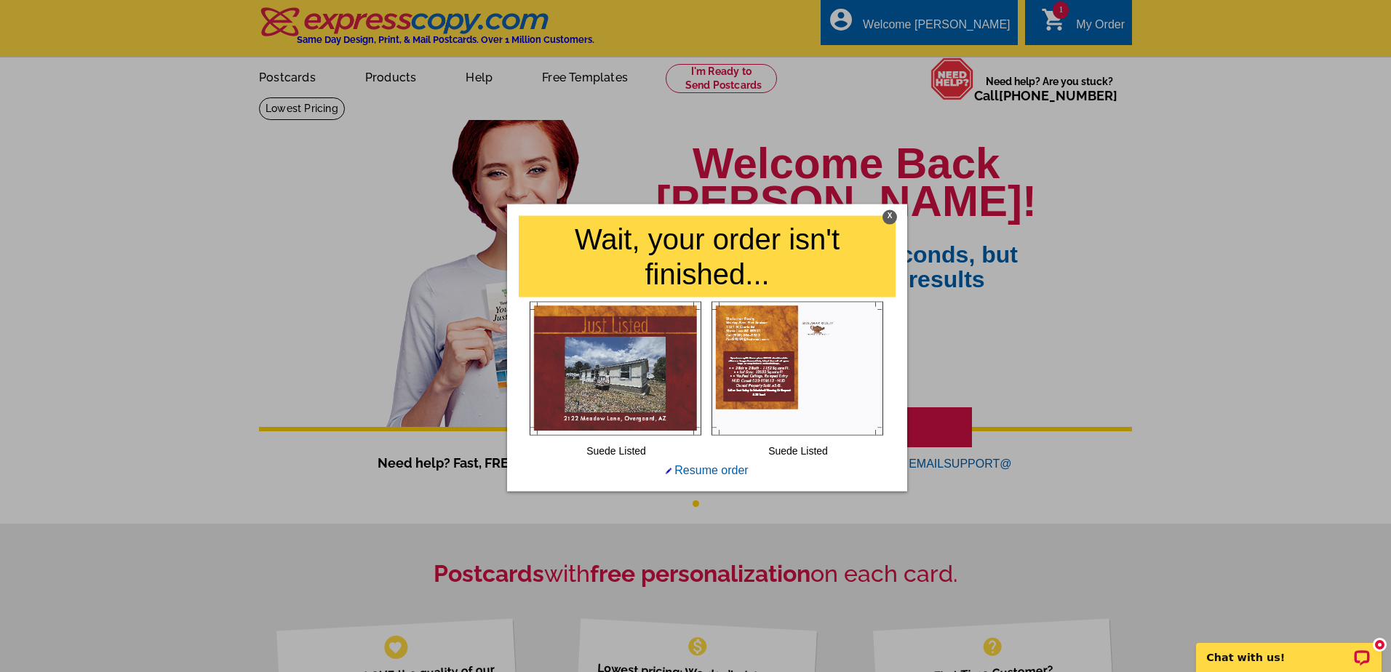
click at [888, 215] on div "X" at bounding box center [889, 217] width 15 height 15
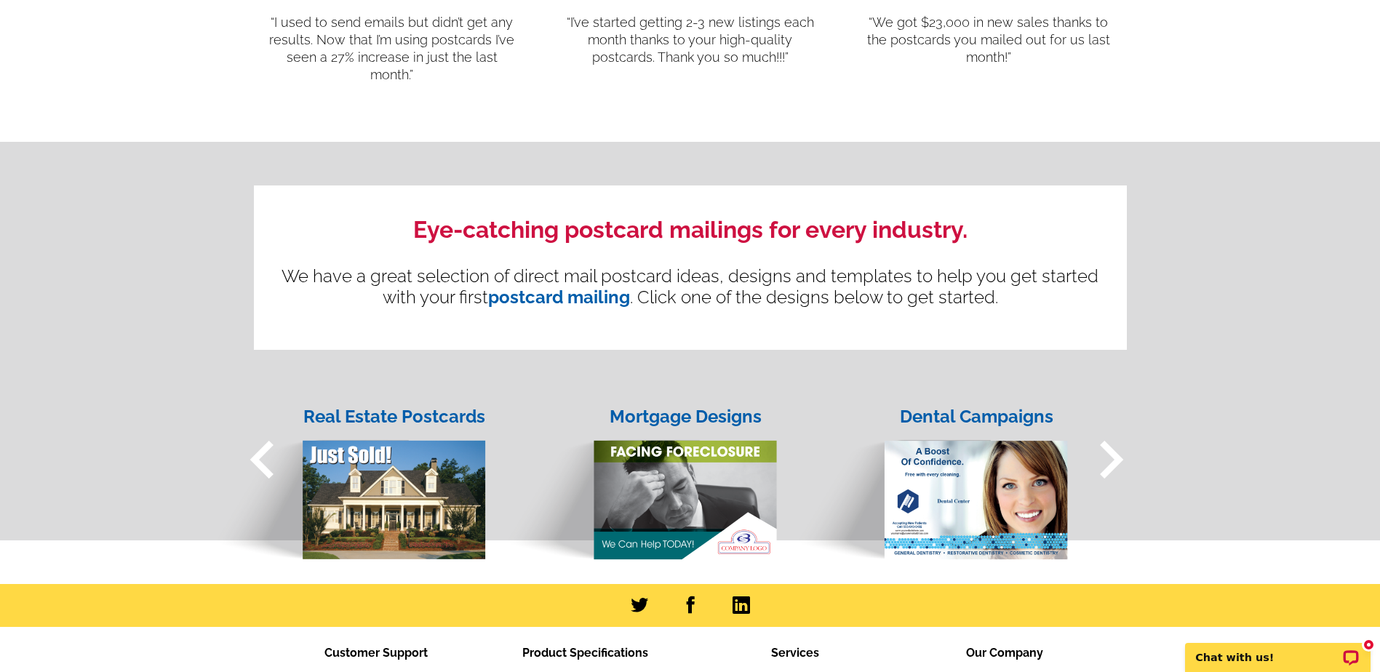
scroll to position [1404, 0]
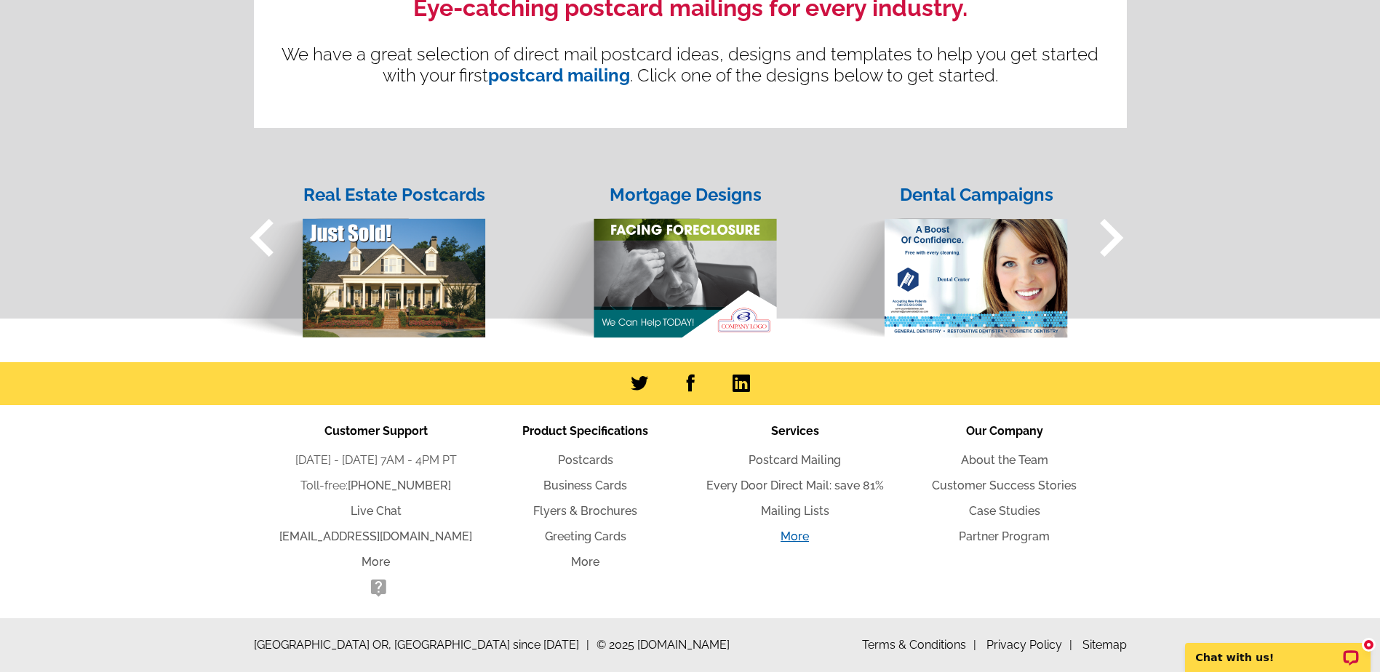
click at [798, 536] on link "More" at bounding box center [795, 537] width 28 height 14
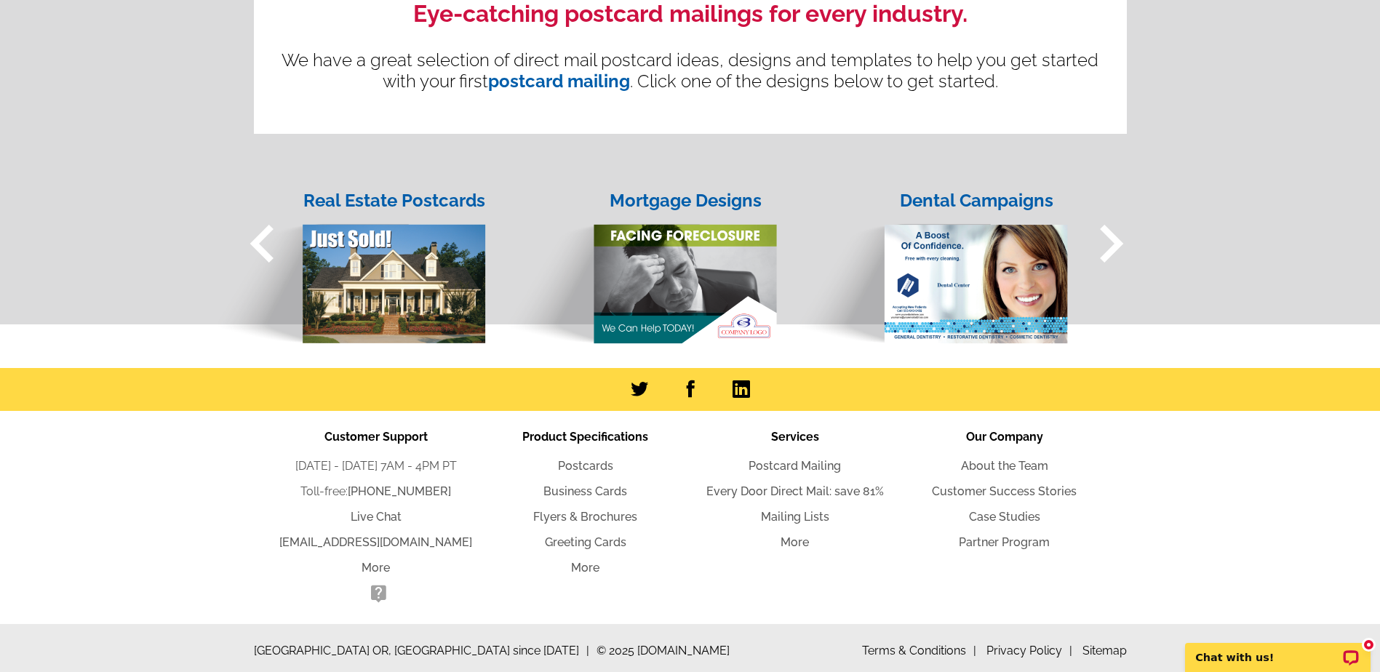
scroll to position [1404, 0]
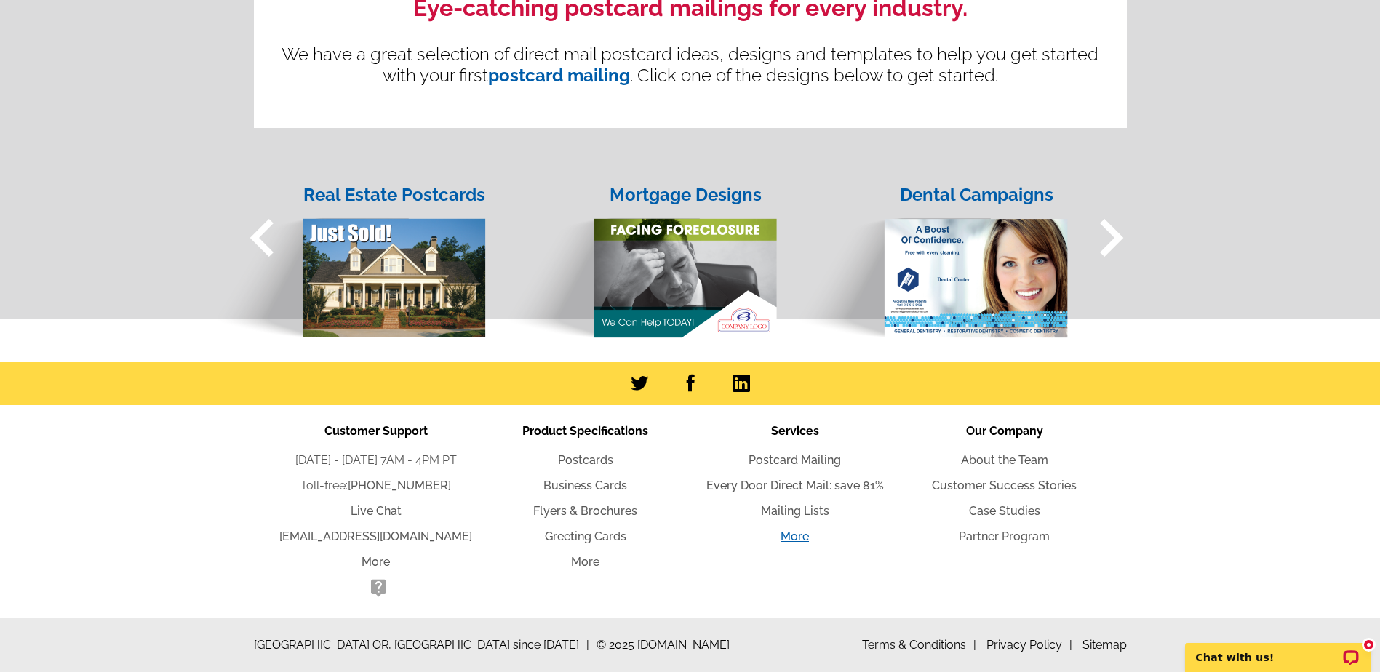
click at [791, 536] on link "More" at bounding box center [795, 537] width 28 height 14
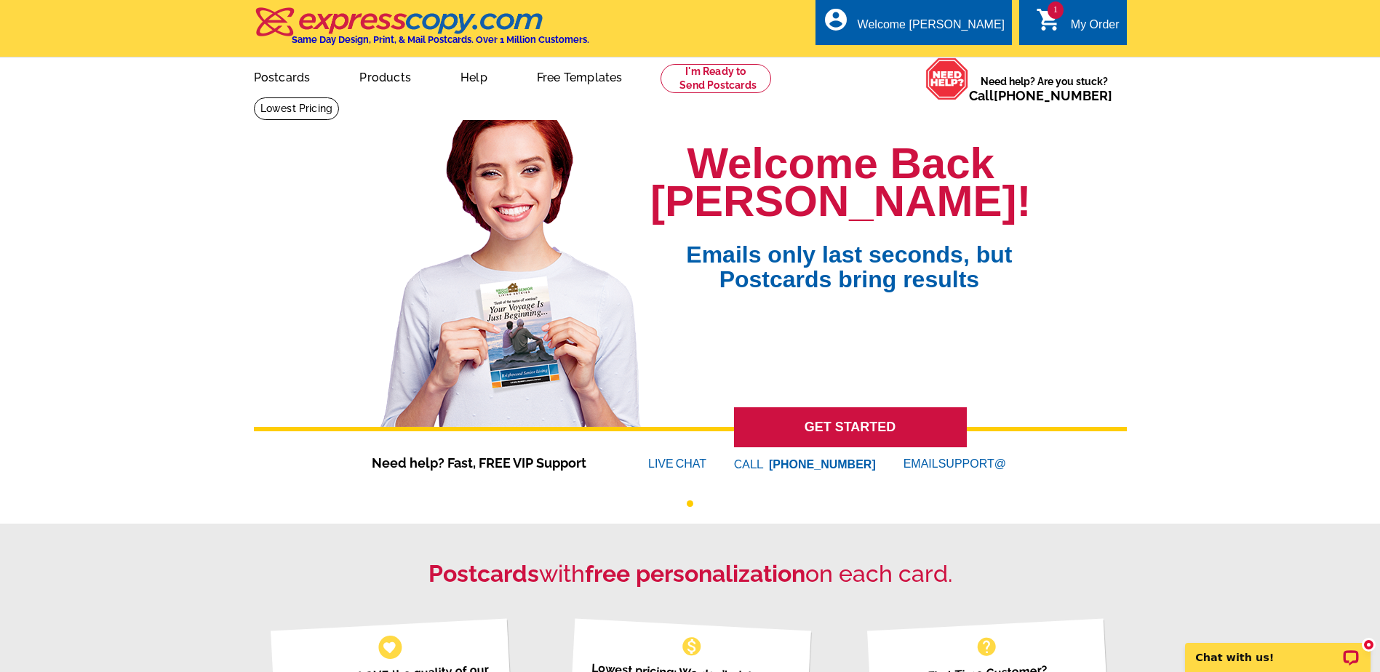
click at [671, 466] on font "LIVE" at bounding box center [662, 463] width 28 height 17
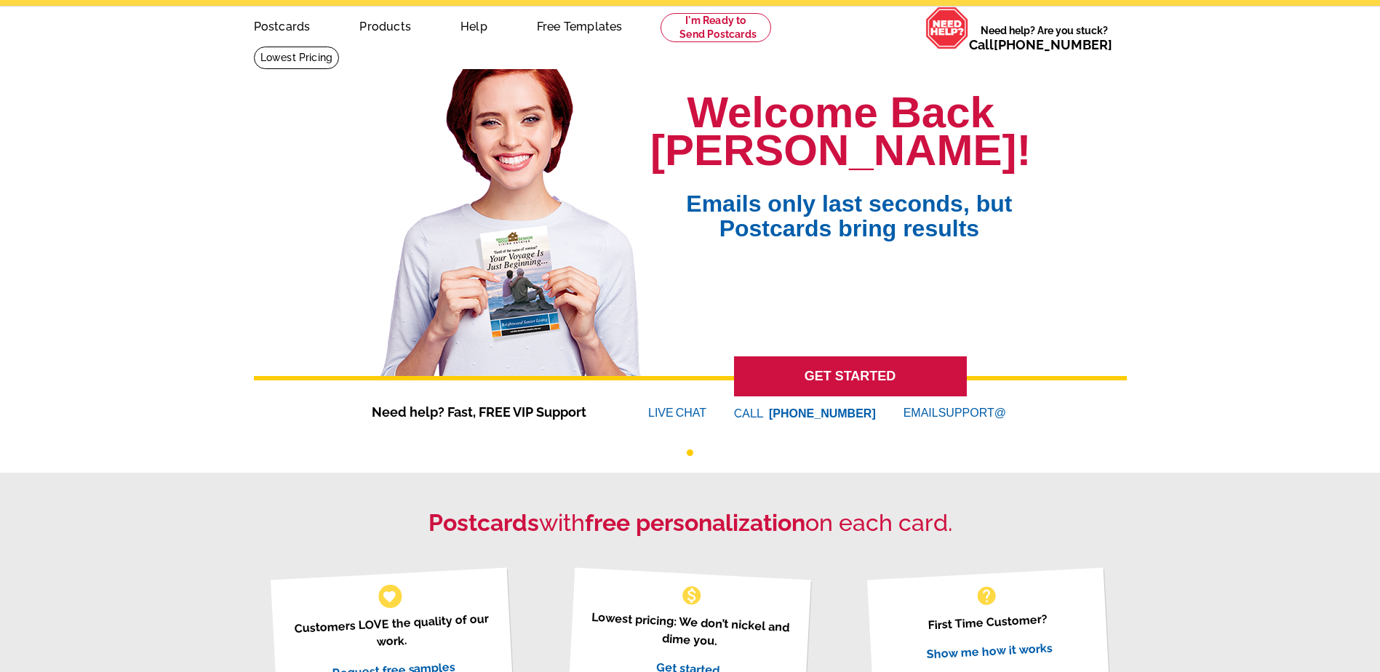
scroll to position [73, 0]
